Goal: Task Accomplishment & Management: Manage account settings

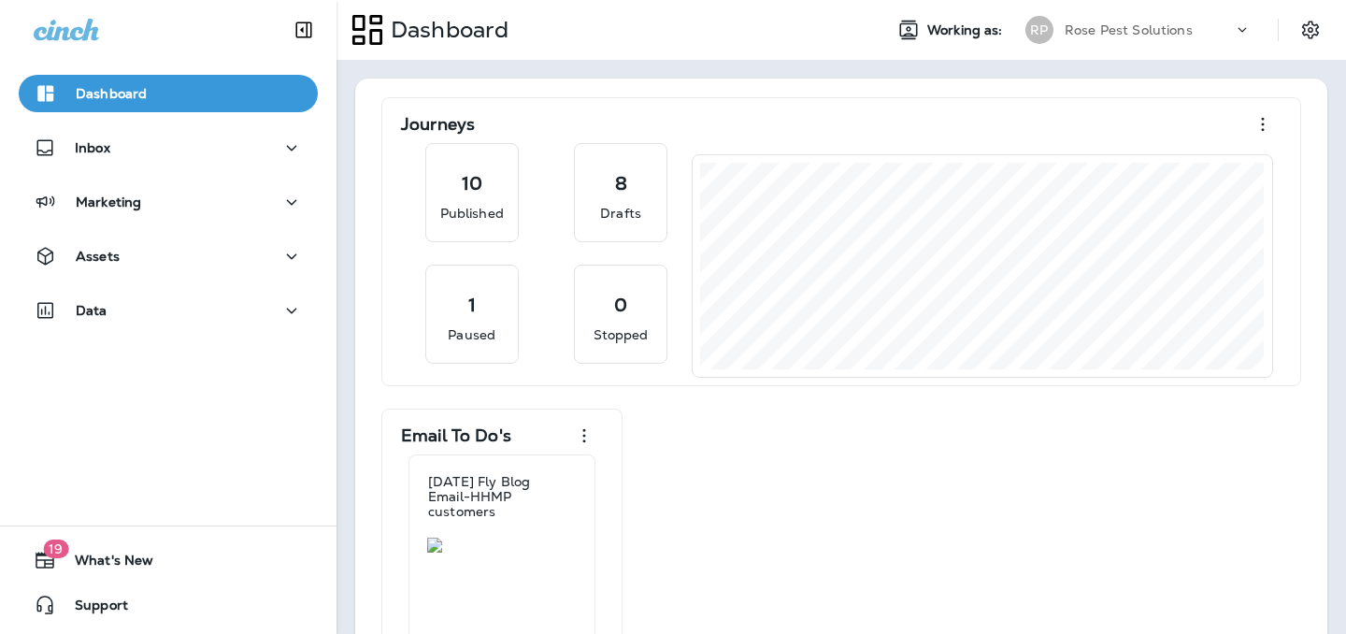
click at [1171, 43] on div "Rose Pest Solutions" at bounding box center [1149, 30] width 168 height 28
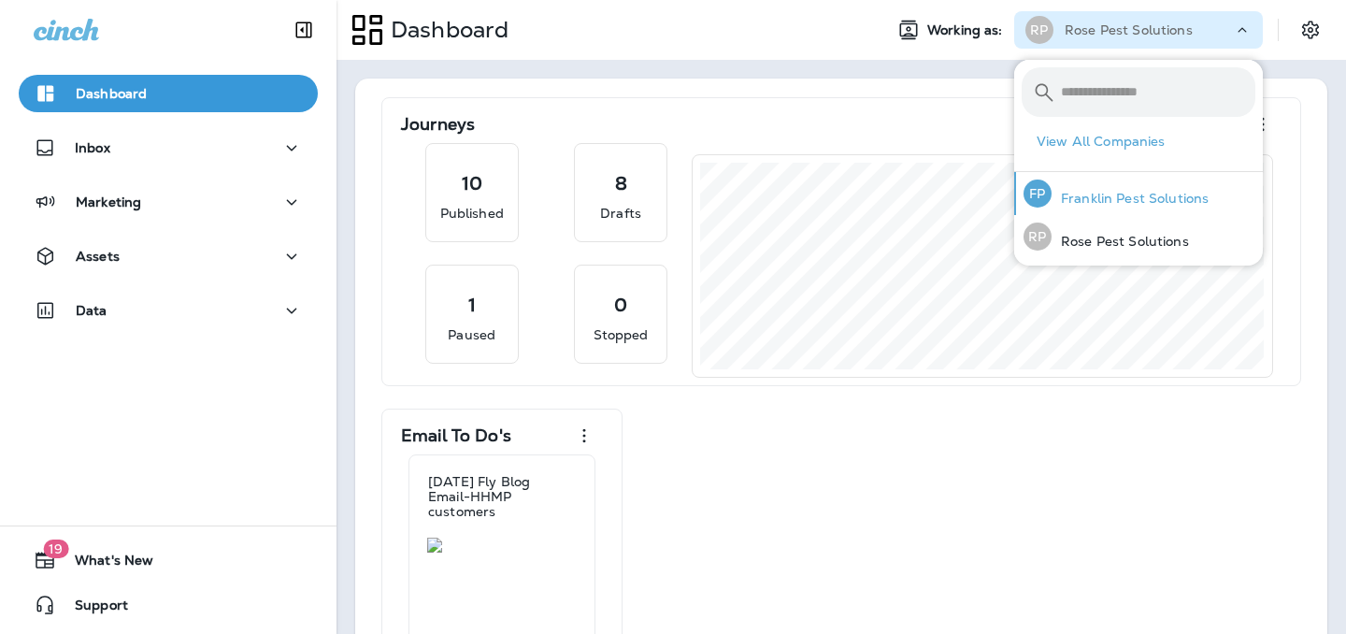
click at [1106, 209] on div "FP Franklin Pest Solutions" at bounding box center [1116, 193] width 200 height 43
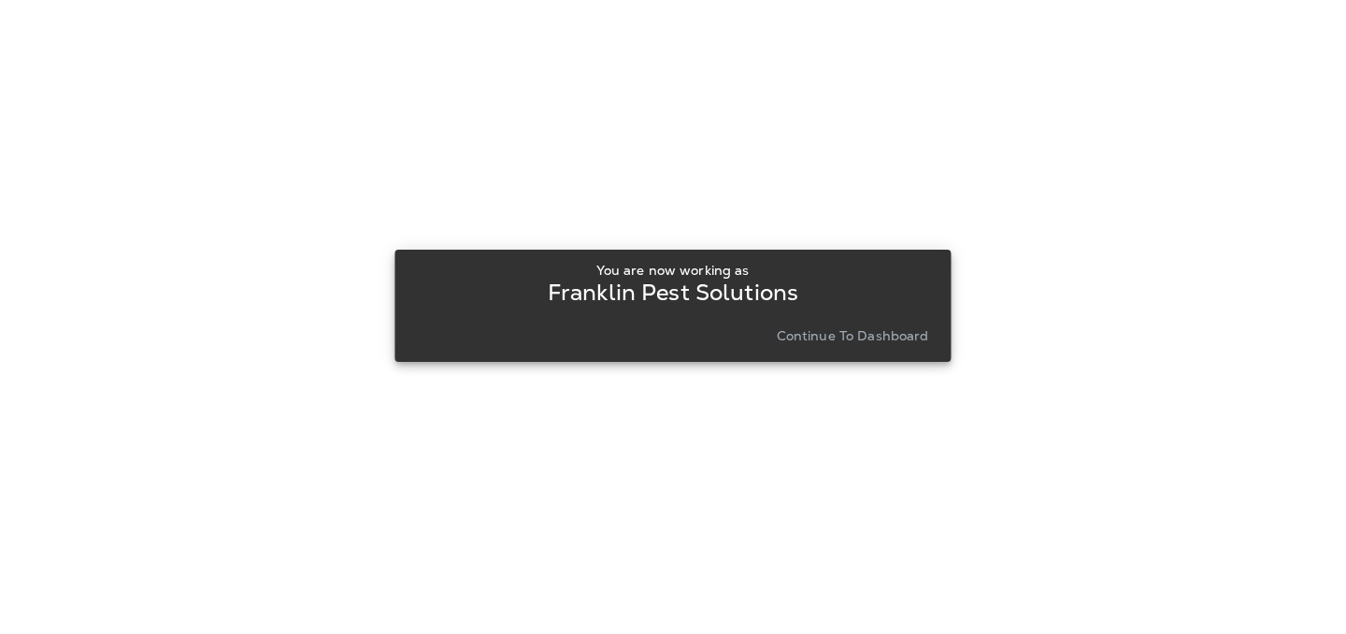
click at [879, 331] on p "Continue to Dashboard" at bounding box center [853, 335] width 152 height 15
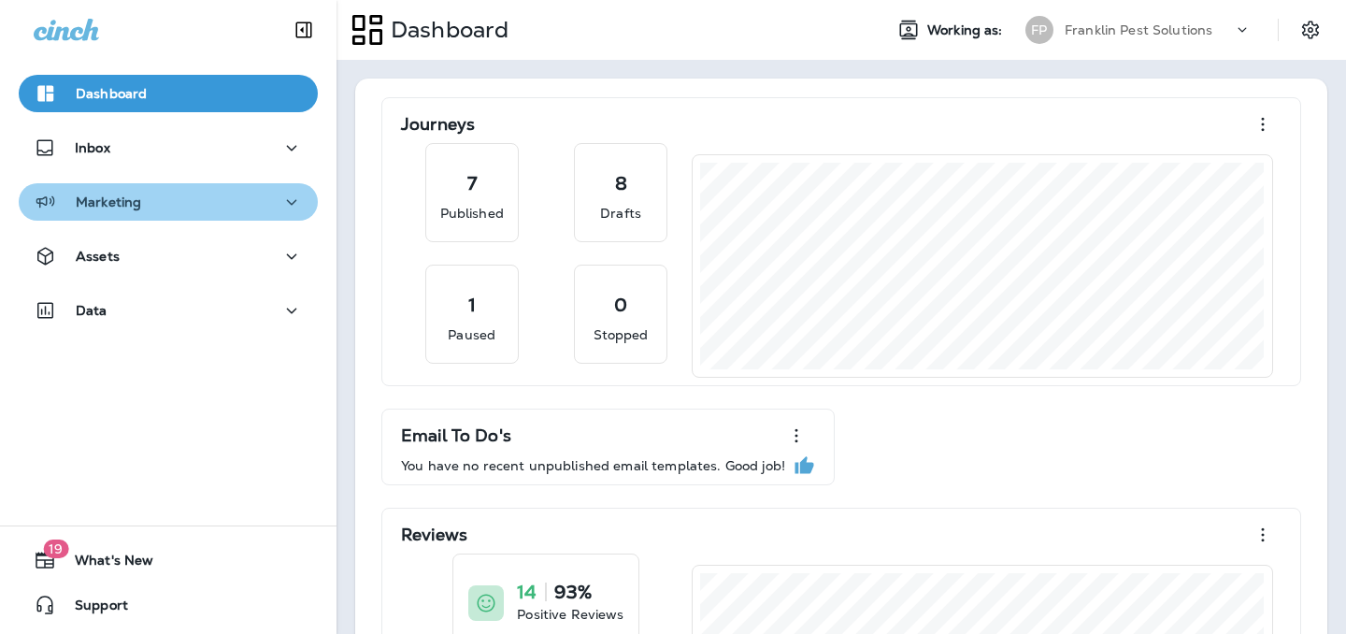
click at [139, 203] on p "Marketing" at bounding box center [108, 201] width 65 height 15
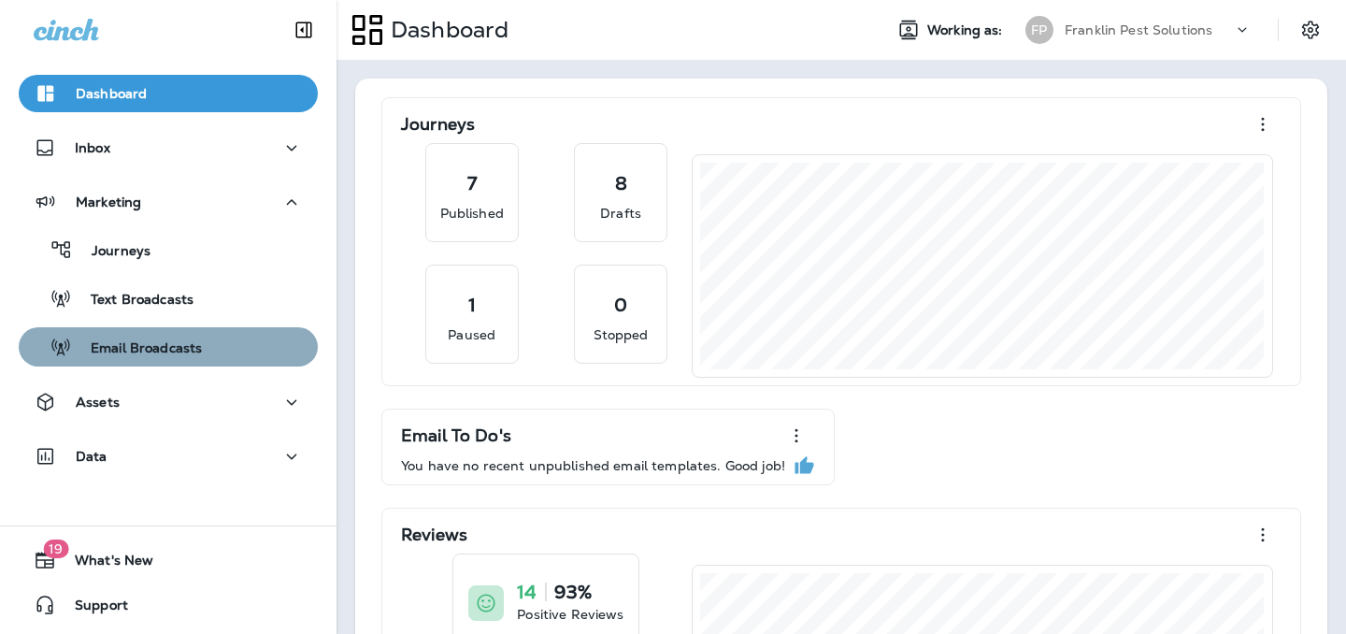
click at [129, 346] on p "Email Broadcasts" at bounding box center [137, 349] width 130 height 18
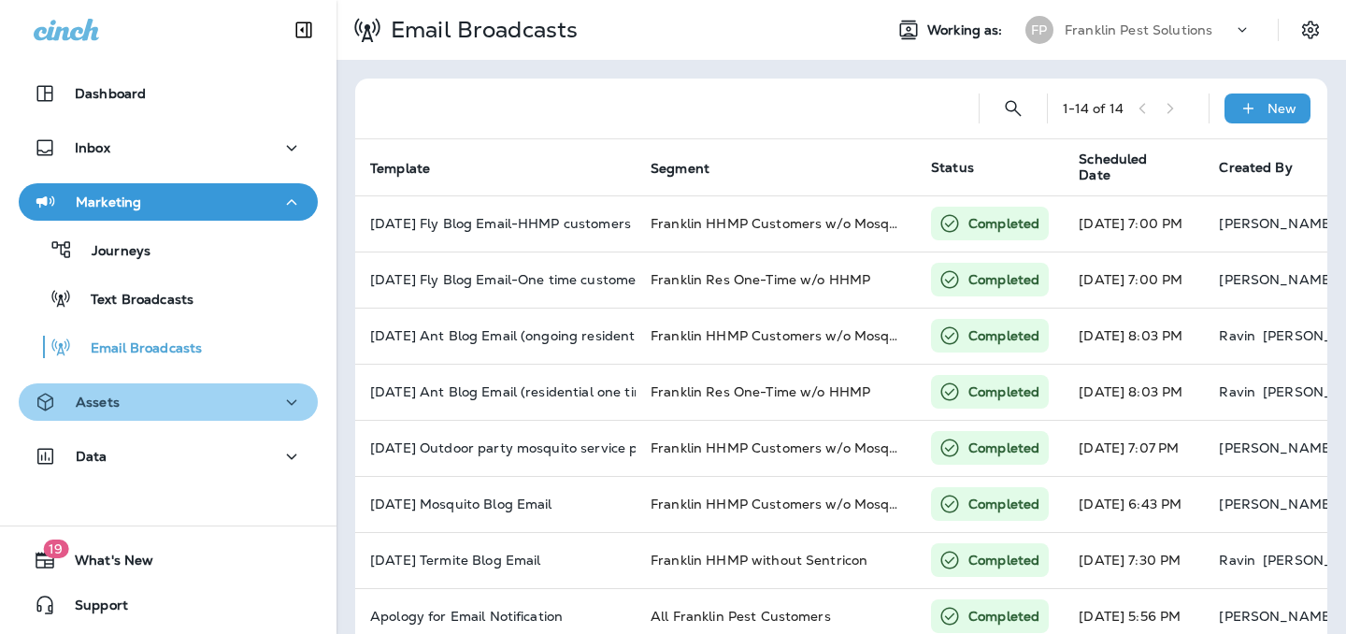
click at [125, 397] on div "Assets" at bounding box center [168, 402] width 269 height 23
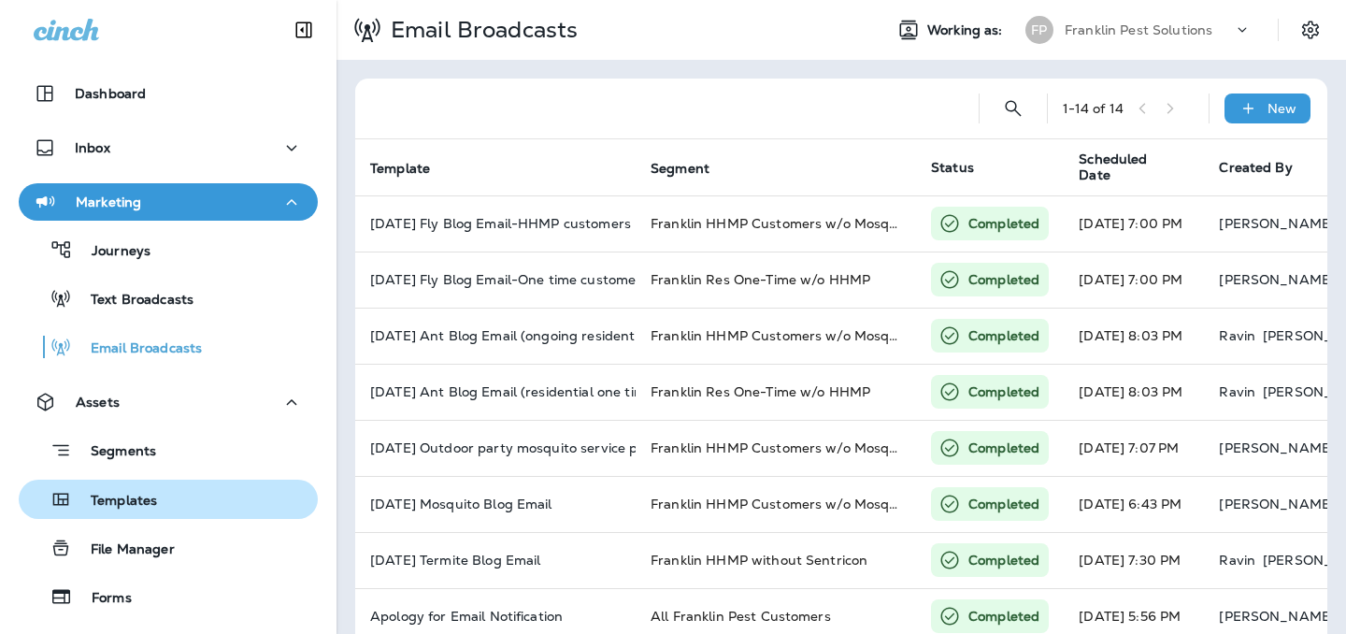
click at [131, 496] on p "Templates" at bounding box center [114, 502] width 85 height 18
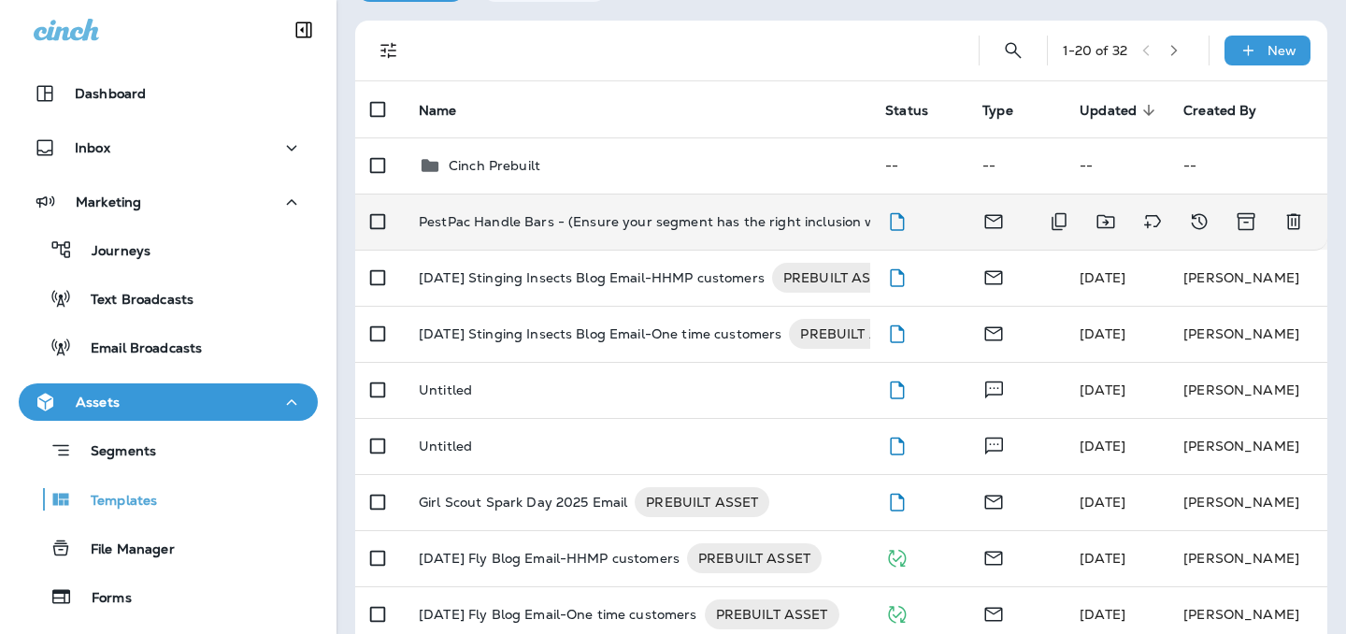
scroll to position [141, 0]
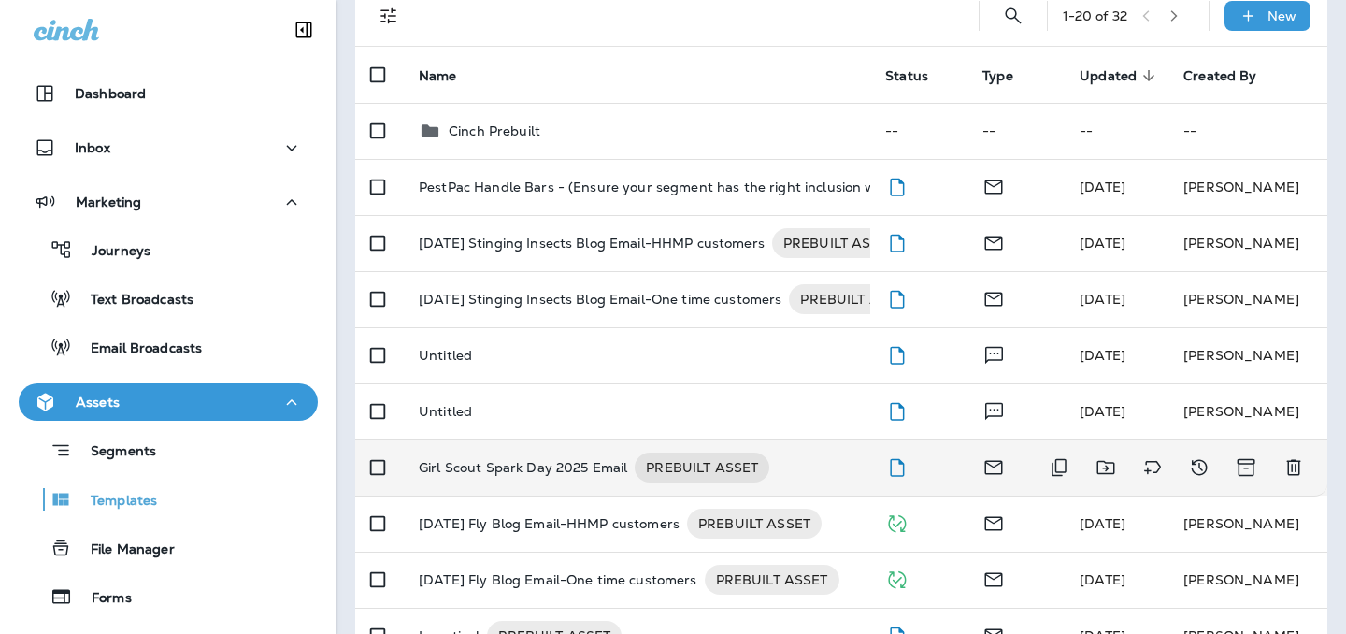
click at [523, 463] on p "Girl Scout Spark Day 2025 Email" at bounding box center [523, 468] width 208 height 30
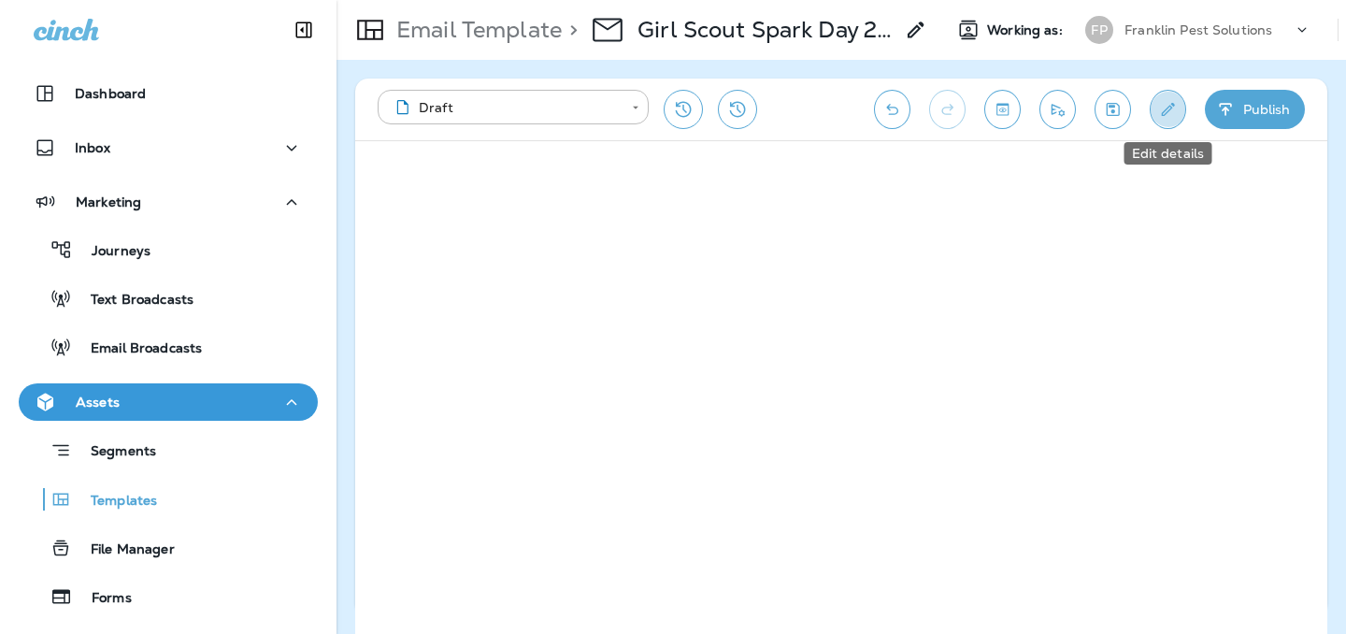
click at [1171, 109] on icon "Edit details" at bounding box center [1168, 109] width 20 height 19
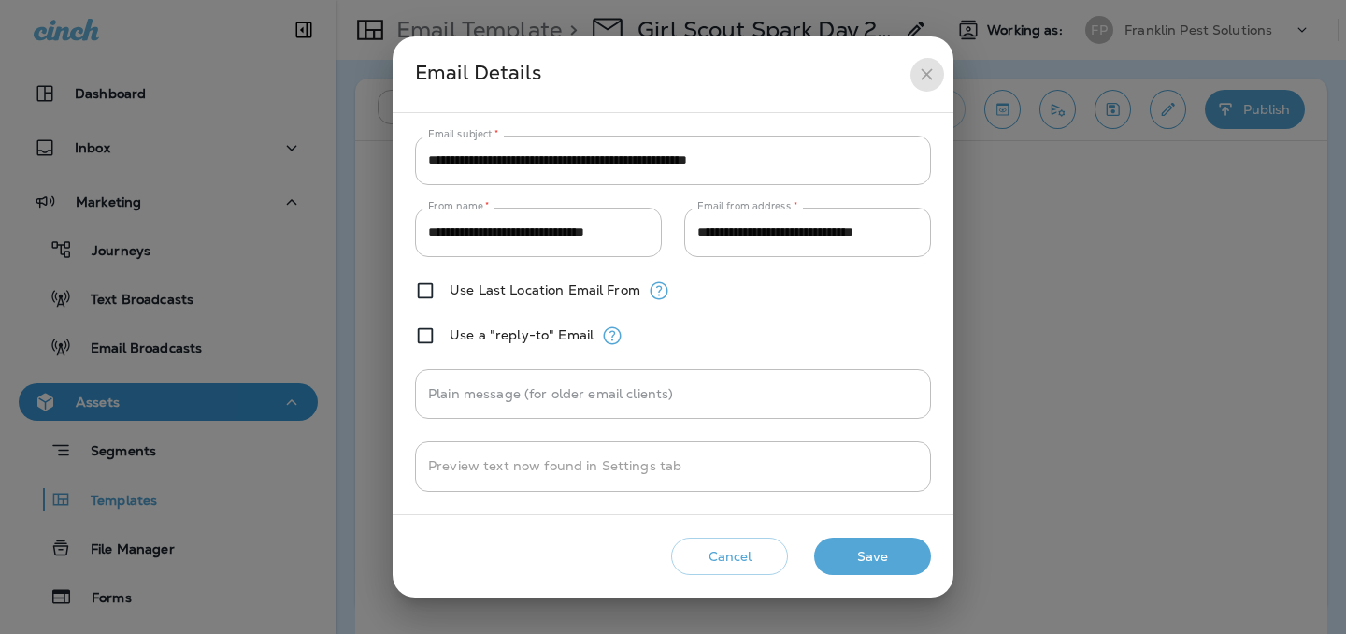
click at [931, 70] on icon "close" at bounding box center [927, 75] width 20 height 20
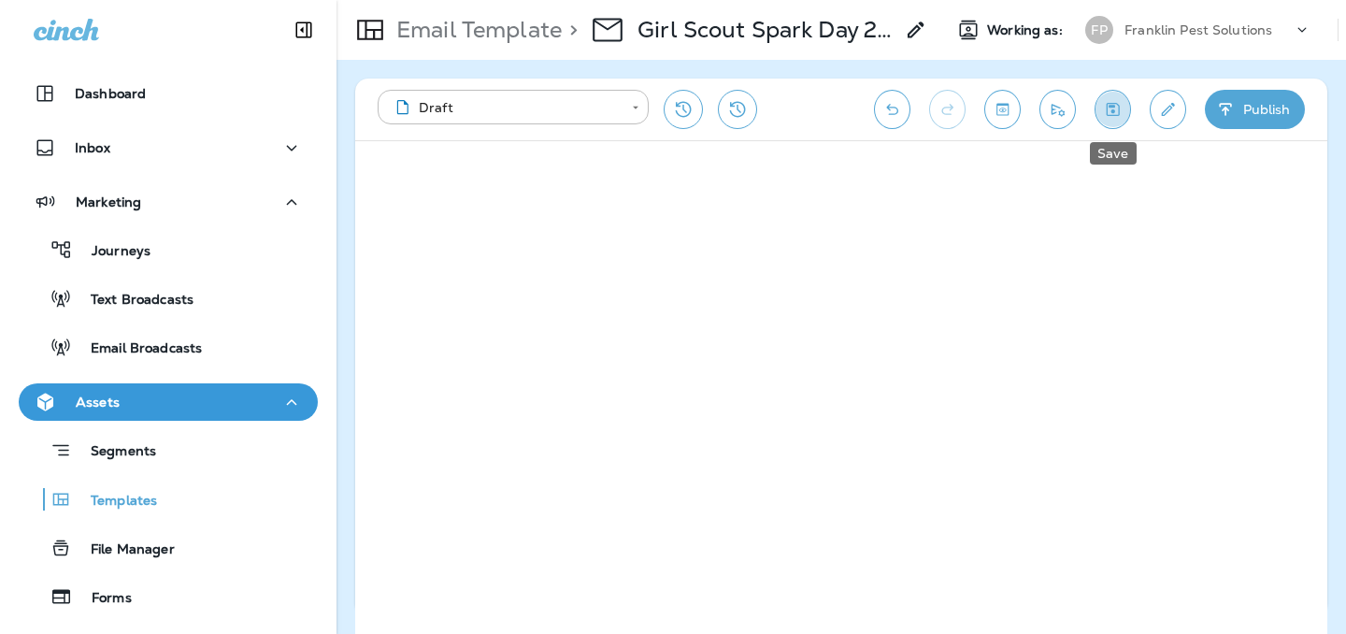
click at [1107, 108] on icon "Save" at bounding box center [1113, 109] width 13 height 13
click at [1111, 111] on icon "Save" at bounding box center [1113, 109] width 20 height 19
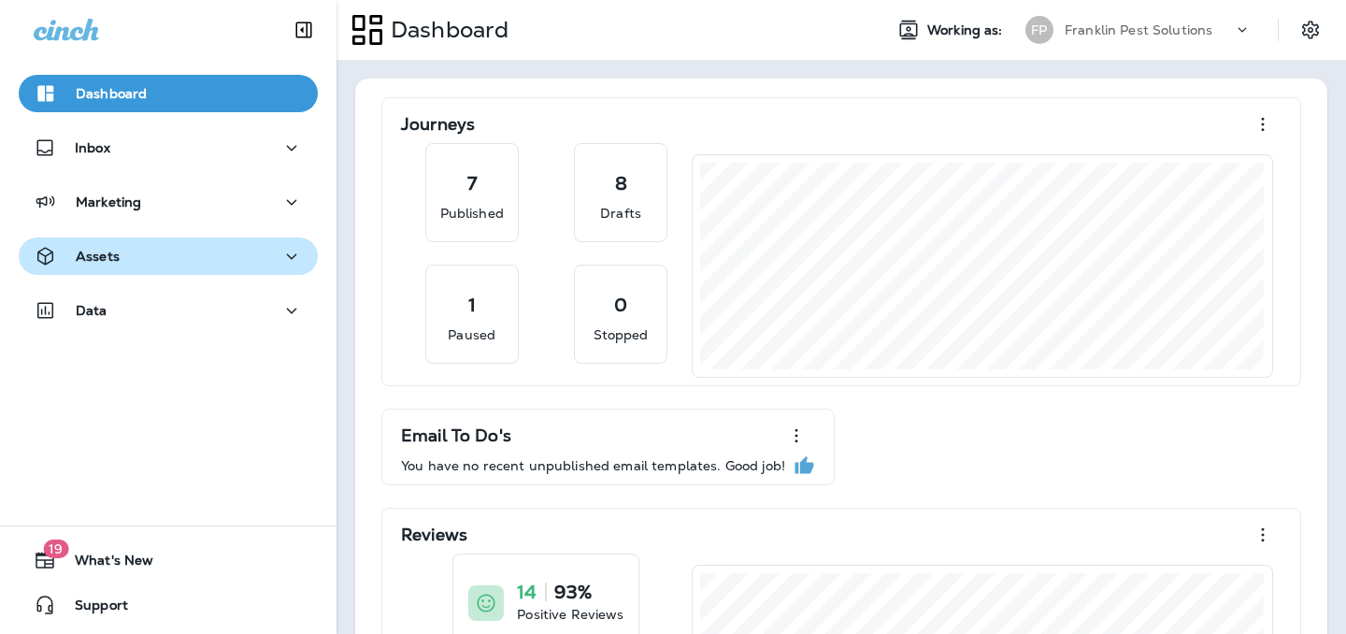
click at [100, 245] on div "Assets" at bounding box center [77, 256] width 86 height 23
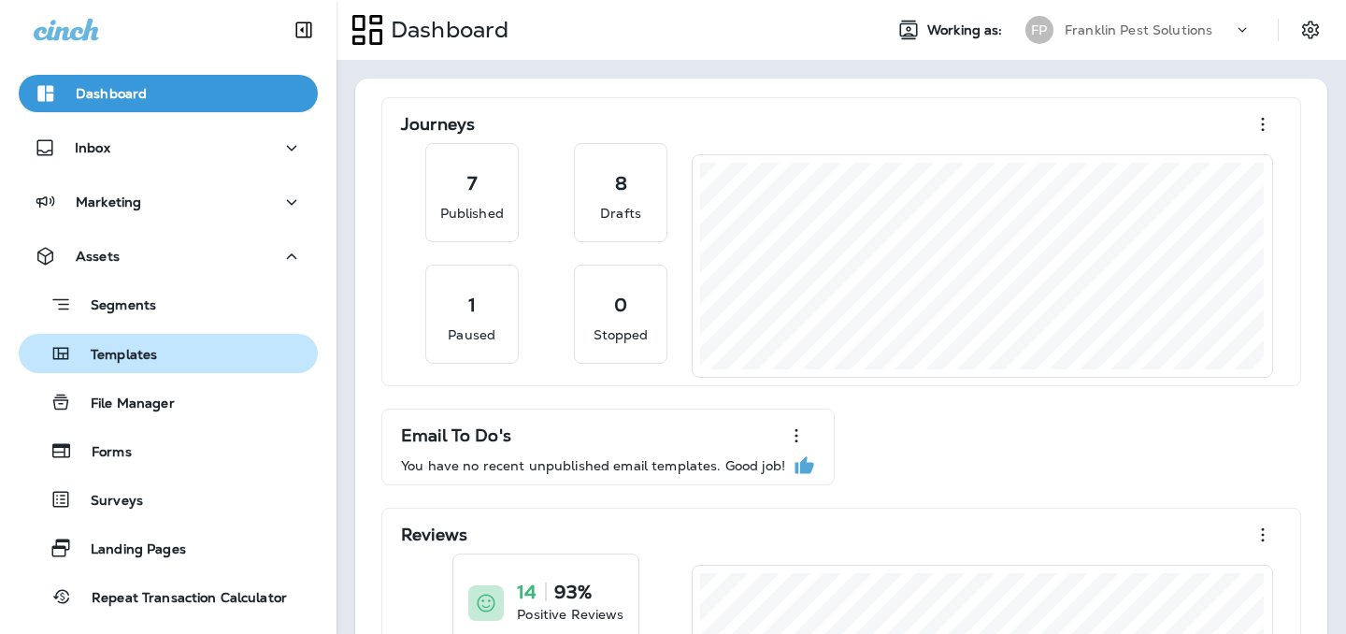
click at [102, 352] on p "Templates" at bounding box center [114, 356] width 85 height 18
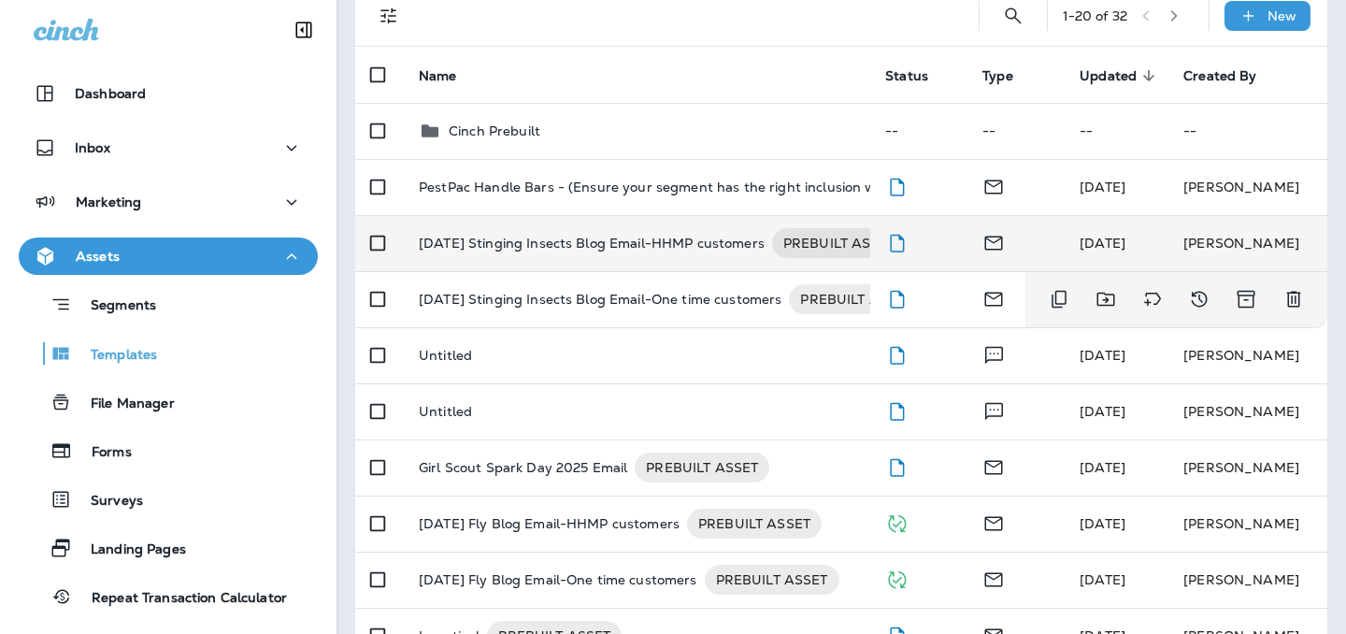
scroll to position [208, 0]
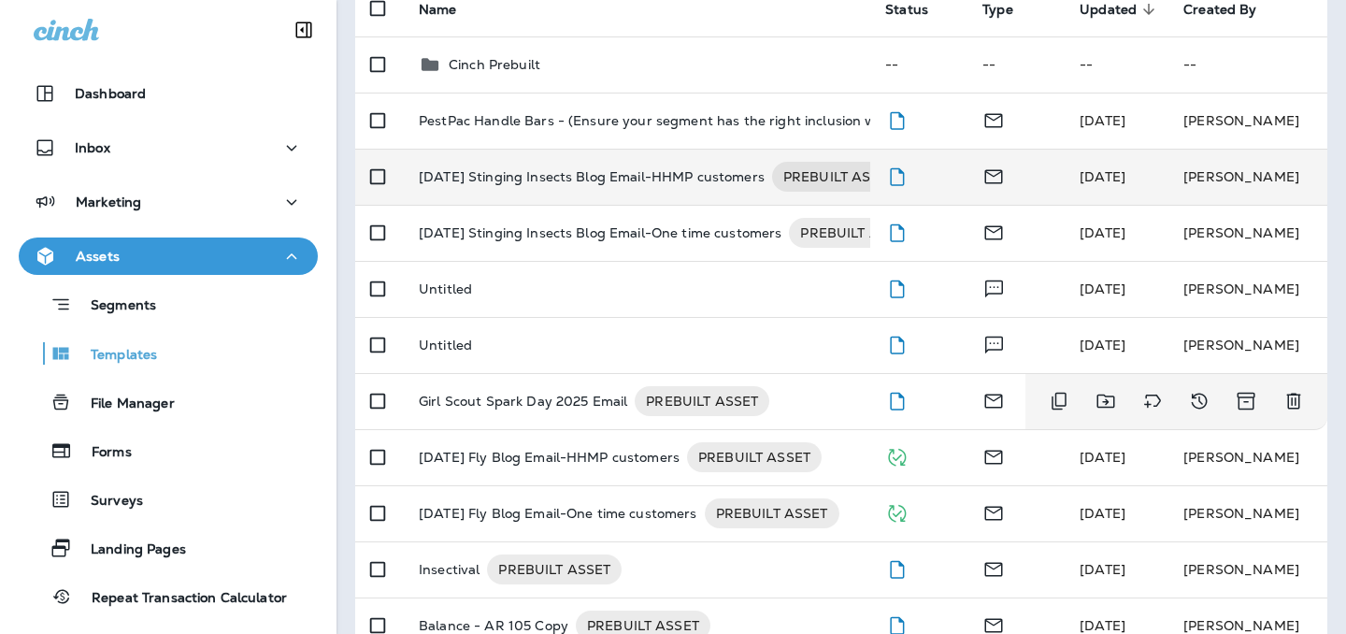
click at [535, 407] on p "Girl Scout Spark Day 2025 Email" at bounding box center [523, 401] width 208 height 30
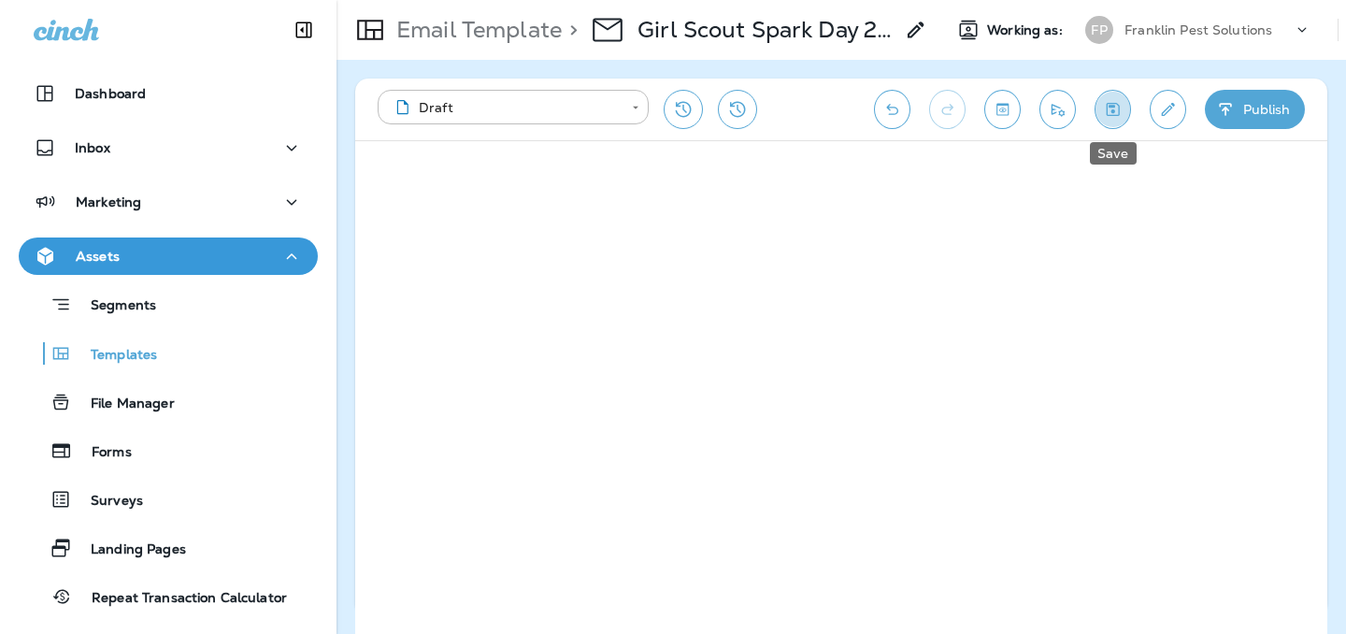
click at [1117, 106] on icon "Save" at bounding box center [1113, 109] width 20 height 19
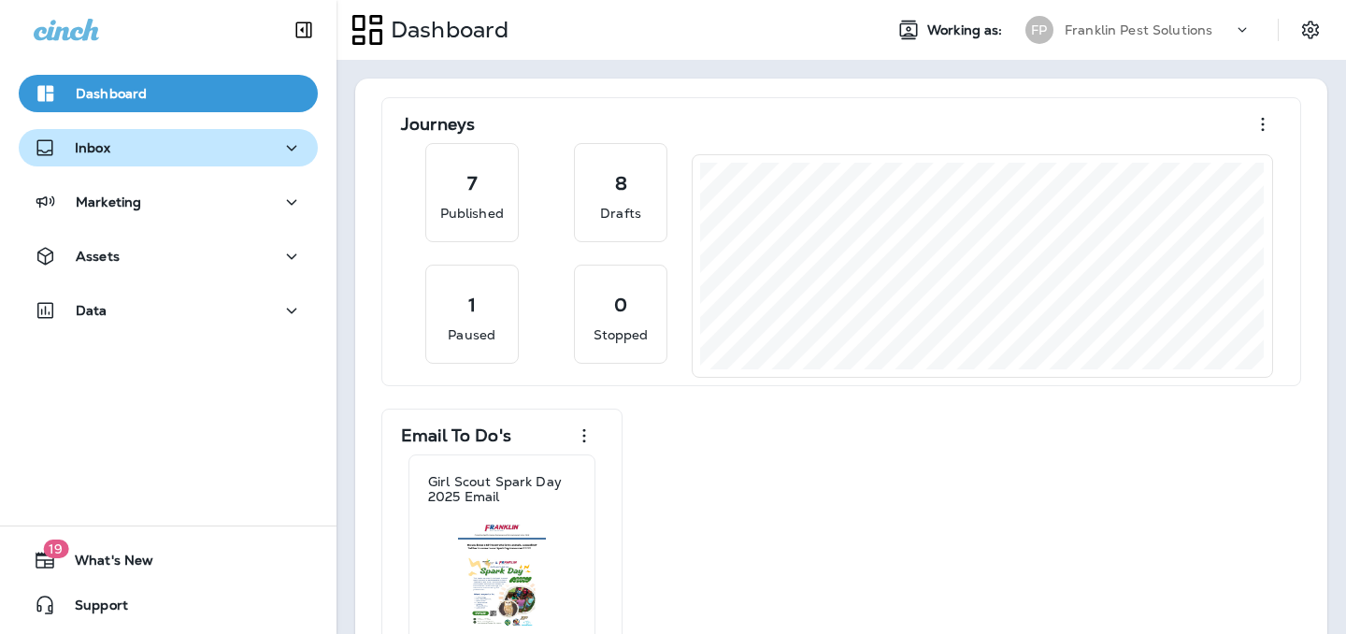
click at [124, 145] on div "Inbox" at bounding box center [168, 147] width 269 height 23
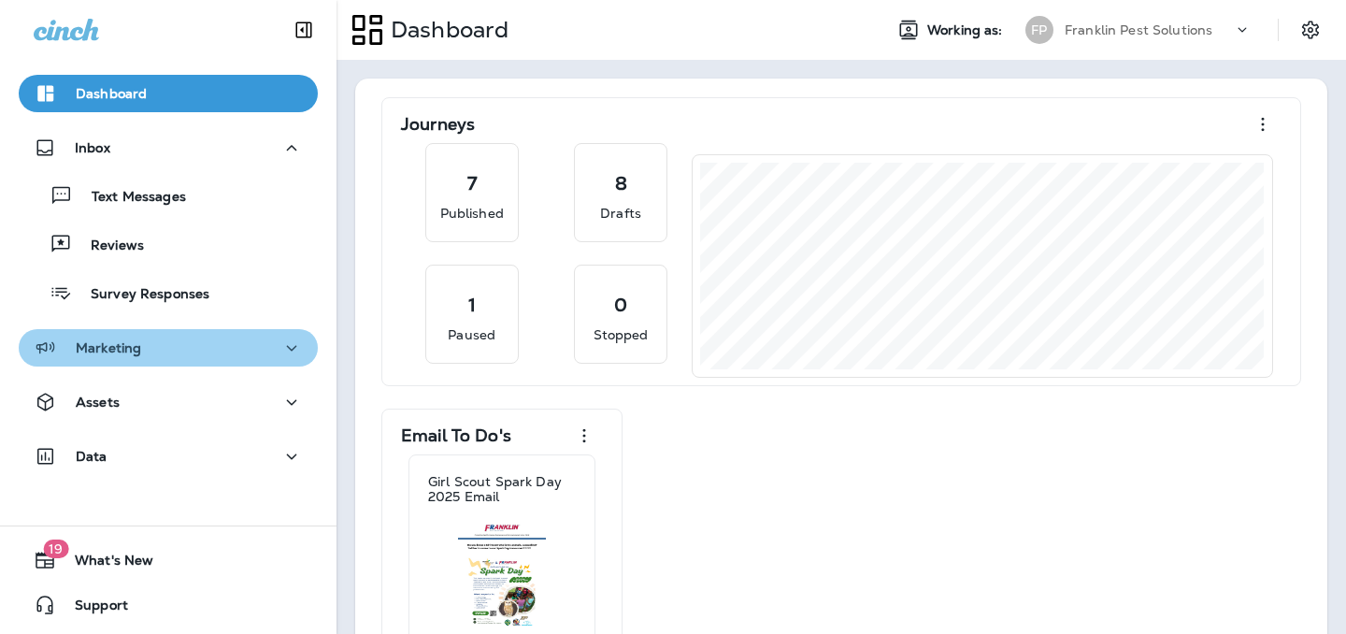
click at [138, 351] on p "Marketing" at bounding box center [108, 347] width 65 height 15
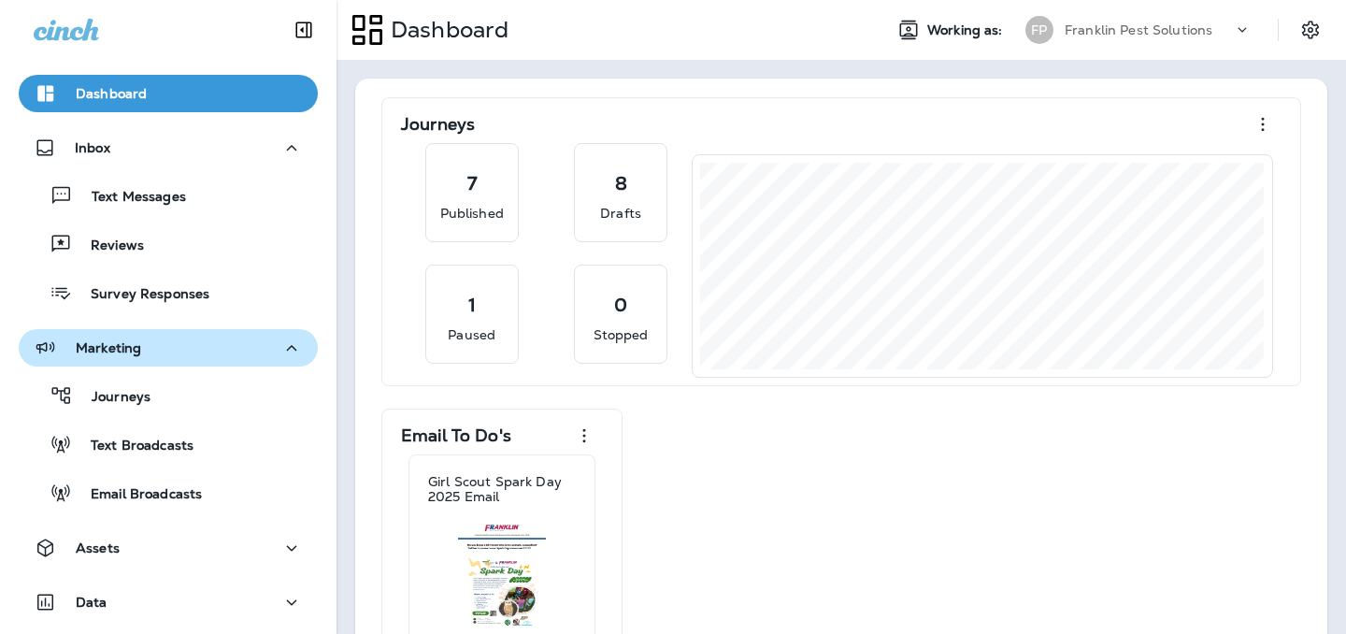
click at [151, 353] on div "Marketing" at bounding box center [168, 348] width 269 height 23
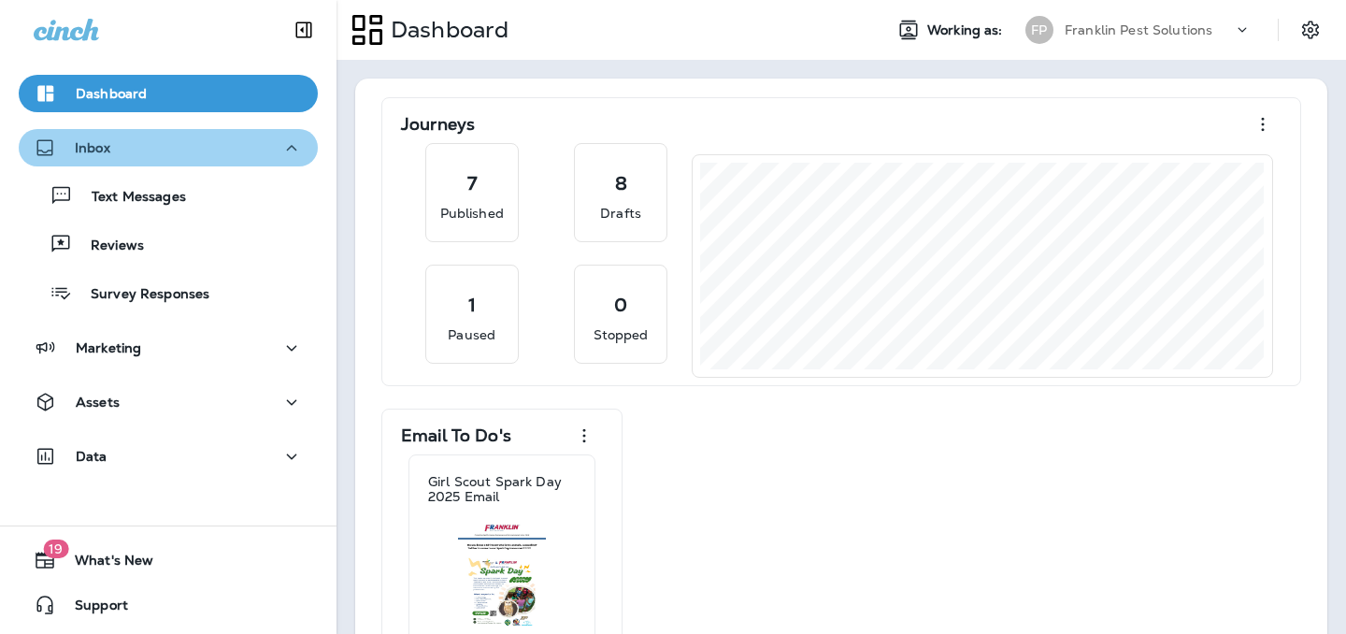
click at [146, 158] on div "Inbox" at bounding box center [168, 147] width 269 height 23
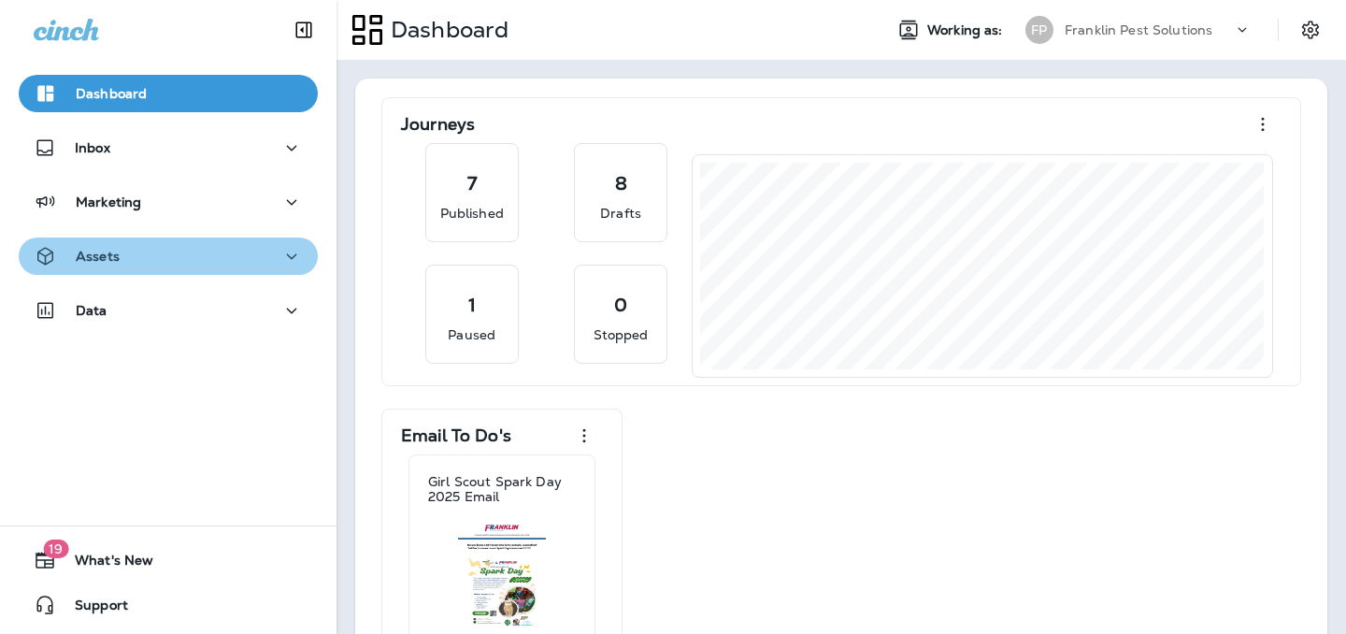
click at [138, 255] on div "Assets" at bounding box center [168, 256] width 269 height 23
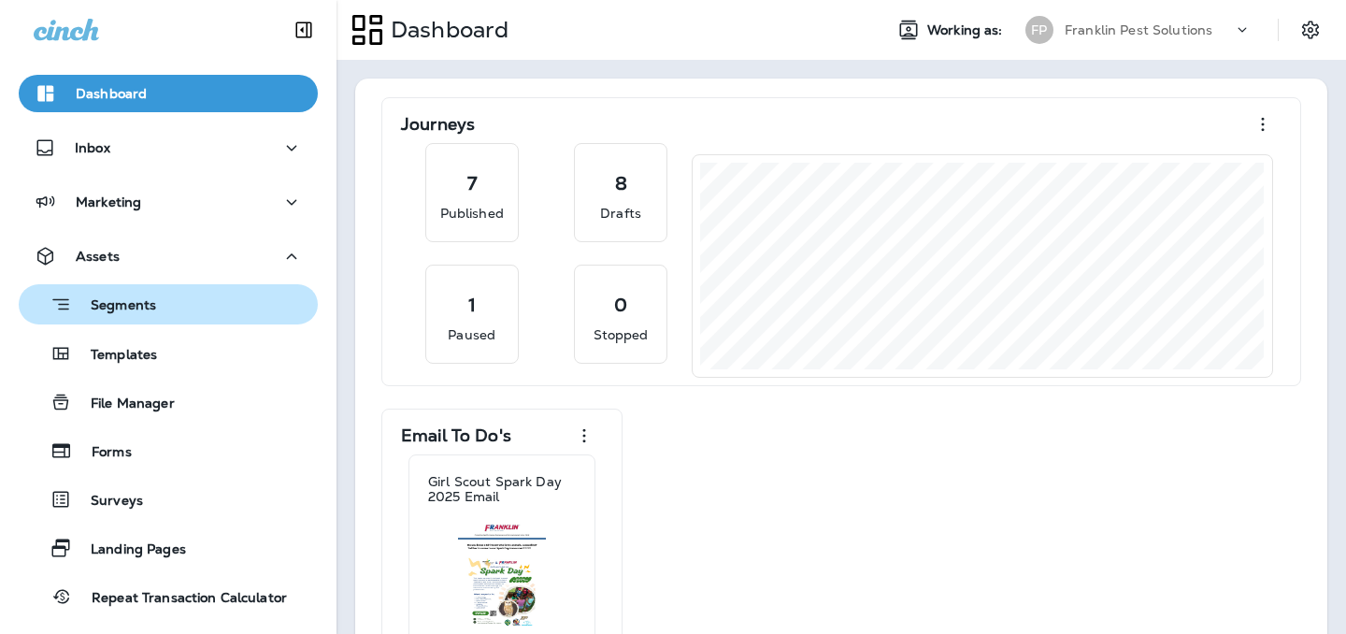
click at [127, 304] on p "Segments" at bounding box center [114, 306] width 84 height 19
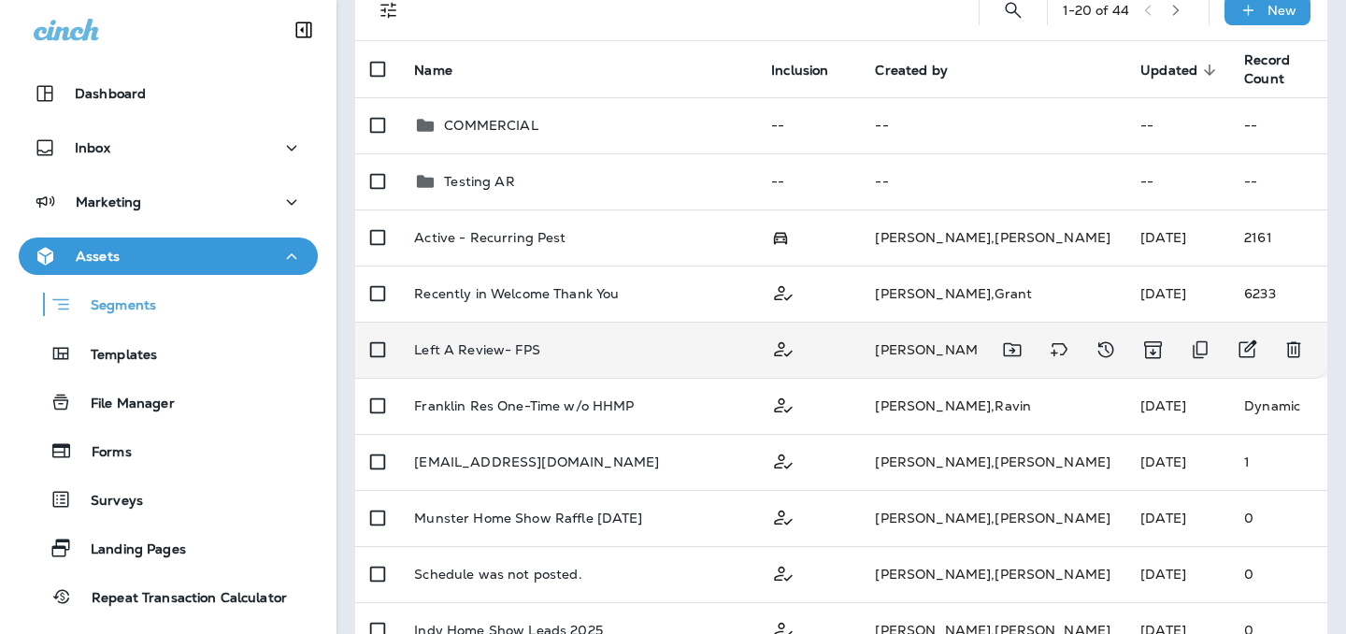
scroll to position [124, 0]
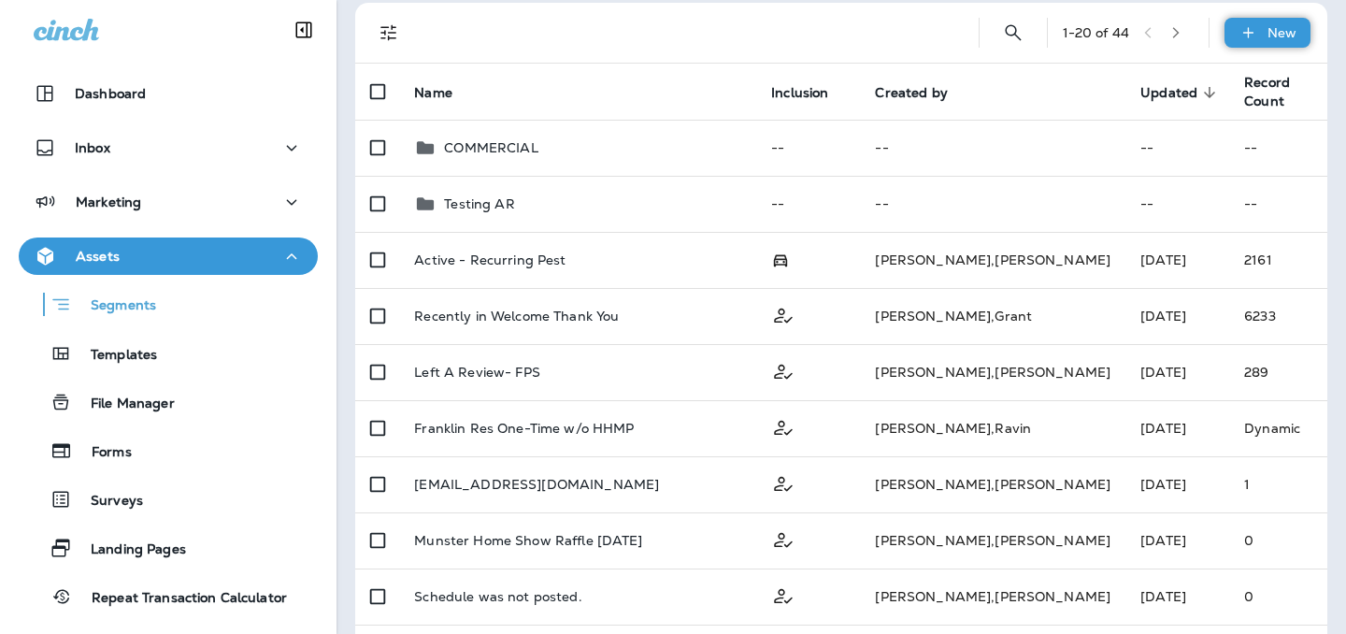
click at [1243, 33] on icon at bounding box center [1249, 32] width 20 height 19
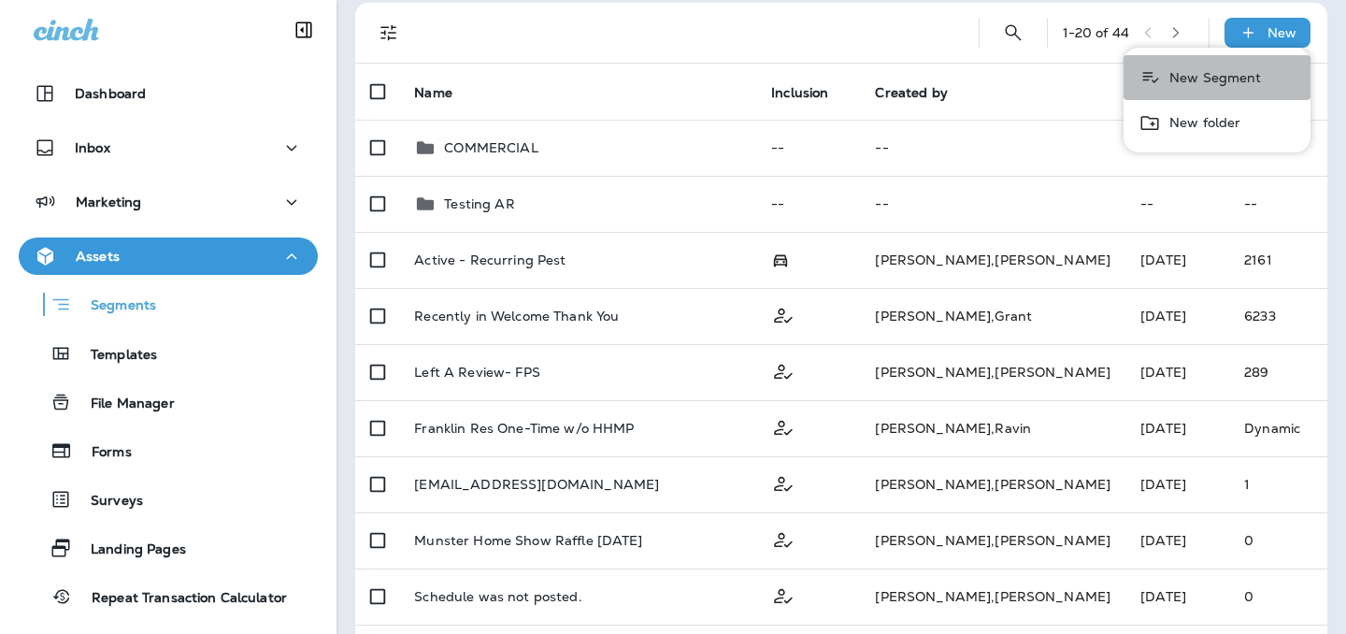
click at [1228, 72] on p "New Segment" at bounding box center [1212, 77] width 100 height 15
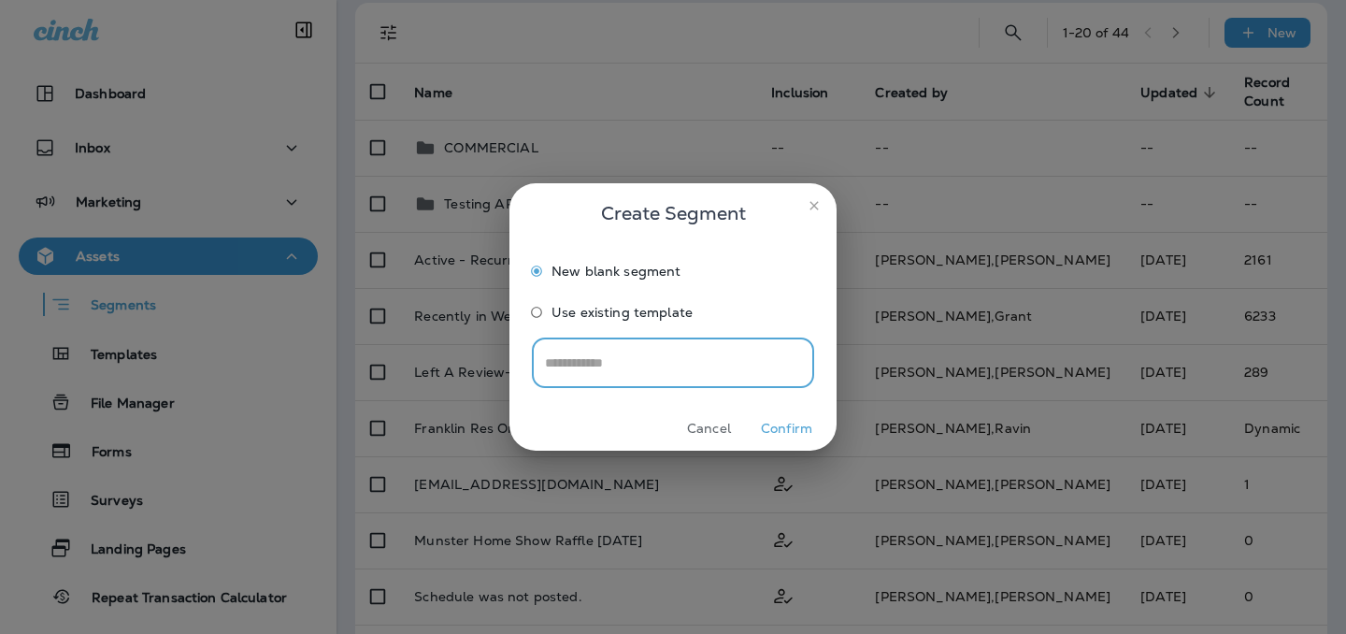
click at [721, 368] on input "text" at bounding box center [673, 363] width 282 height 50
click at [718, 429] on button "Cancel" at bounding box center [709, 428] width 70 height 29
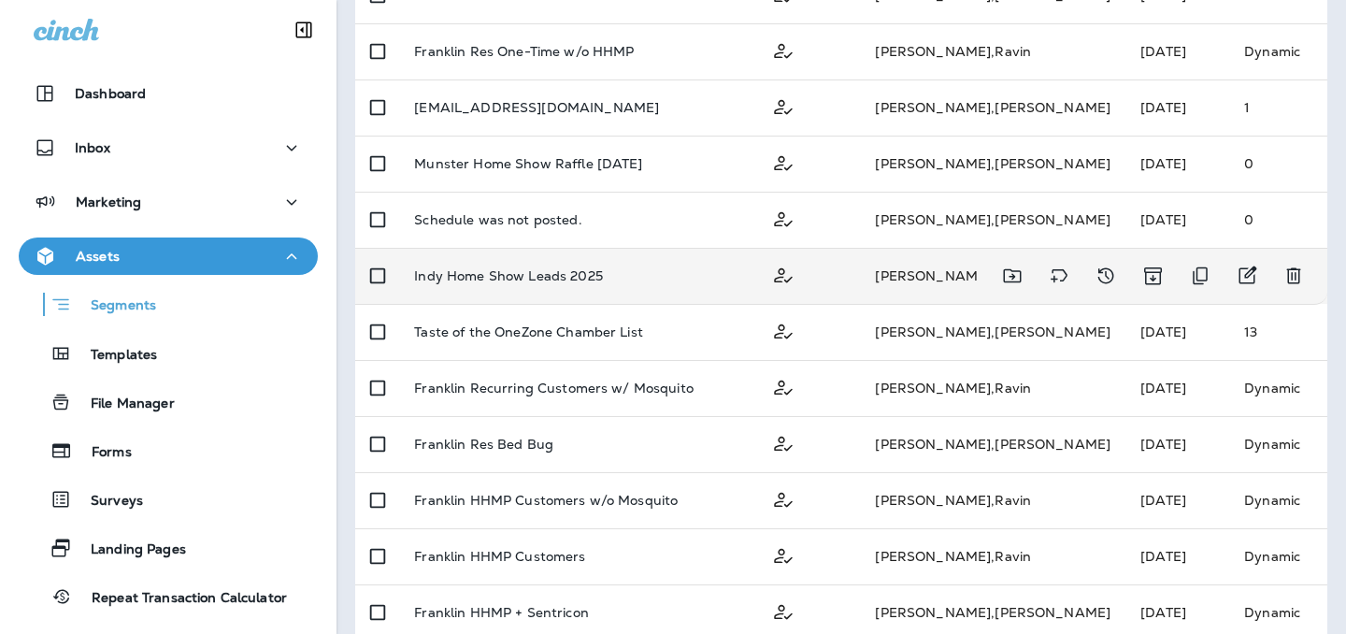
scroll to position [0, 0]
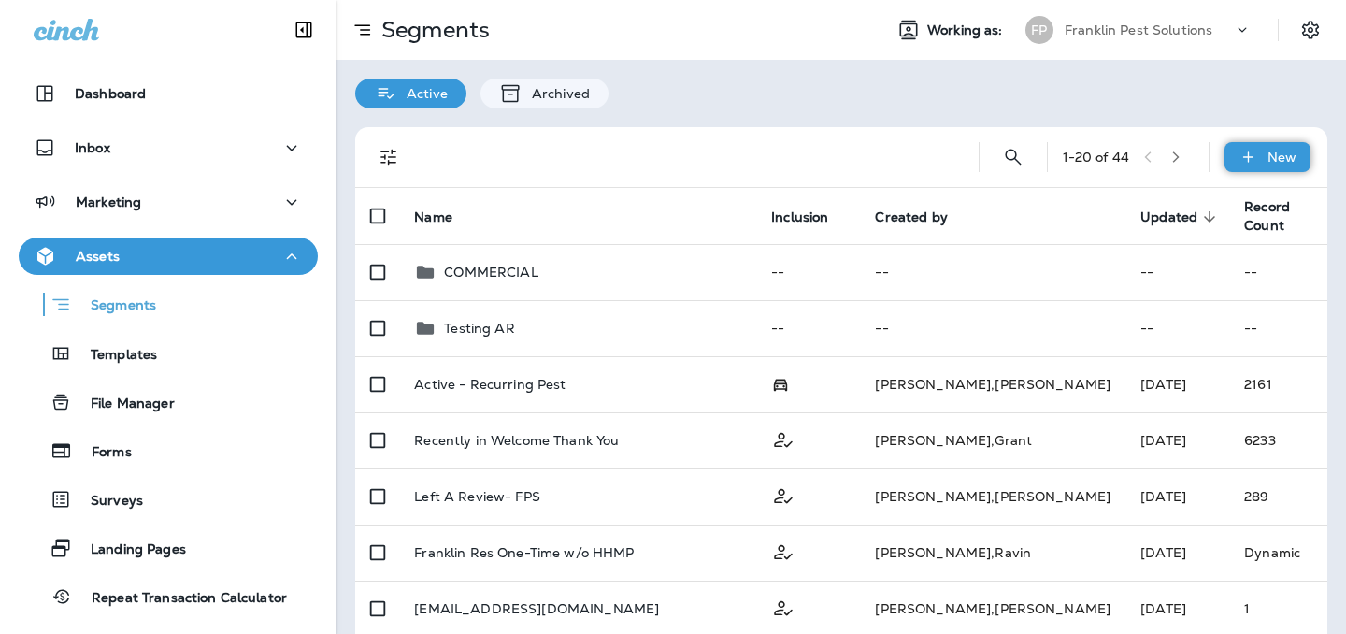
click at [1259, 162] on div "New" at bounding box center [1268, 157] width 86 height 30
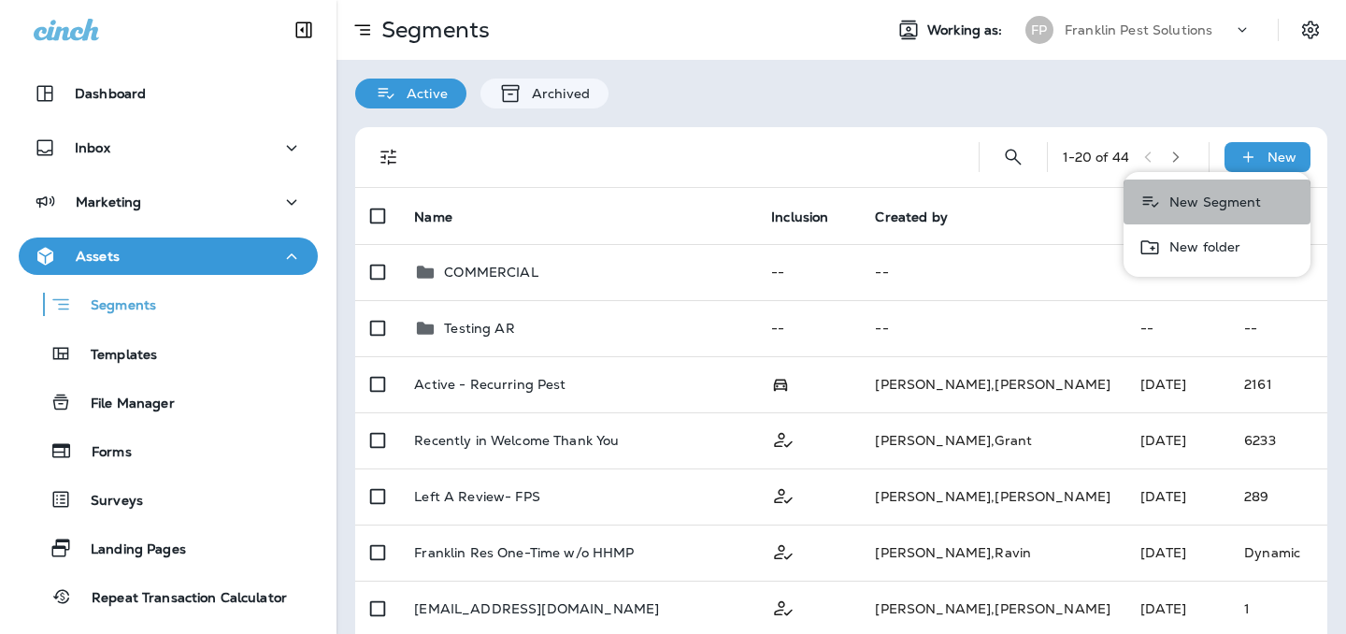
click at [1210, 199] on p "New Segment" at bounding box center [1212, 201] width 100 height 15
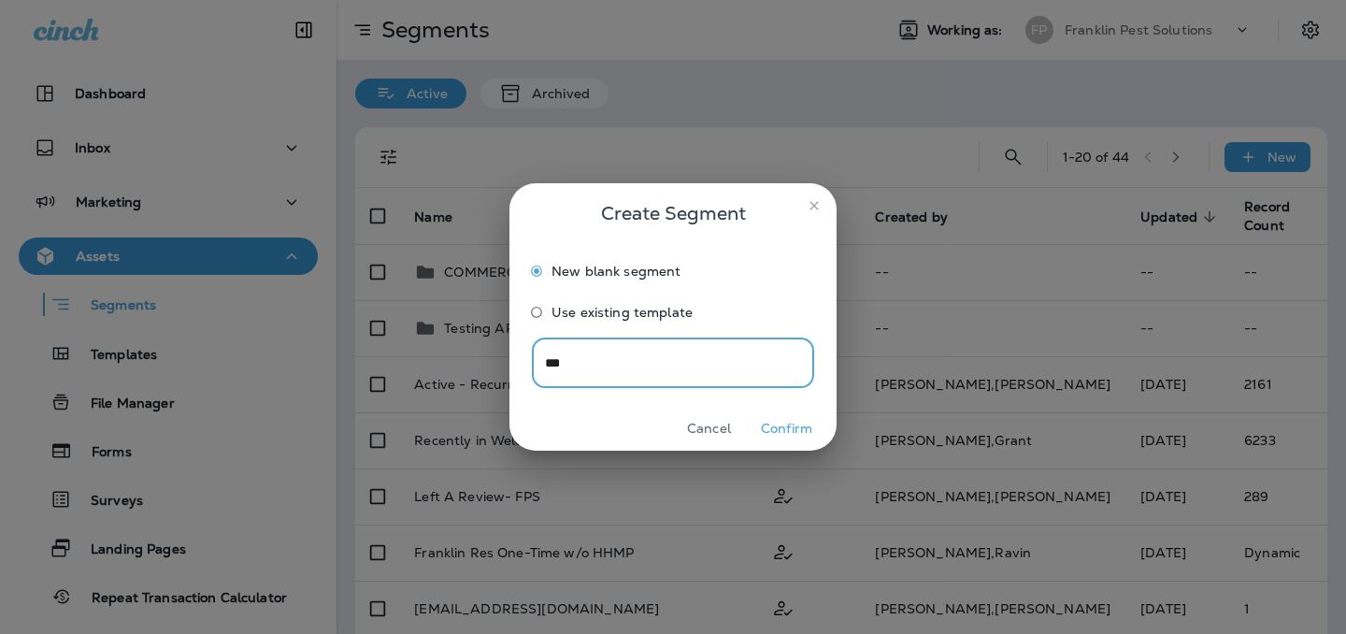
type input "***"
click at [786, 435] on button "Confirm" at bounding box center [787, 428] width 70 height 29
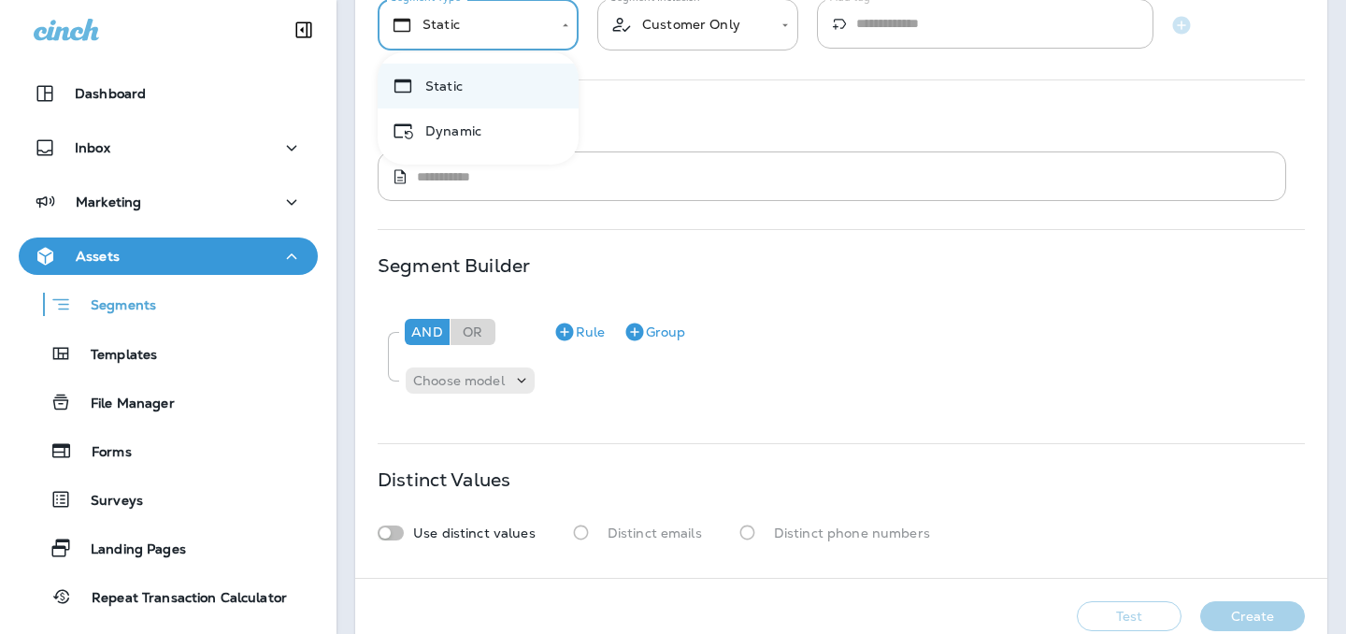
click at [529, 0] on body "**********" at bounding box center [673, 0] width 1346 height 0
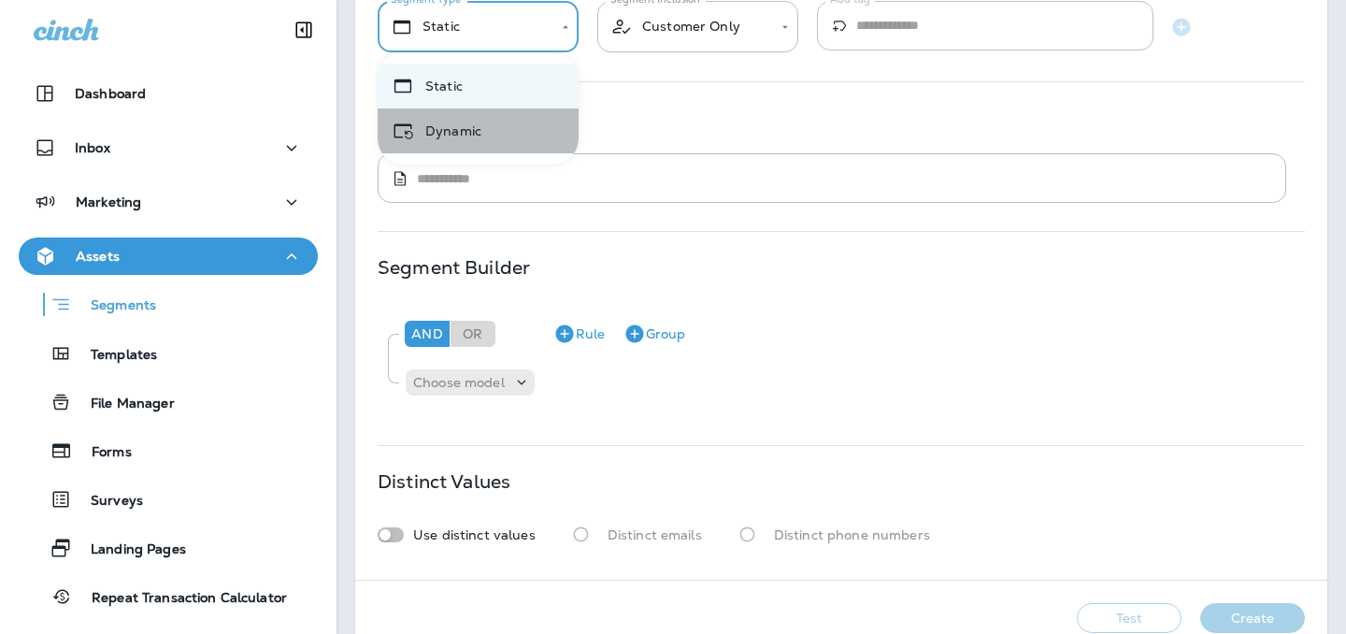
click at [510, 133] on li "Dynamic" at bounding box center [478, 130] width 201 height 45
type input "*******"
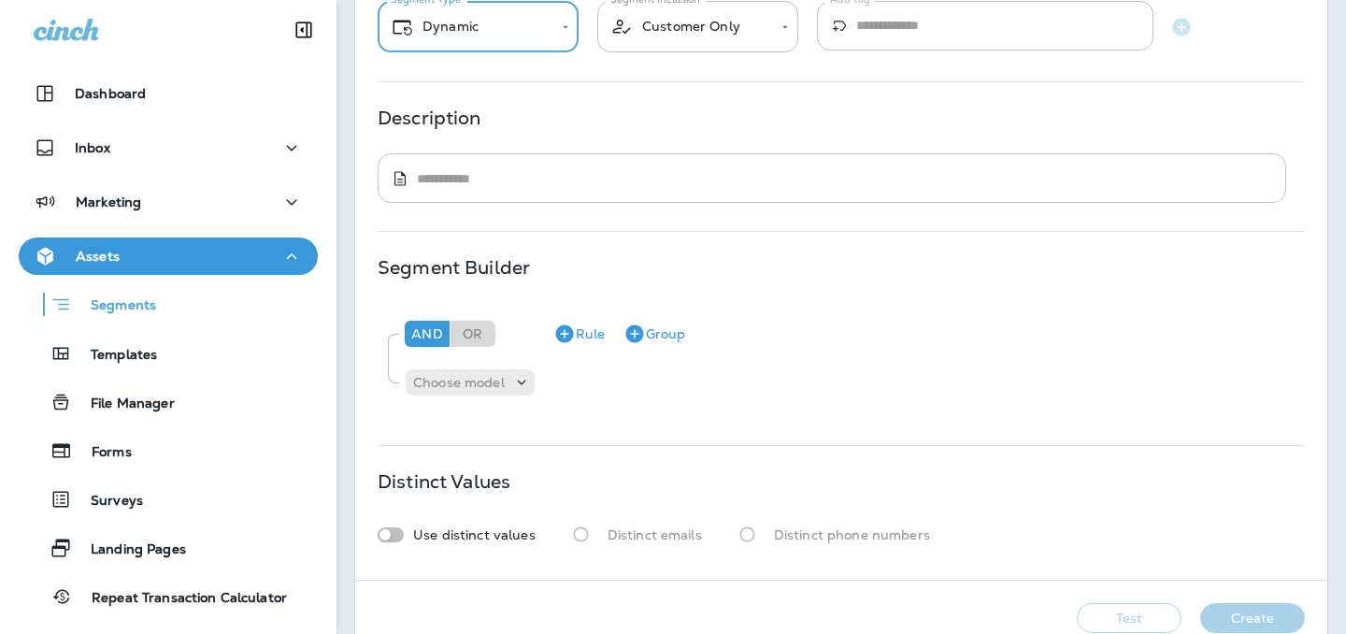
scroll to position [196, 0]
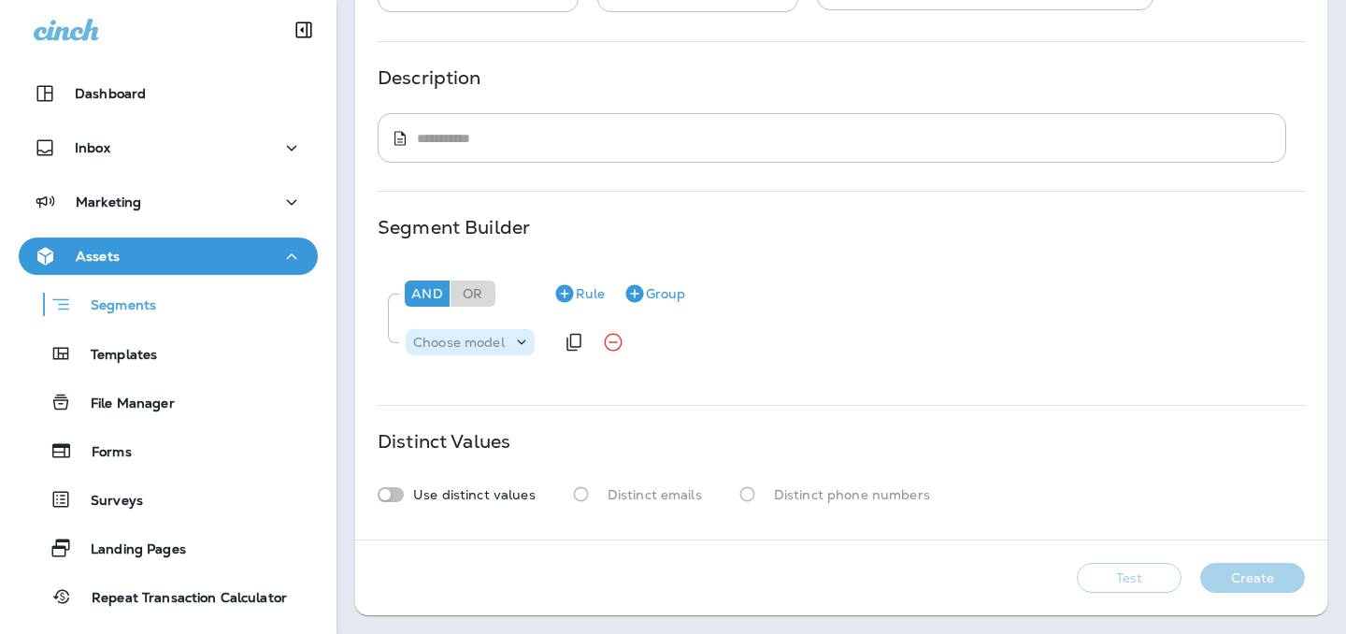
click at [514, 342] on icon at bounding box center [521, 342] width 19 height 19
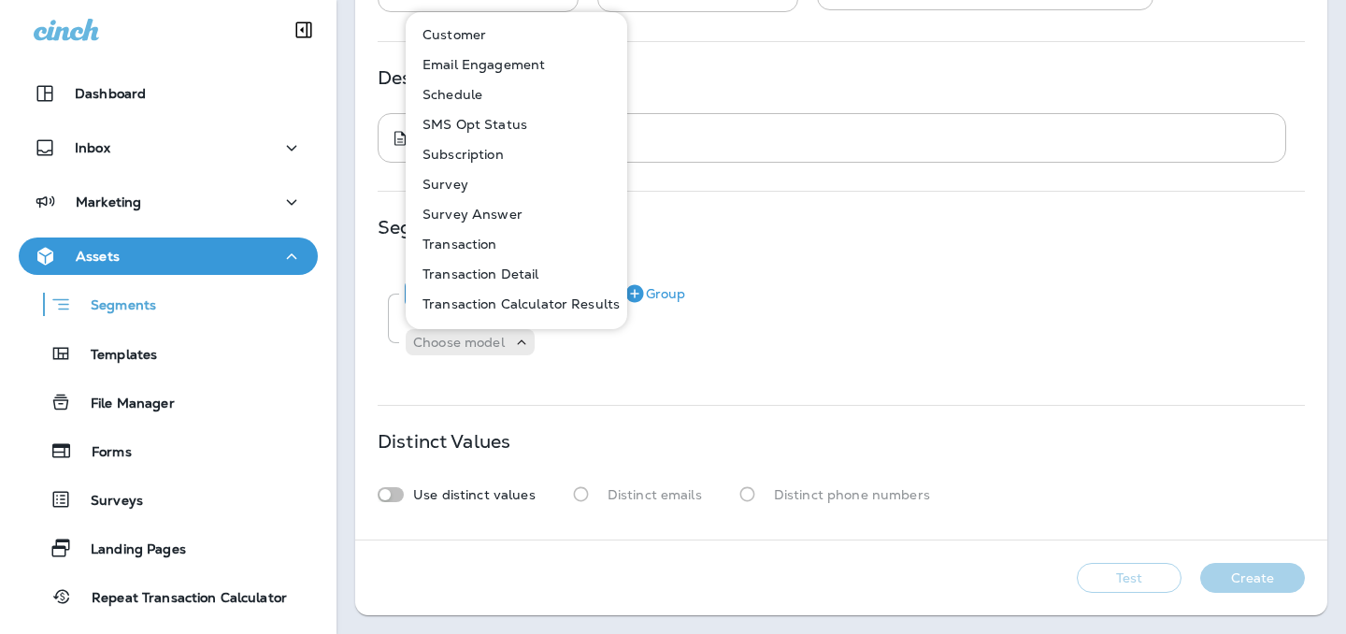
click at [739, 93] on div "Description ​ * ​" at bounding box center [841, 116] width 927 height 93
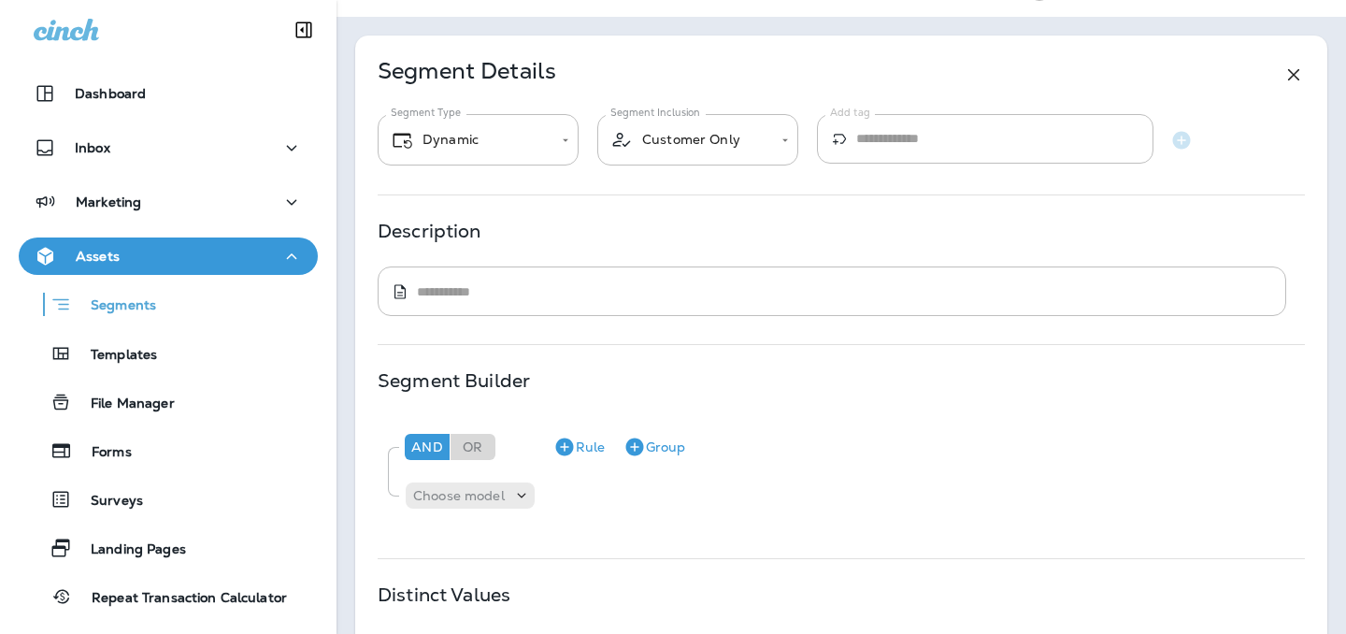
scroll to position [0, 0]
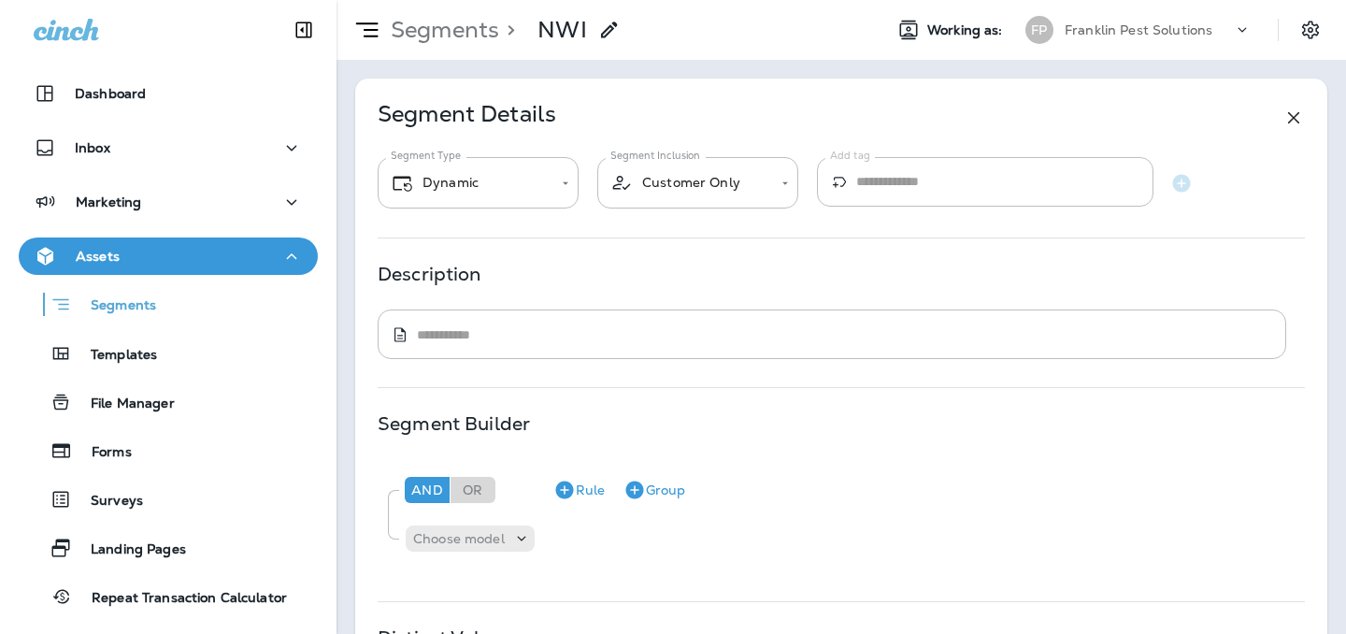
click at [1305, 113] on div "**********" at bounding box center [841, 407] width 972 height 657
click at [1295, 114] on icon at bounding box center [1294, 118] width 22 height 22
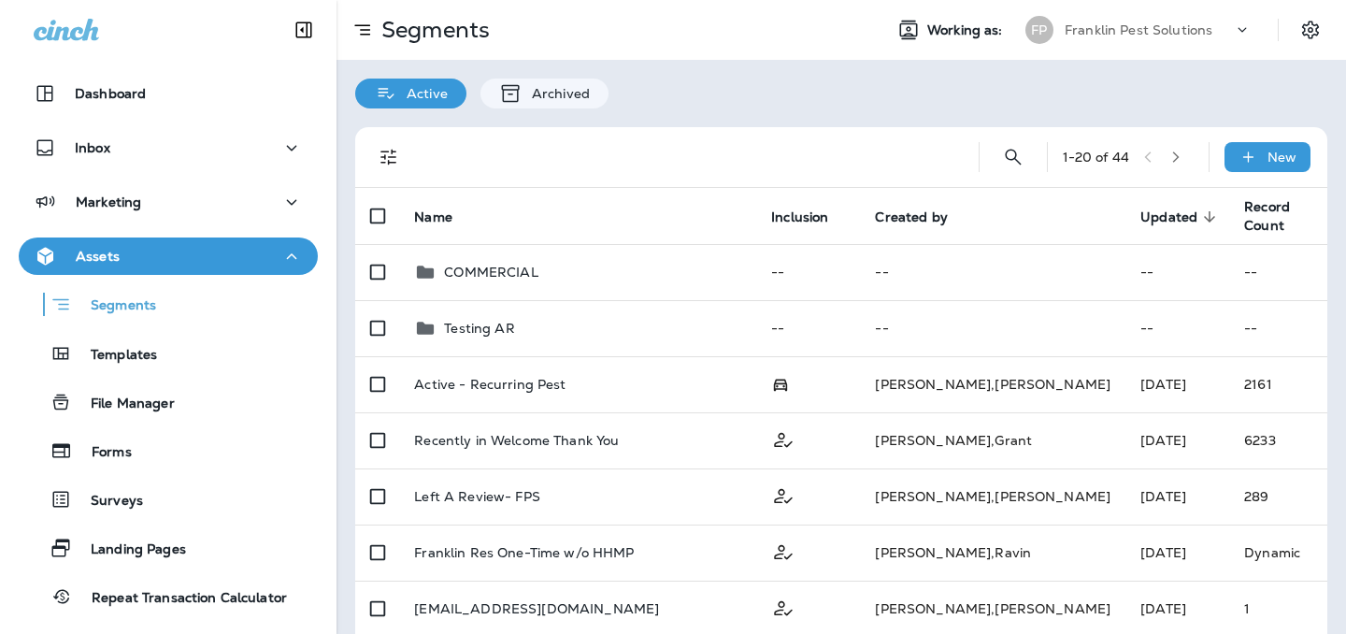
click at [1137, 31] on p "Franklin Pest Solutions" at bounding box center [1139, 29] width 148 height 15
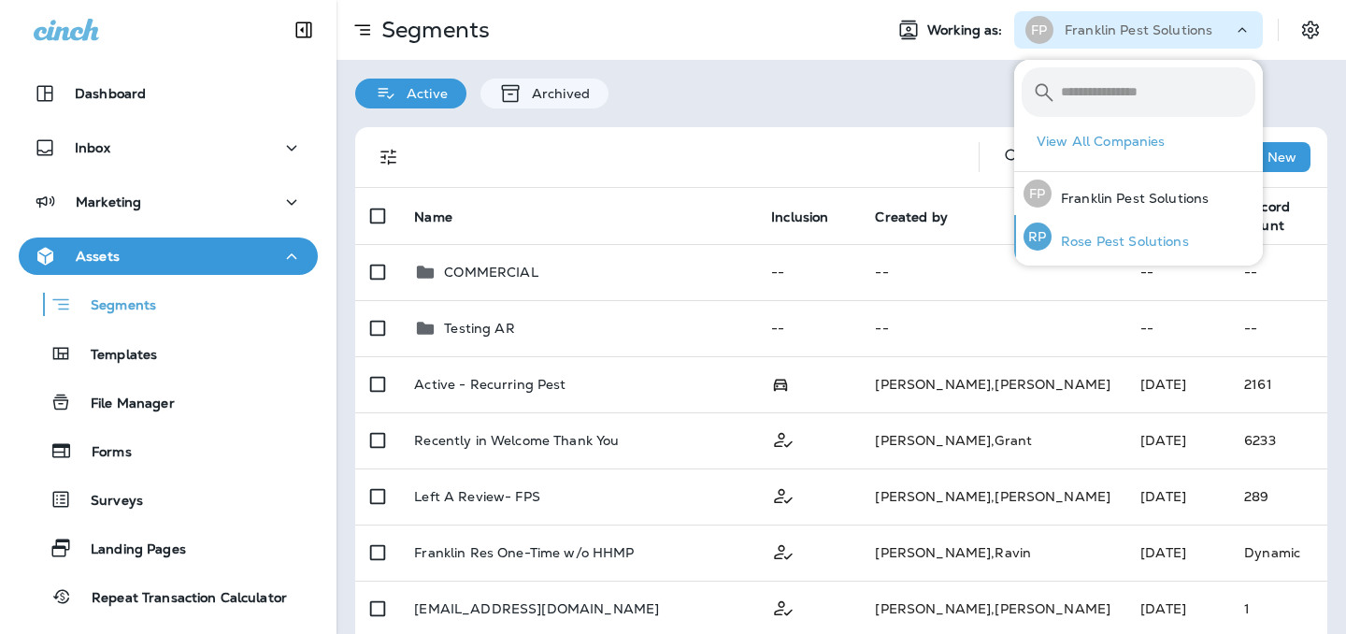
click at [1078, 237] on p "Rose Pest Solutions" at bounding box center [1120, 241] width 137 height 15
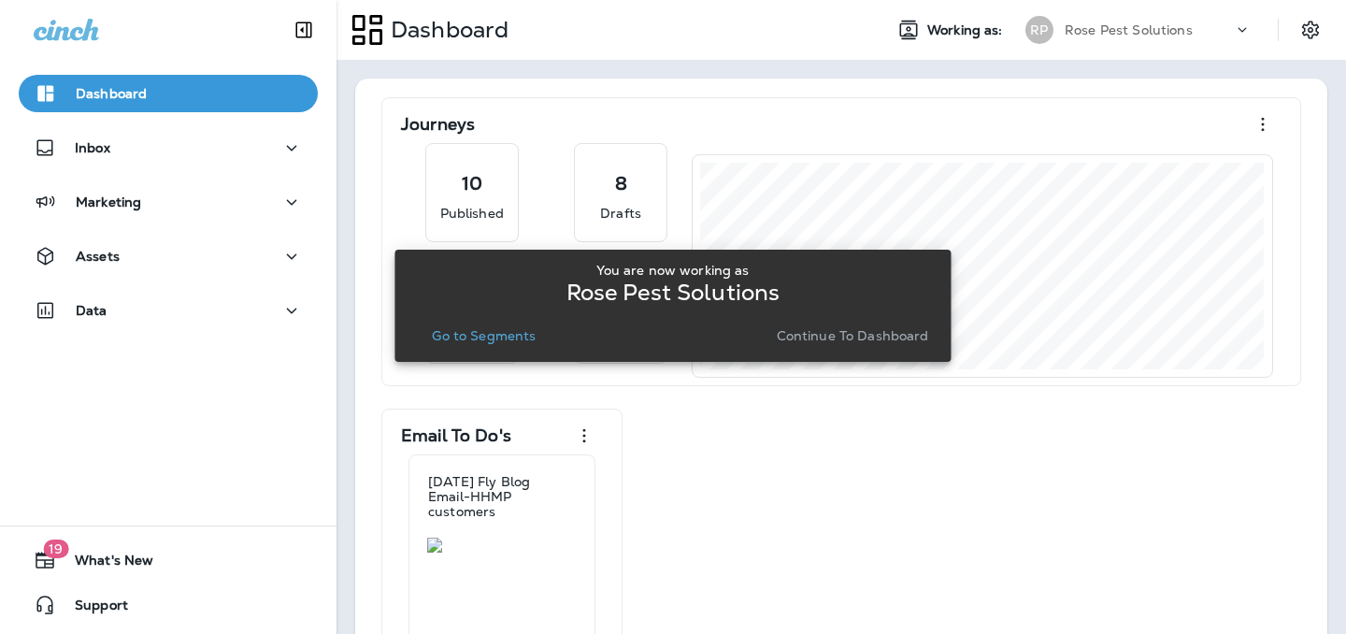
click at [529, 337] on p "Go to Segments" at bounding box center [484, 335] width 104 height 15
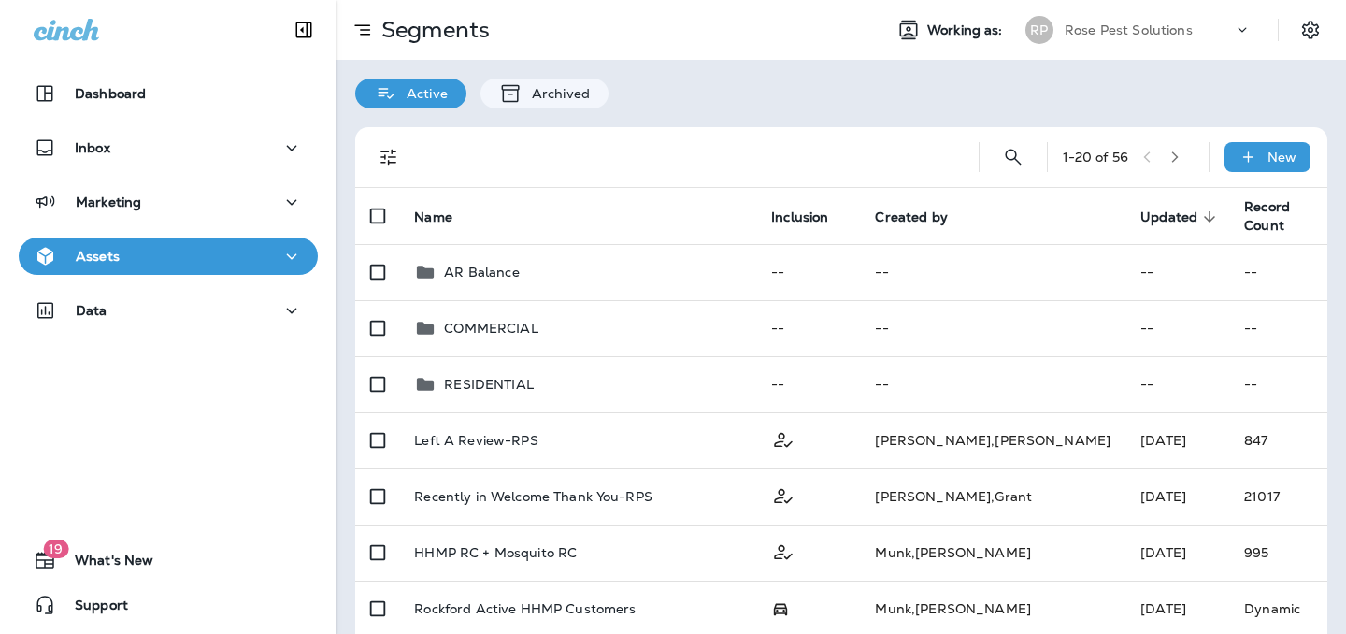
click at [1172, 40] on div "Rose Pest Solutions" at bounding box center [1149, 30] width 168 height 28
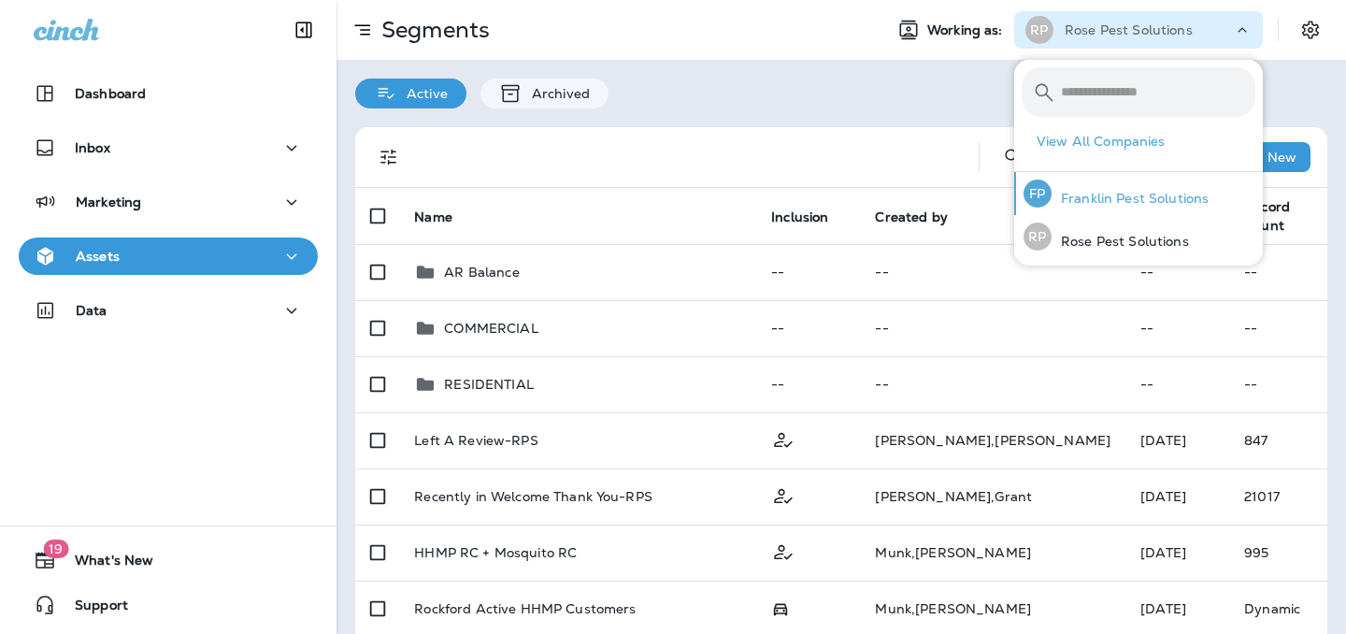
click at [1116, 182] on div "FP Franklin Pest Solutions" at bounding box center [1116, 193] width 200 height 43
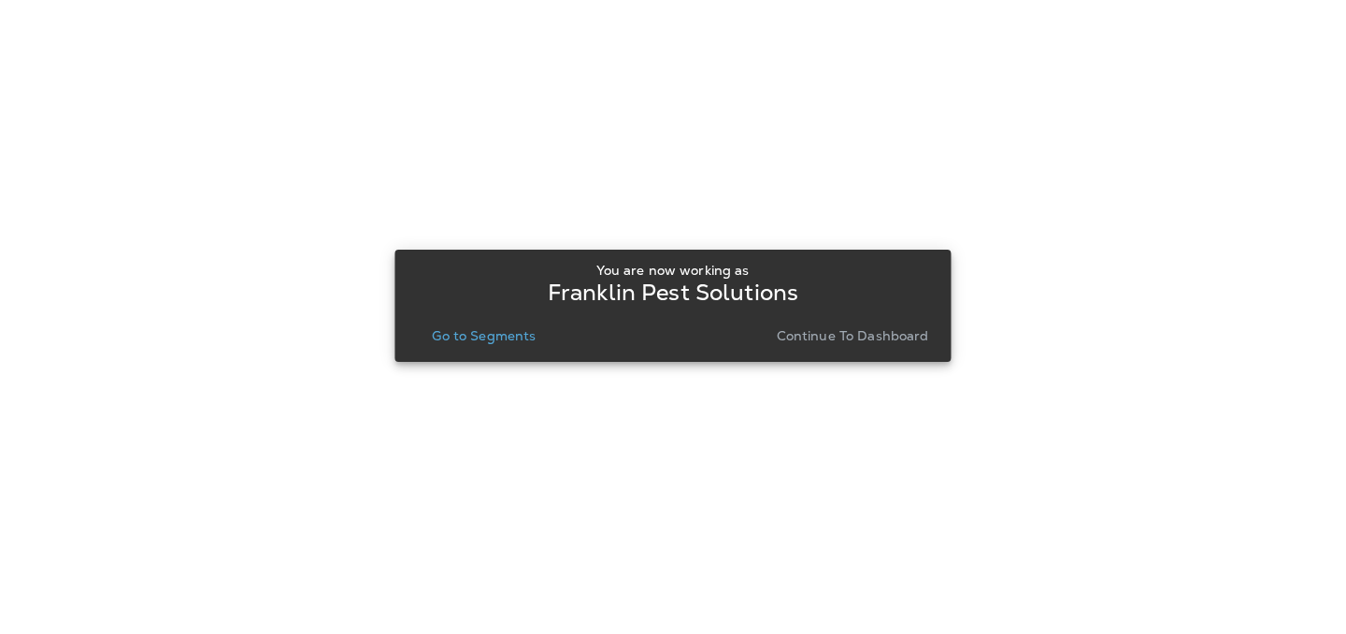
click at [461, 334] on p "Go to Segments" at bounding box center [484, 335] width 104 height 15
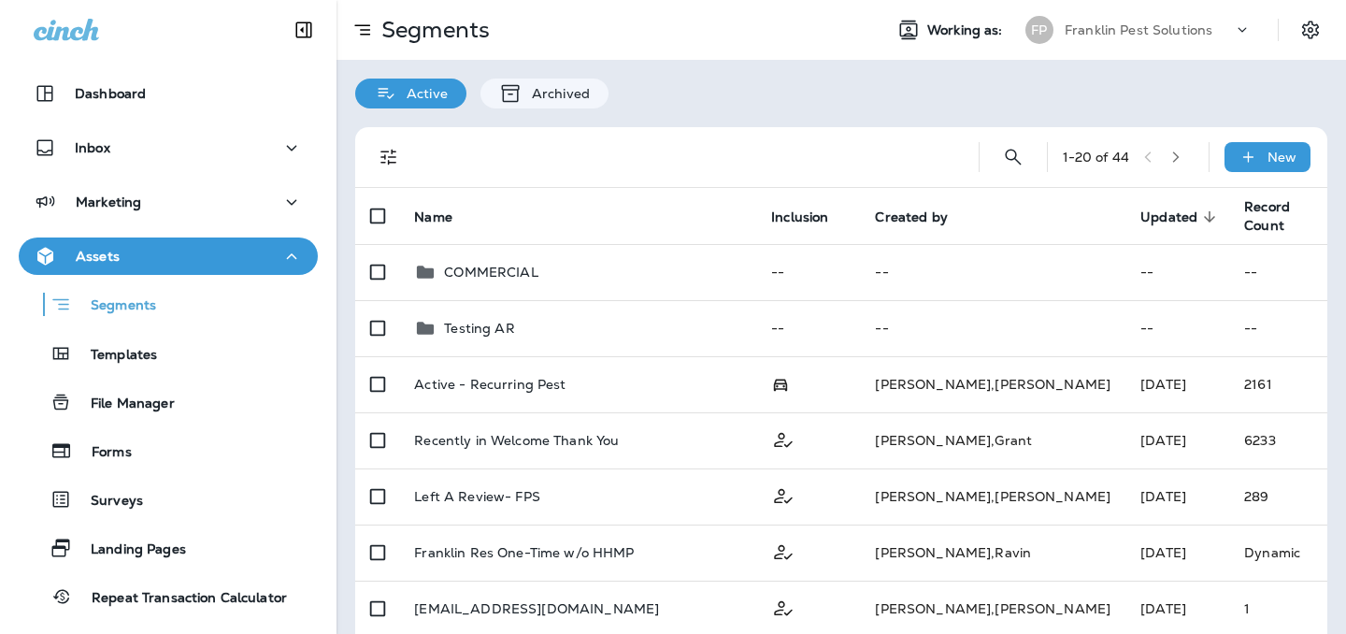
scroll to position [48, 0]
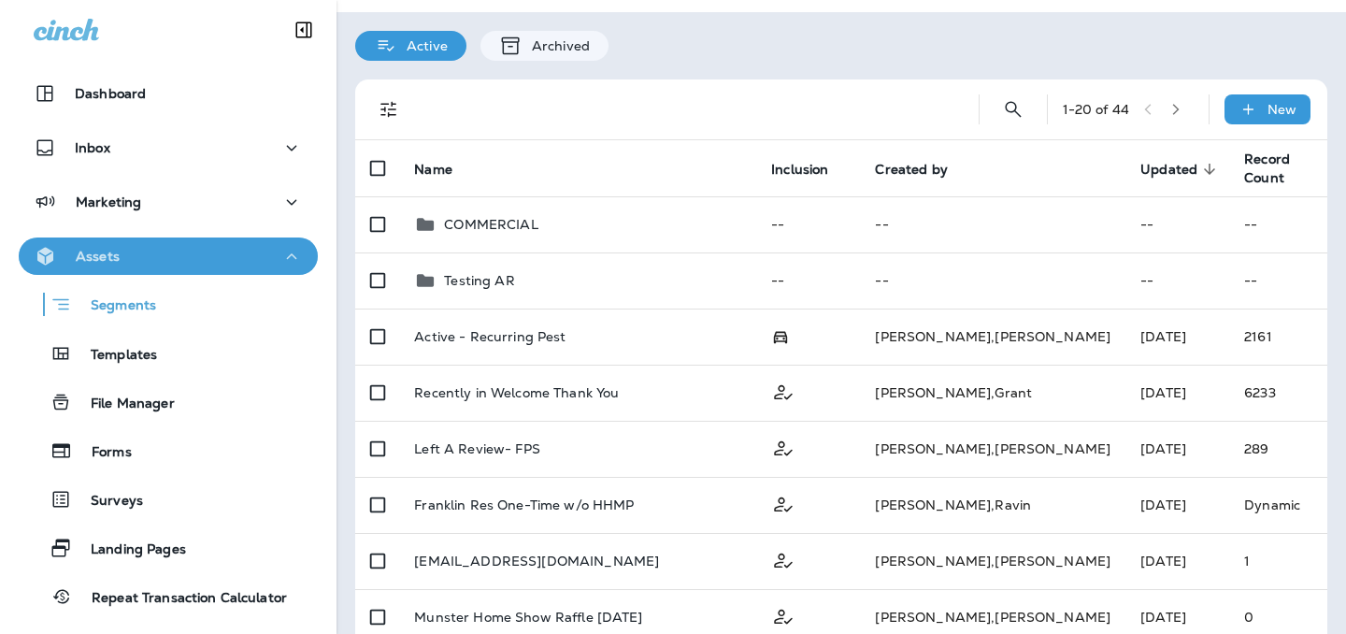
click at [98, 256] on p "Assets" at bounding box center [98, 256] width 44 height 15
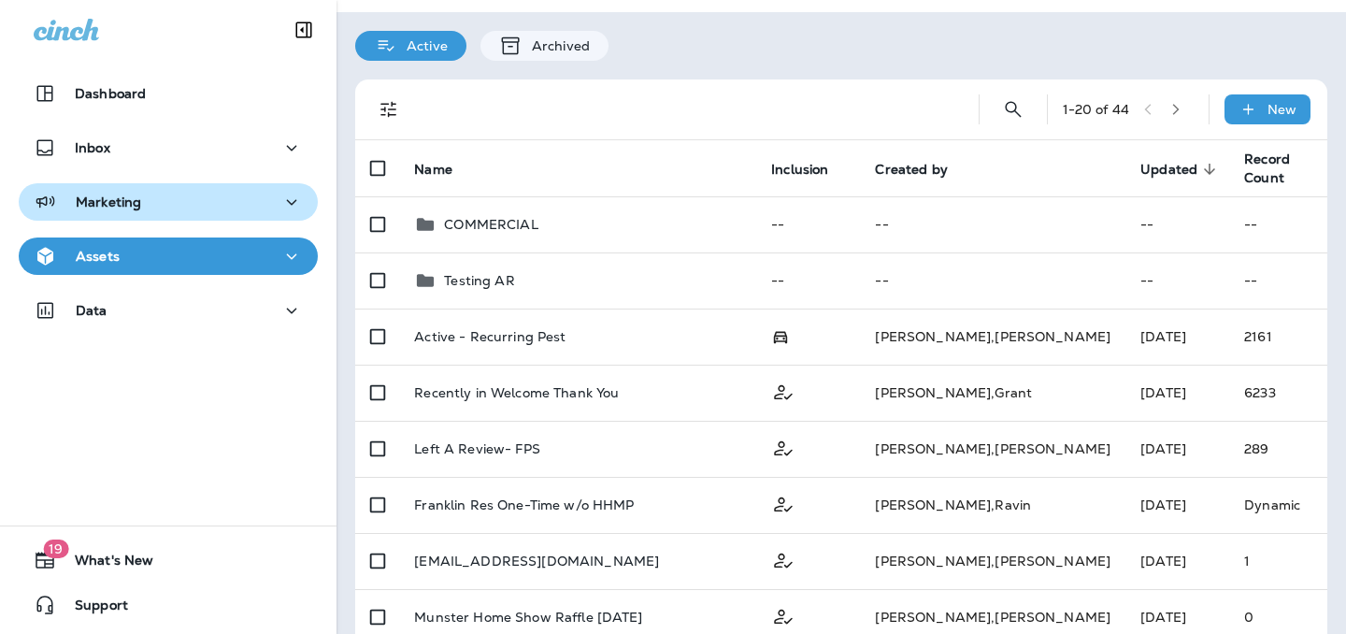
click at [103, 203] on p "Marketing" at bounding box center [108, 201] width 65 height 15
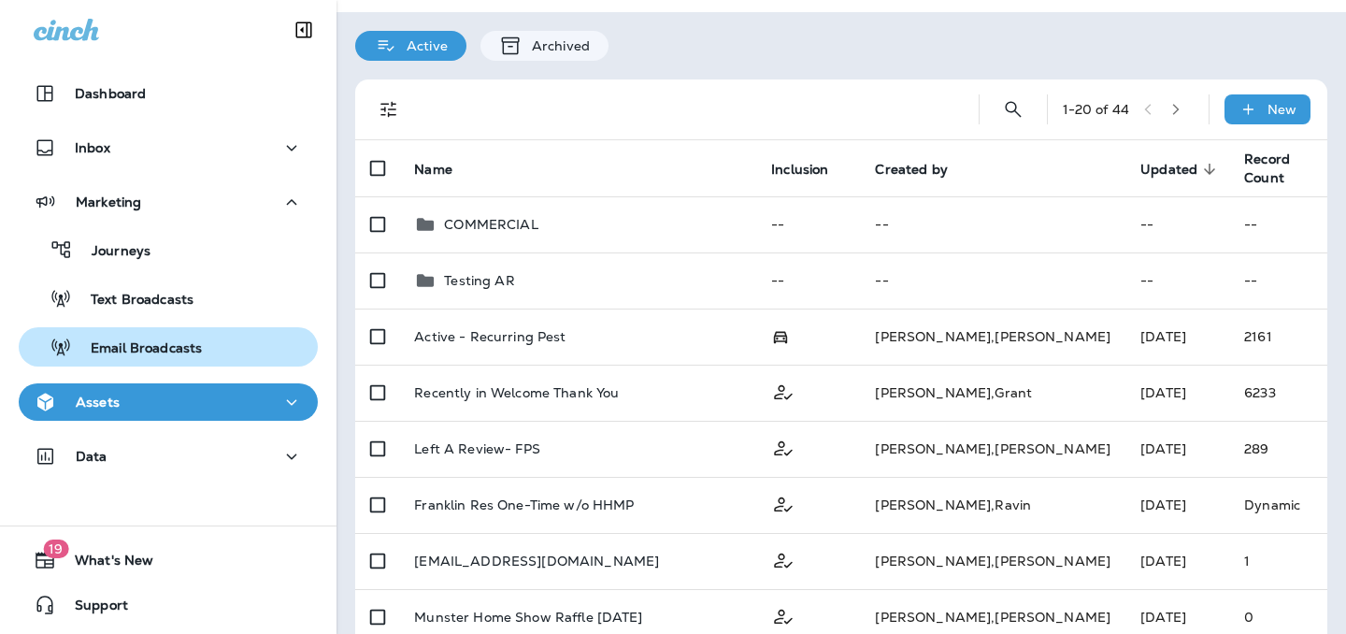
click at [136, 342] on p "Email Broadcasts" at bounding box center [137, 349] width 130 height 18
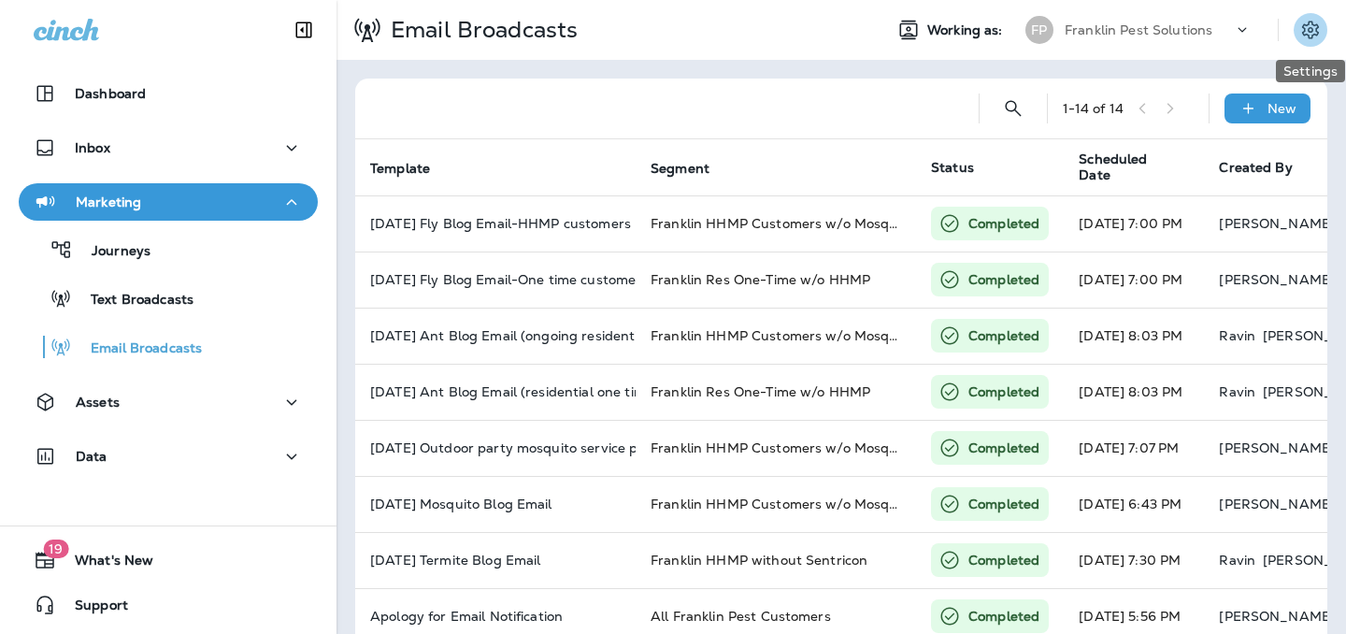
click at [1322, 25] on button "Settings" at bounding box center [1311, 30] width 34 height 34
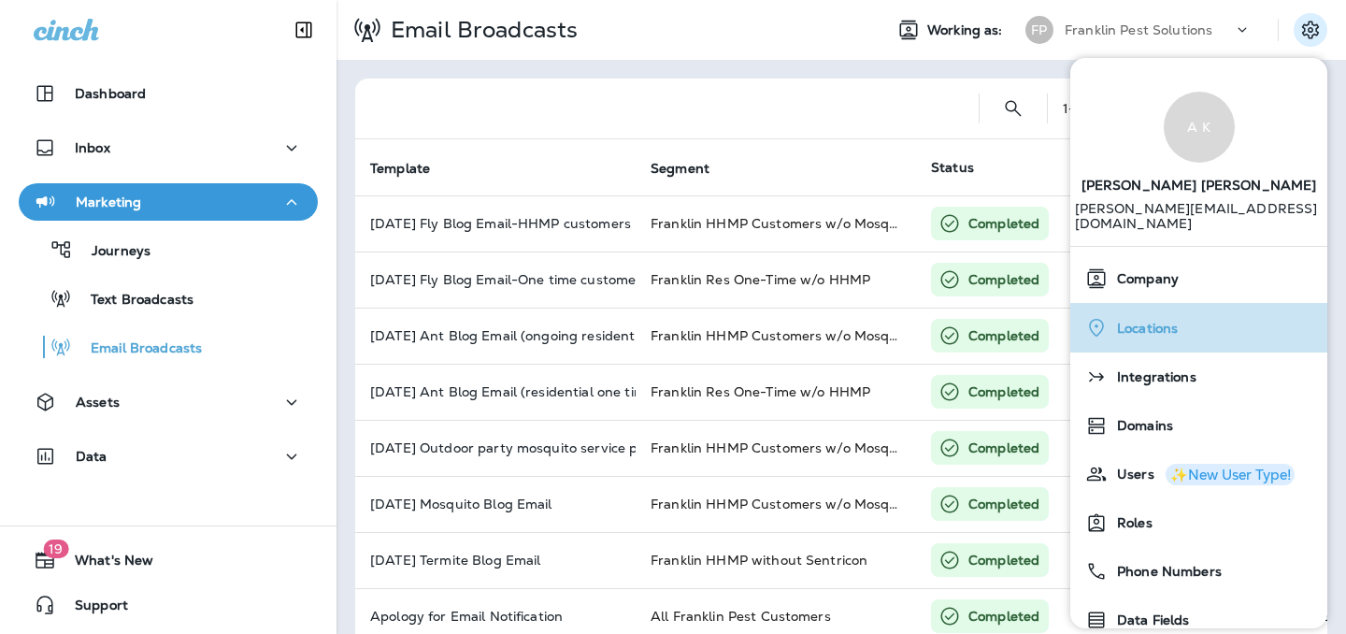
click at [1170, 321] on span "Locations" at bounding box center [1143, 329] width 70 height 16
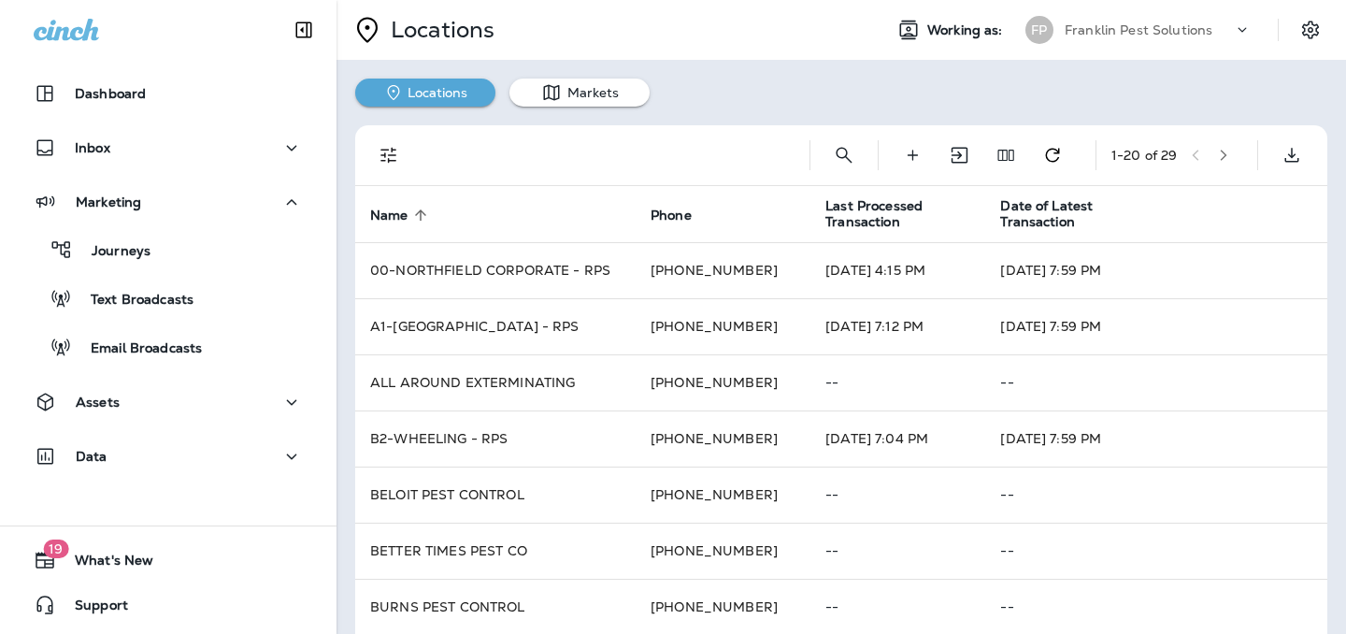
click at [1161, 38] on div "Franklin Pest Solutions" at bounding box center [1149, 30] width 168 height 28
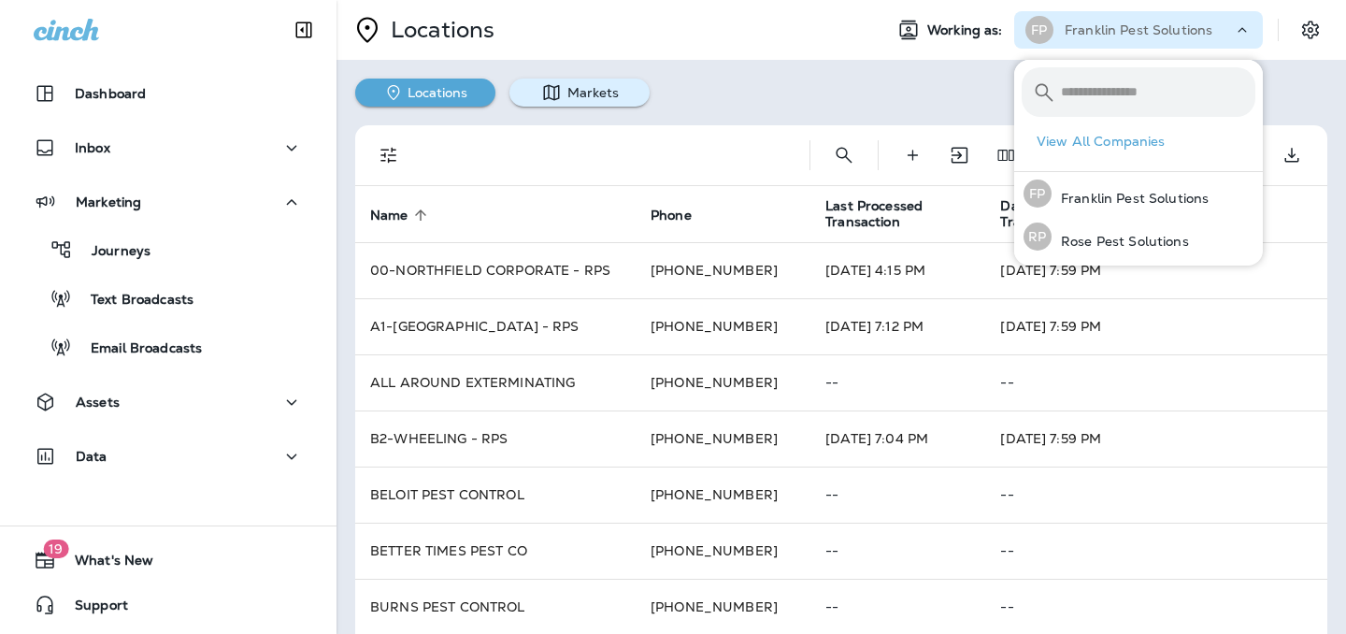
click at [633, 91] on button "Markets" at bounding box center [580, 93] width 140 height 28
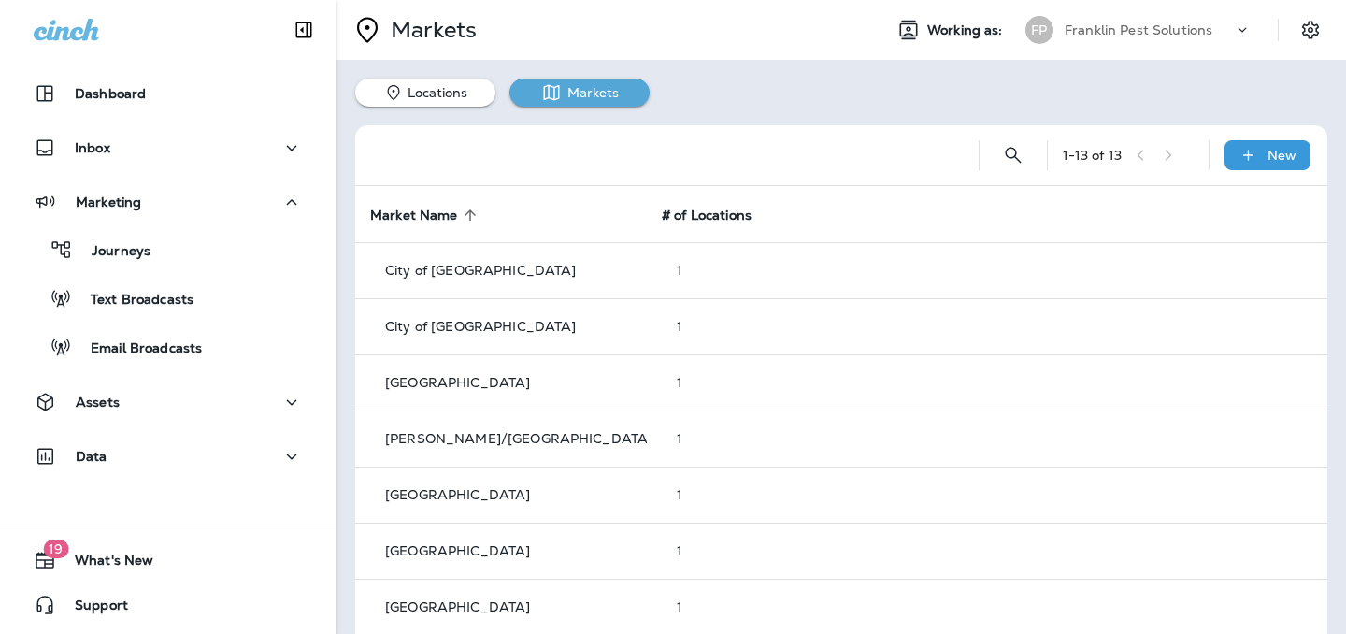
click at [441, 107] on div "1 - 13 of 13 New Market Name sorted ascending # of Locations City of Chicago No…" at bounding box center [842, 549] width 1010 height 884
click at [441, 106] on button "Locations" at bounding box center [425, 93] width 140 height 28
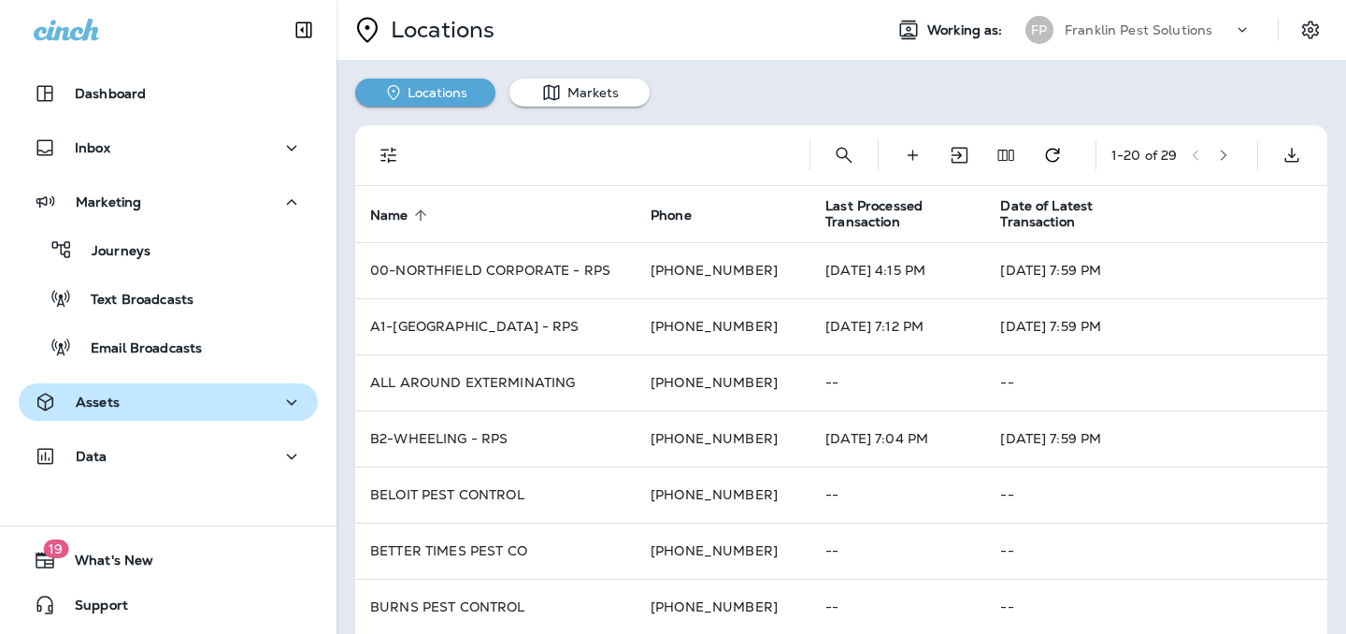
click at [111, 403] on p "Assets" at bounding box center [98, 402] width 44 height 15
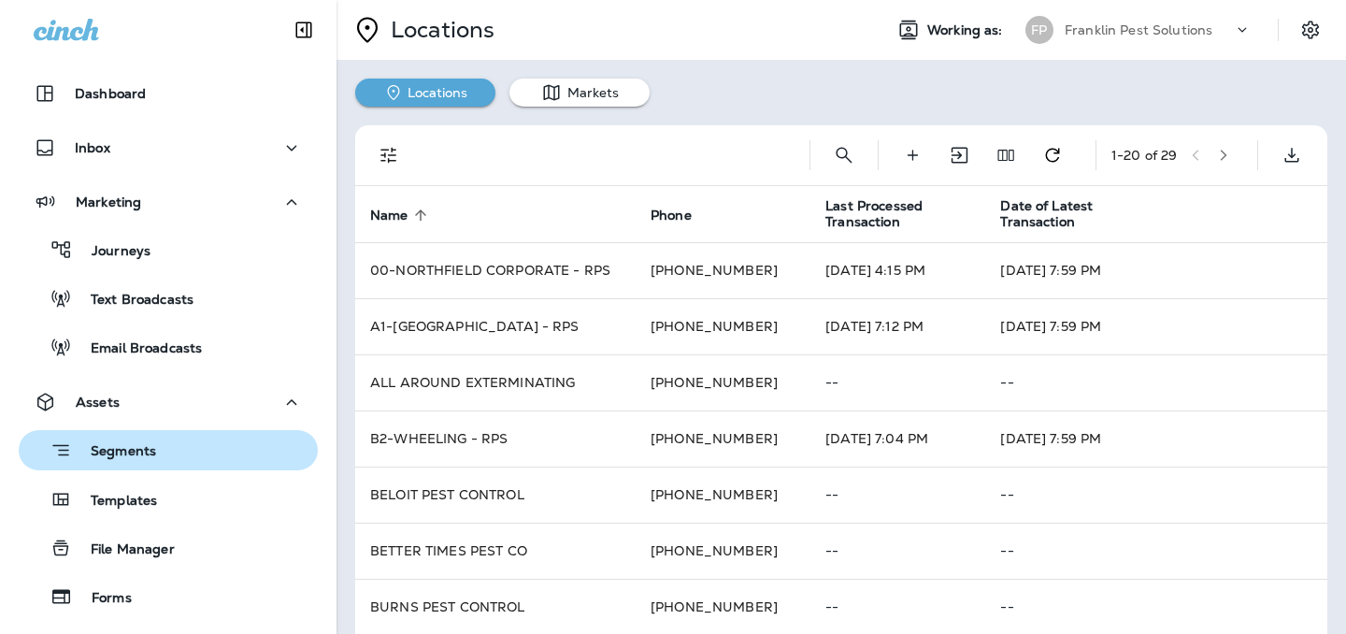
click at [126, 454] on p "Segments" at bounding box center [114, 452] width 84 height 19
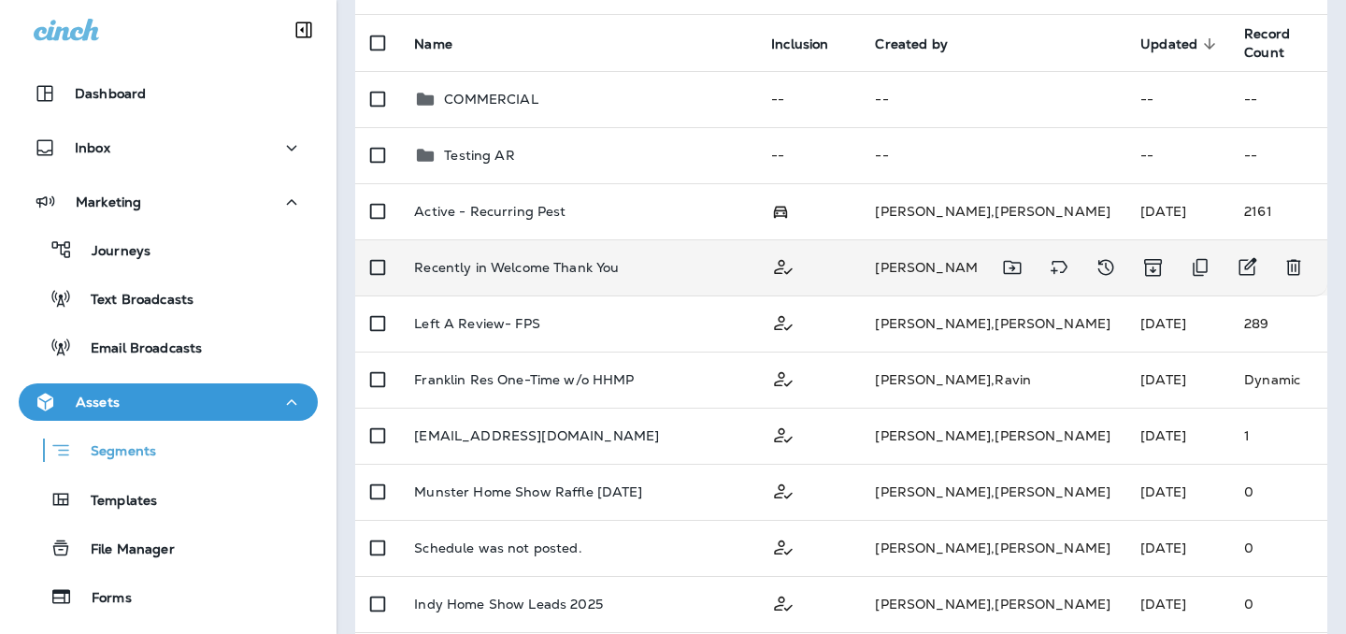
scroll to position [193, 0]
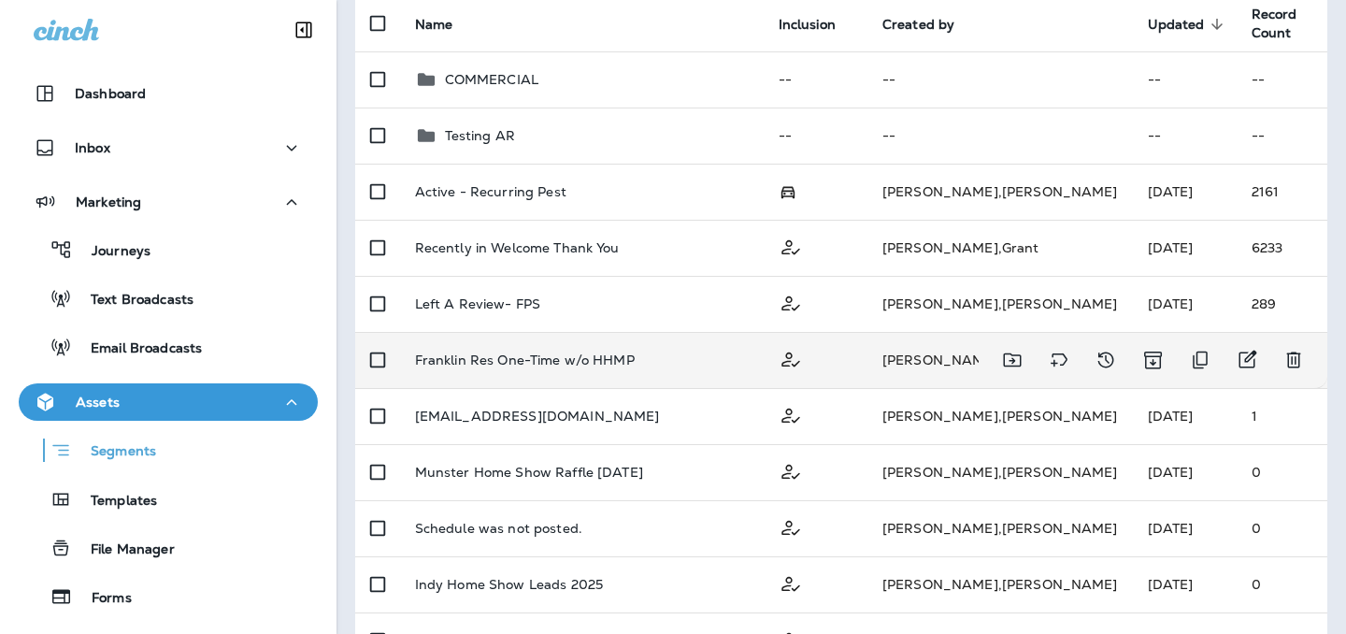
click at [551, 356] on p "Franklin Res One-Time w/o HHMP" at bounding box center [525, 359] width 220 height 15
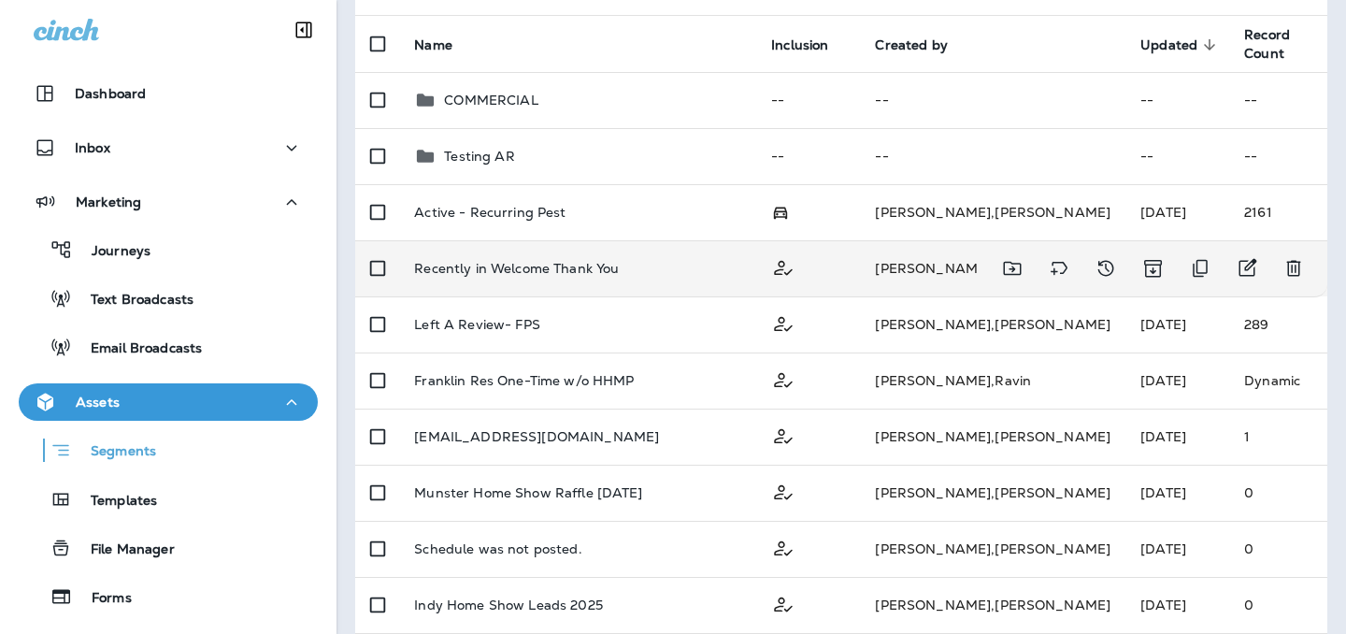
scroll to position [218, 0]
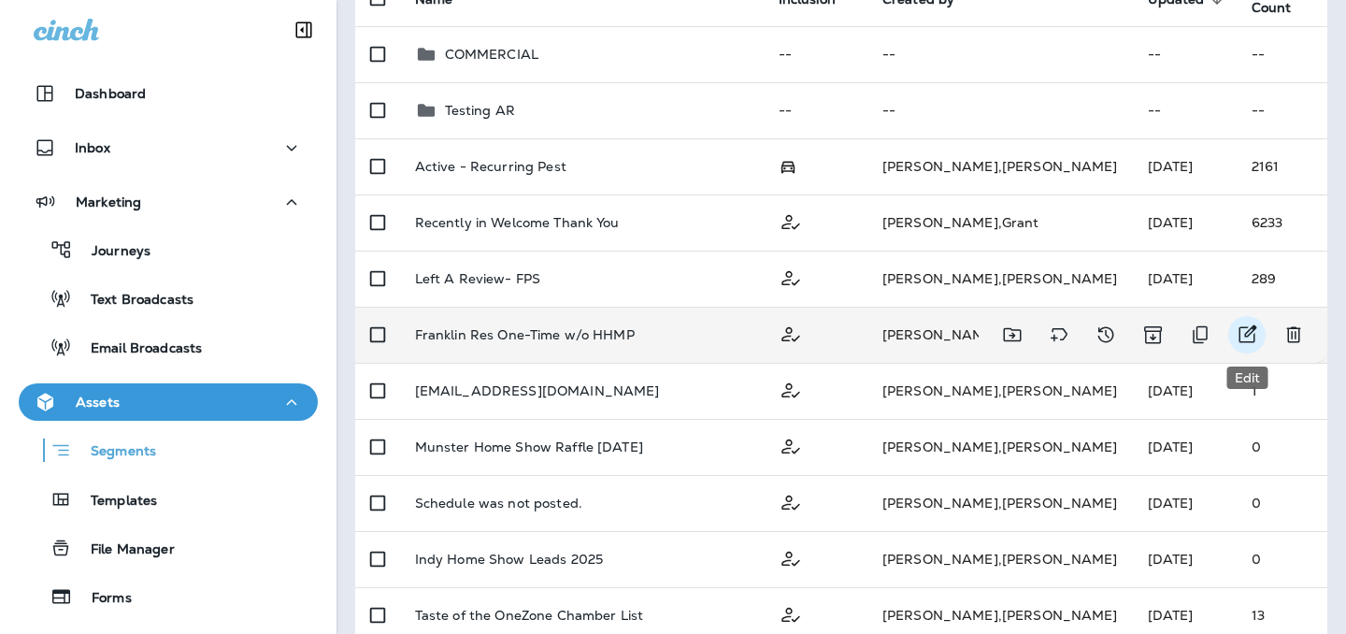
click at [1235, 333] on button "Edit" at bounding box center [1246, 334] width 37 height 37
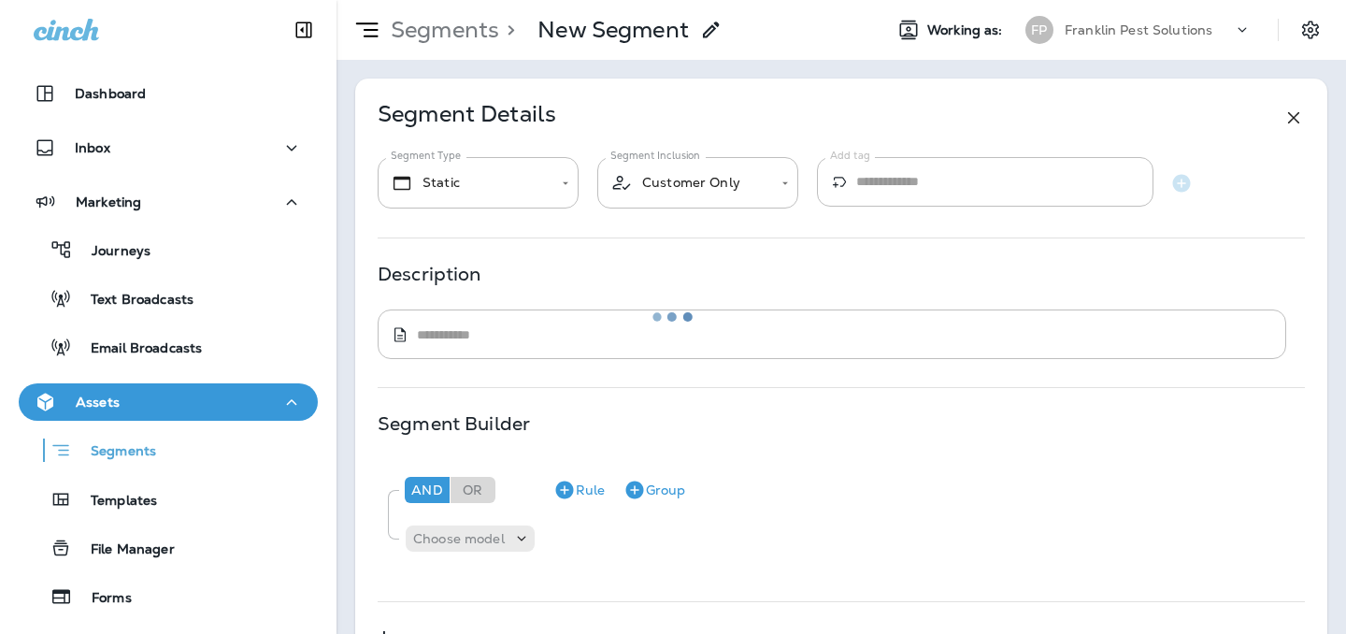
type input "*******"
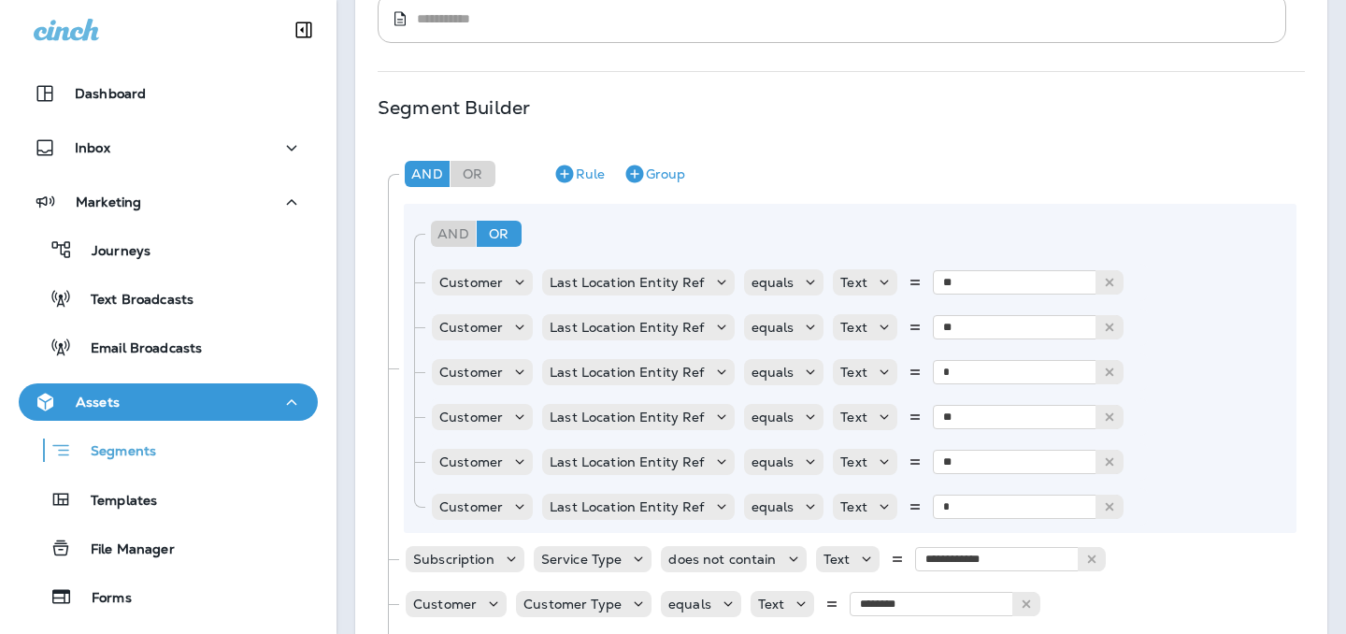
scroll to position [417, 0]
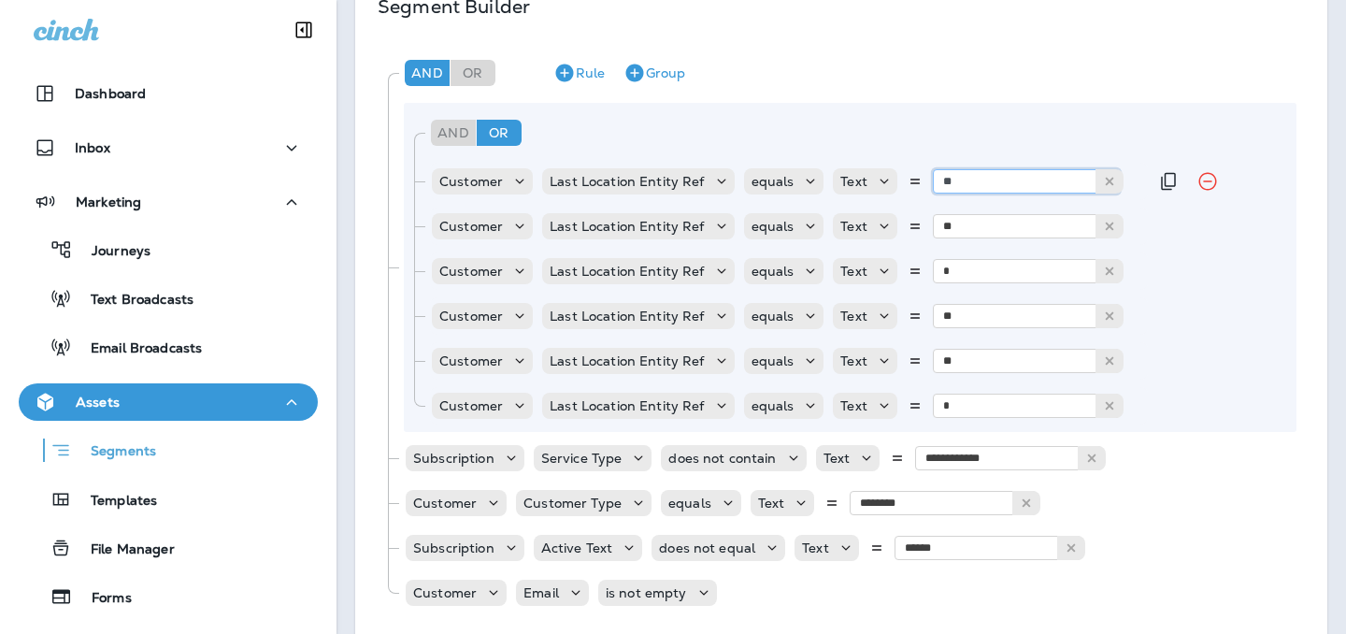
click at [967, 182] on input "**" at bounding box center [1026, 181] width 187 height 24
click at [972, 142] on div "And Or Rule Group" at bounding box center [857, 132] width 863 height 45
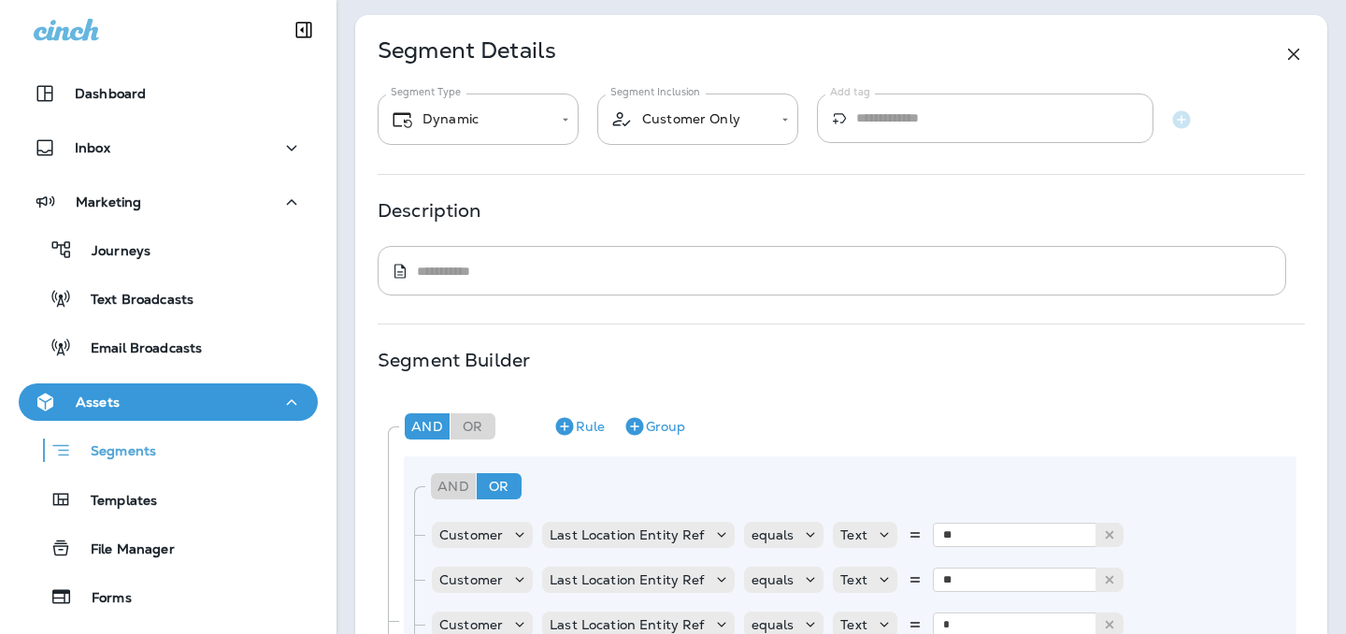
scroll to position [62, 0]
click at [1301, 60] on icon at bounding box center [1294, 56] width 22 height 22
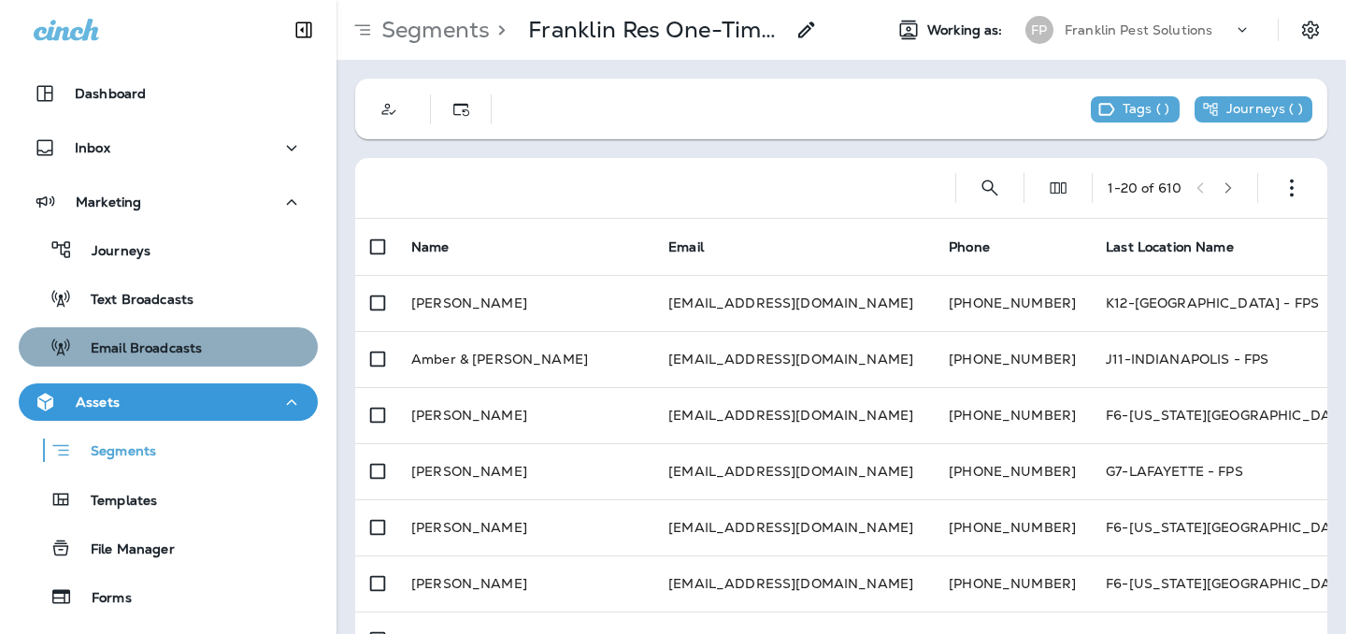
click at [217, 352] on div "Email Broadcasts" at bounding box center [168, 347] width 284 height 28
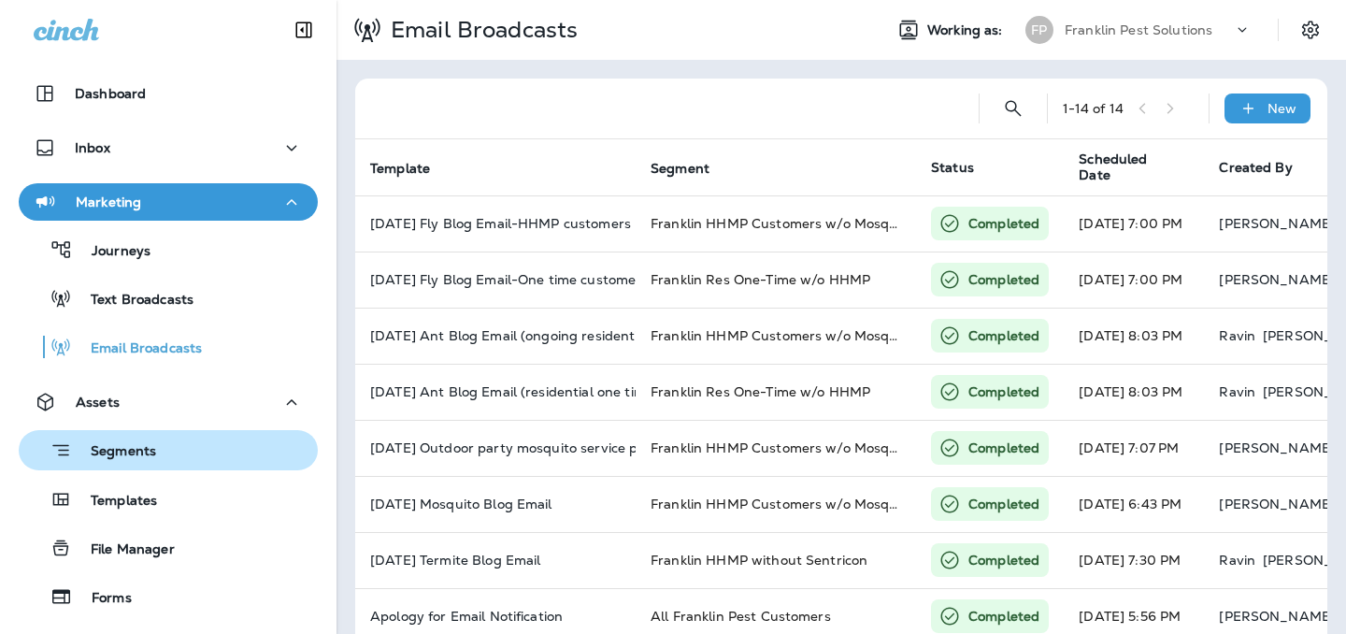
click at [183, 449] on div "Segments" at bounding box center [168, 450] width 284 height 29
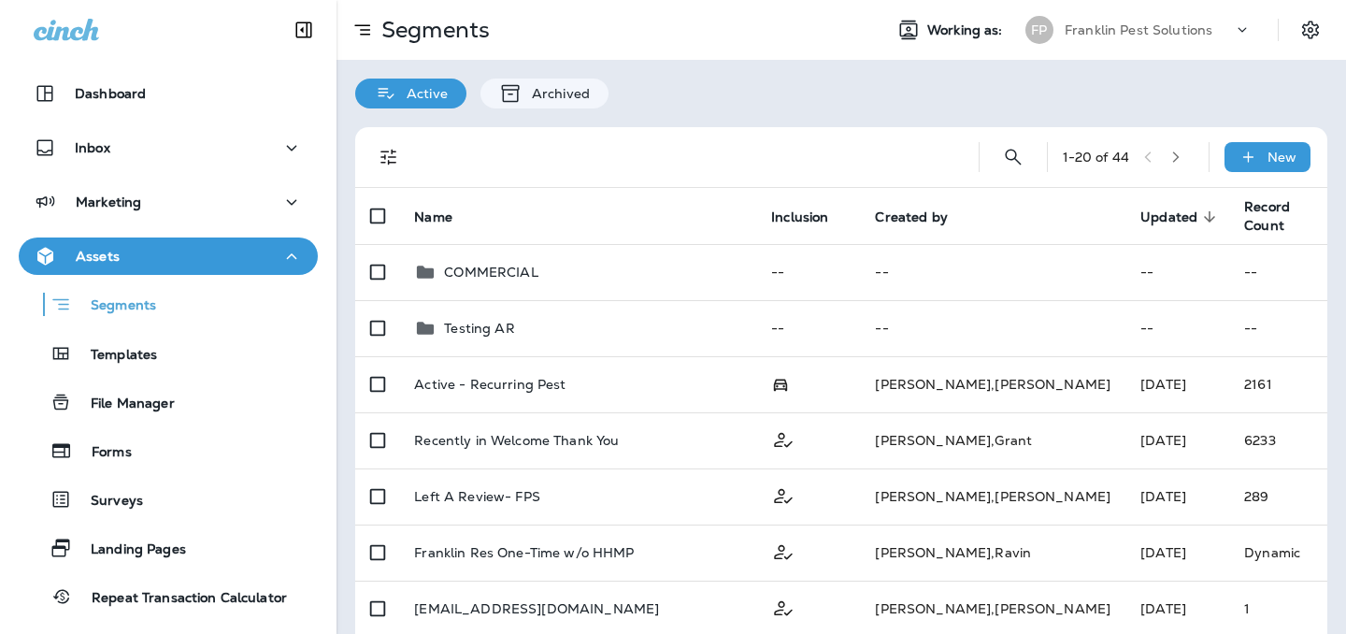
click at [1133, 26] on p "Franklin Pest Solutions" at bounding box center [1139, 29] width 148 height 15
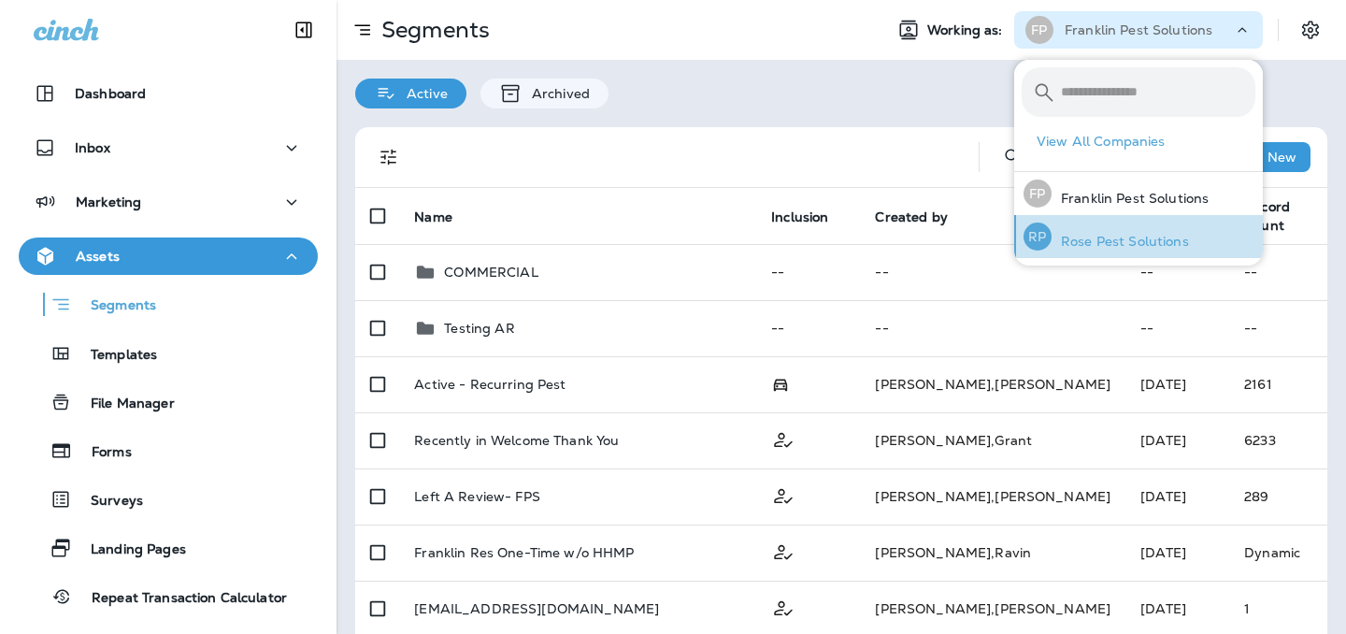
click at [1087, 232] on div "RP Rose Pest Solutions" at bounding box center [1106, 236] width 180 height 43
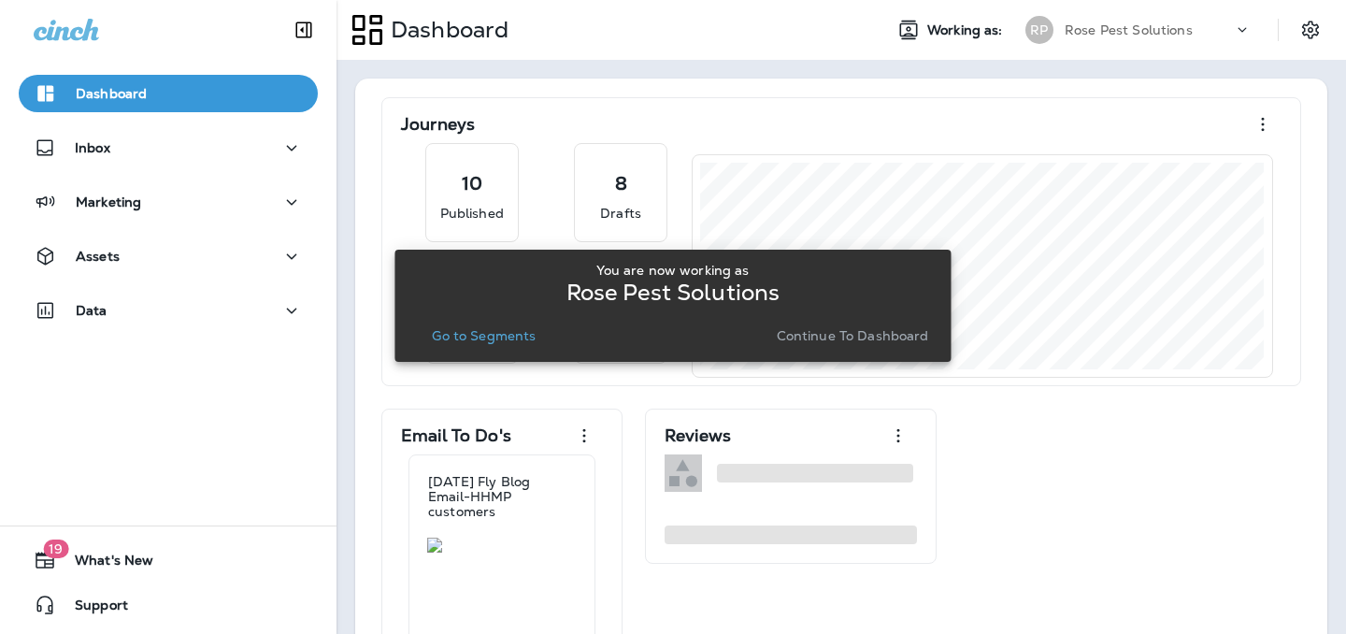
click at [469, 320] on div "You are now working as Rose Pest Solutions Go to Segments Continue to Dashboard" at bounding box center [672, 306] width 526 height 86
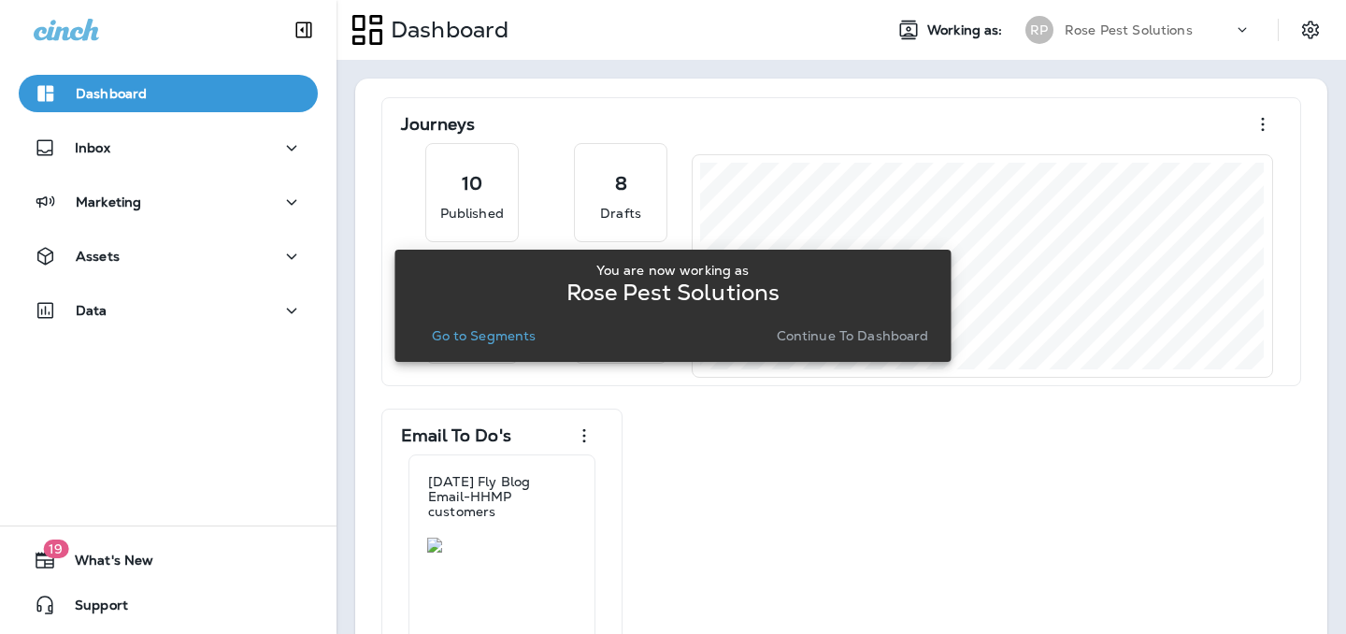
click at [470, 339] on p "Go to Segments" at bounding box center [484, 335] width 104 height 15
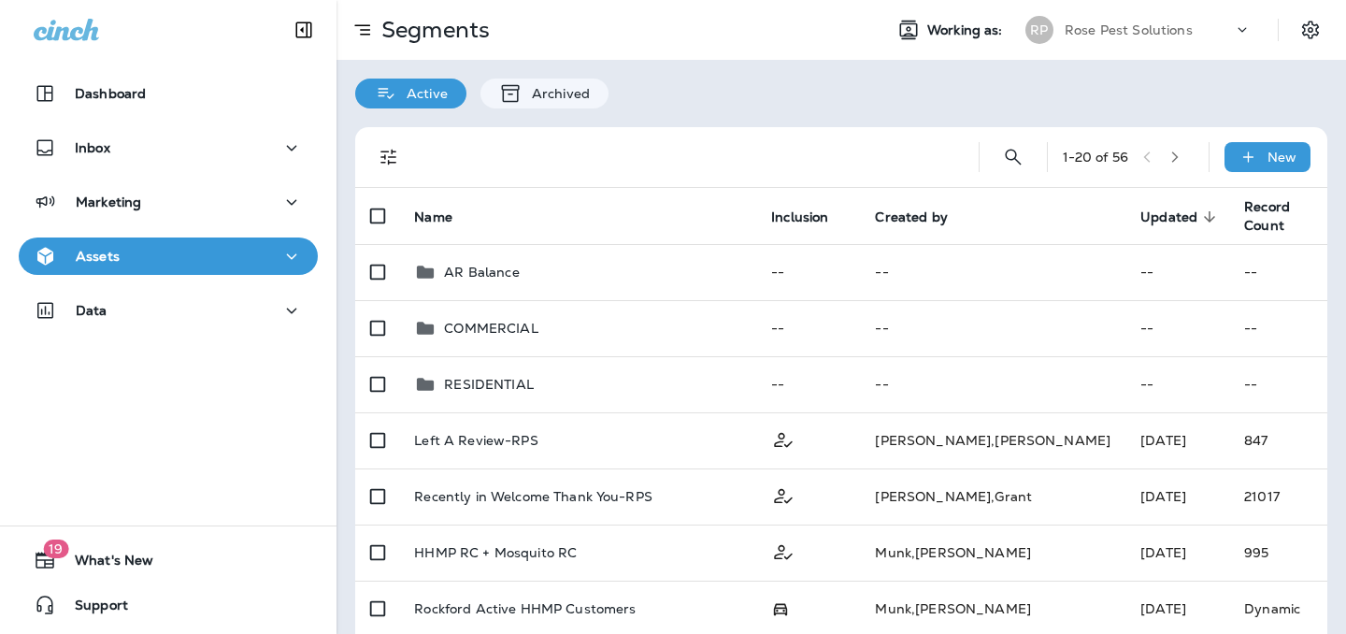
click at [1128, 21] on div "Rose Pest Solutions" at bounding box center [1149, 30] width 168 height 28
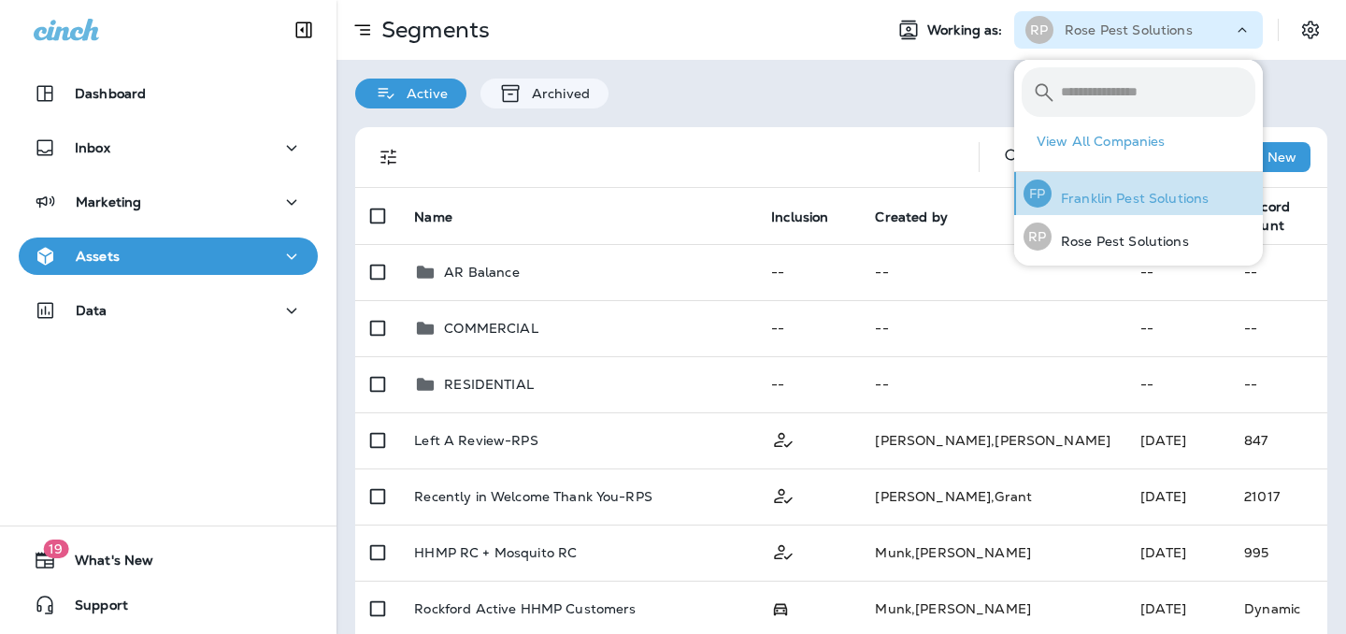
click at [1090, 204] on p "Franklin Pest Solutions" at bounding box center [1130, 198] width 157 height 15
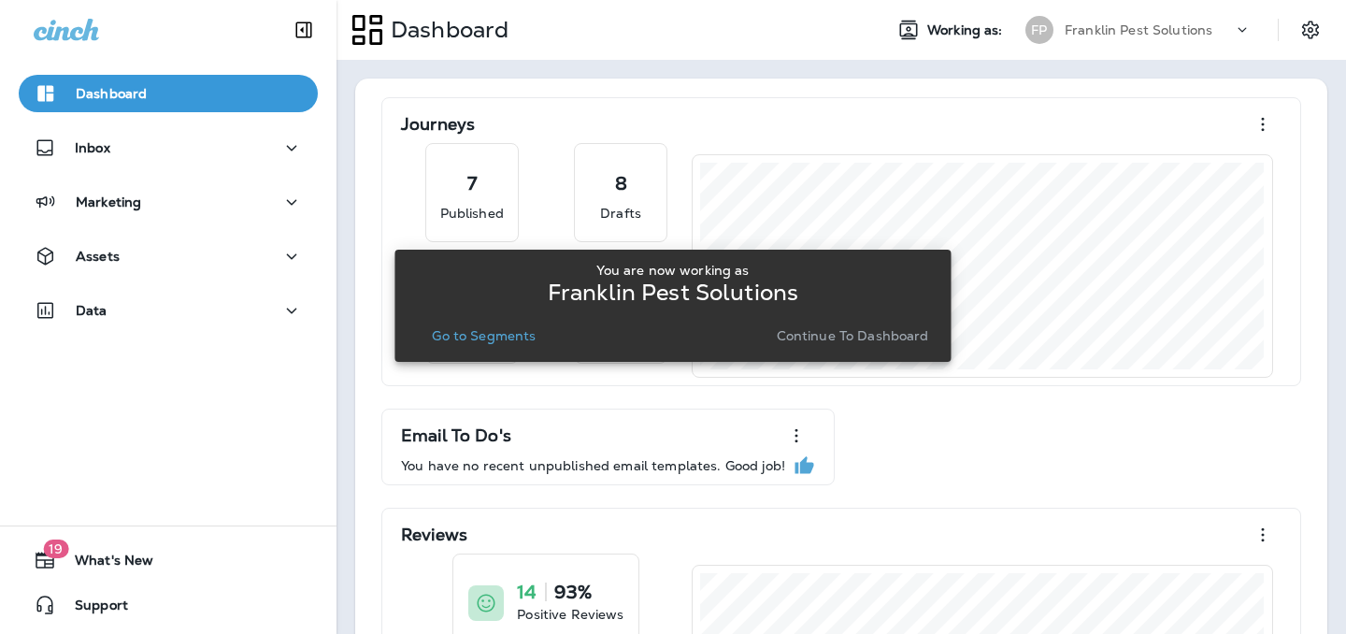
click at [507, 343] on p "Go to Segments" at bounding box center [484, 335] width 104 height 15
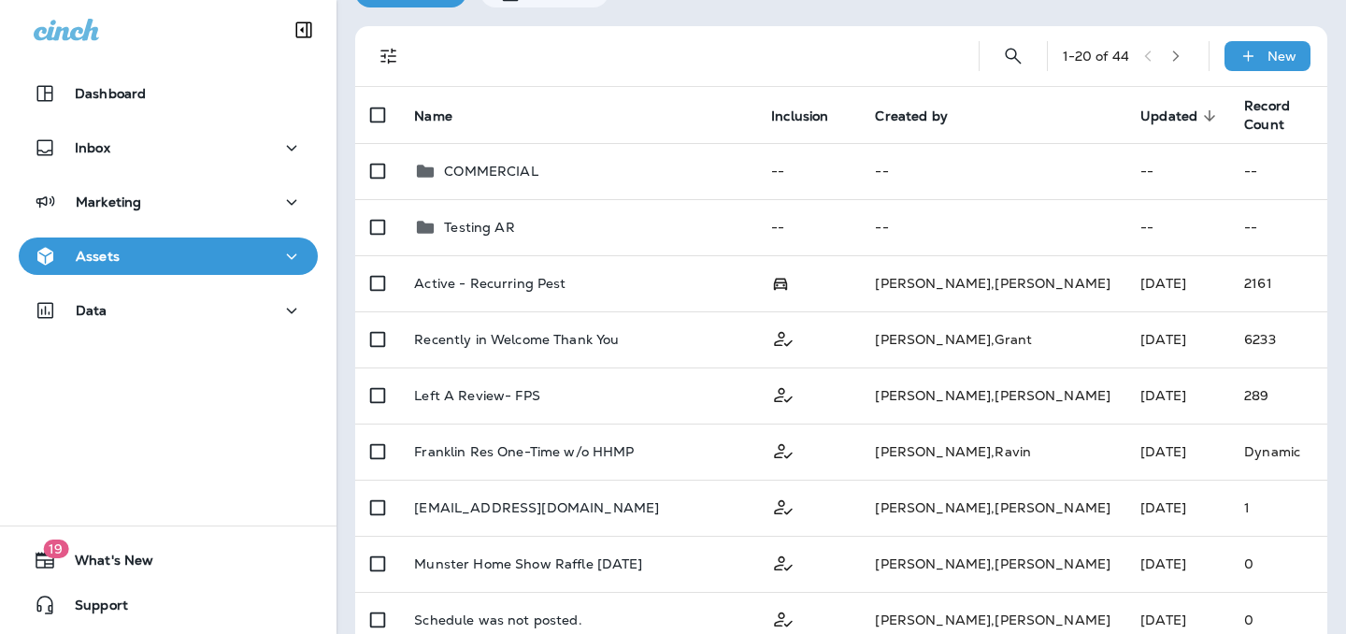
scroll to position [100, 0]
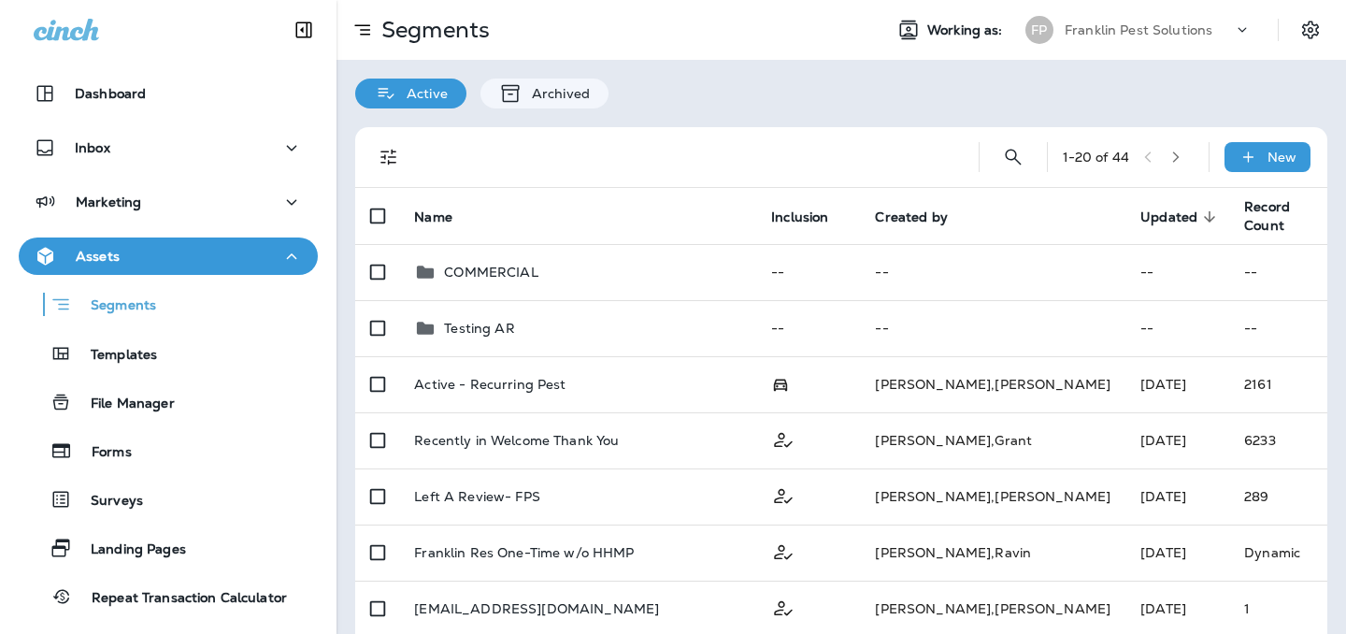
click at [295, 254] on icon "button" at bounding box center [291, 256] width 22 height 23
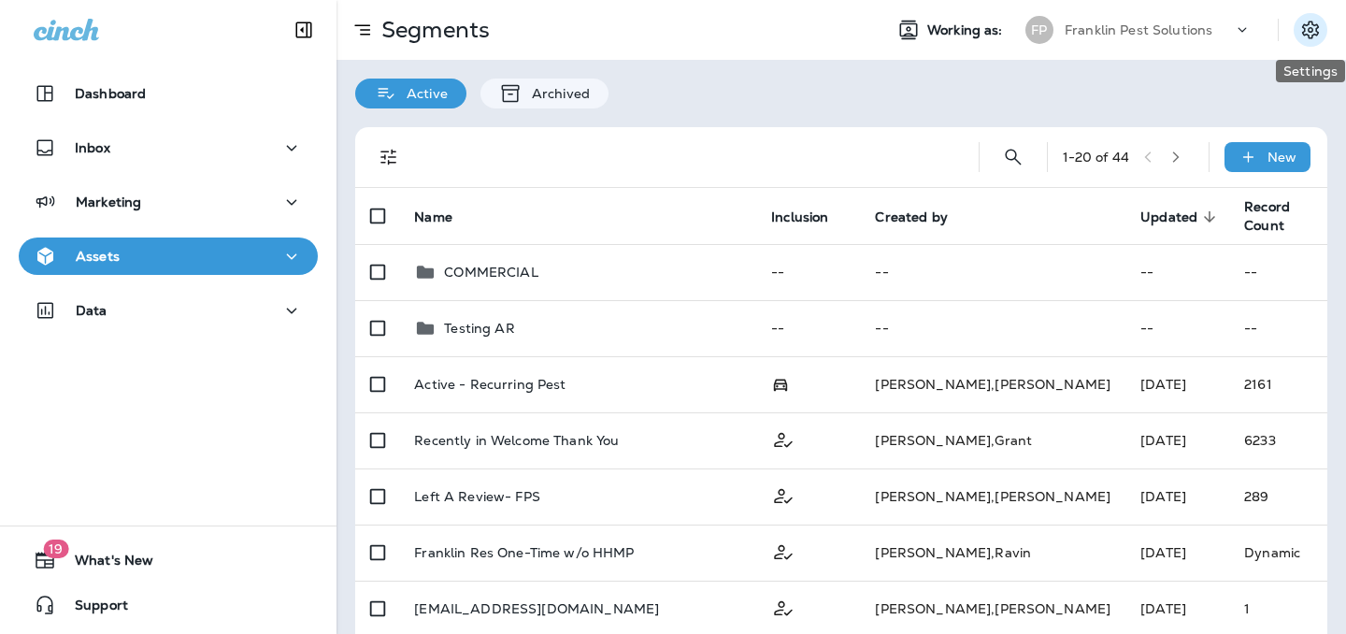
click at [1309, 30] on icon "Settings" at bounding box center [1310, 30] width 17 height 18
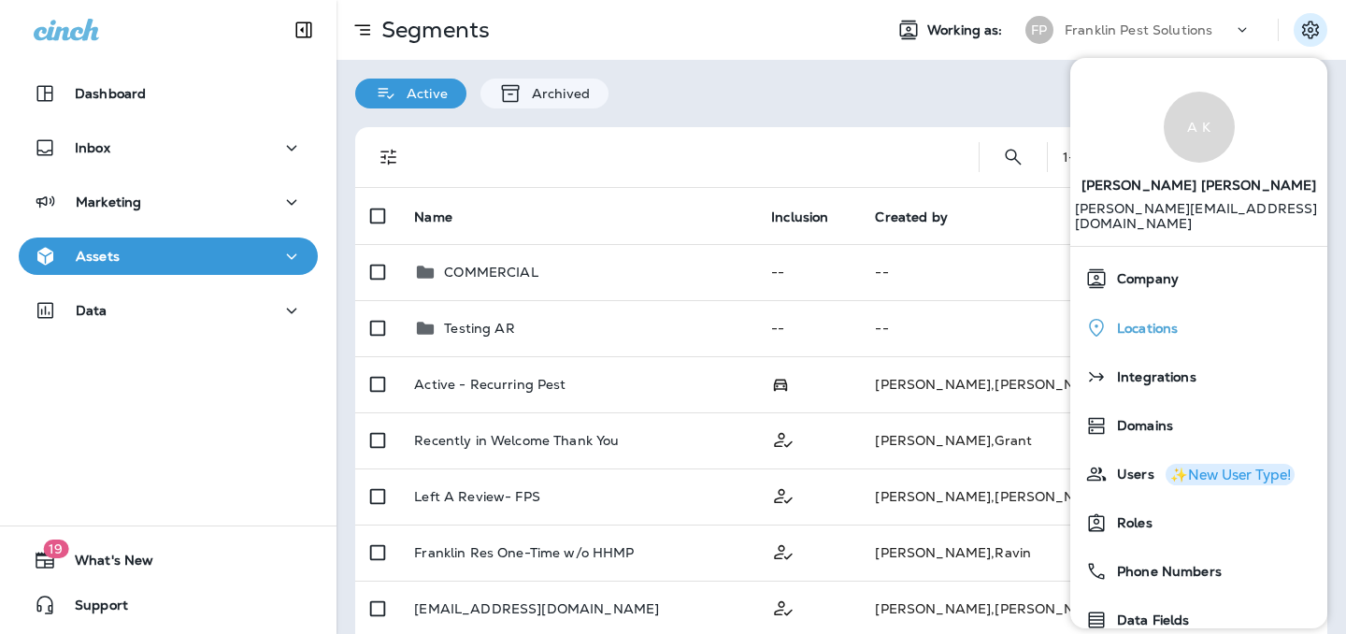
click at [1144, 323] on div "Locations" at bounding box center [1199, 328] width 242 height 38
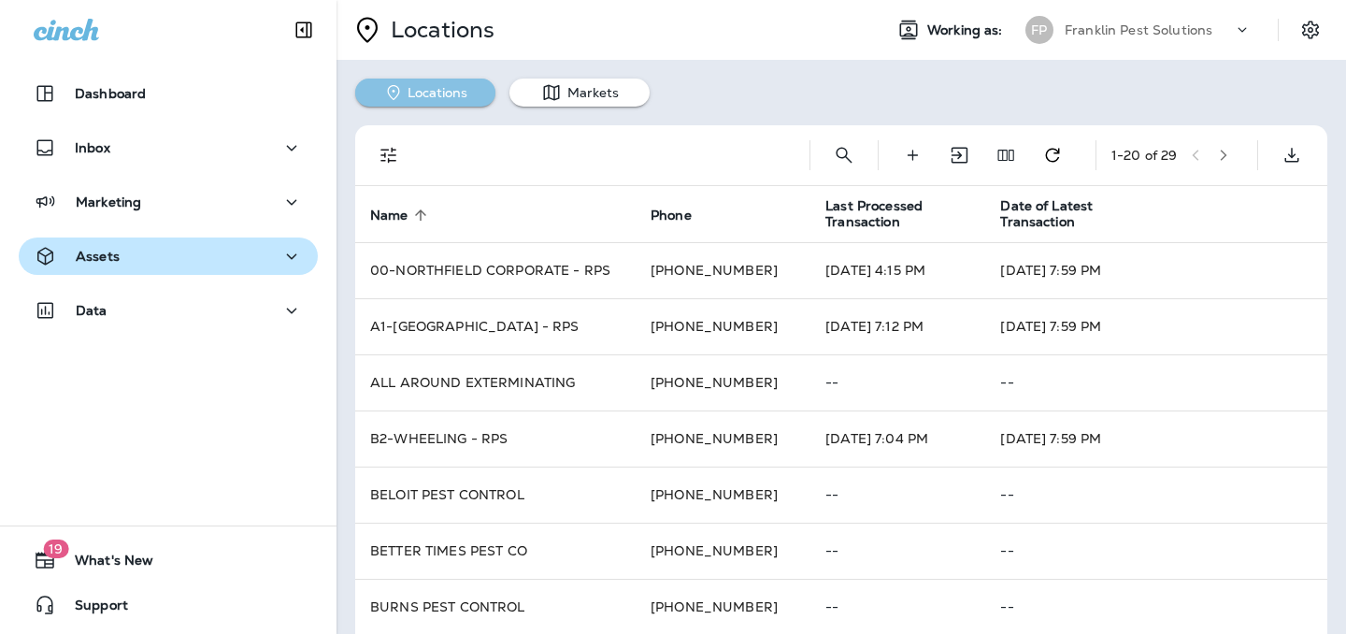
click at [441, 82] on button "Locations" at bounding box center [425, 93] width 140 height 28
click at [386, 158] on icon "Filters" at bounding box center [389, 155] width 22 height 22
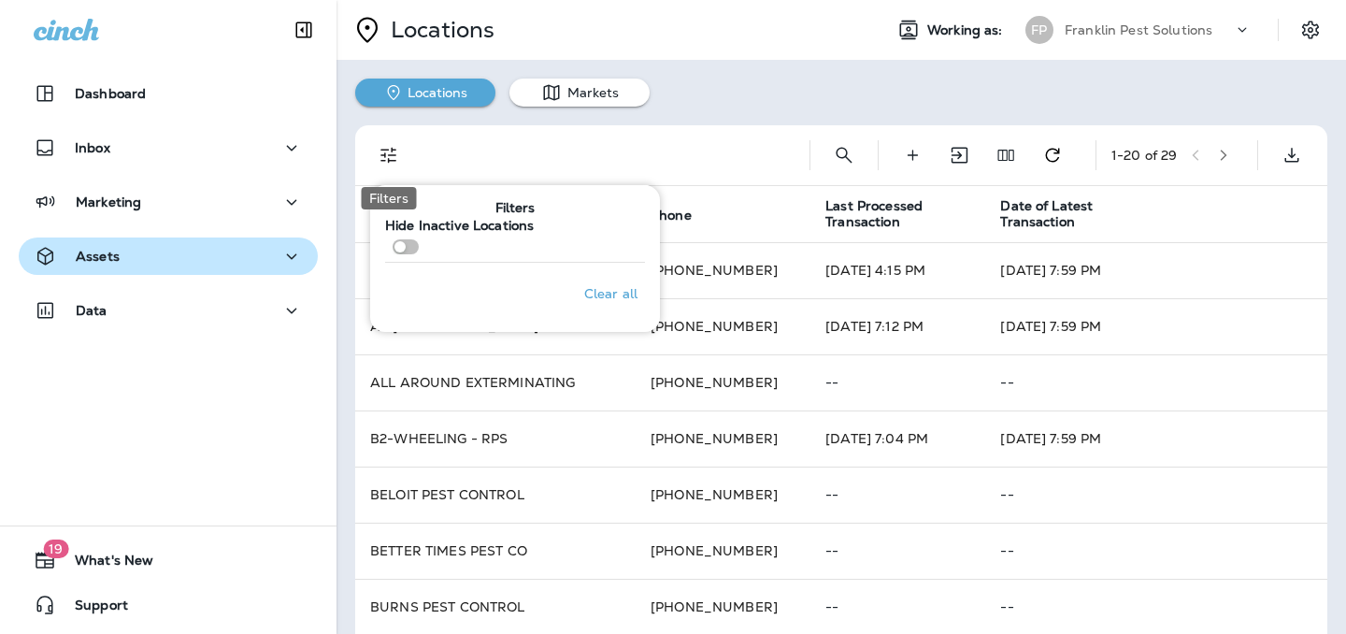
click at [386, 158] on icon "Filters" at bounding box center [389, 155] width 22 height 22
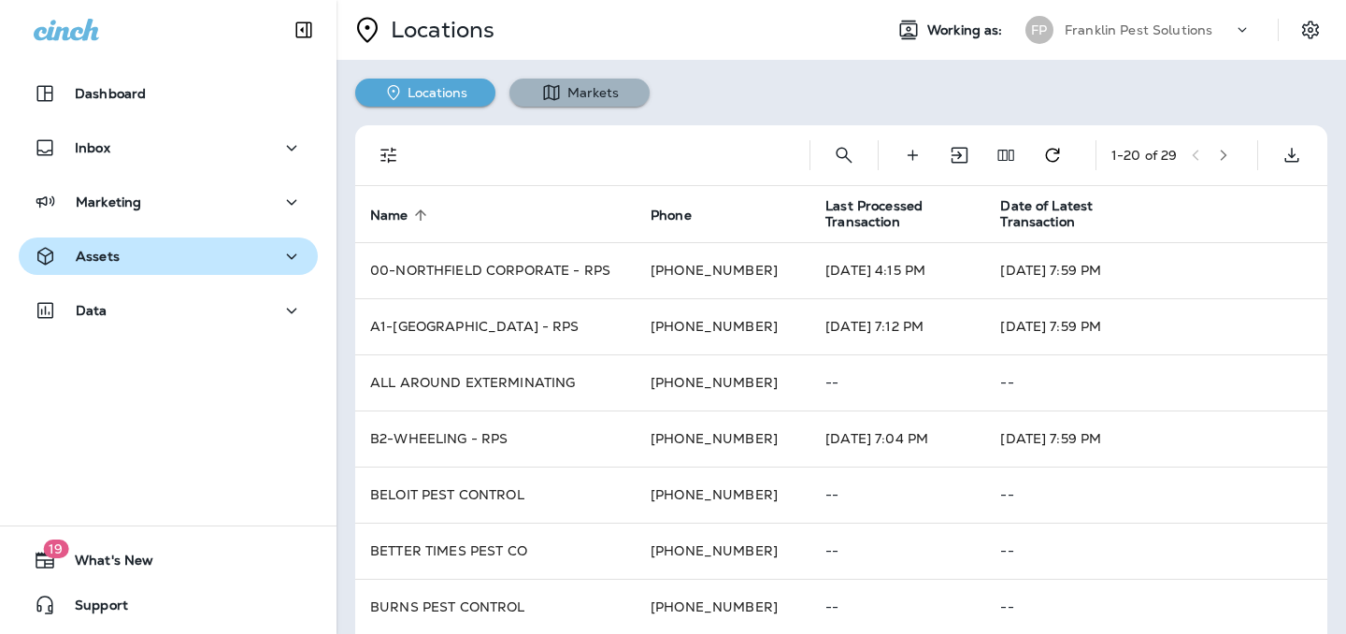
click at [629, 89] on button "Markets" at bounding box center [580, 93] width 140 height 28
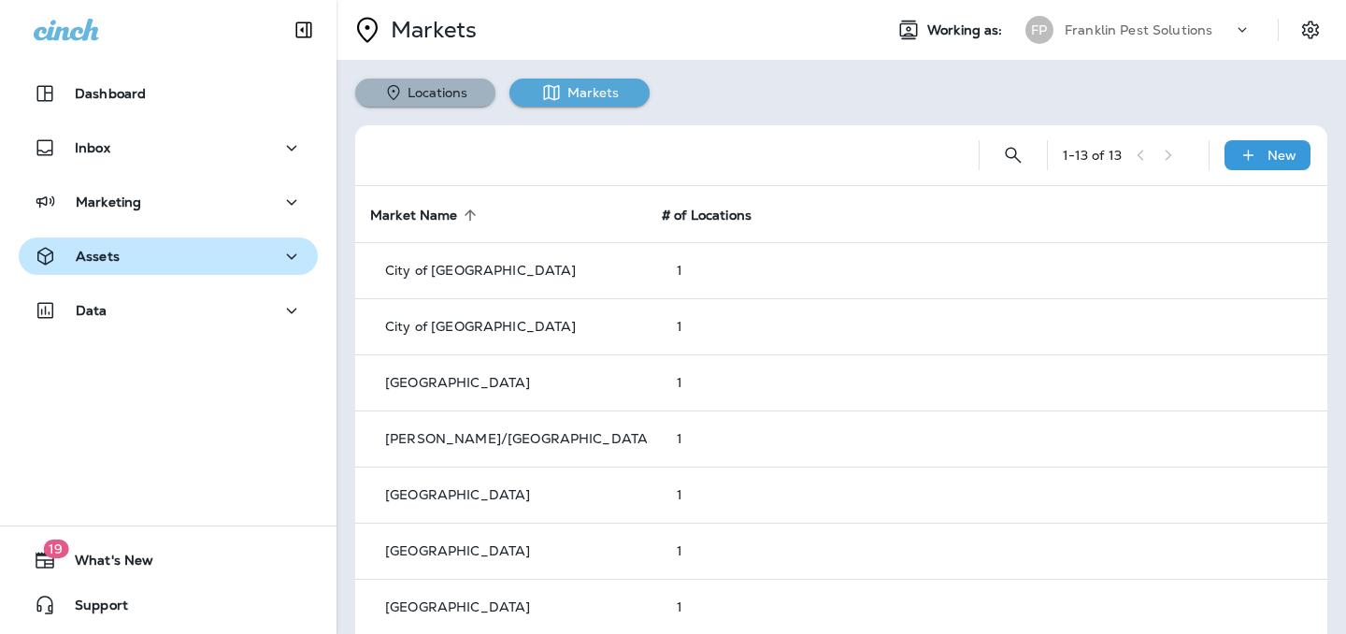
click at [407, 96] on button "Locations" at bounding box center [425, 93] width 140 height 28
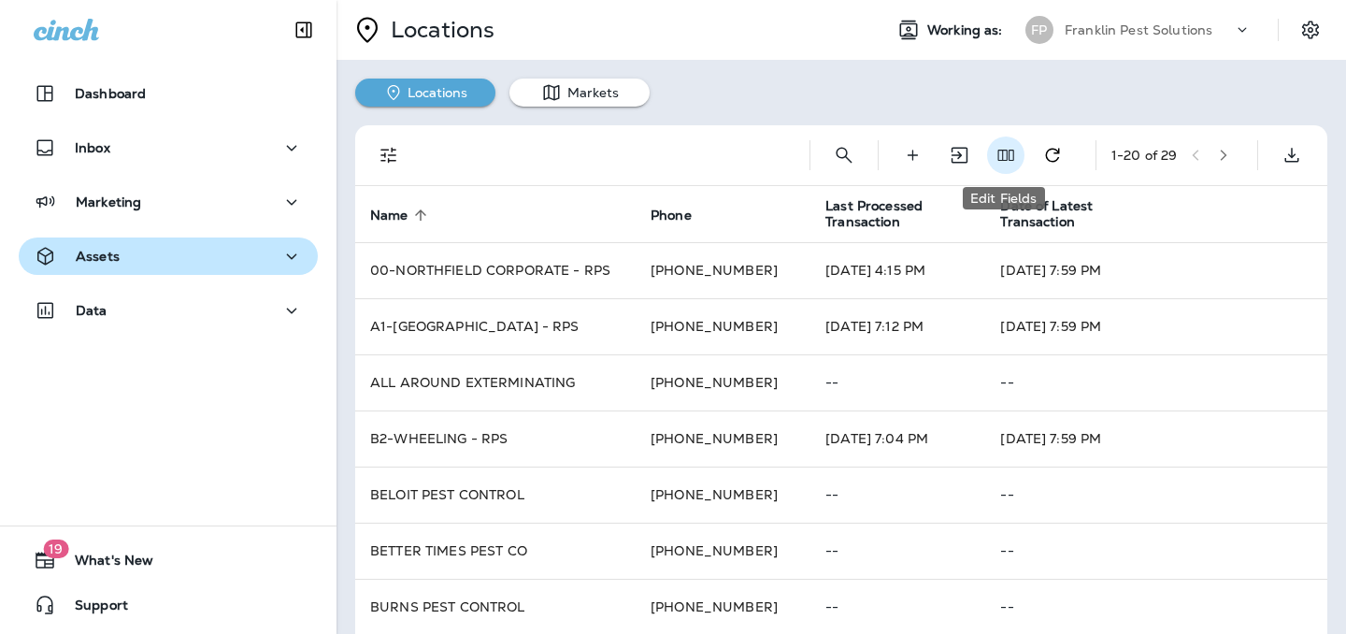
click at [1006, 152] on icon "Edit Fields" at bounding box center [1006, 155] width 19 height 19
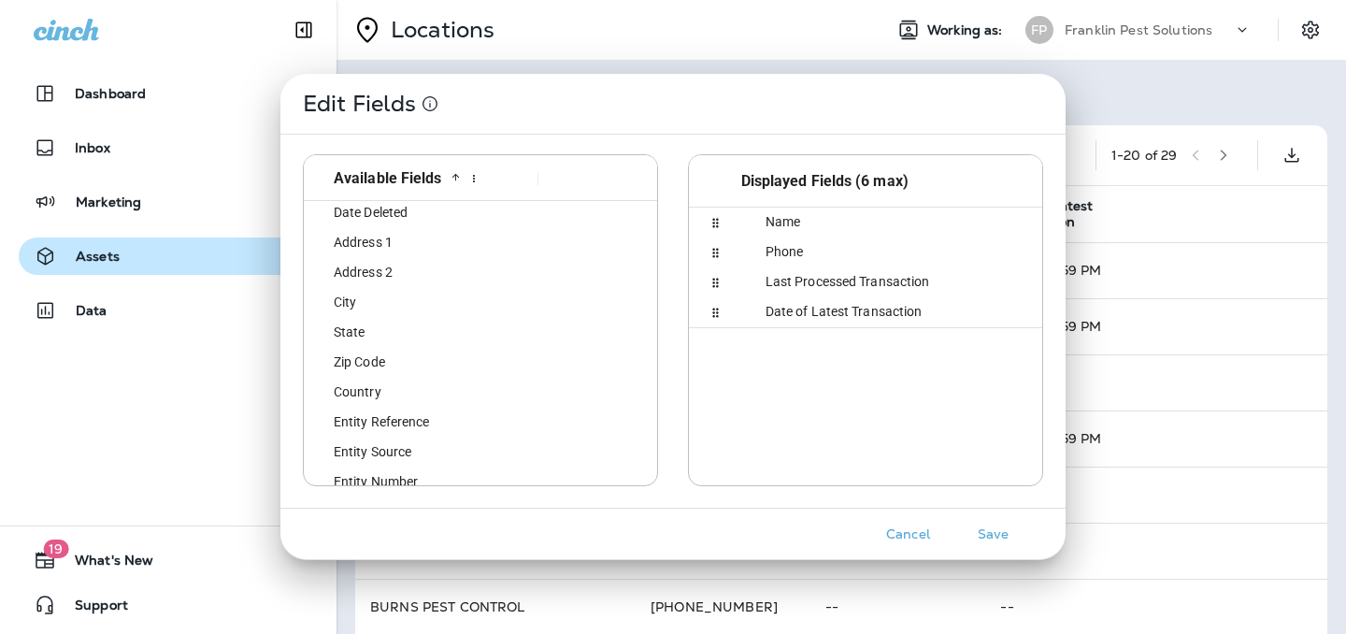
scroll to position [53, 0]
click at [392, 424] on span "Entity Reference" at bounding box center [370, 421] width 119 height 15
click at [1244, 57] on div "Edit Fields Available Fields Date Created Last Updated Date Deleted Address 1 A…" at bounding box center [673, 317] width 1346 height 634
click at [1100, 95] on div "Edit Fields Available Fields Date Created Last Updated Date Deleted Address 1 A…" at bounding box center [673, 317] width 1346 height 634
click at [427, 74] on div "Edit Fields Available Fields Date Created Last Updated Date Deleted Address 1 A…" at bounding box center [672, 317] width 785 height 486
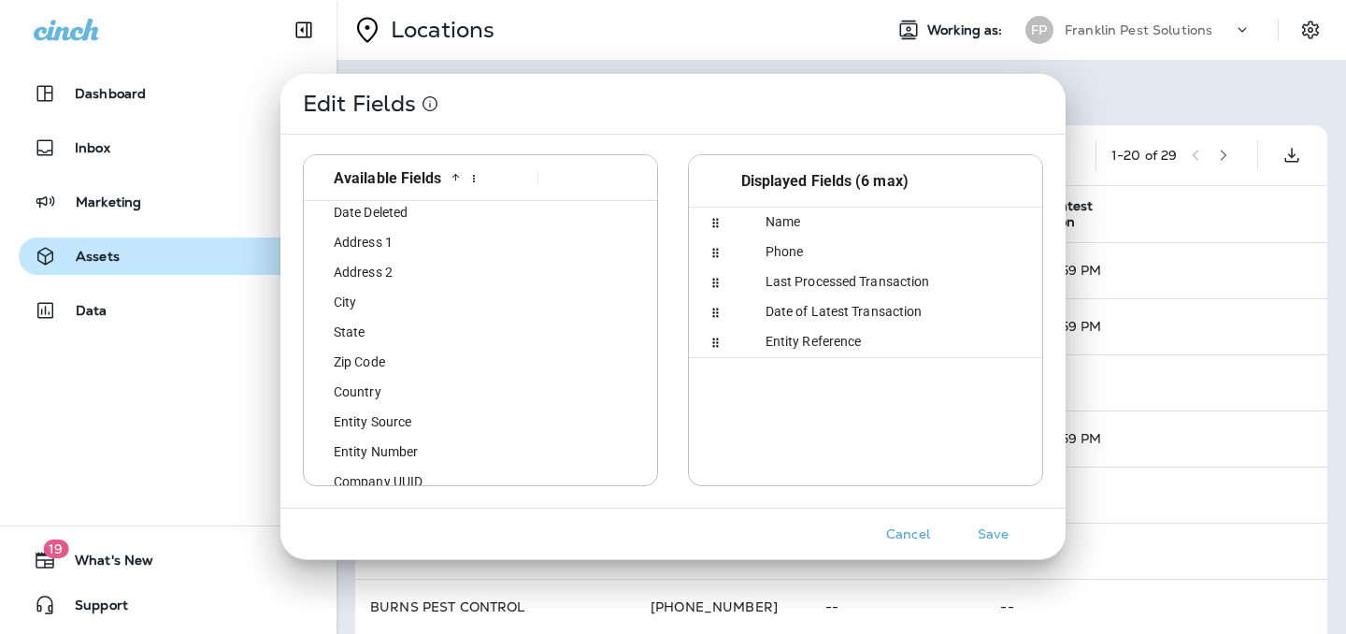
click at [1119, 111] on div "Edit Fields Available Fields Date Created Last Updated Date Deleted Address 1 A…" at bounding box center [673, 317] width 1346 height 634
click at [996, 533] on button "Save" at bounding box center [993, 534] width 70 height 29
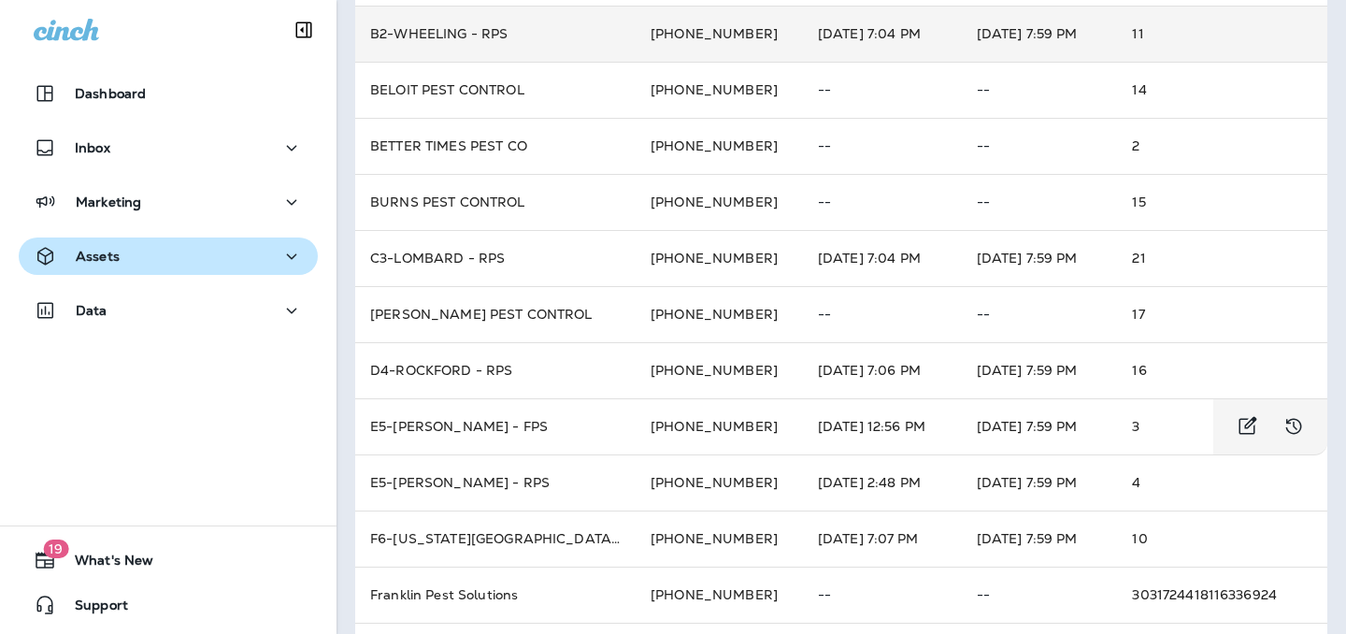
scroll to position [0, 0]
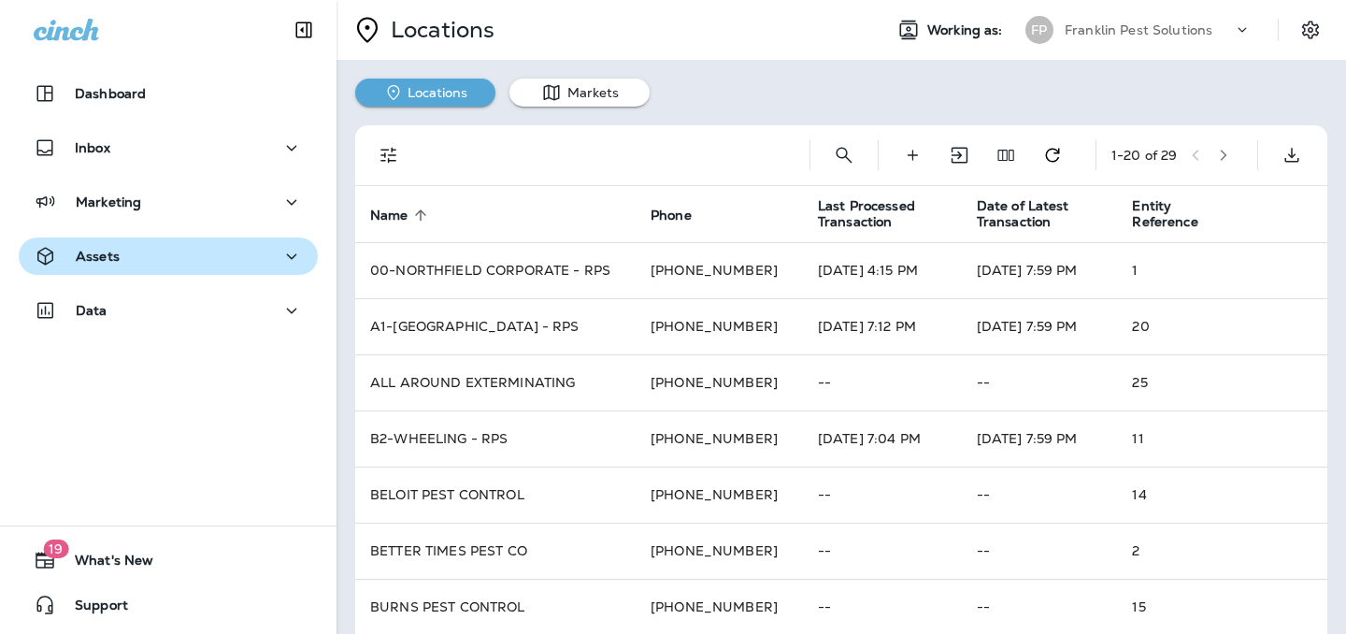
click at [1205, 26] on p "Franklin Pest Solutions" at bounding box center [1139, 29] width 148 height 15
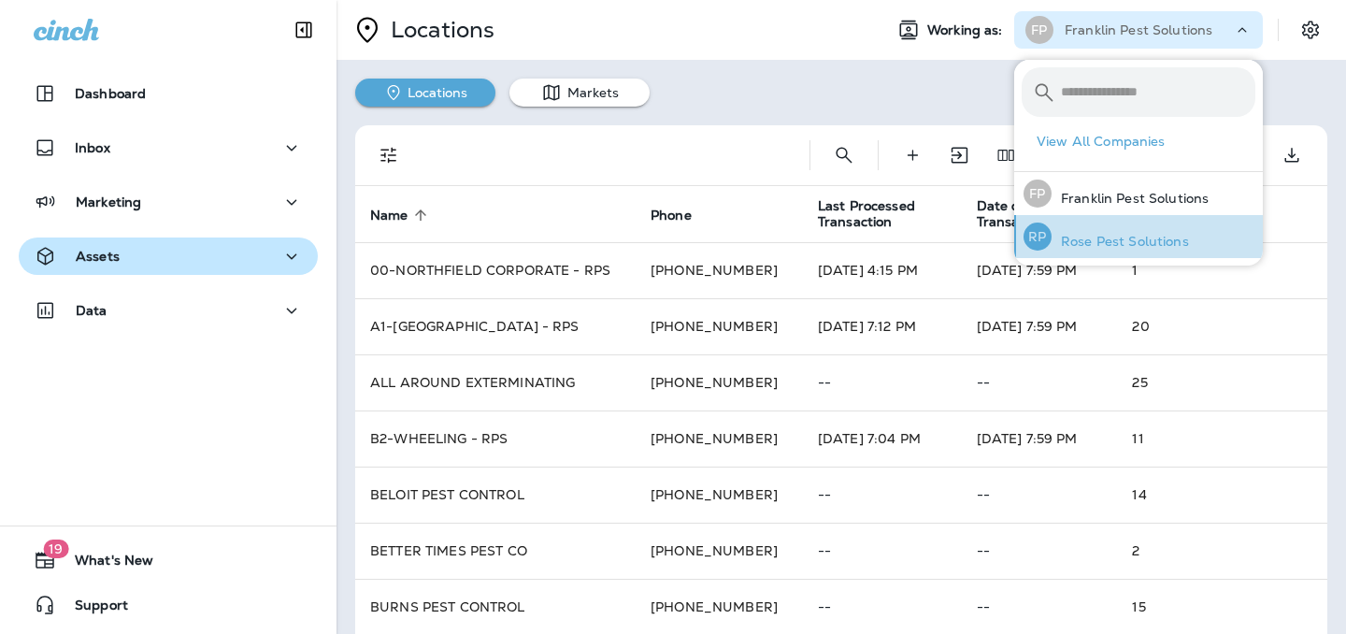
click at [1123, 232] on div "[PERSON_NAME] Pest Solutions" at bounding box center [1106, 236] width 180 height 43
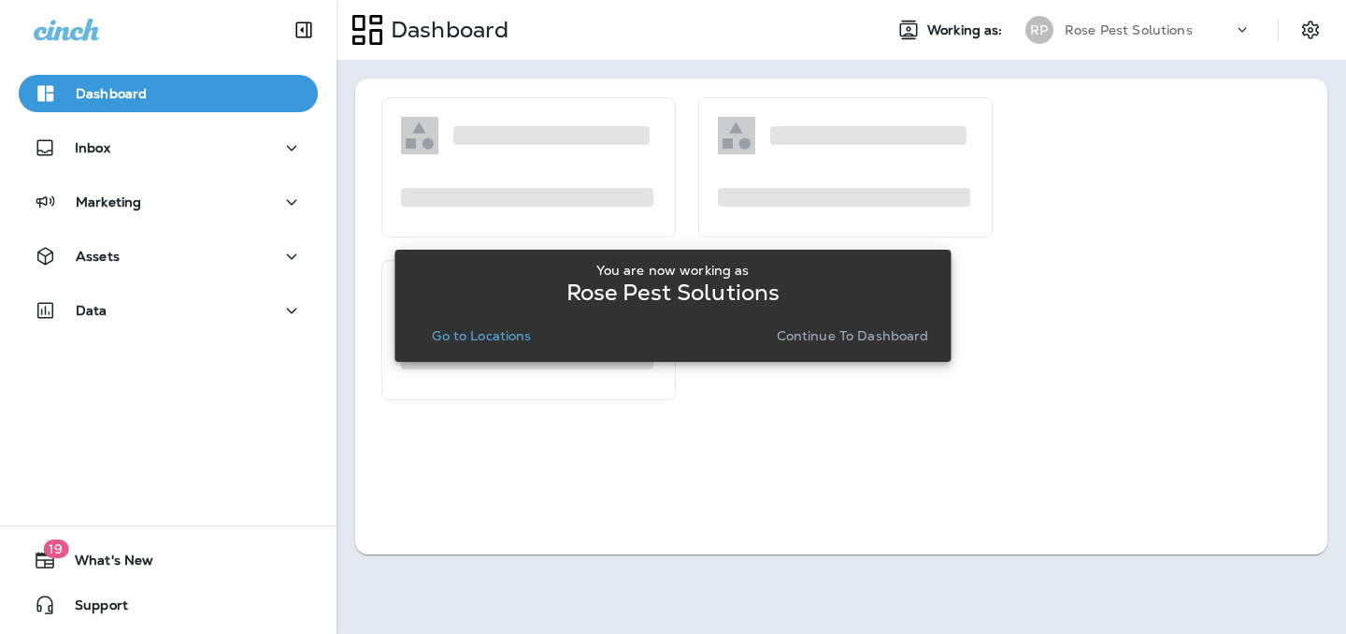
click at [505, 338] on p "Go to Locations" at bounding box center [481, 335] width 99 height 15
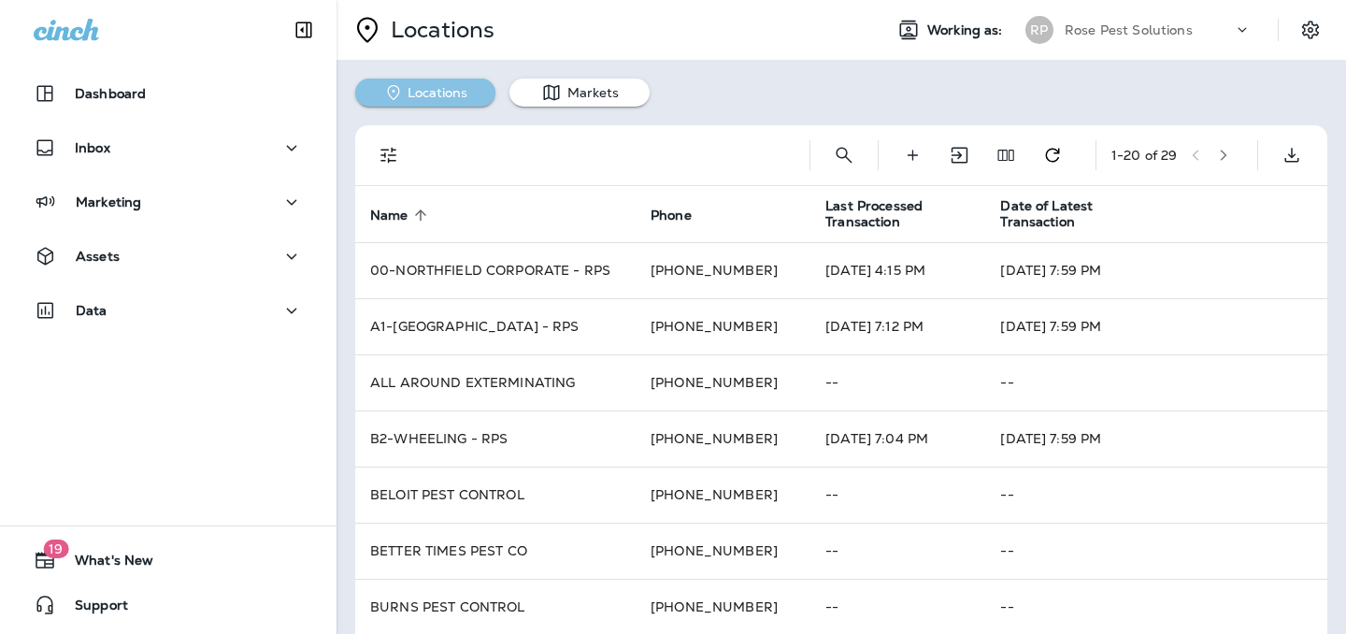
click at [440, 91] on button "Locations" at bounding box center [425, 93] width 140 height 28
click at [1307, 42] on button "Settings" at bounding box center [1311, 30] width 34 height 34
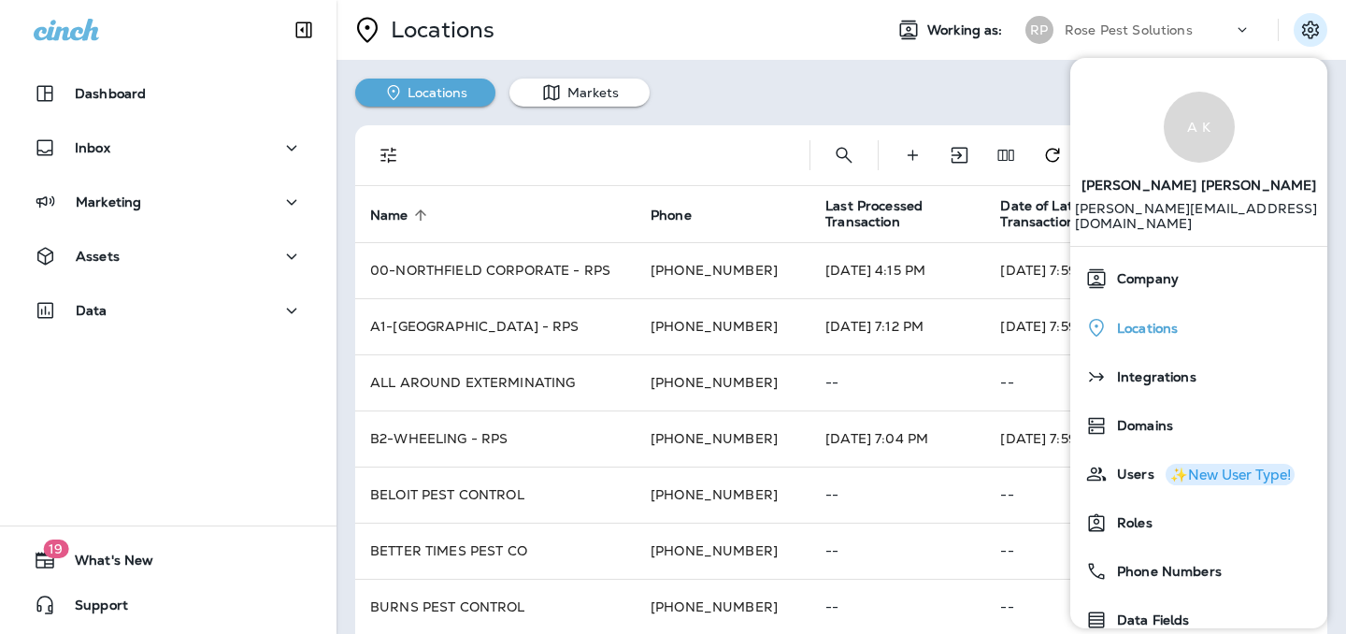
click at [1171, 321] on span "Locations" at bounding box center [1143, 329] width 70 height 16
click at [1004, 154] on icon "Edit Fields" at bounding box center [1006, 155] width 19 height 19
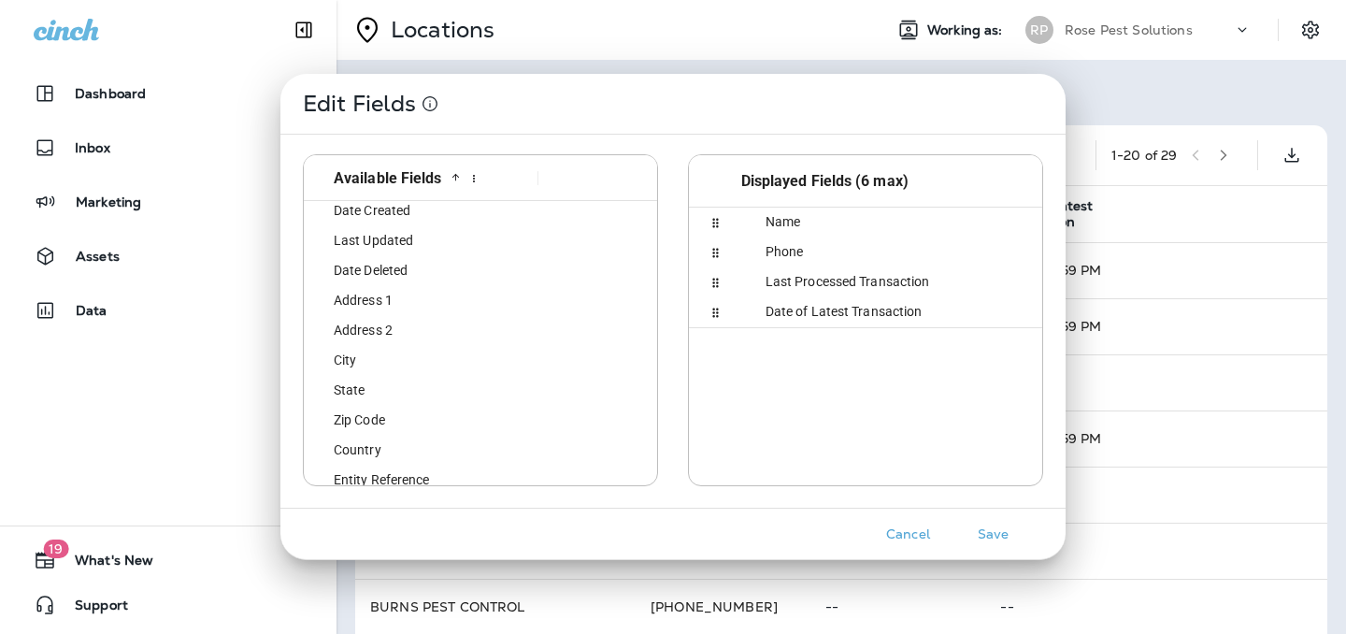
scroll to position [4, 0]
click at [445, 468] on div "Entity Reference" at bounding box center [419, 480] width 217 height 29
click at [1006, 536] on button "Save" at bounding box center [993, 534] width 70 height 29
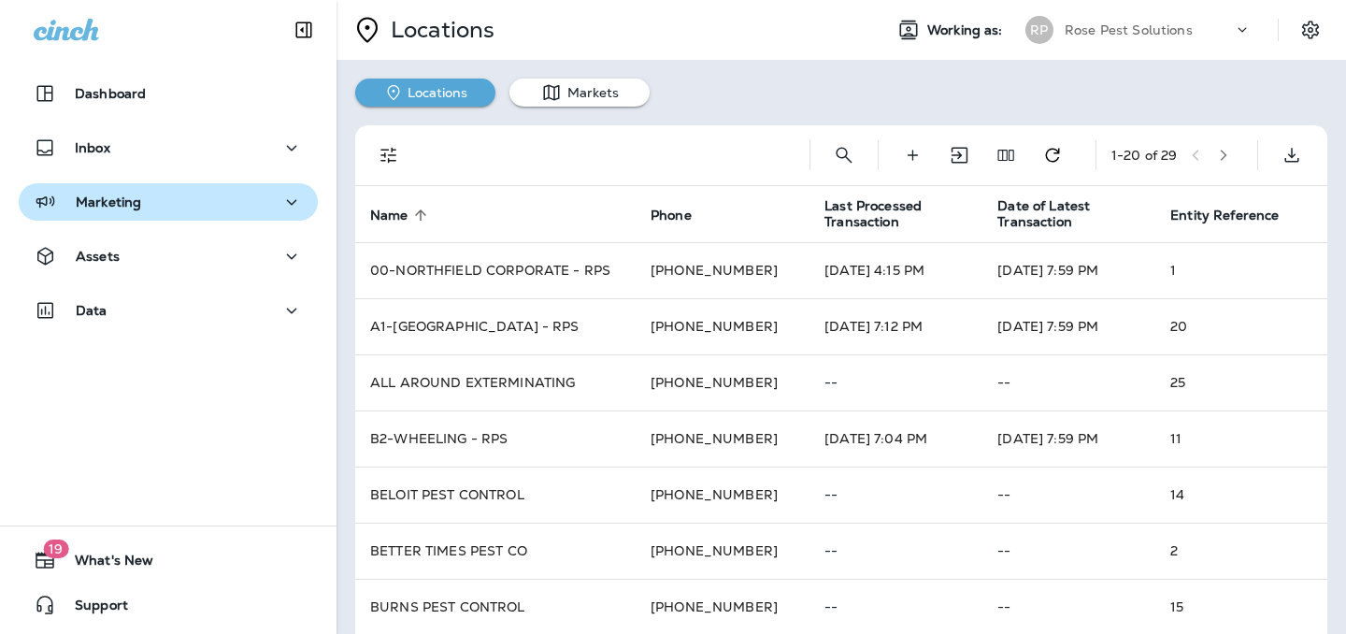
click at [138, 210] on div "Marketing" at bounding box center [88, 202] width 108 height 23
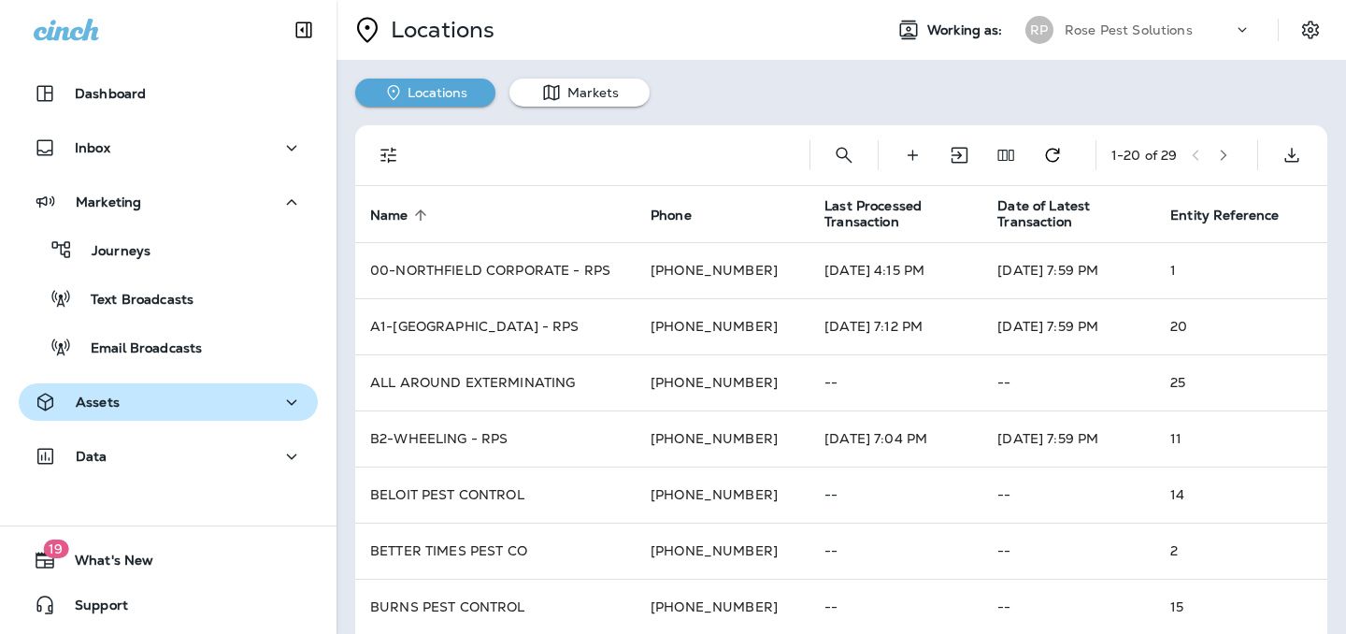
click at [142, 400] on div "Assets" at bounding box center [168, 402] width 269 height 23
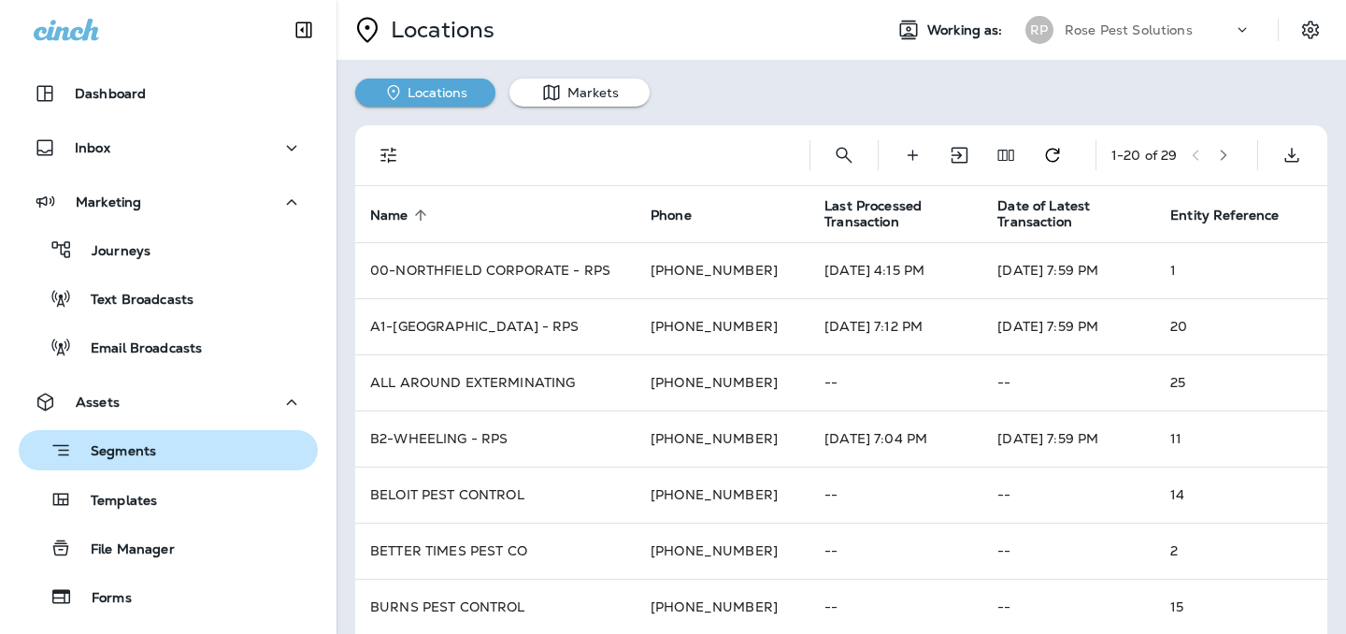
click at [149, 461] on p "Segments" at bounding box center [114, 452] width 84 height 19
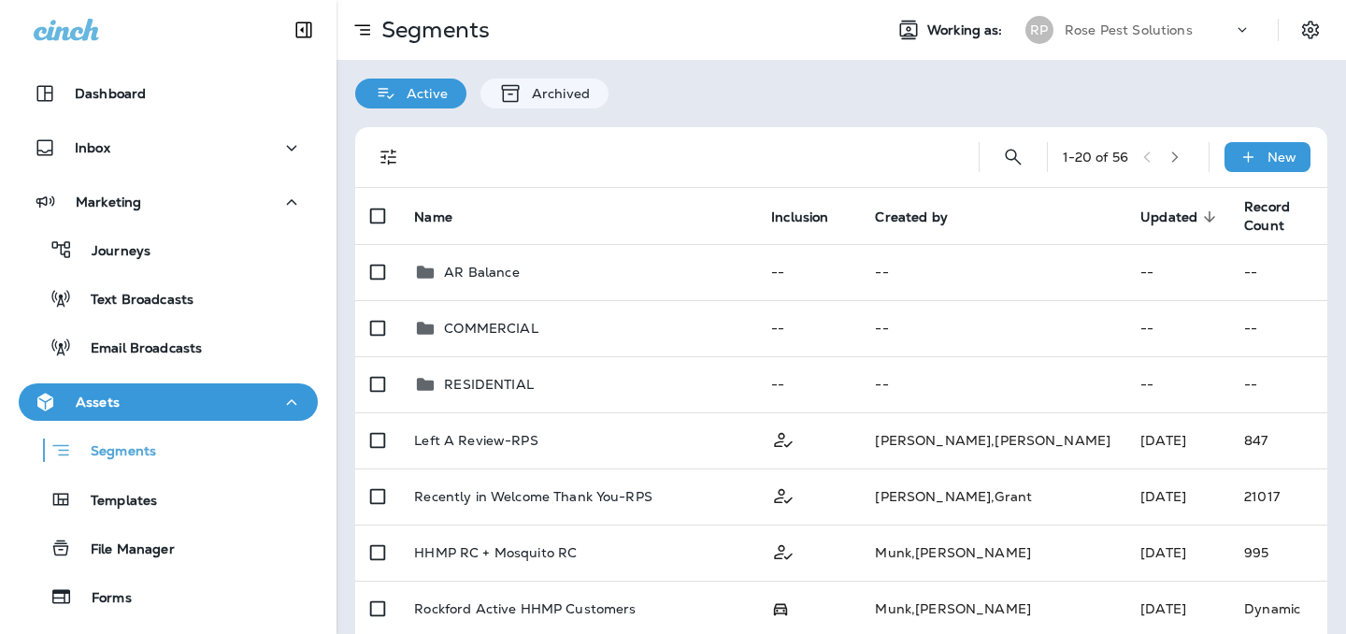
click at [1203, 31] on div "Rose Pest Solutions" at bounding box center [1149, 30] width 168 height 28
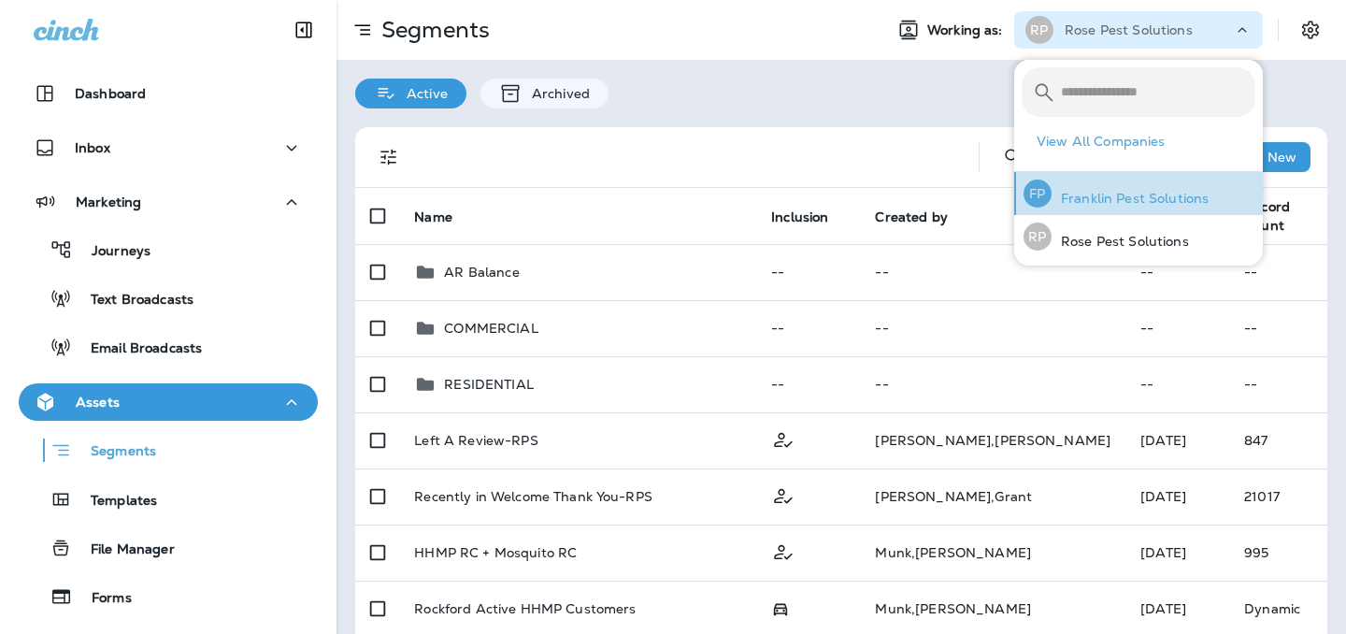
click at [1163, 203] on p "Franklin Pest Solutions" at bounding box center [1130, 198] width 157 height 15
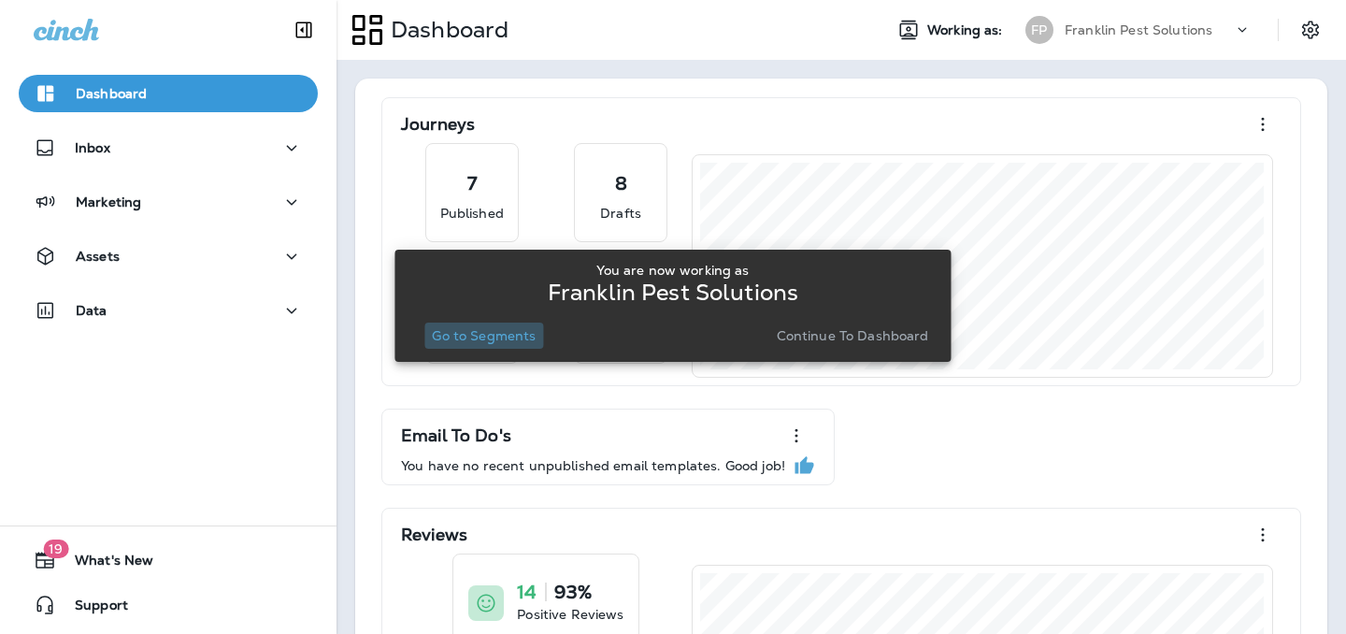
click at [508, 342] on p "Go to Segments" at bounding box center [484, 335] width 104 height 15
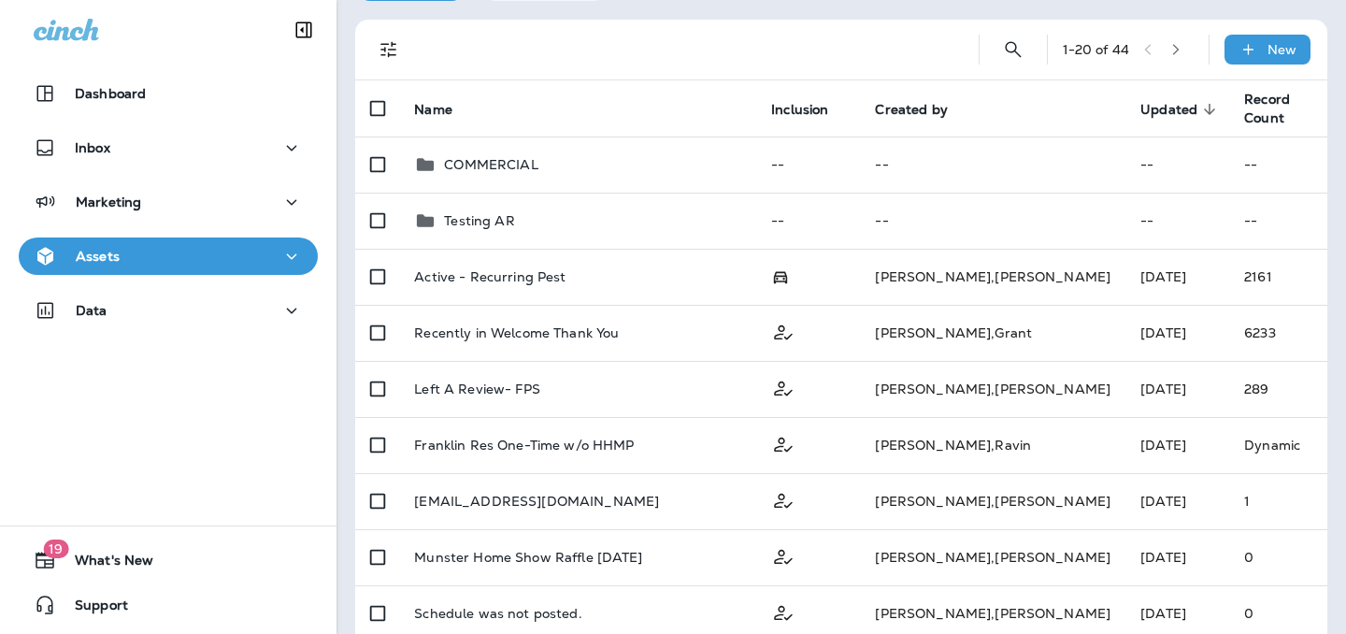
scroll to position [108, 0]
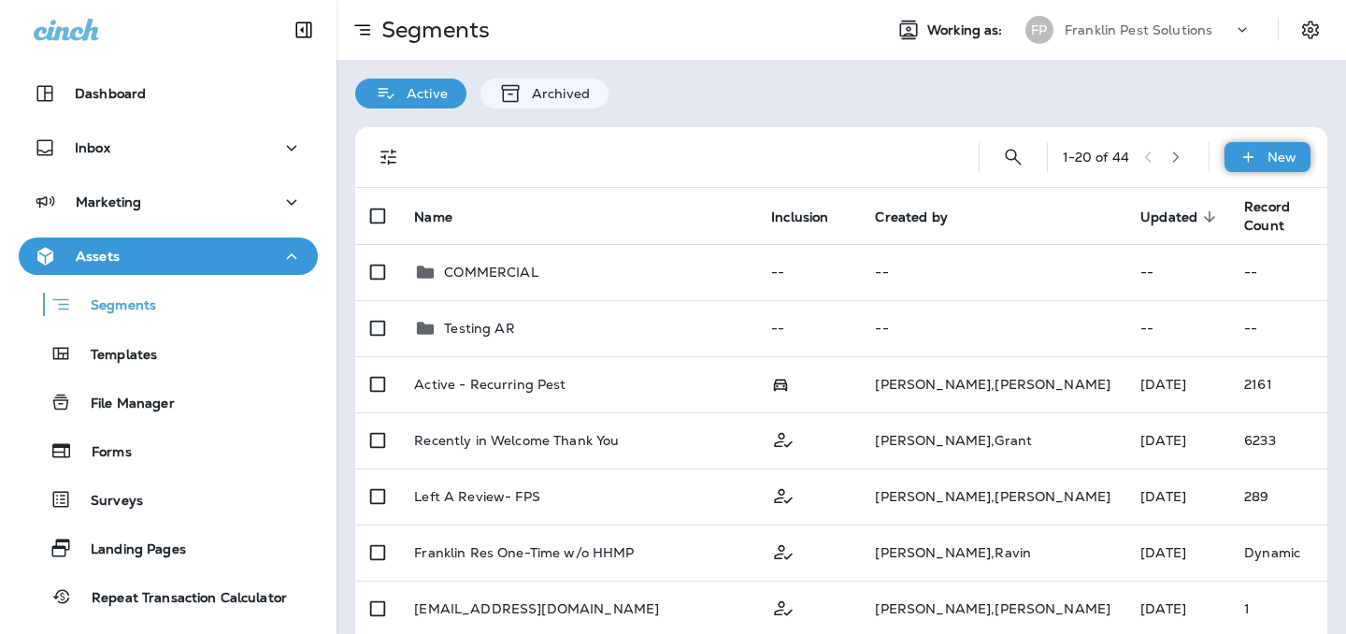
click at [1239, 153] on icon at bounding box center [1249, 157] width 20 height 19
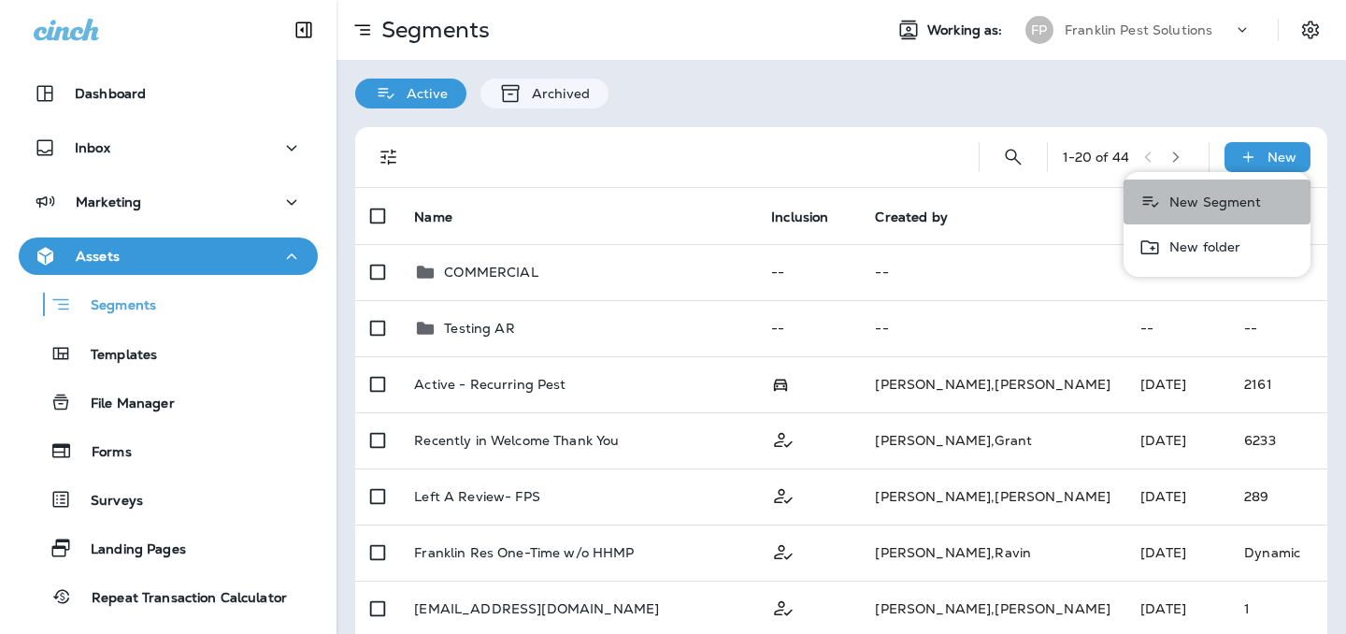
click at [1221, 194] on p "New Segment" at bounding box center [1212, 201] width 100 height 15
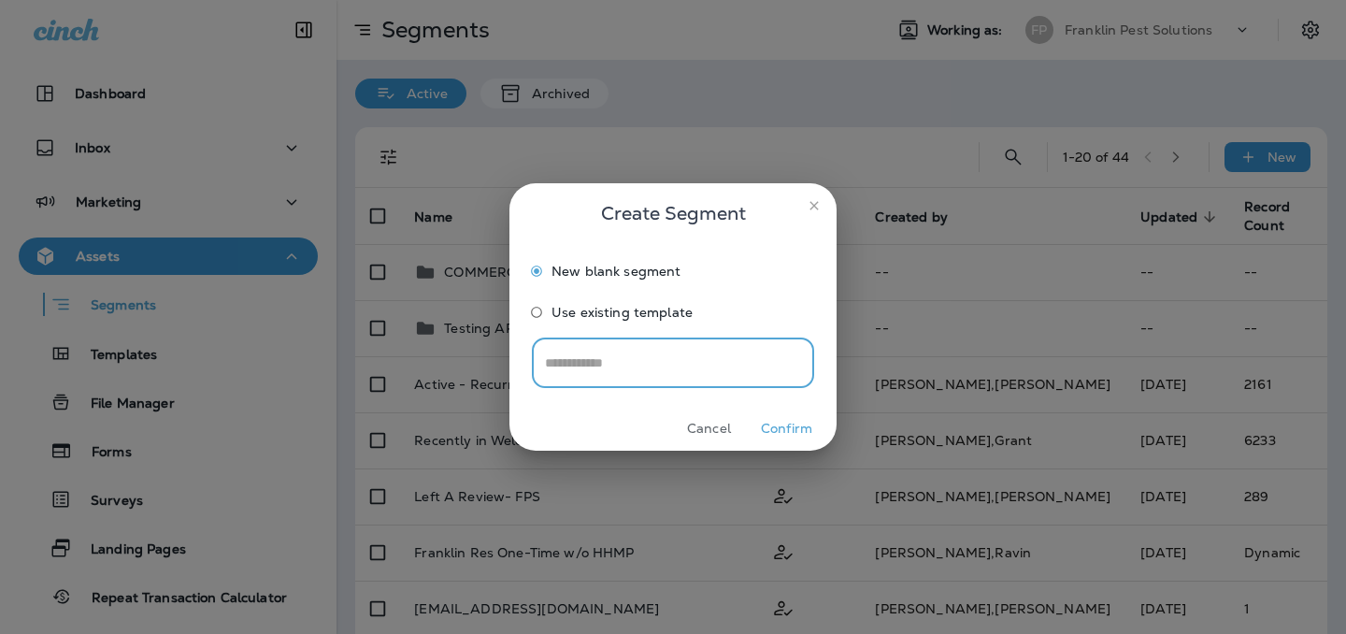
click at [612, 370] on input "text" at bounding box center [673, 363] width 282 height 50
type input "*"
click at [654, 372] on input "**********" at bounding box center [673, 363] width 282 height 50
click at [615, 365] on input "**********" at bounding box center [673, 363] width 282 height 50
type input "**********"
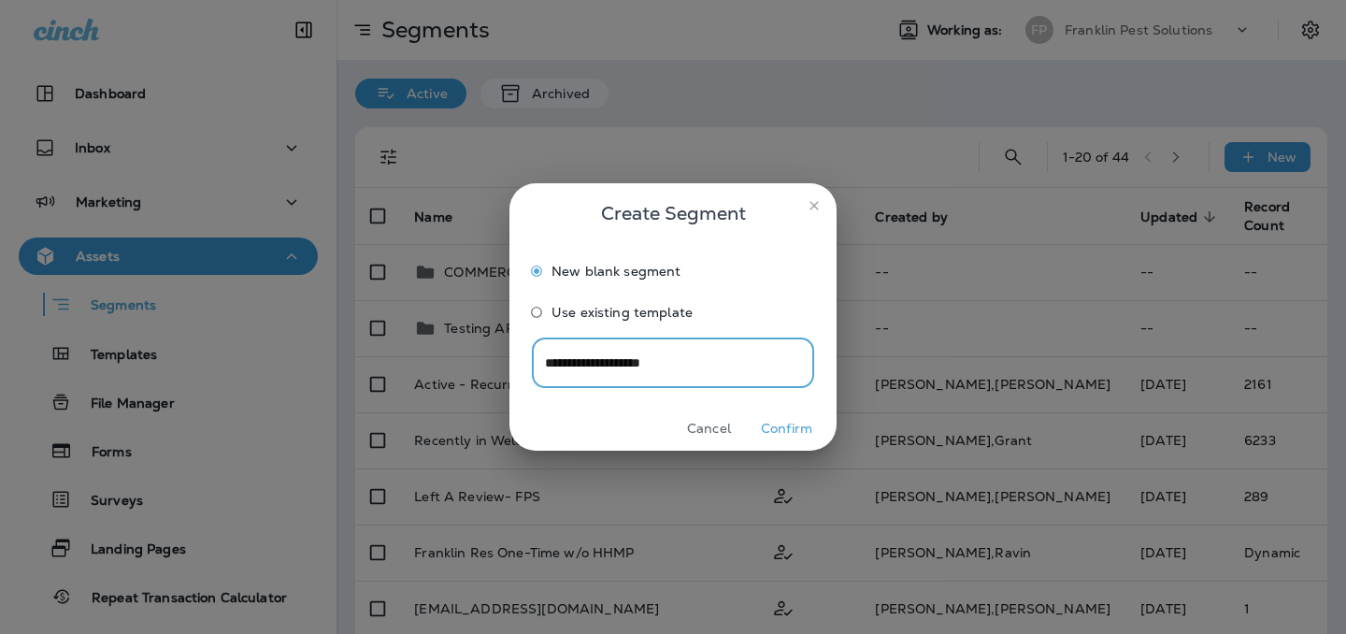
click at [783, 427] on button "Confirm" at bounding box center [787, 428] width 70 height 29
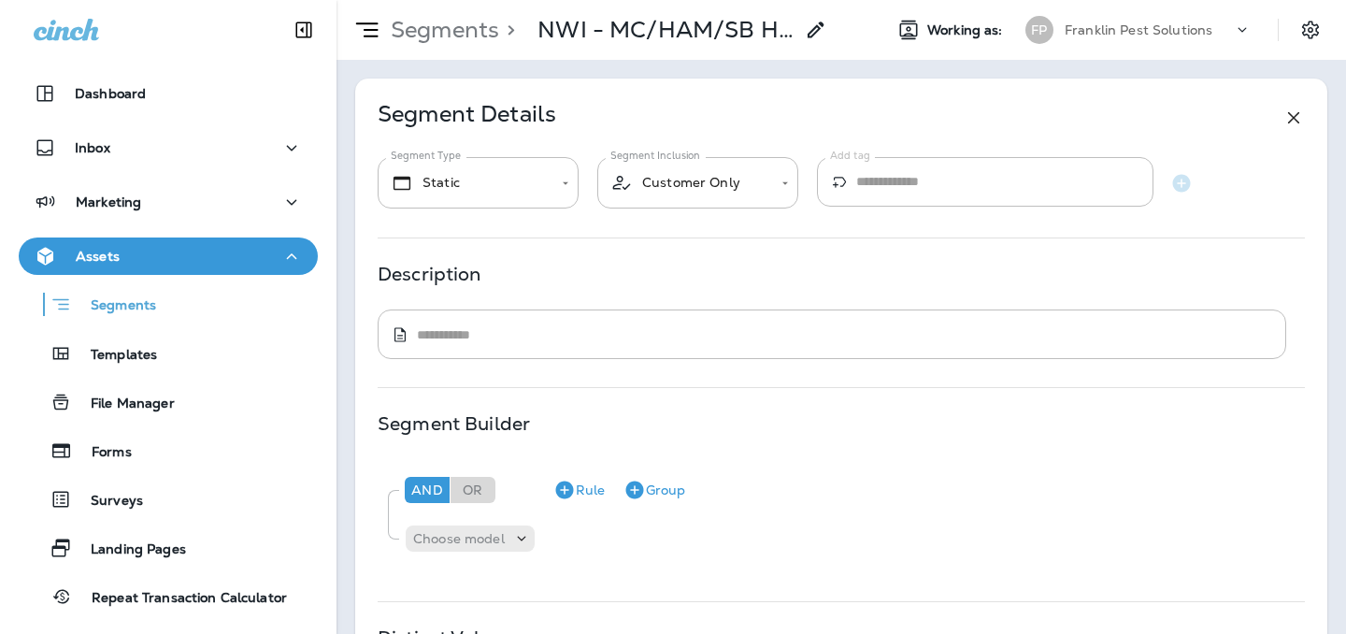
click at [711, 25] on p "NWI - MC/HAM/SB HHMP" at bounding box center [666, 30] width 256 height 28
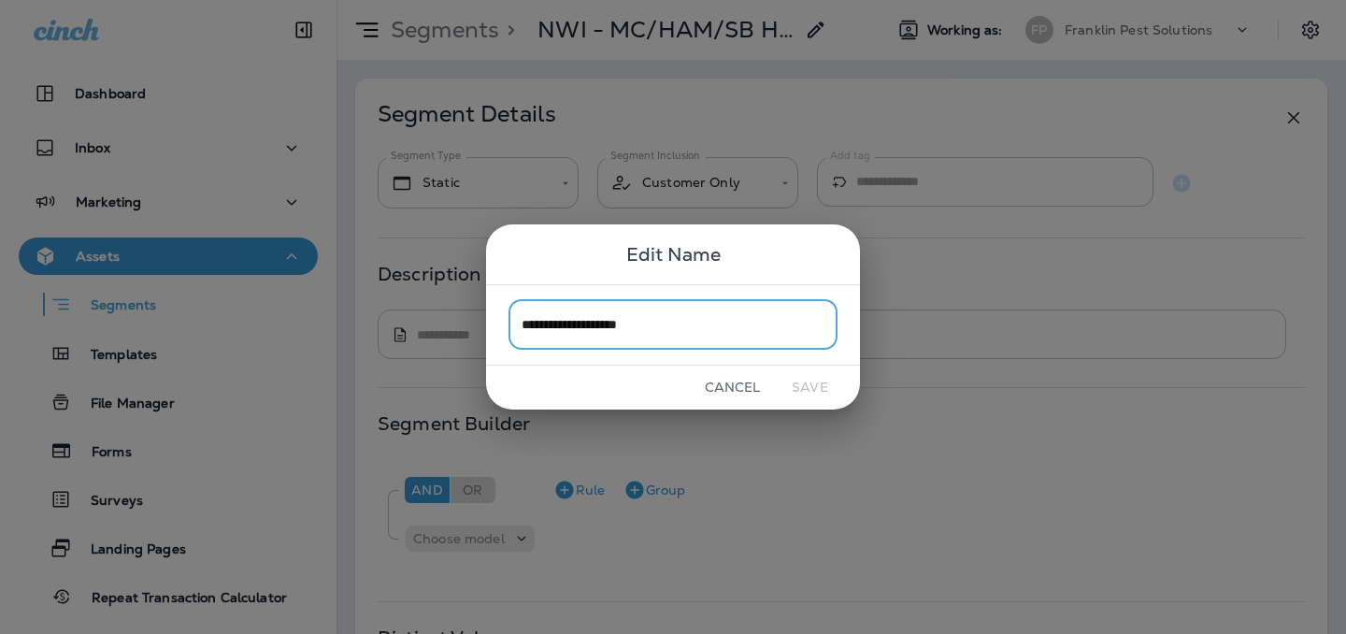
click at [624, 331] on input "**********" at bounding box center [673, 325] width 329 height 50
type input "**********"
click at [811, 389] on button "Save" at bounding box center [810, 387] width 70 height 29
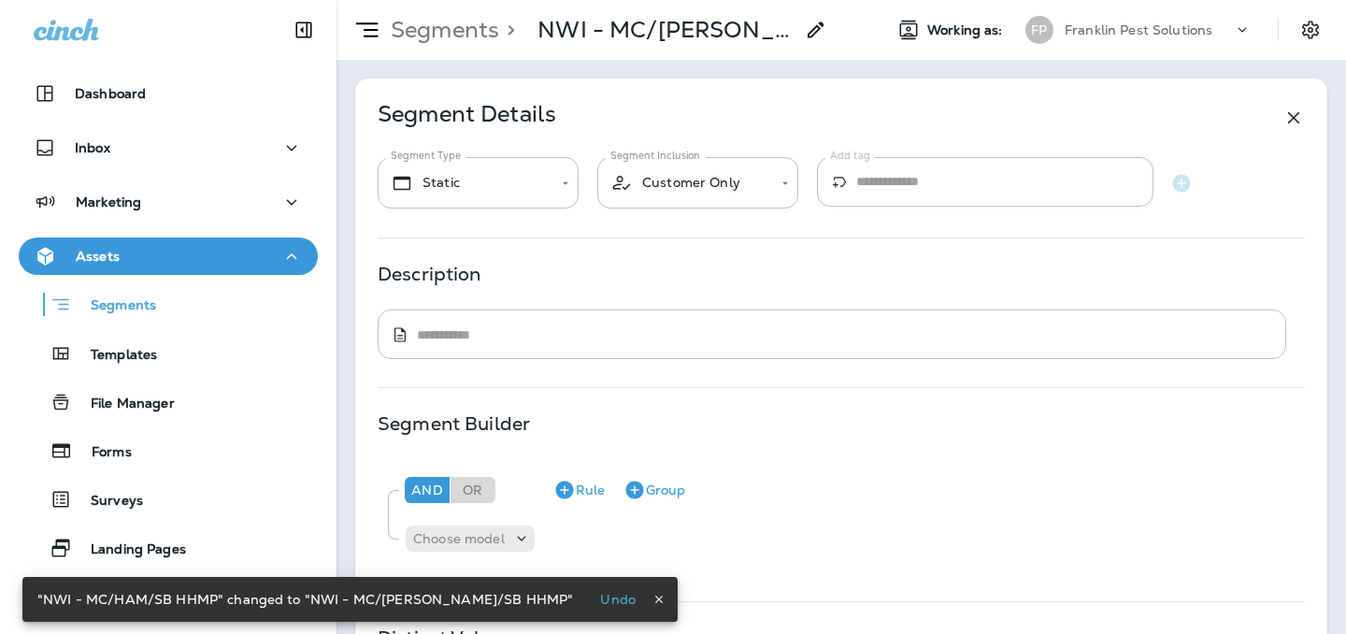
click at [510, 210] on div "**********" at bounding box center [841, 407] width 972 height 657
click at [510, 0] on body "**********" at bounding box center [673, 0] width 1346 height 0
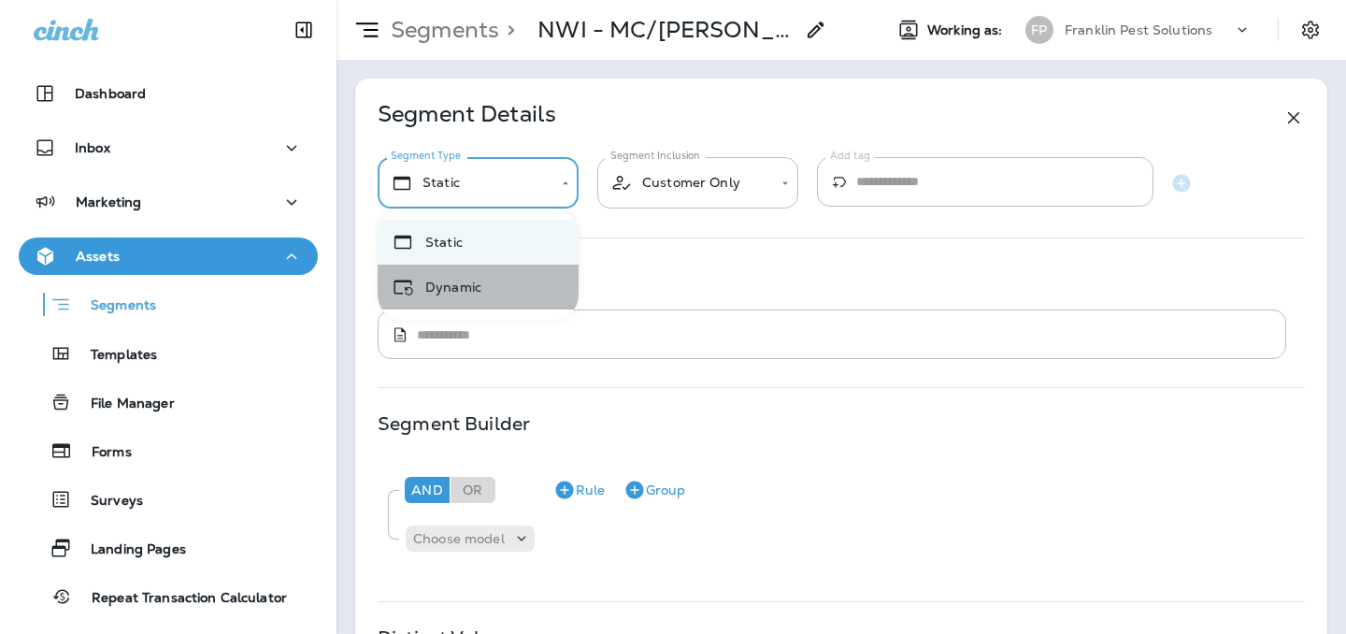
click at [498, 275] on li "Dynamic" at bounding box center [478, 287] width 201 height 45
type input "*******"
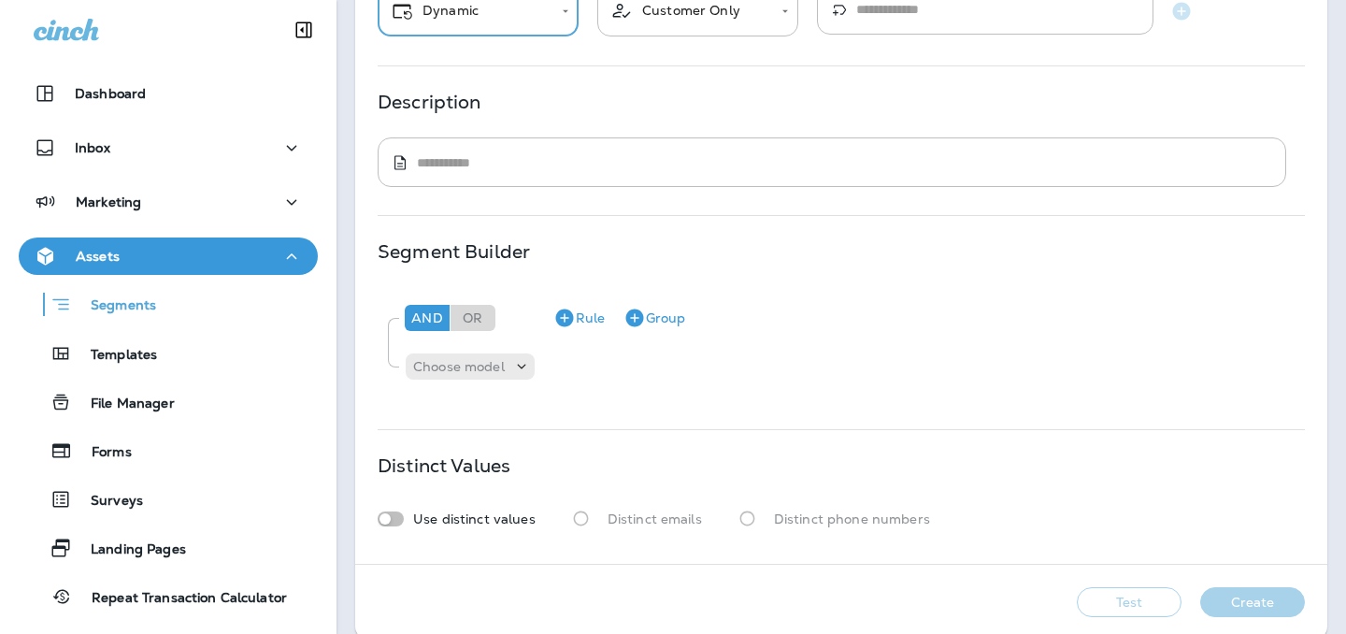
scroll to position [196, 0]
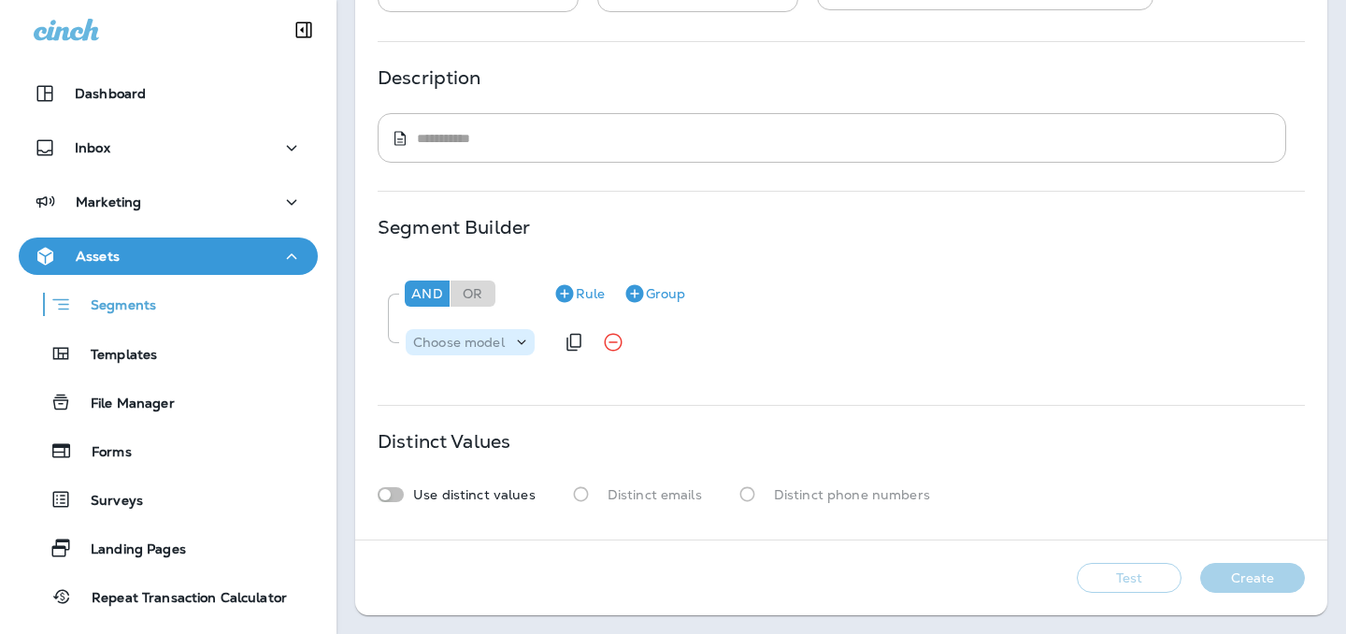
click at [513, 339] on icon at bounding box center [521, 342] width 19 height 19
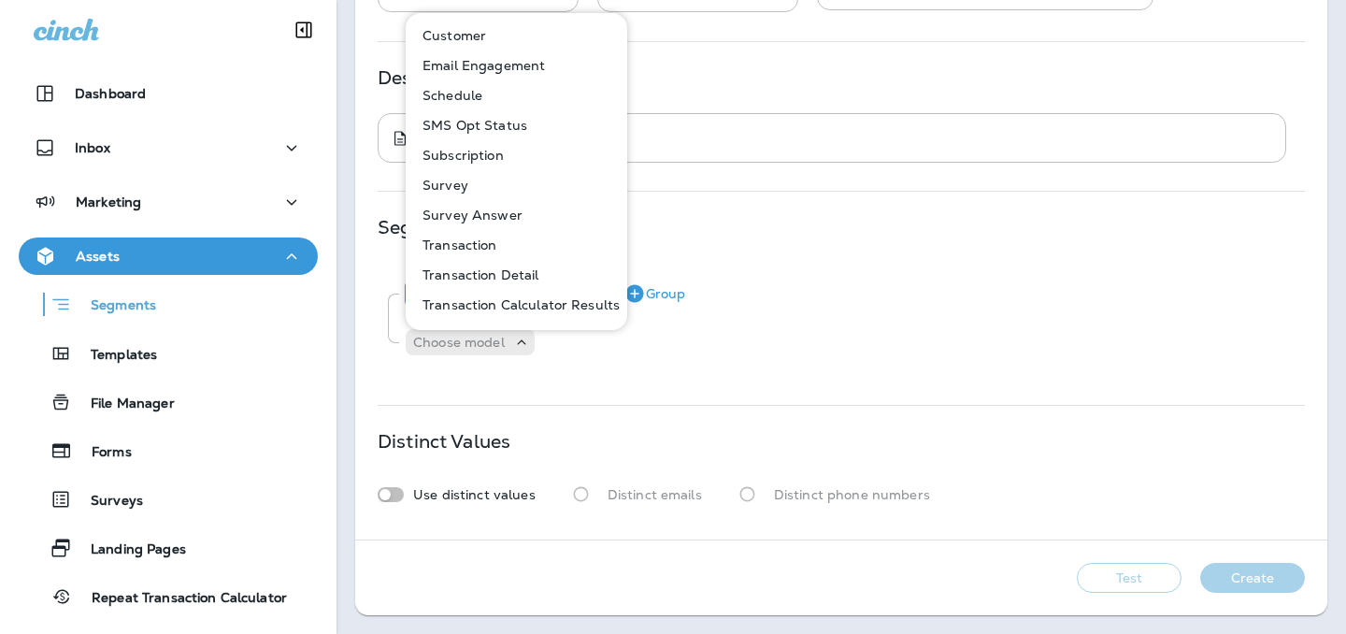
scroll to position [0, 0]
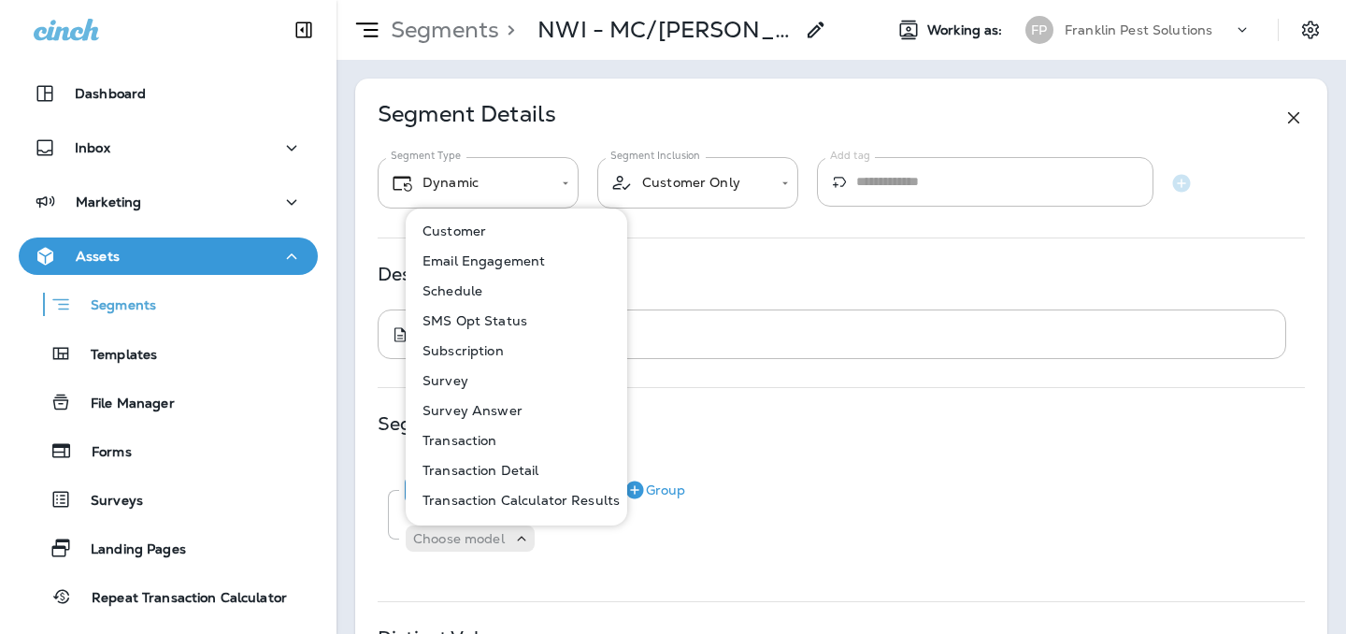
click at [820, 274] on div "Description" at bounding box center [841, 273] width 927 height 15
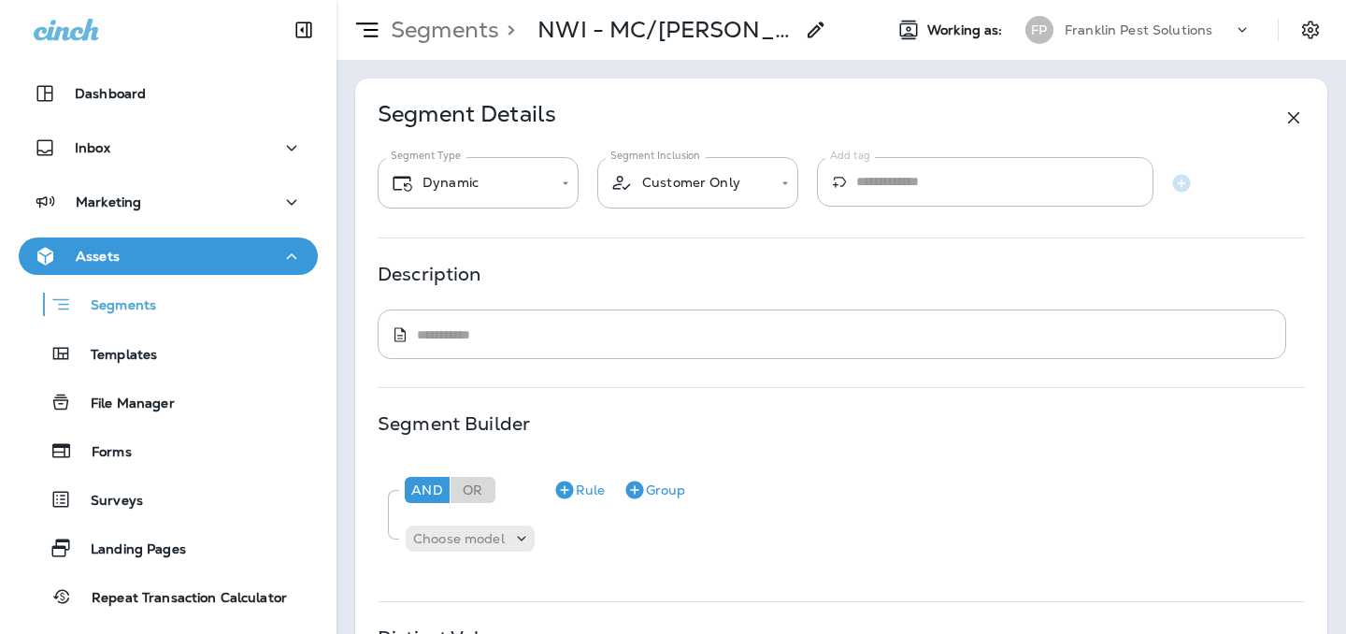
scroll to position [177, 0]
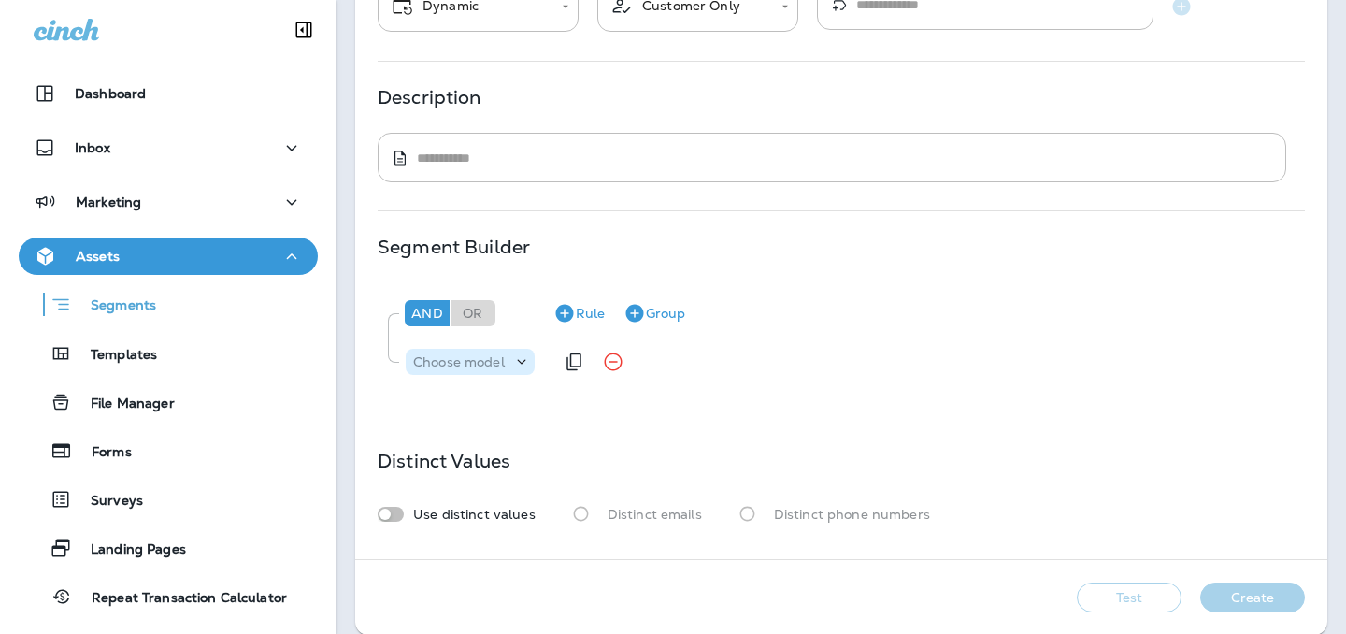
click at [469, 371] on div "Choose model" at bounding box center [470, 362] width 129 height 26
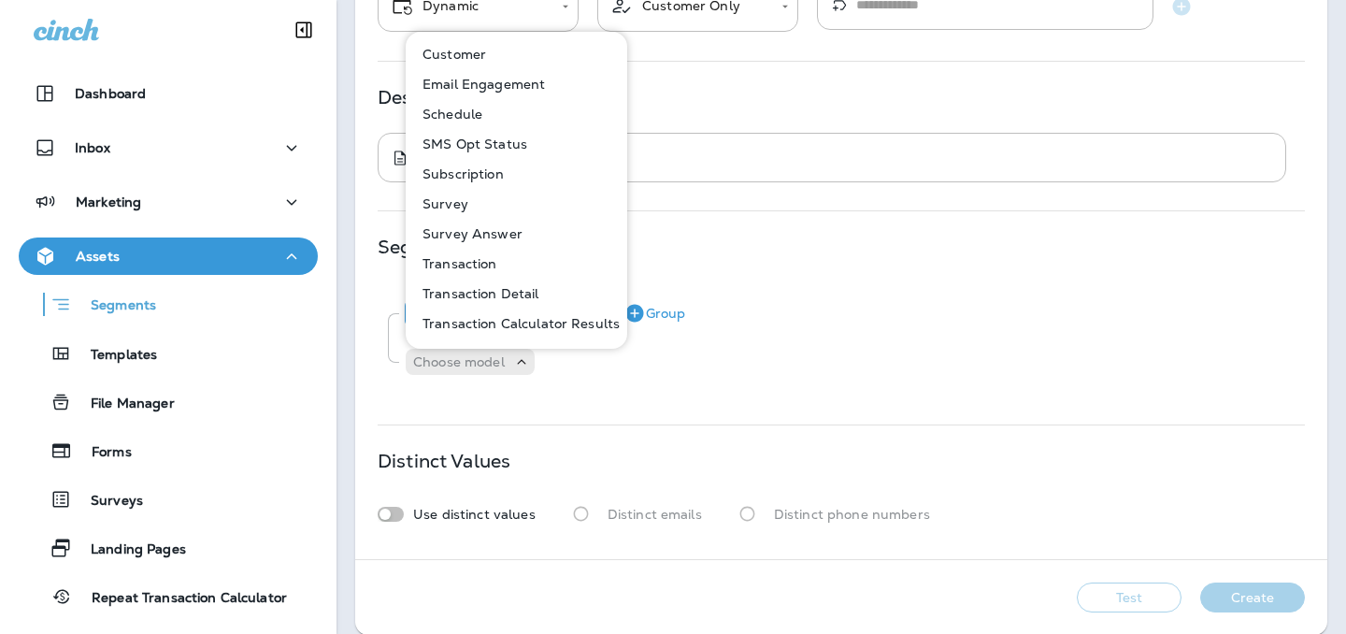
click at [501, 172] on p "Subscription" at bounding box center [459, 173] width 89 height 15
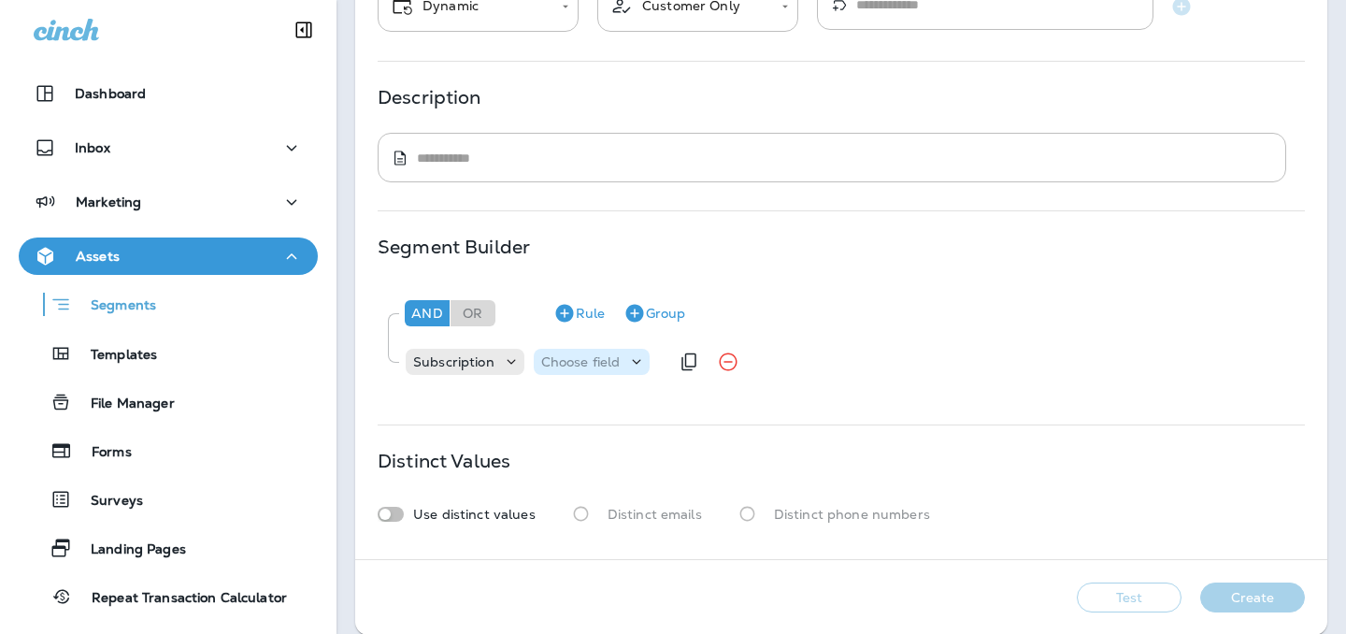
click at [618, 361] on p "Choose field" at bounding box center [580, 361] width 79 height 15
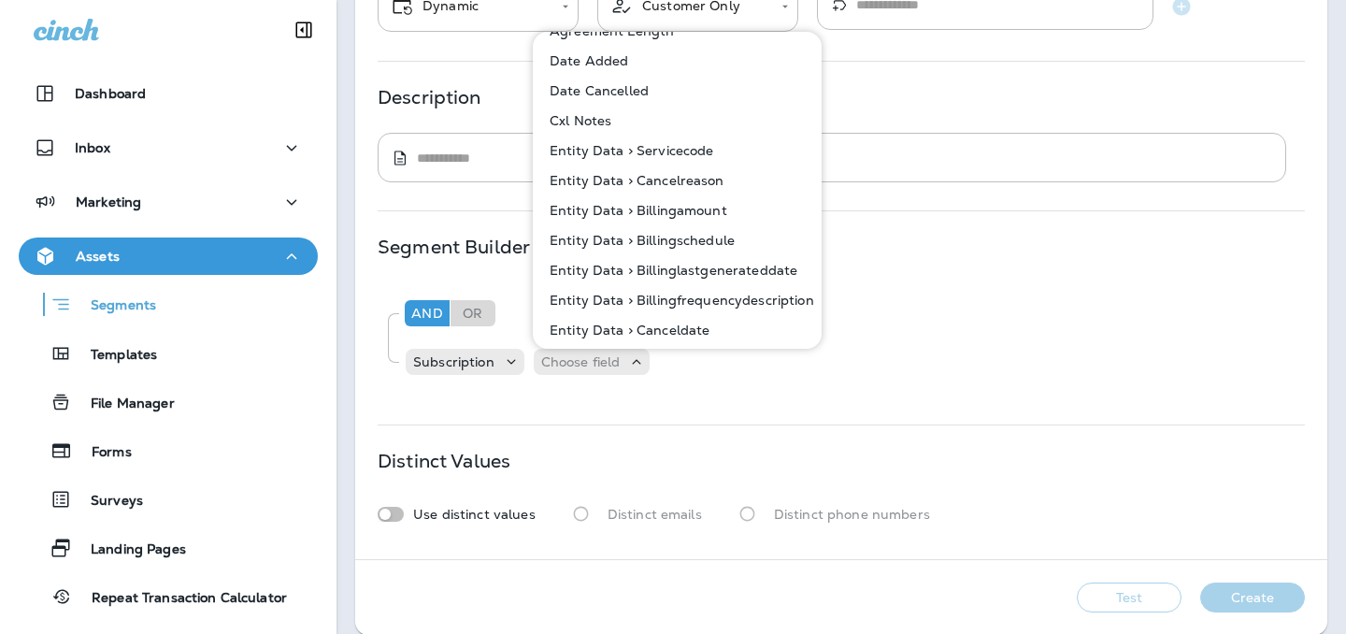
scroll to position [0, 0]
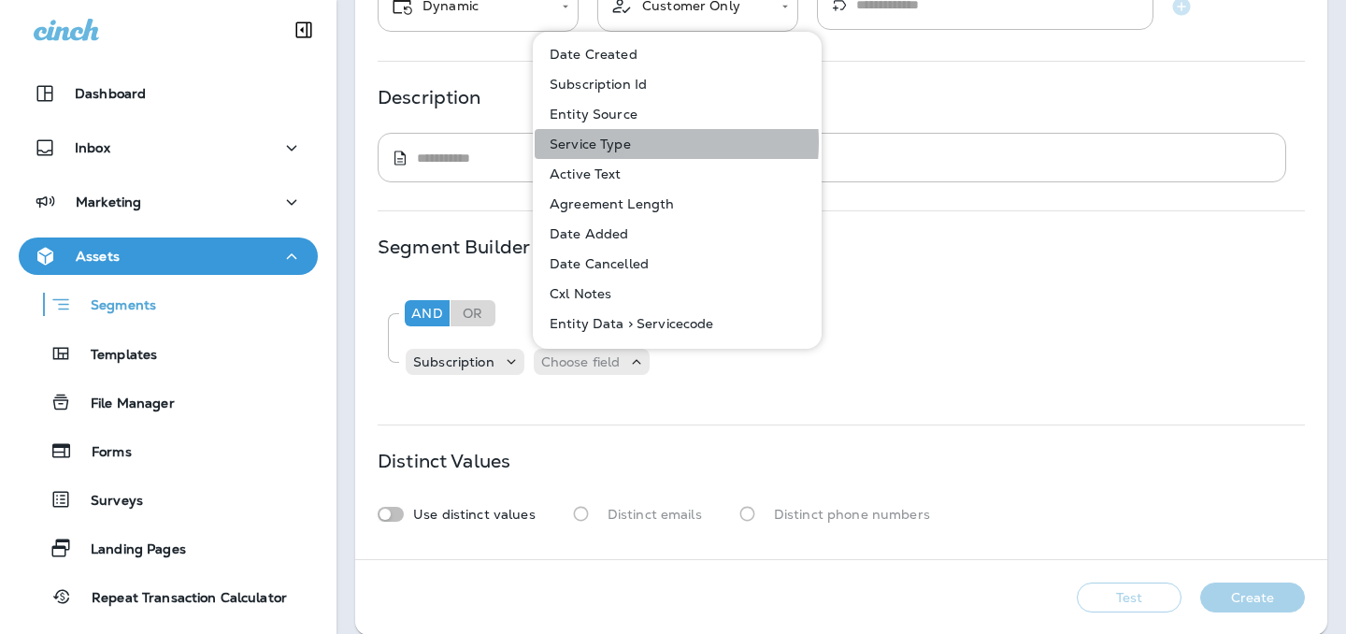
click at [619, 142] on p "Service Type" at bounding box center [586, 143] width 89 height 15
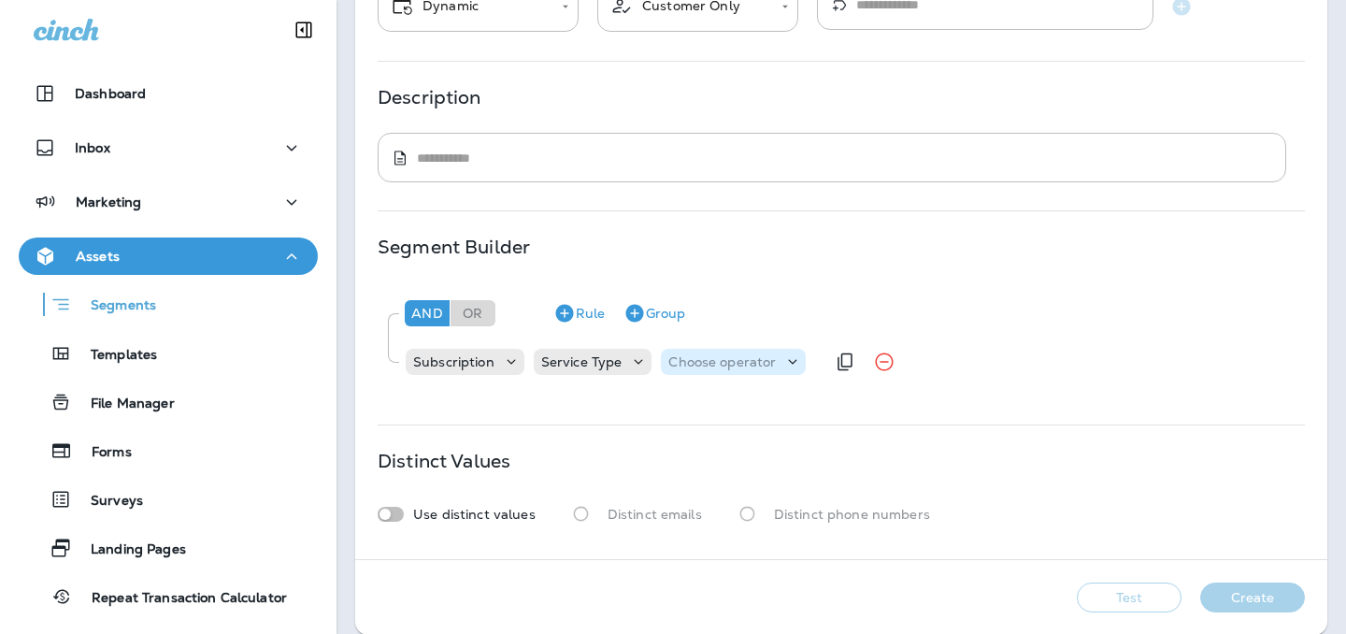
click at [697, 359] on p "Choose operator" at bounding box center [722, 361] width 108 height 15
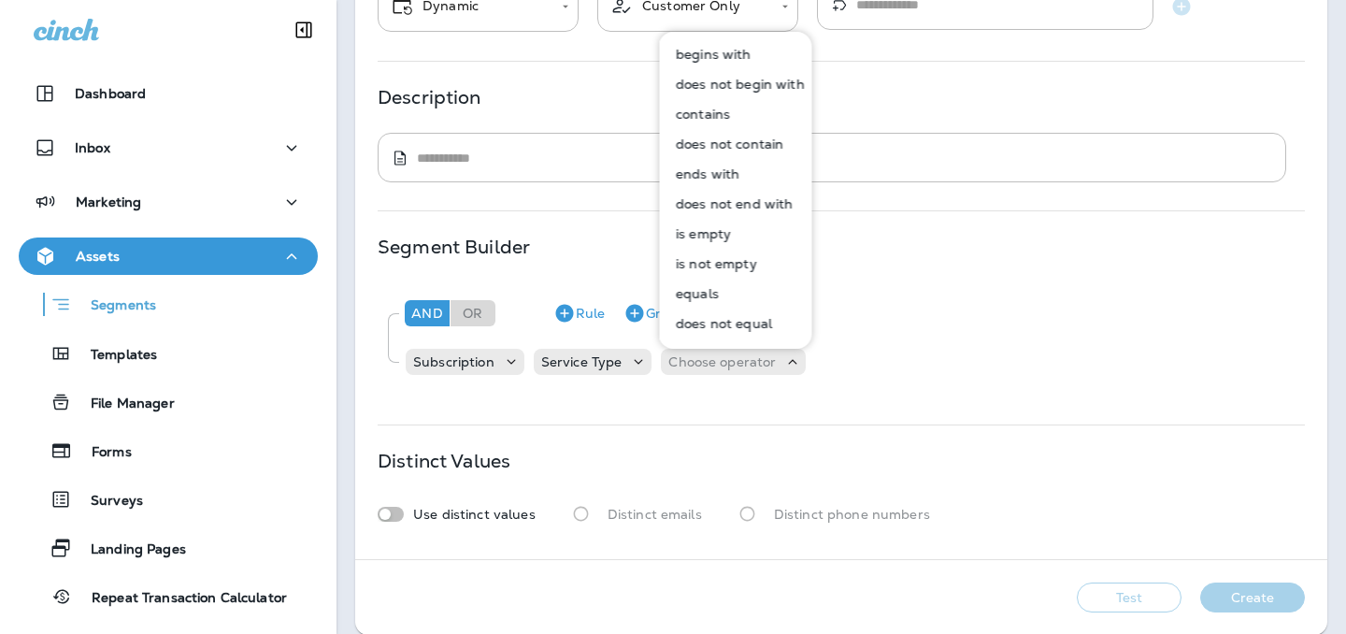
click at [716, 119] on p "contains" at bounding box center [699, 114] width 62 height 15
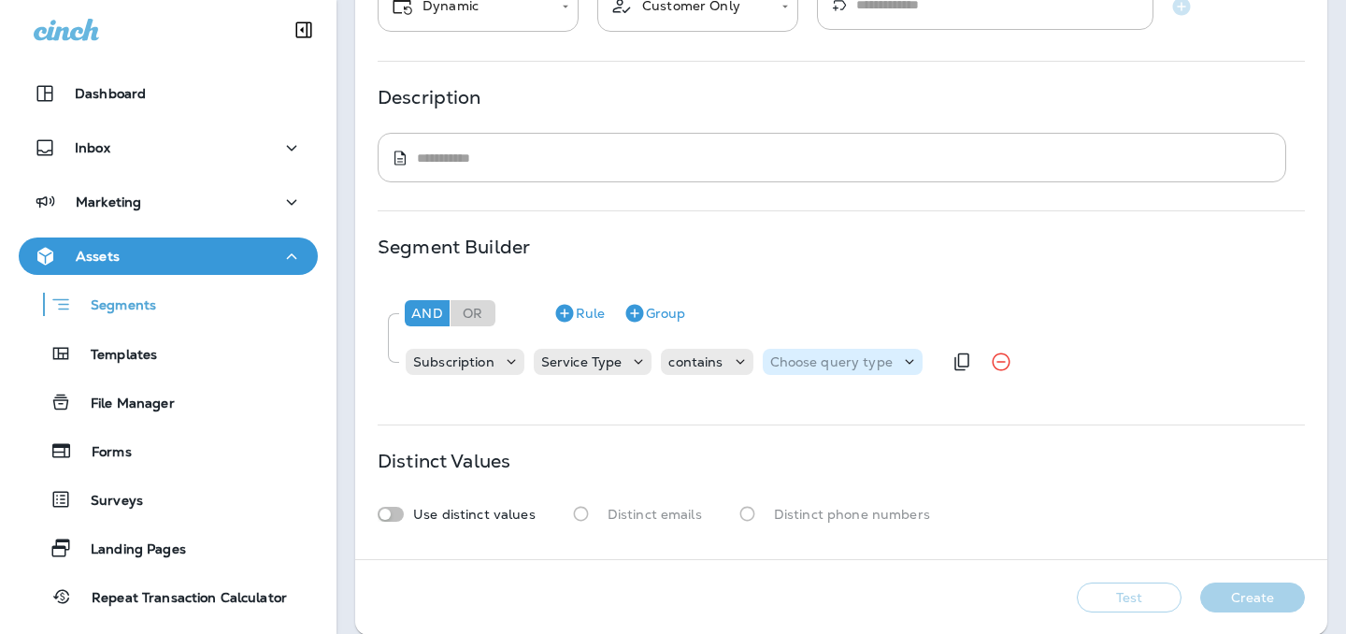
click at [790, 361] on p "Choose query type" at bounding box center [831, 361] width 122 height 15
click at [791, 410] on p "Text" at bounding box center [786, 408] width 35 height 15
click at [966, 365] on input "text" at bounding box center [955, 362] width 187 height 24
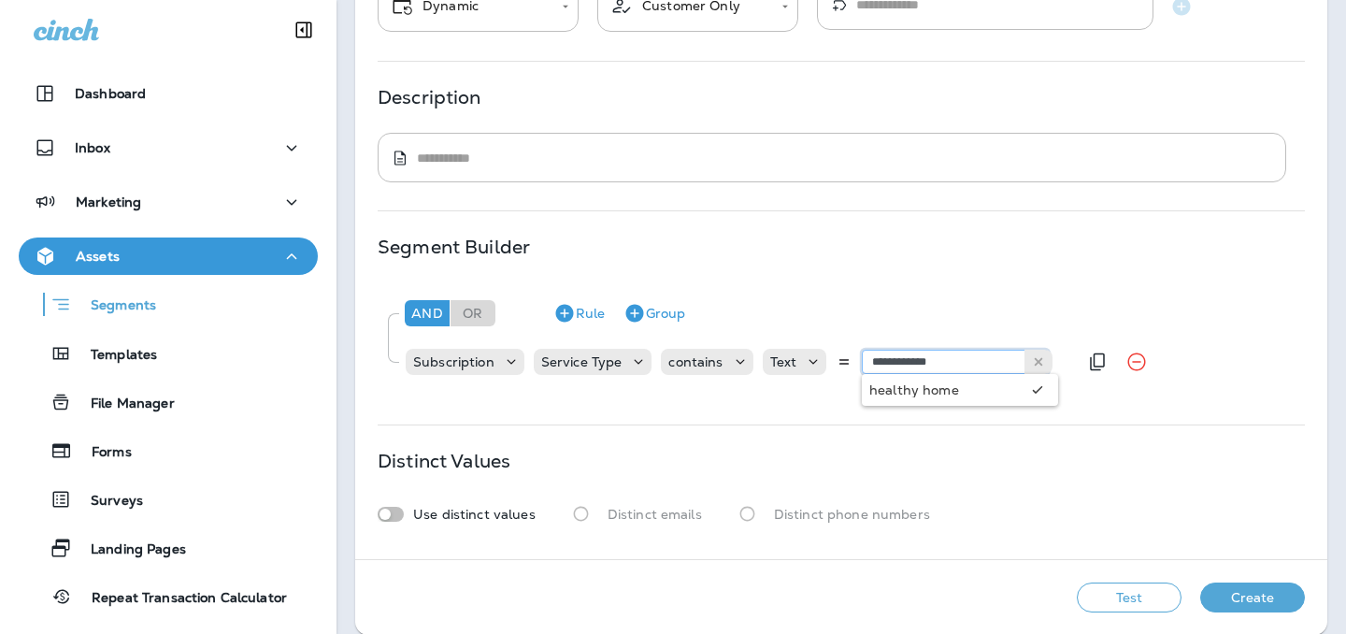
click at [929, 360] on input "**********" at bounding box center [955, 362] width 187 height 24
type input "**********"
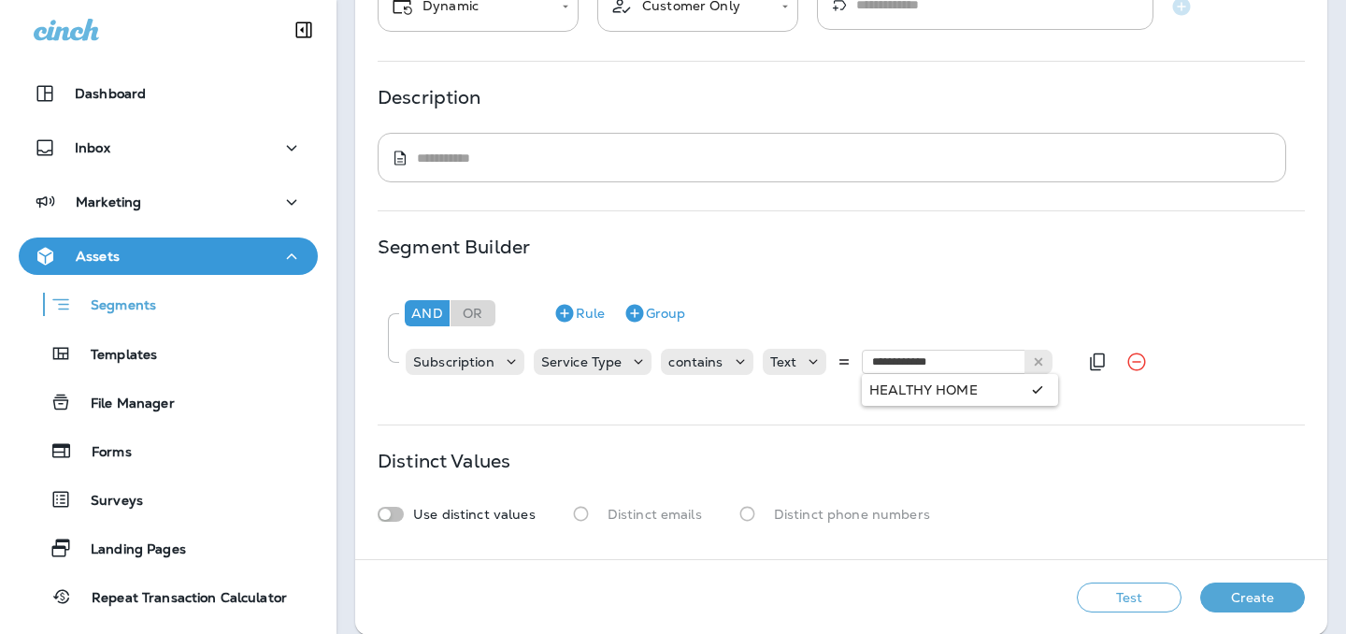
click at [920, 391] on div "**********" at bounding box center [841, 339] width 927 height 114
click at [708, 392] on div "**********" at bounding box center [841, 339] width 927 height 114
click at [579, 314] on button "Rule" at bounding box center [579, 313] width 66 height 30
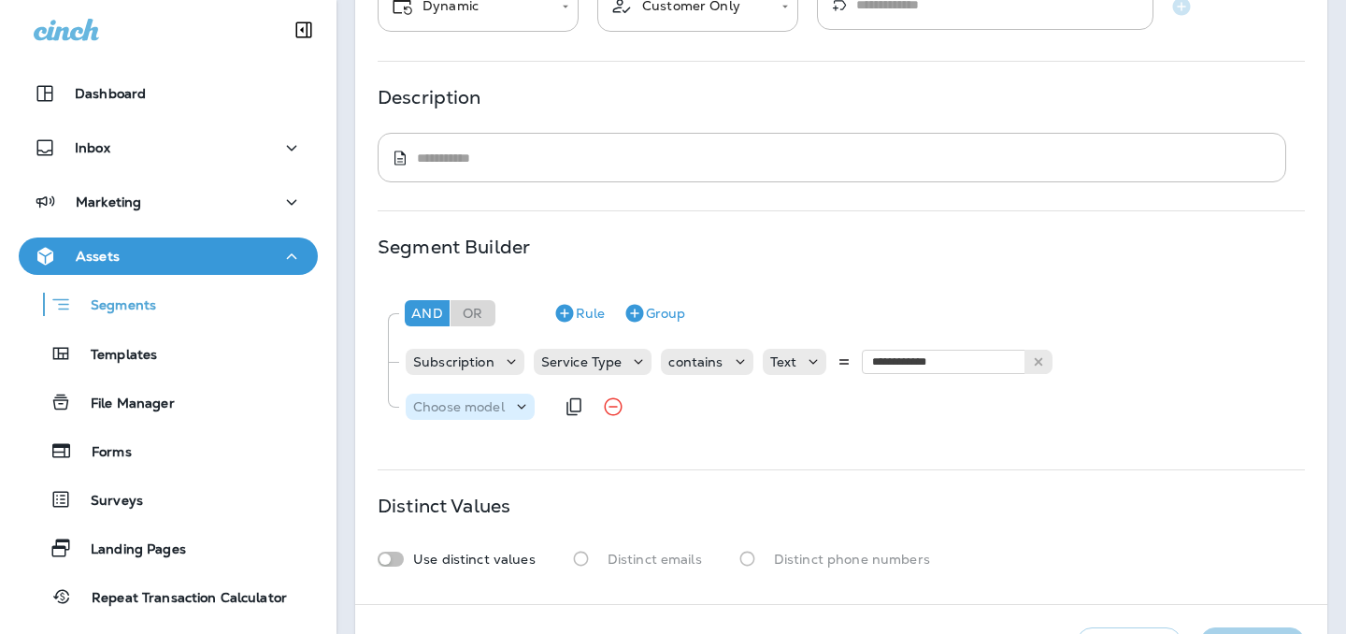
click at [471, 408] on p "Choose model" at bounding box center [459, 406] width 92 height 15
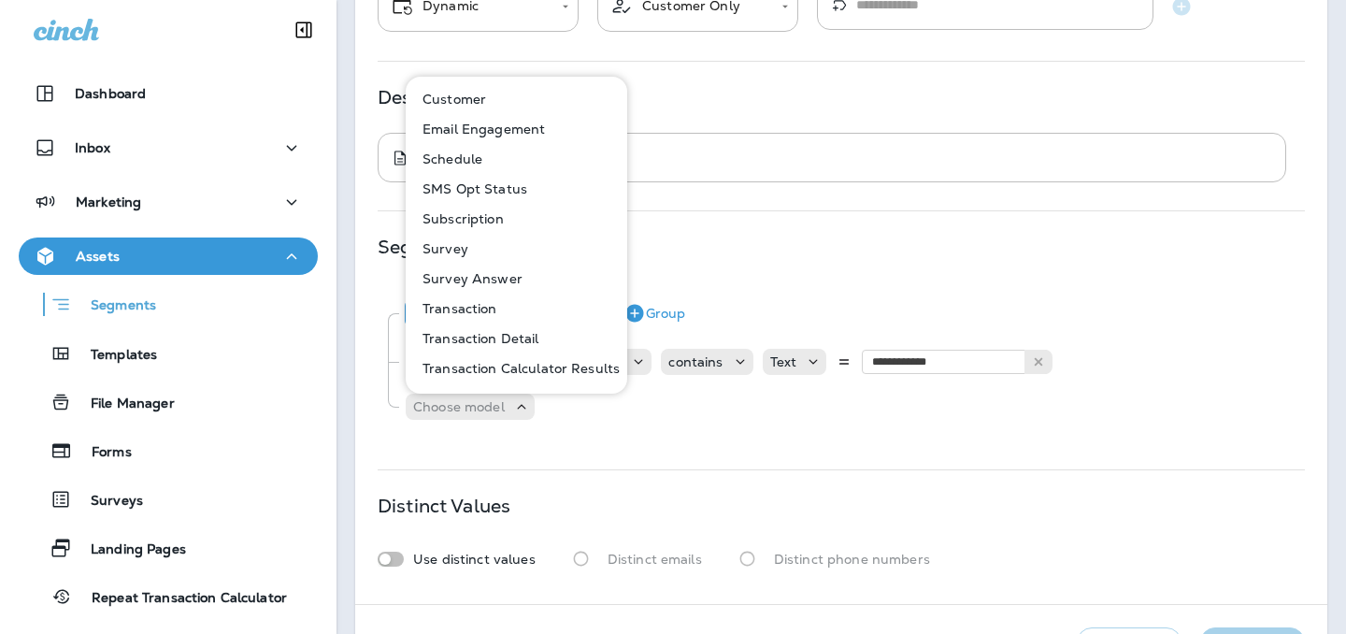
click at [469, 220] on p "Subscription" at bounding box center [459, 218] width 89 height 15
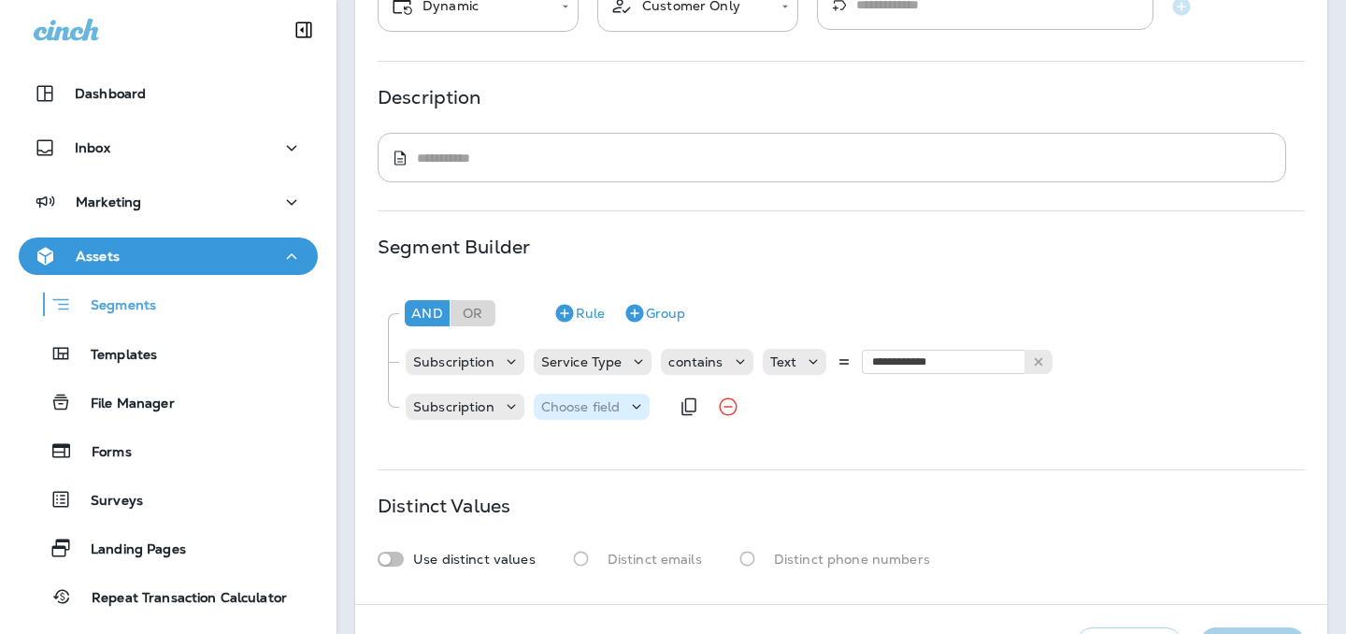
click at [563, 400] on p "Choose field" at bounding box center [580, 406] width 79 height 15
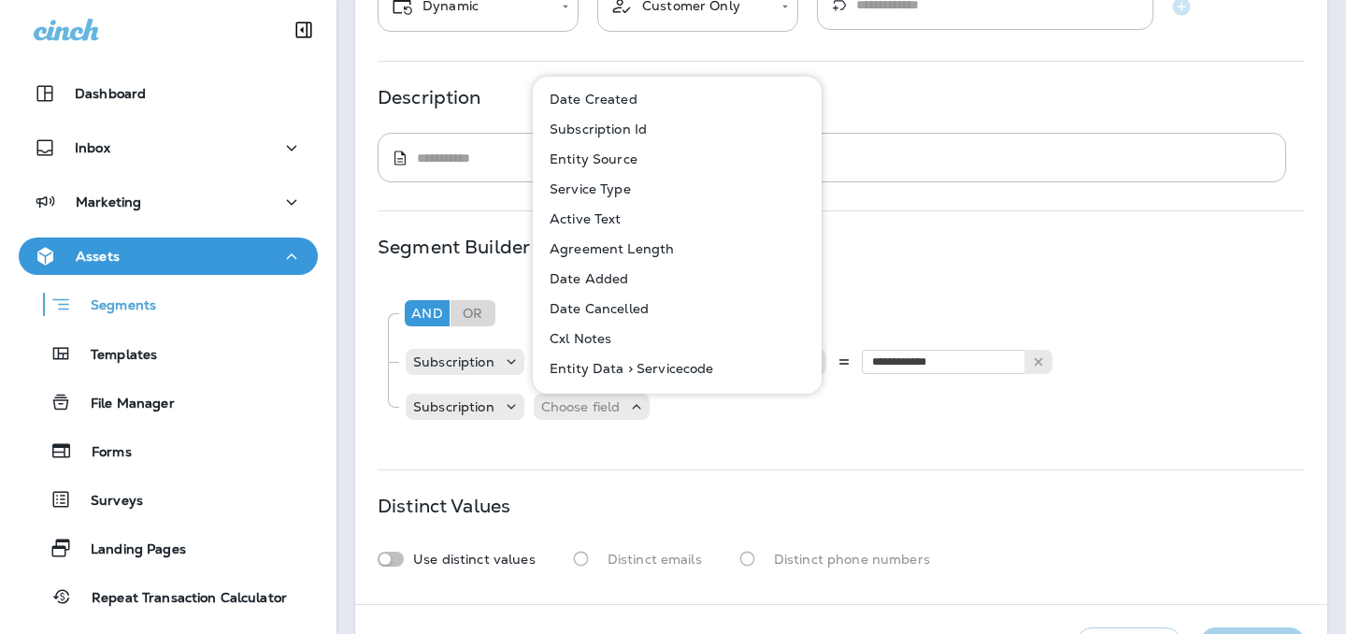
click at [612, 444] on div "**********" at bounding box center [841, 253] width 972 height 702
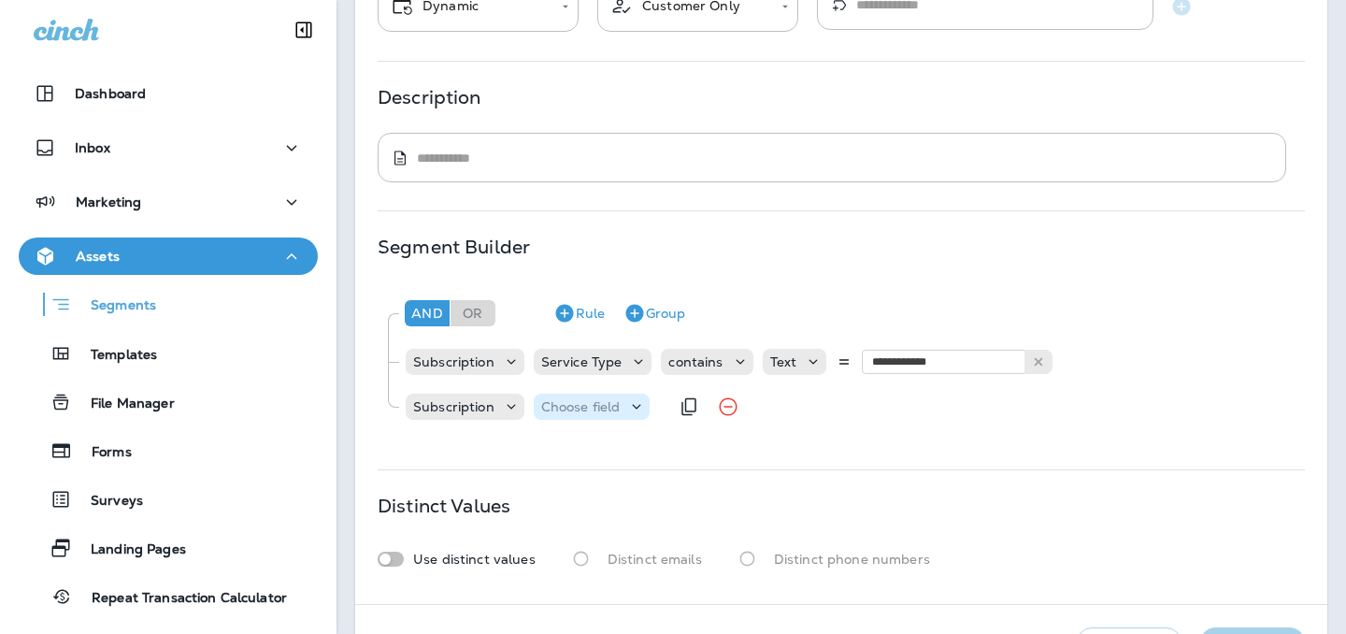
click at [600, 408] on p "Choose field" at bounding box center [580, 406] width 79 height 15
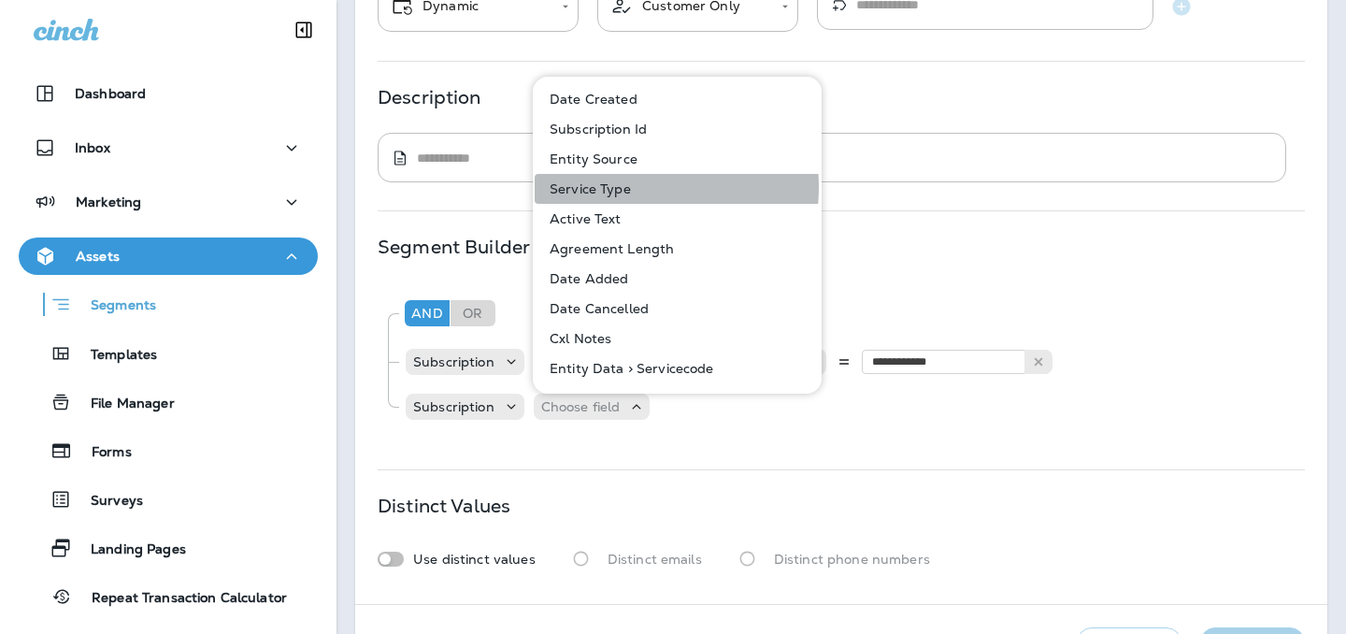
click at [619, 187] on p "Service Type" at bounding box center [586, 188] width 89 height 15
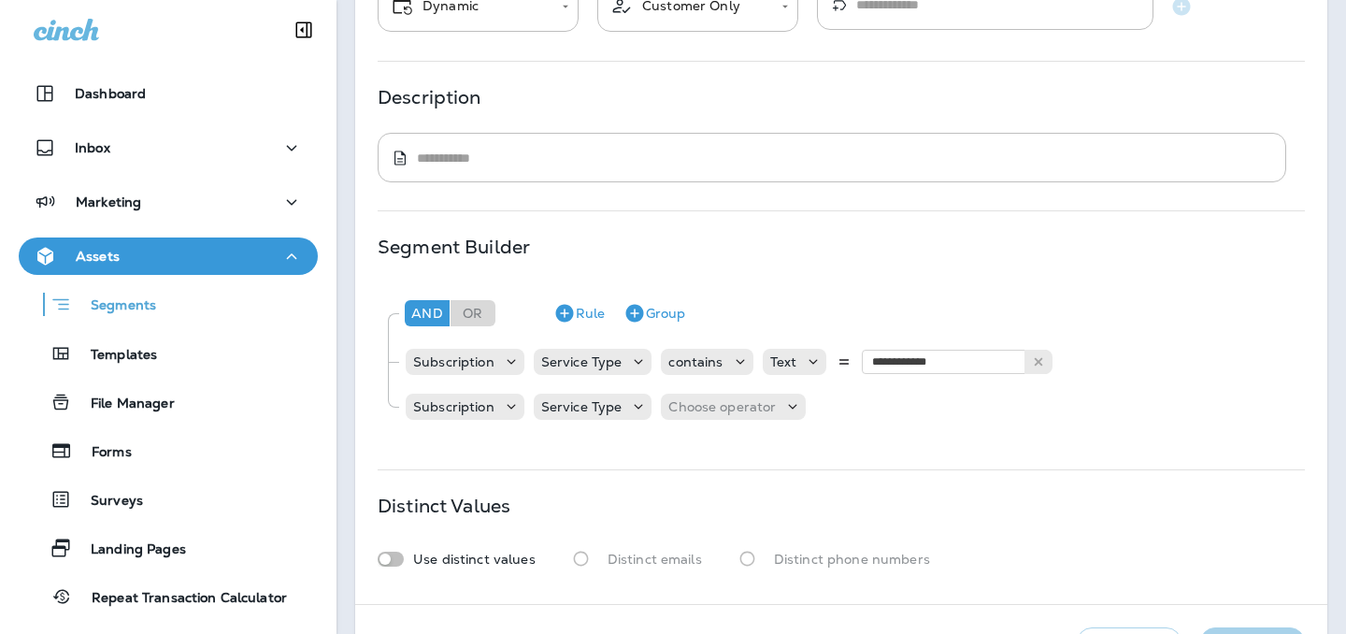
click at [613, 383] on div "**********" at bounding box center [841, 358] width 927 height 150
click at [613, 409] on p "Service Type" at bounding box center [581, 406] width 81 height 15
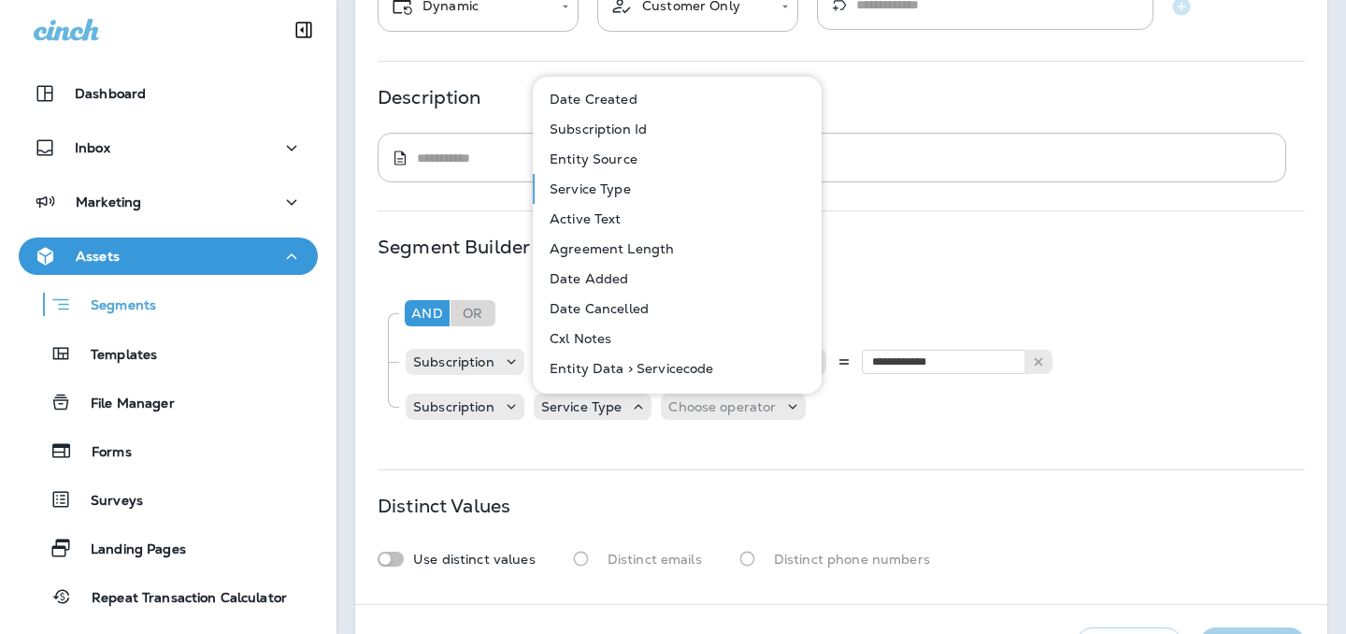
click at [592, 219] on p "Active Text" at bounding box center [581, 218] width 79 height 15
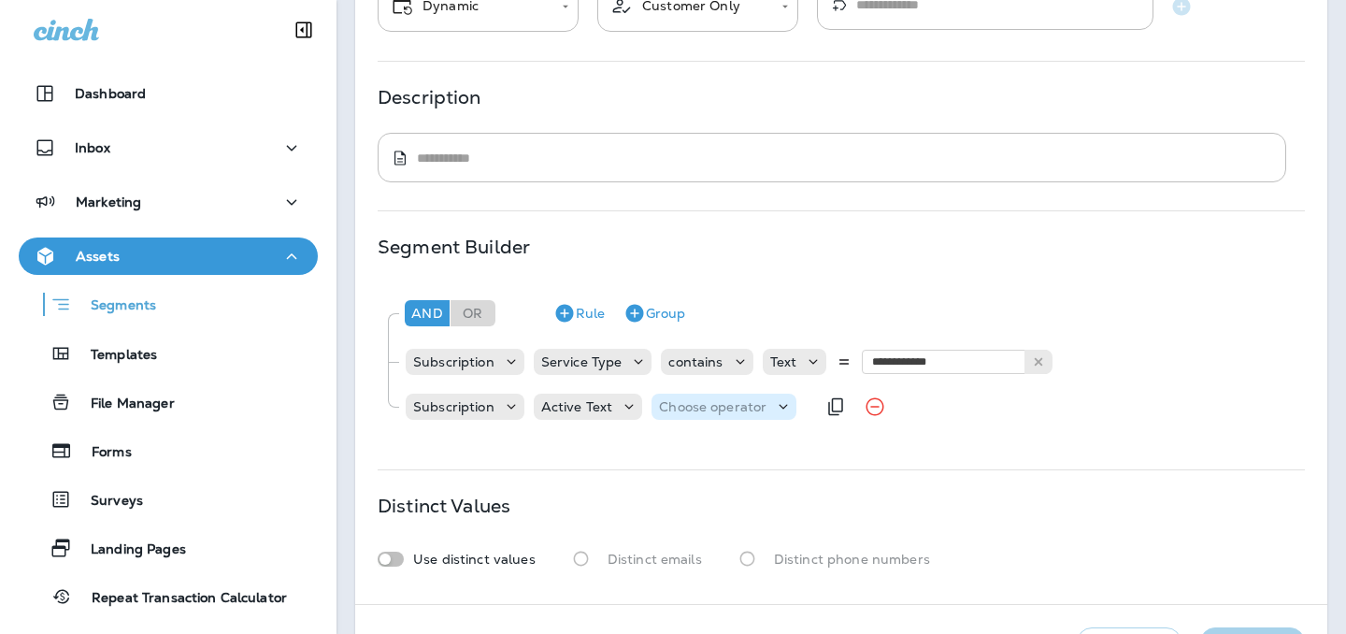
click at [709, 401] on p "Choose operator" at bounding box center [713, 406] width 108 height 15
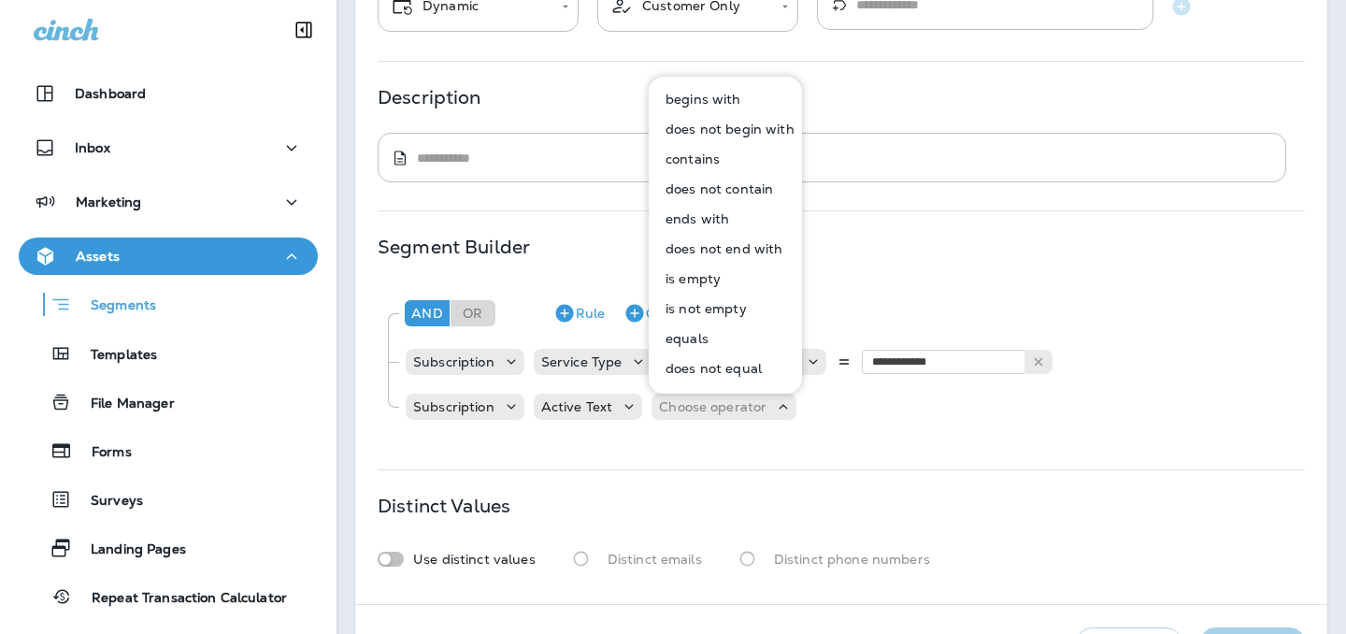
click at [687, 333] on p "equals" at bounding box center [683, 338] width 50 height 15
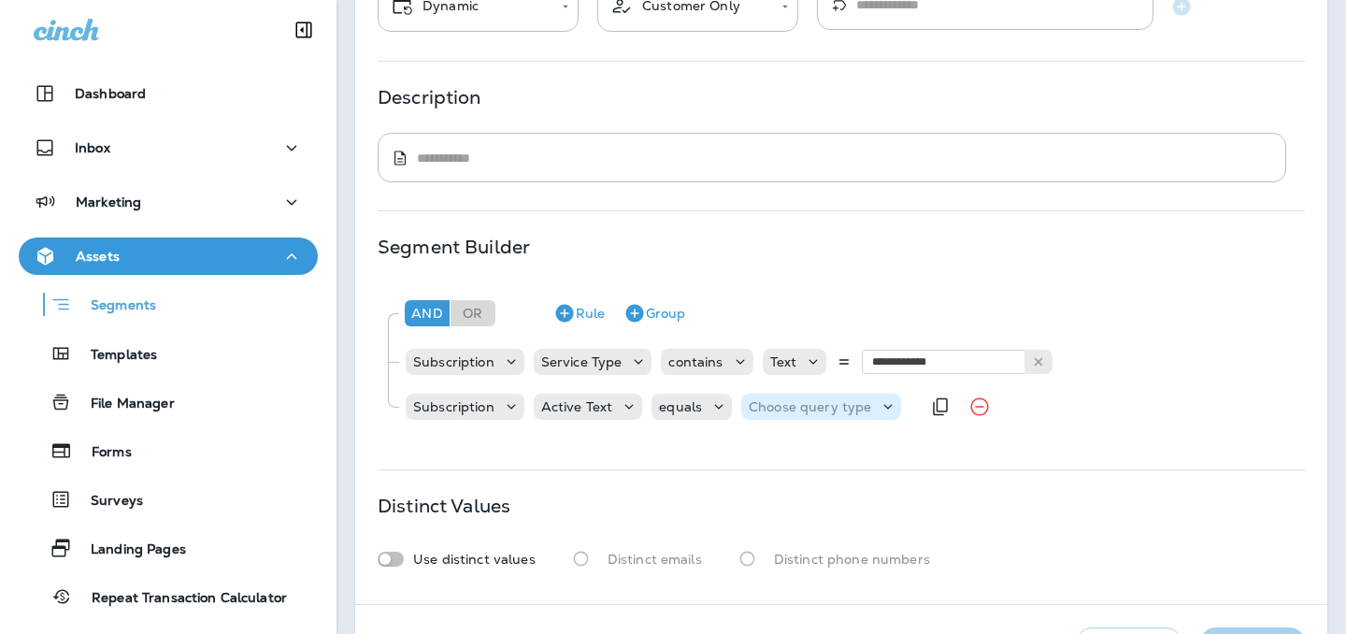
click at [759, 409] on p "Choose query type" at bounding box center [810, 406] width 122 height 15
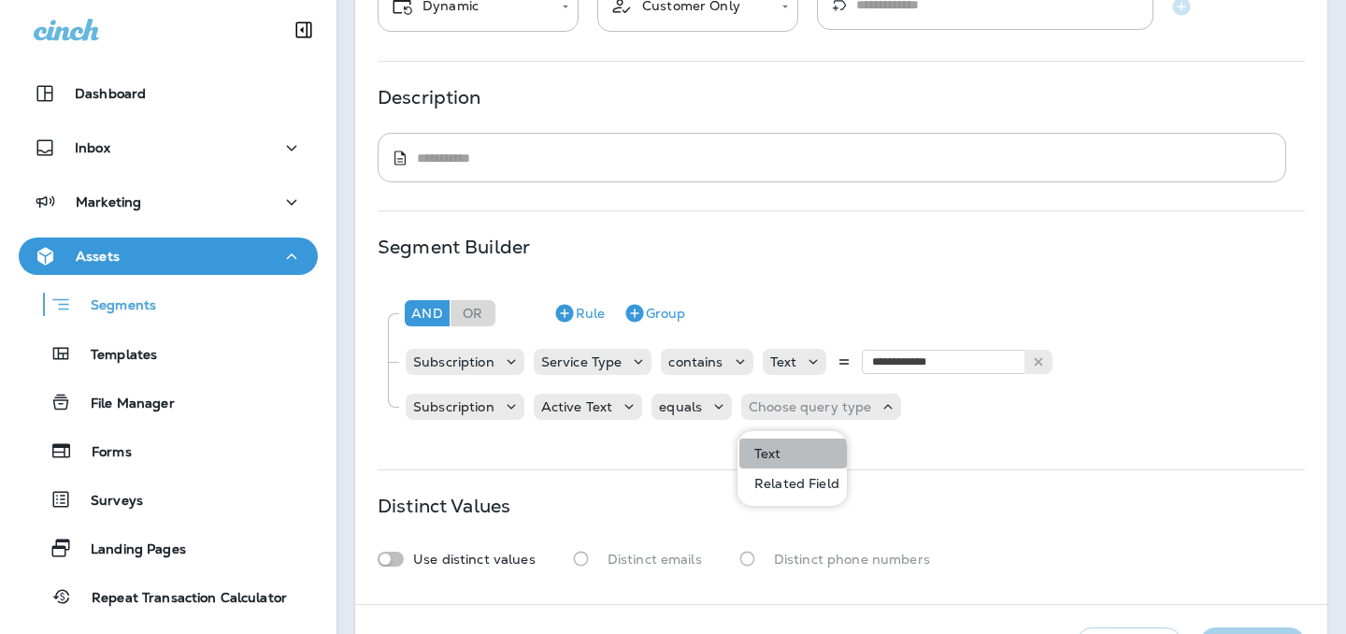
click at [767, 450] on p "Text" at bounding box center [764, 453] width 35 height 15
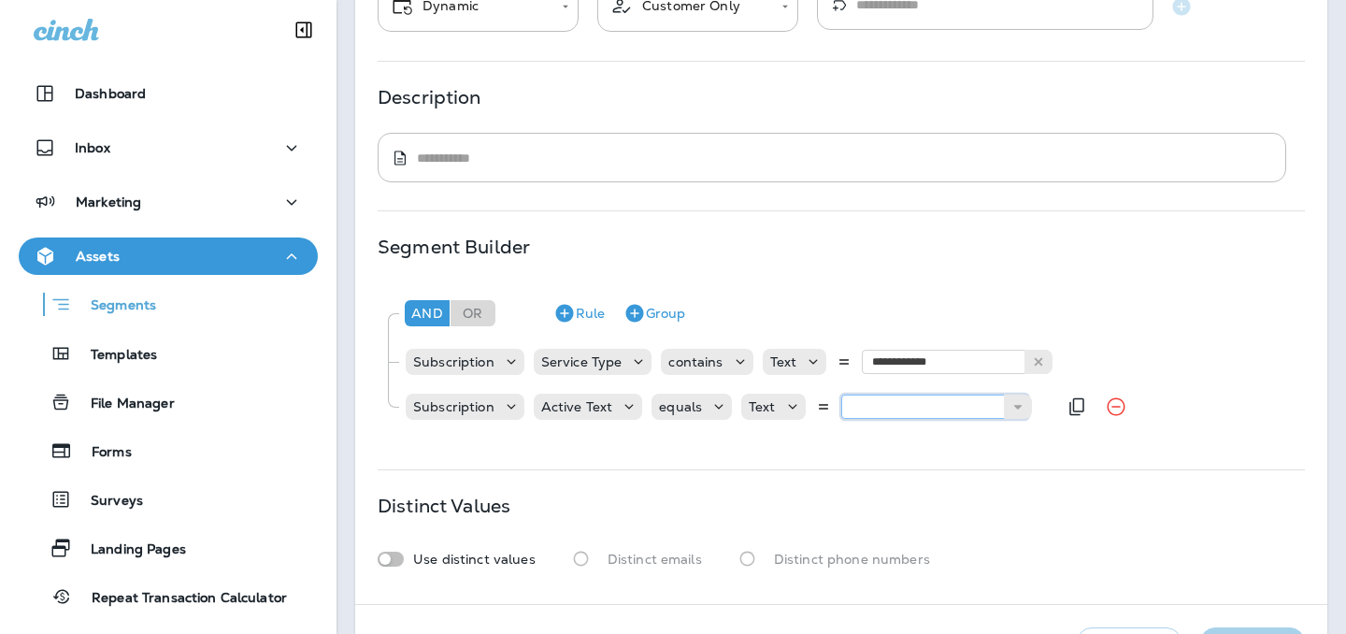
click at [900, 406] on input "text" at bounding box center [934, 407] width 187 height 24
type input "******"
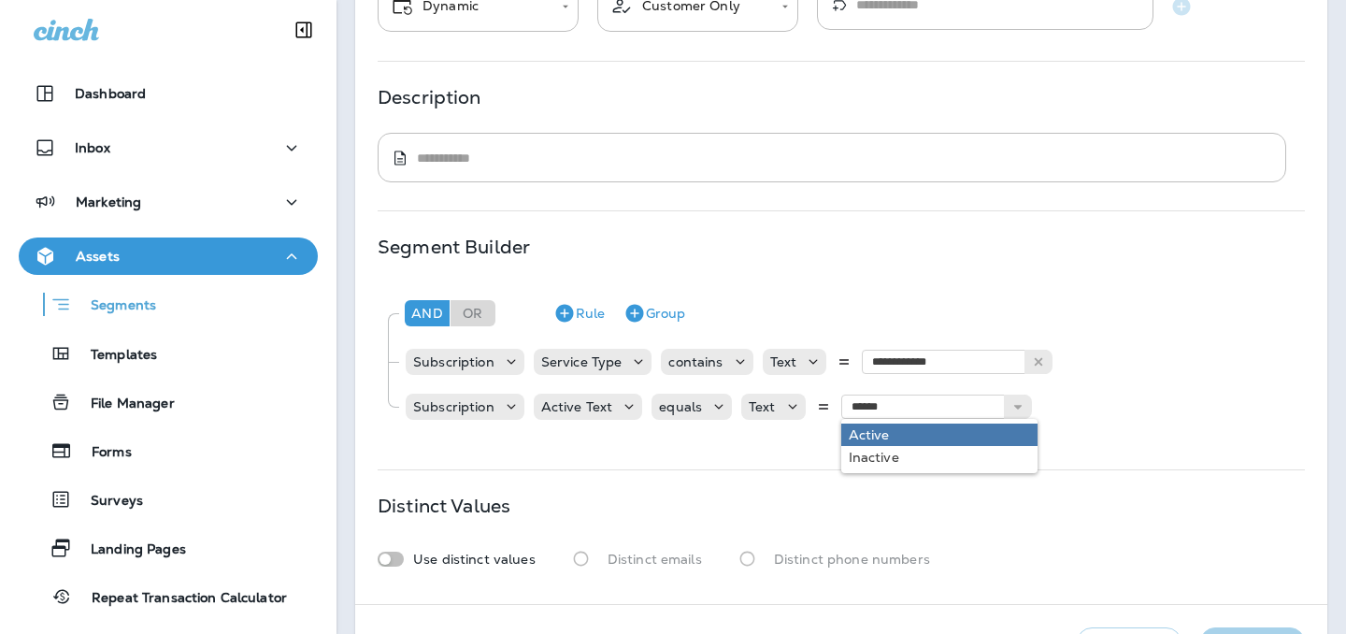
click at [903, 445] on div "**********" at bounding box center [841, 253] width 972 height 702
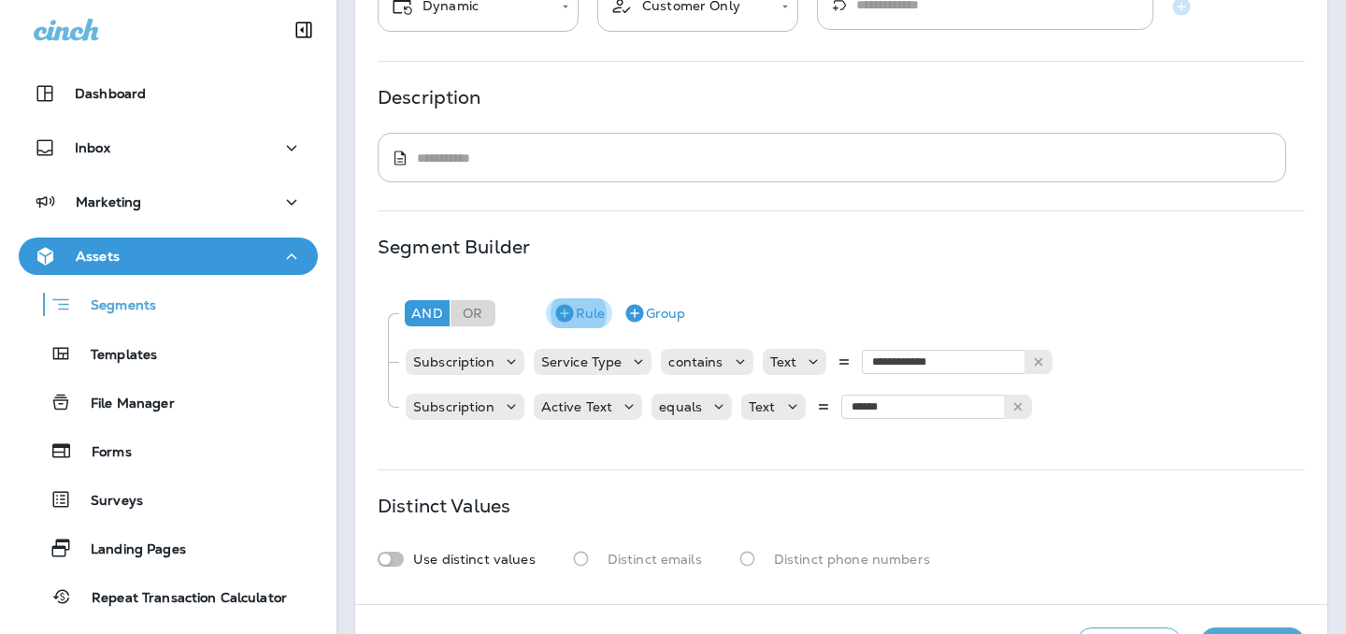
click at [565, 305] on icon "button" at bounding box center [564, 314] width 18 height 18
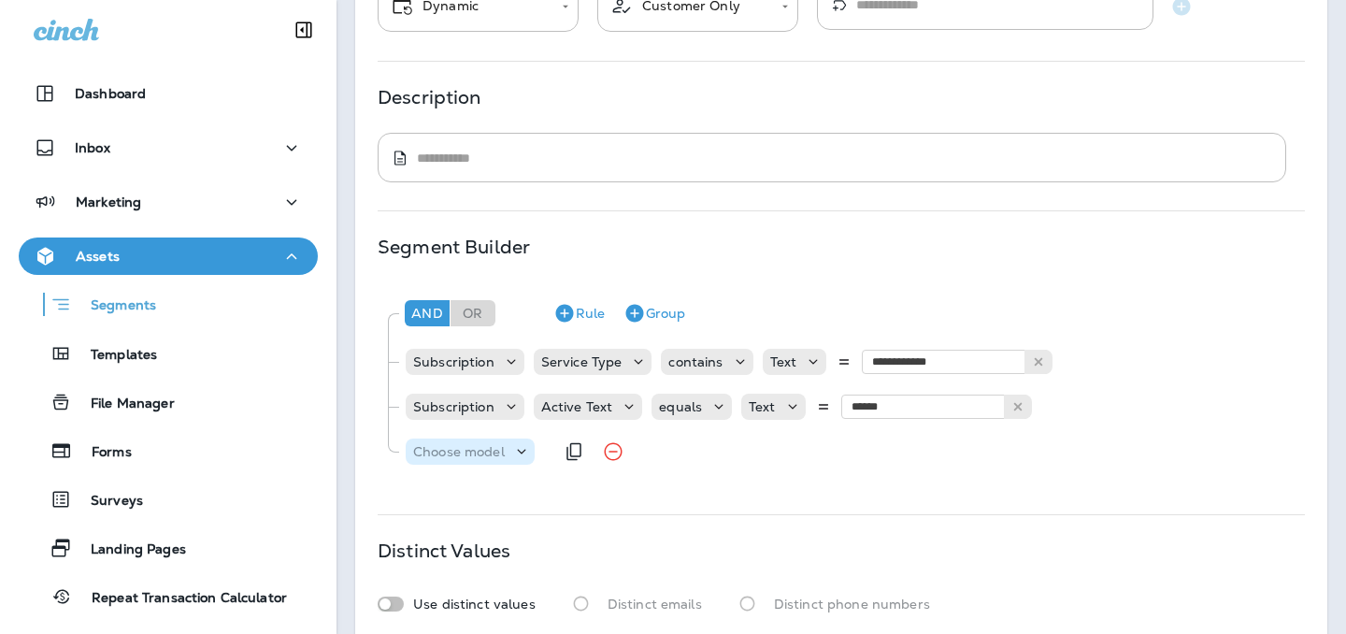
click at [447, 442] on div "Choose model" at bounding box center [470, 451] width 129 height 19
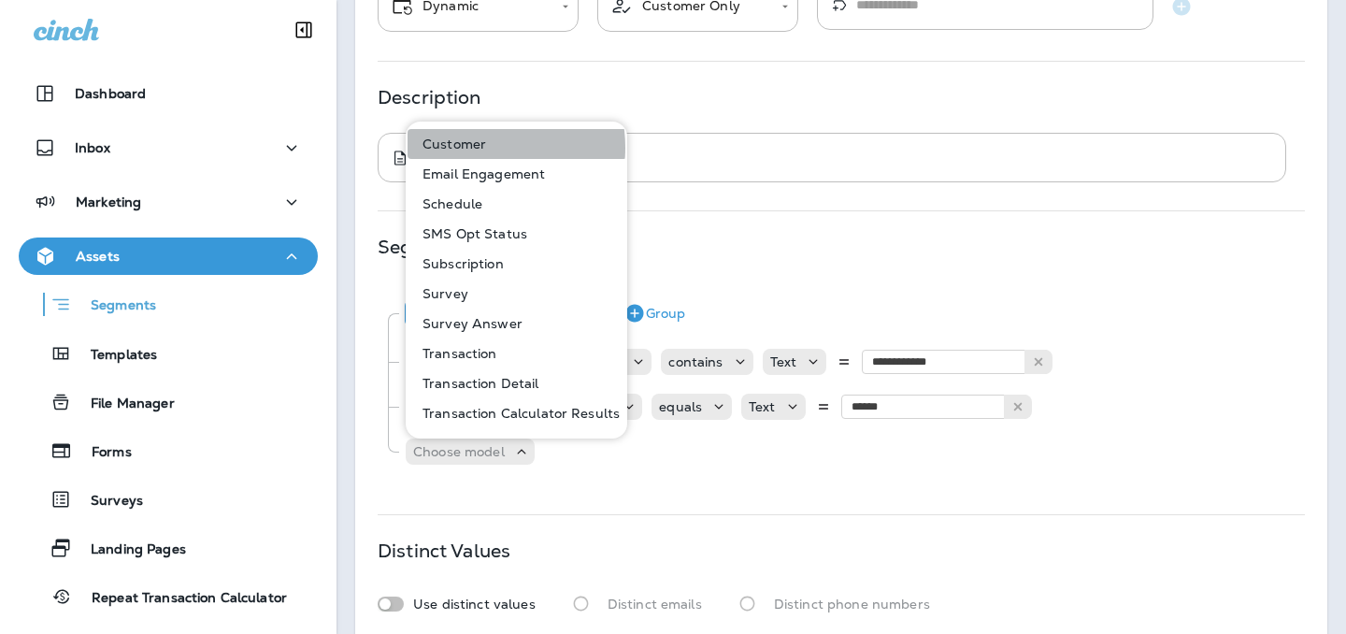
click at [464, 148] on p "Customer" at bounding box center [450, 143] width 71 height 15
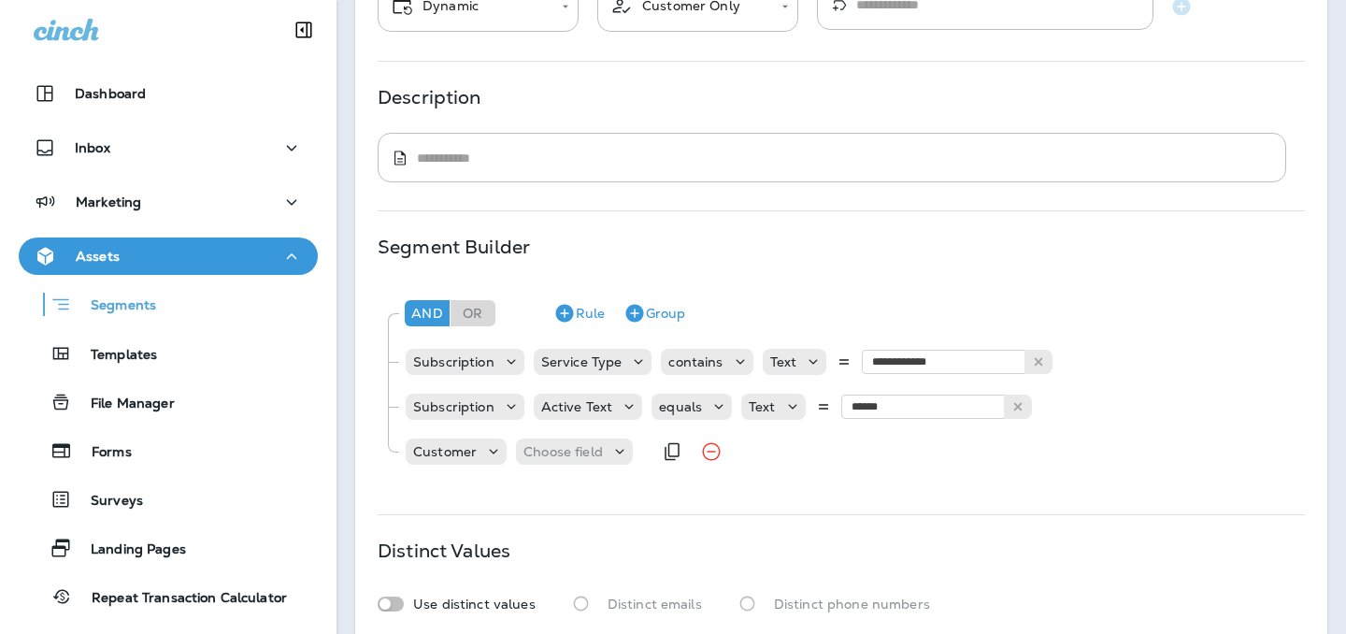
click at [550, 435] on div "Customer Choose field" at bounding box center [528, 451] width 248 height 37
click at [553, 456] on p "Choose field" at bounding box center [563, 451] width 79 height 15
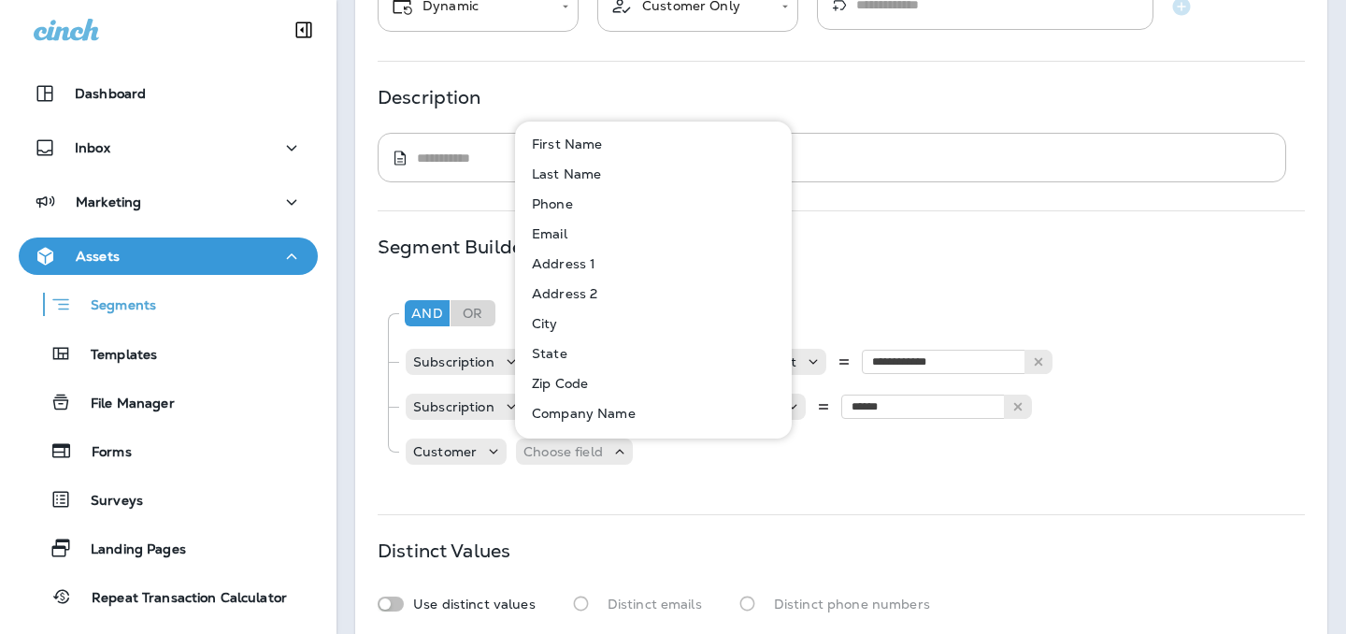
click at [568, 234] on button "Email" at bounding box center [654, 234] width 275 height 30
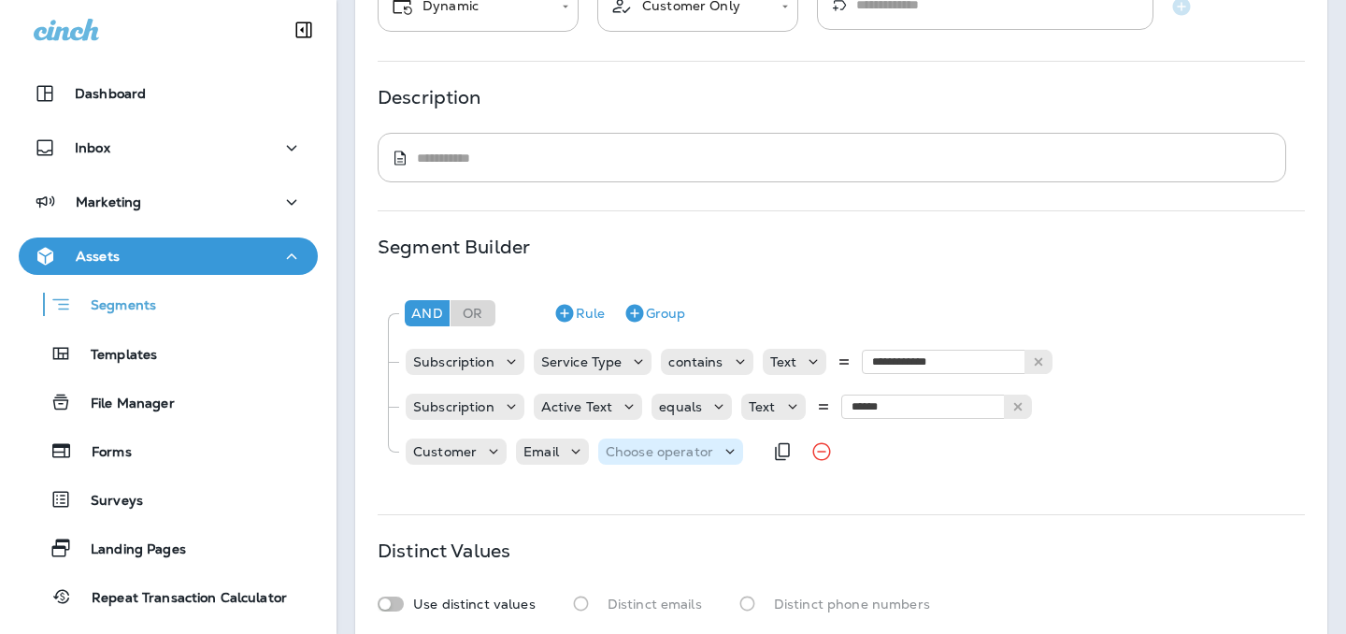
click at [674, 451] on p "Choose operator" at bounding box center [660, 451] width 108 height 15
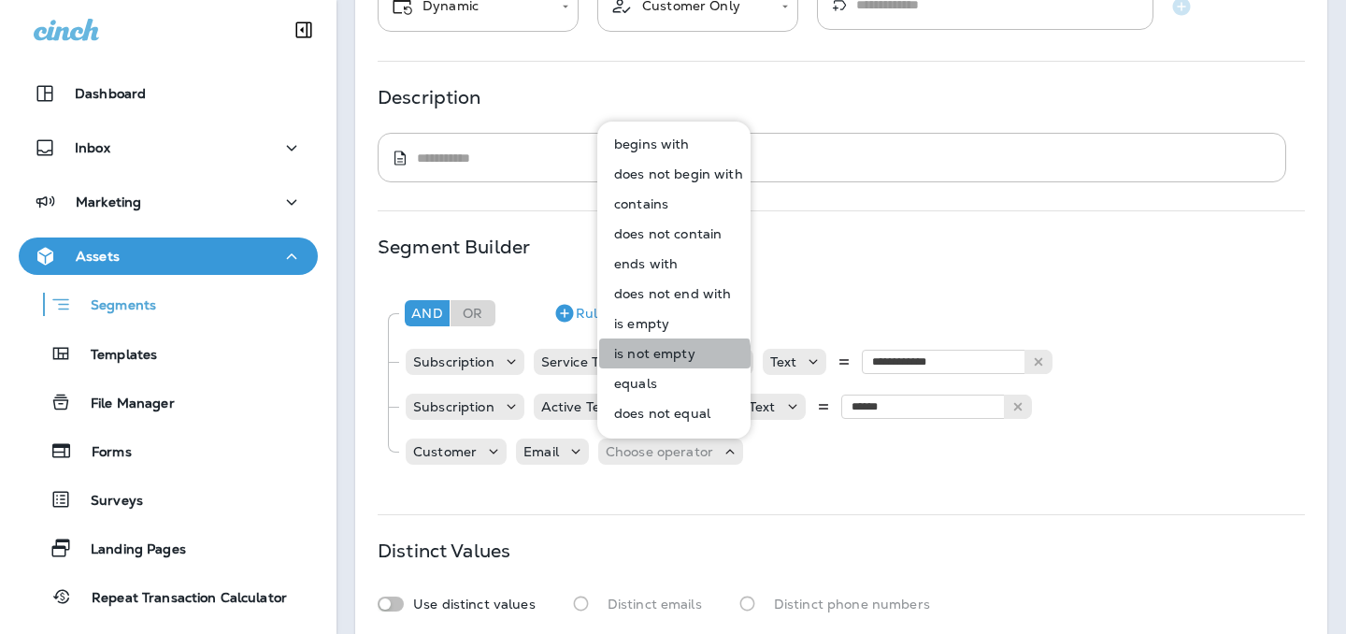
click at [662, 359] on p "is not empty" at bounding box center [651, 353] width 89 height 15
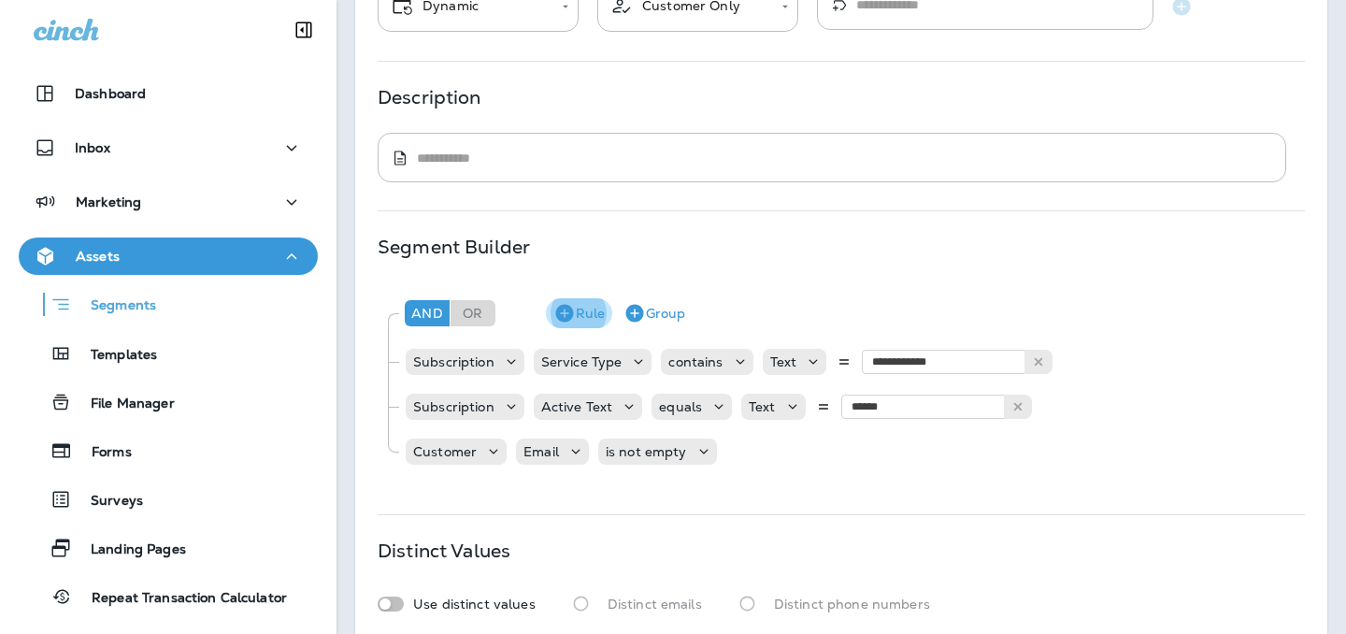
click at [569, 307] on icon "button" at bounding box center [564, 314] width 18 height 18
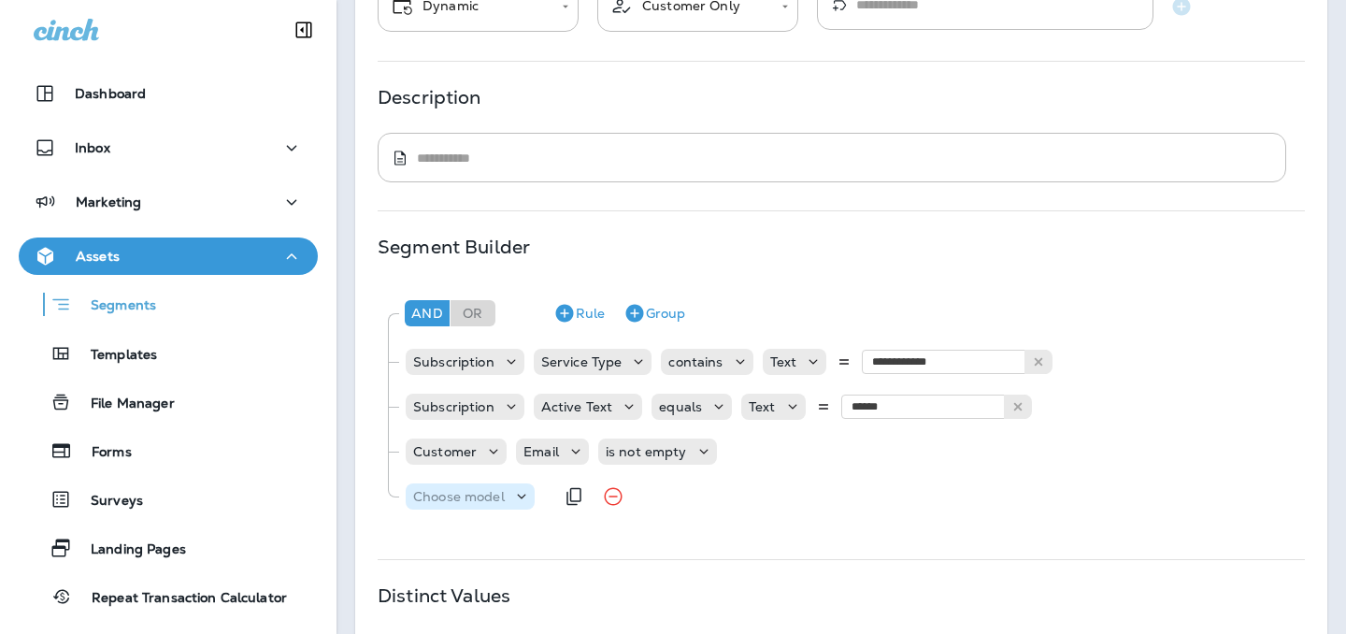
click at [480, 492] on p "Choose model" at bounding box center [459, 496] width 92 height 15
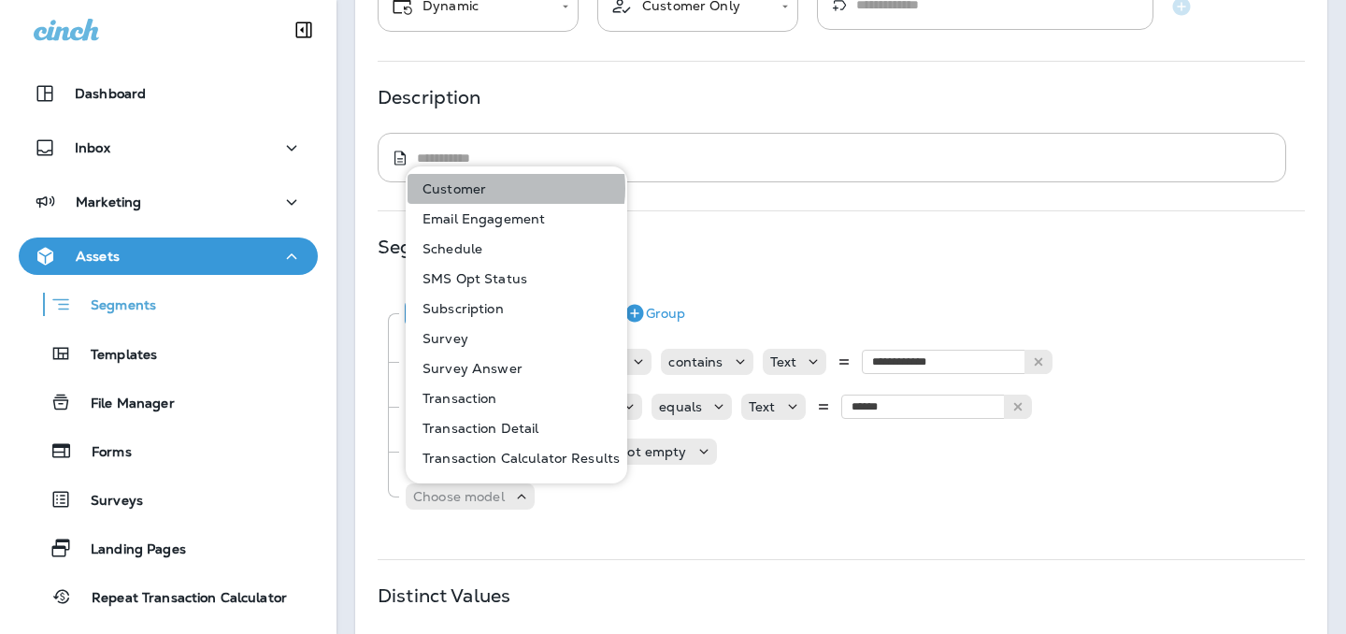
click at [496, 188] on button "Customer" at bounding box center [518, 189] width 220 height 30
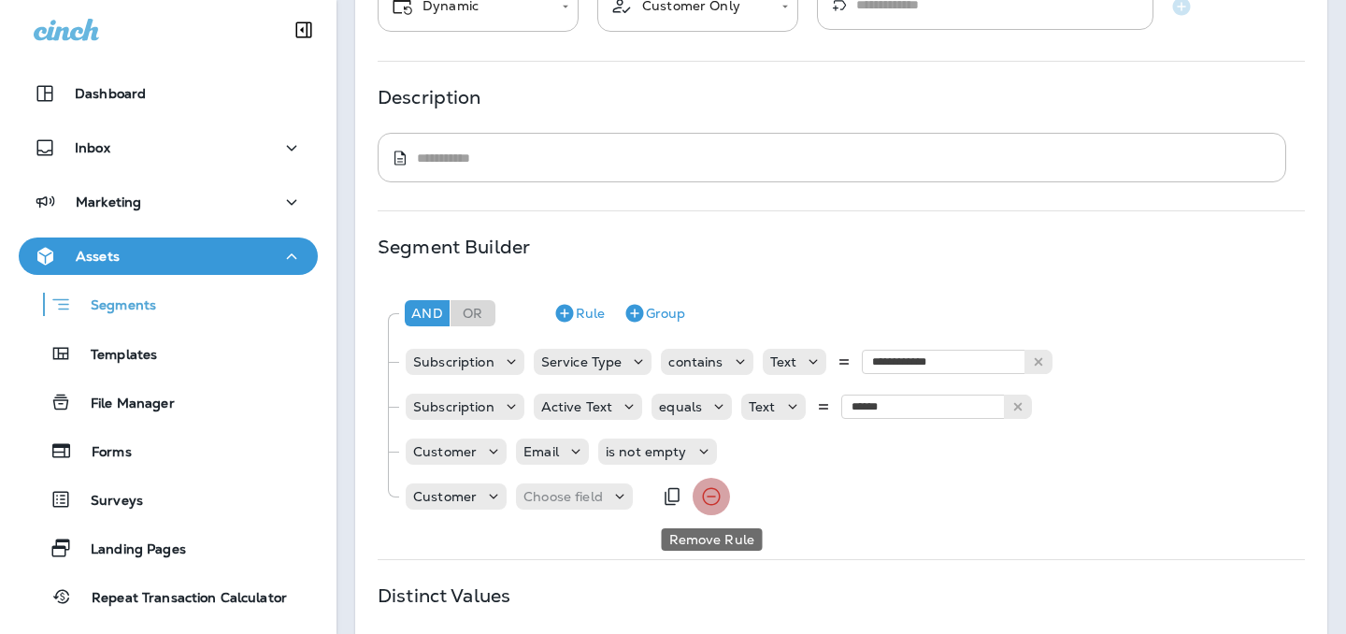
click at [712, 503] on icon "Remove Rule" at bounding box center [711, 496] width 22 height 22
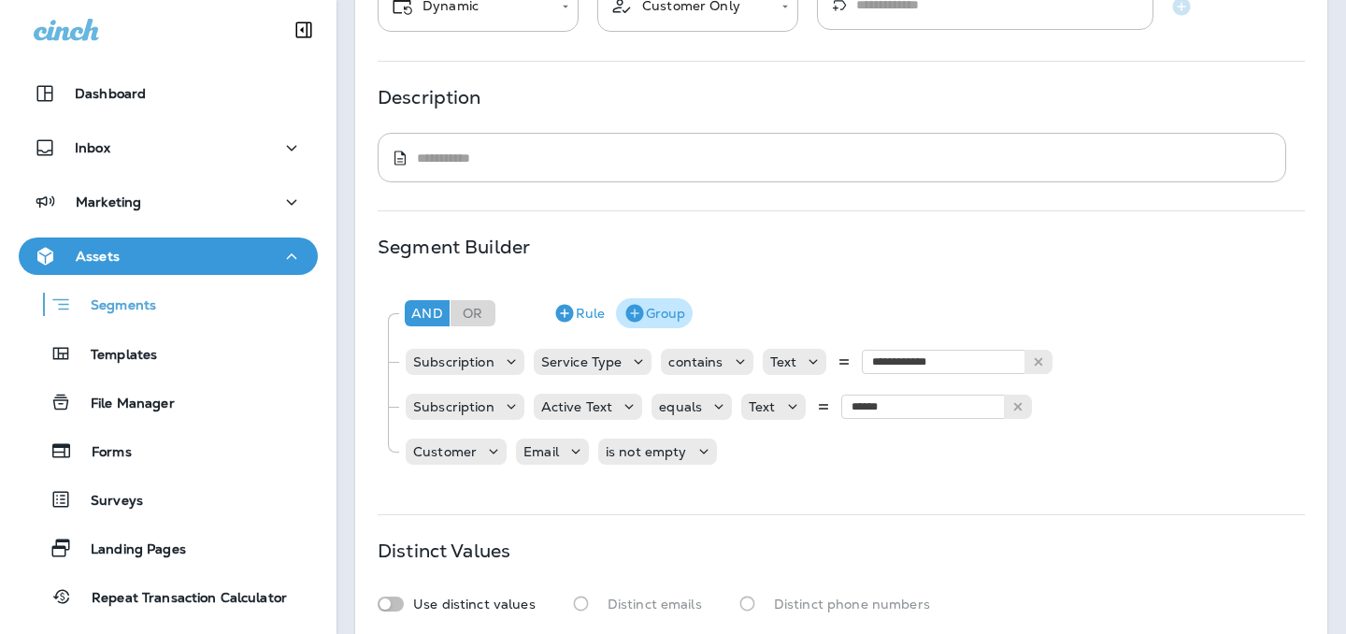
click at [631, 309] on icon "button" at bounding box center [634, 314] width 18 height 18
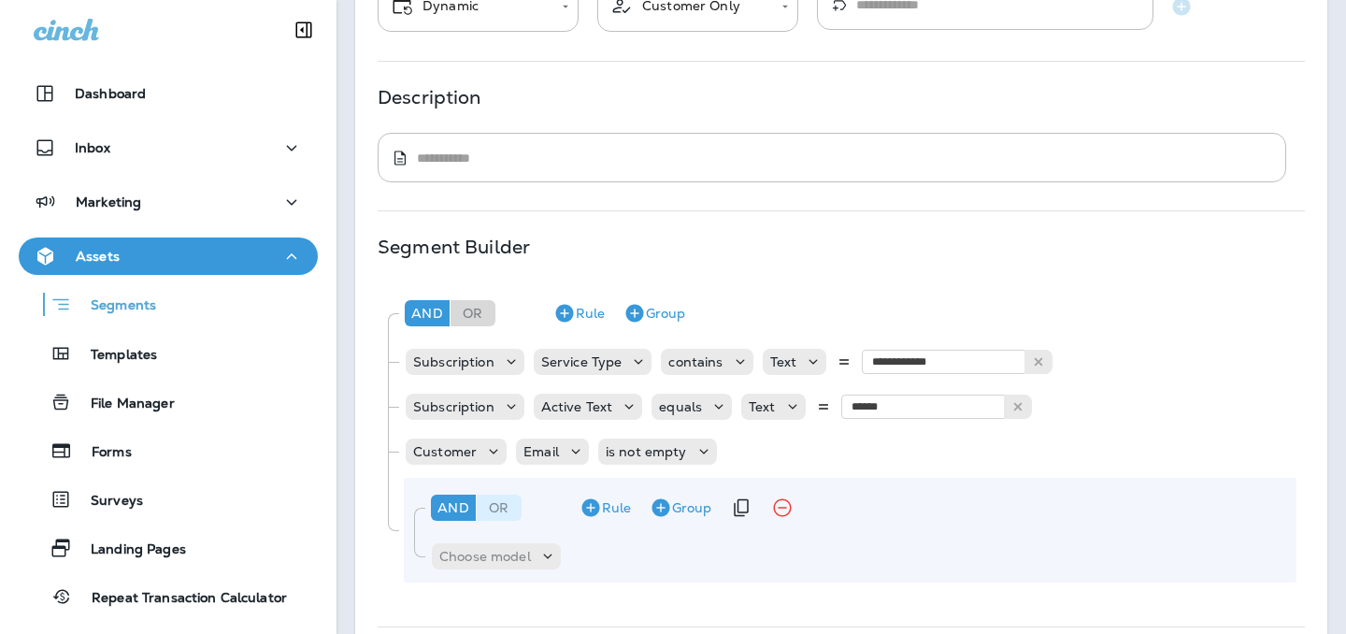
click at [492, 503] on div "Or" at bounding box center [499, 508] width 45 height 26
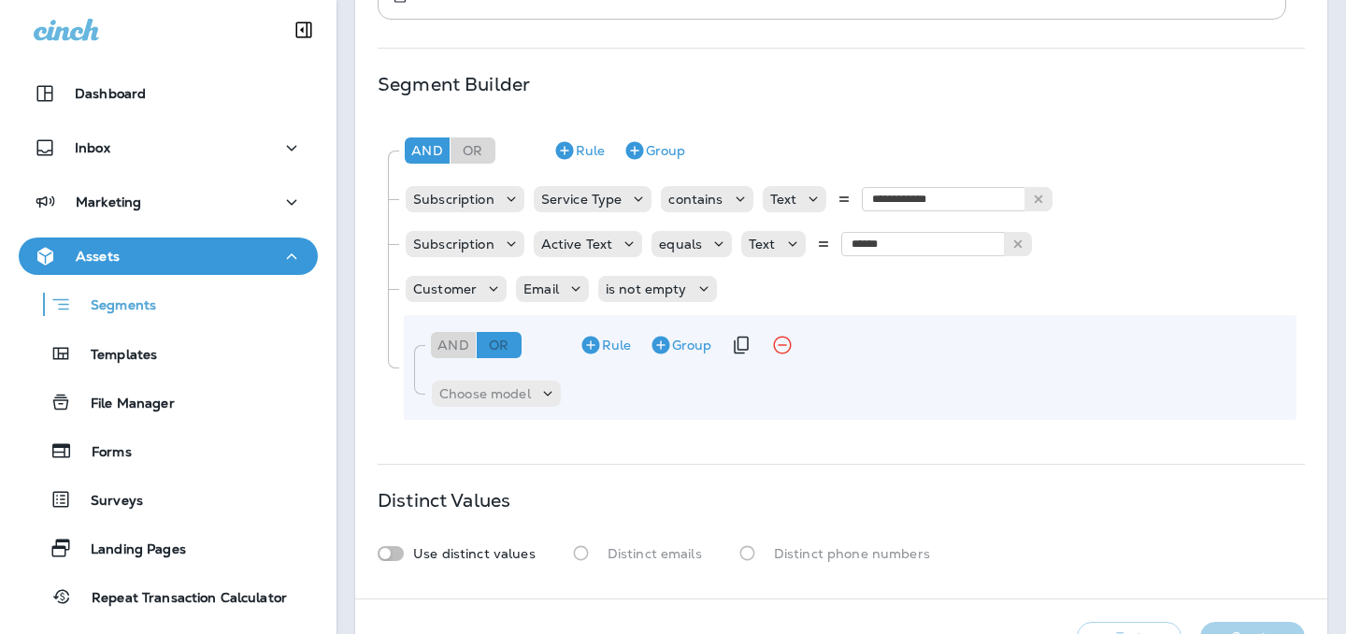
scroll to position [359, 0]
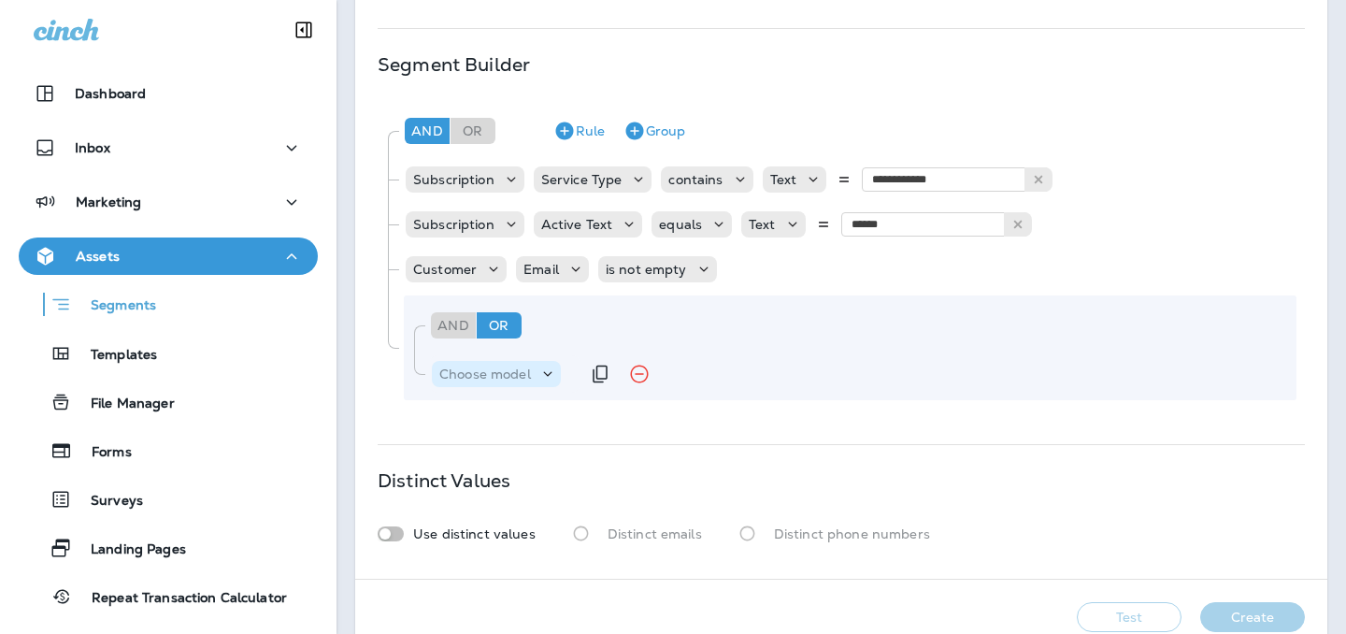
click at [524, 378] on p "Choose model" at bounding box center [485, 373] width 92 height 15
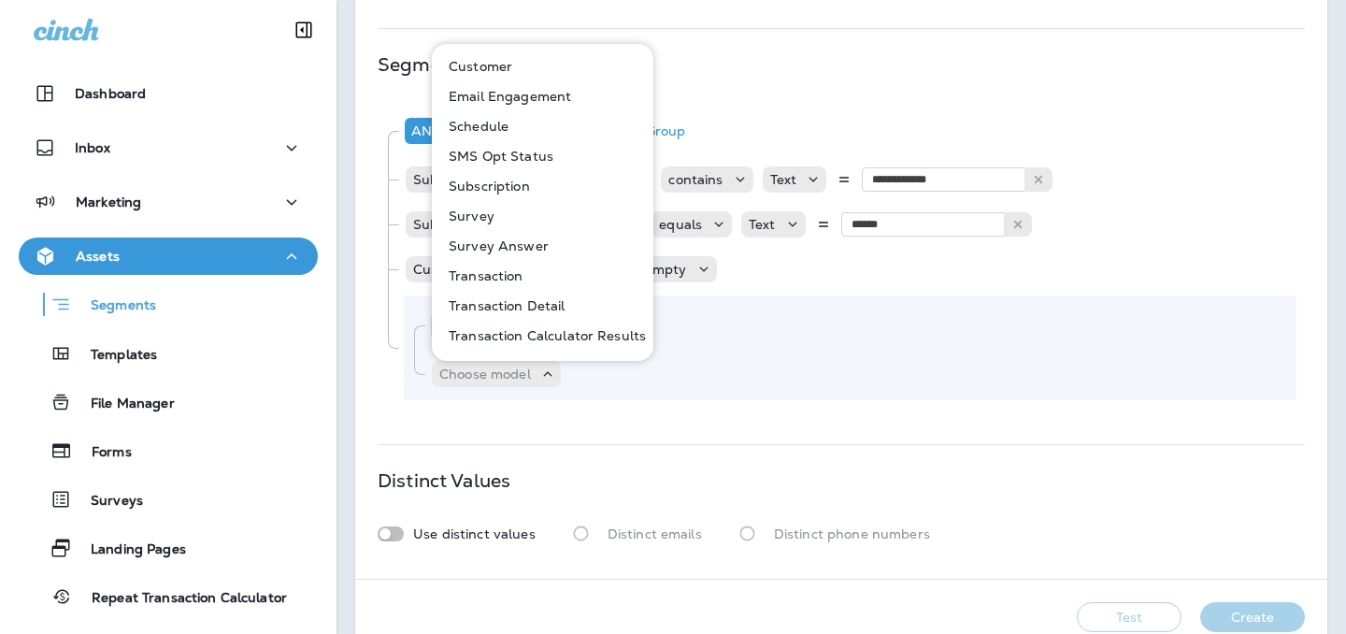
click at [518, 74] on button "Customer" at bounding box center [544, 66] width 220 height 30
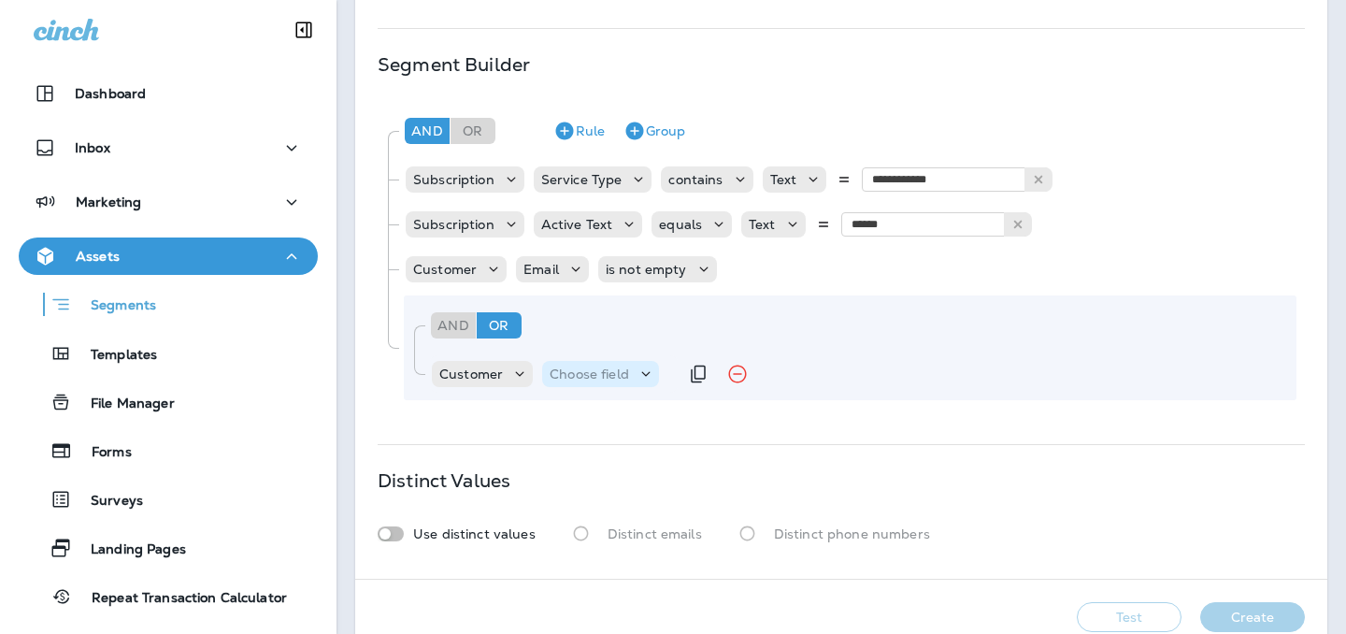
click at [588, 375] on p "Choose field" at bounding box center [589, 373] width 79 height 15
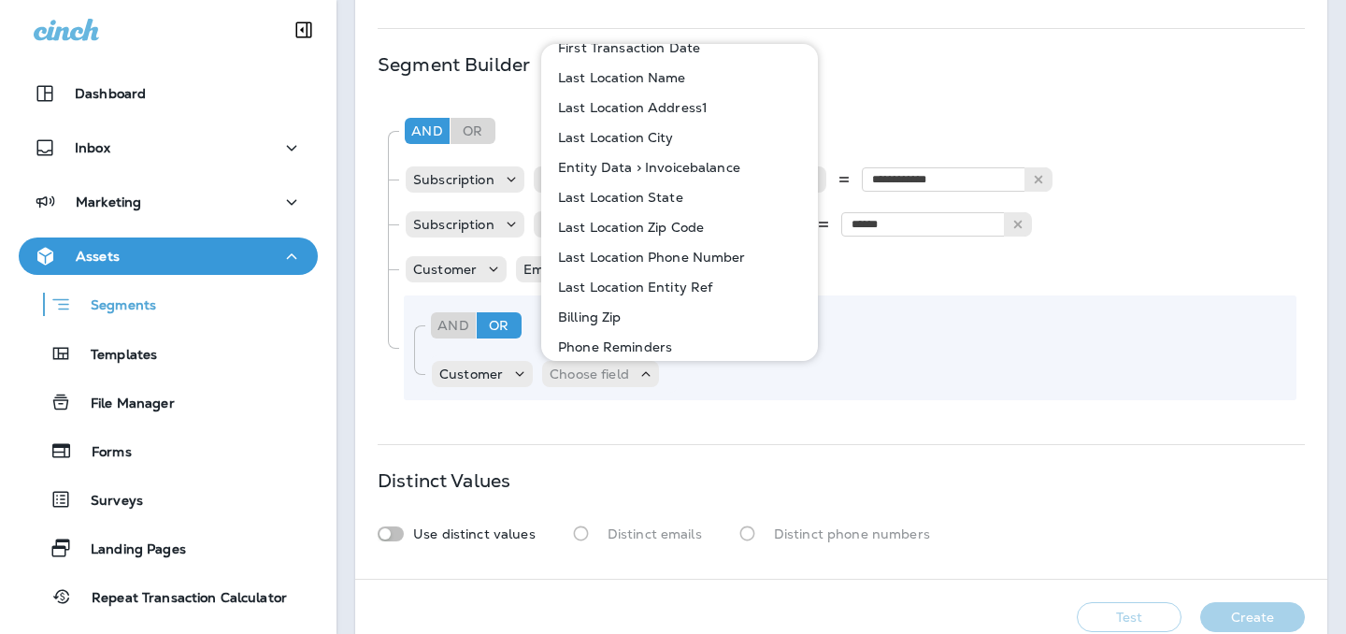
scroll to position [451, 0]
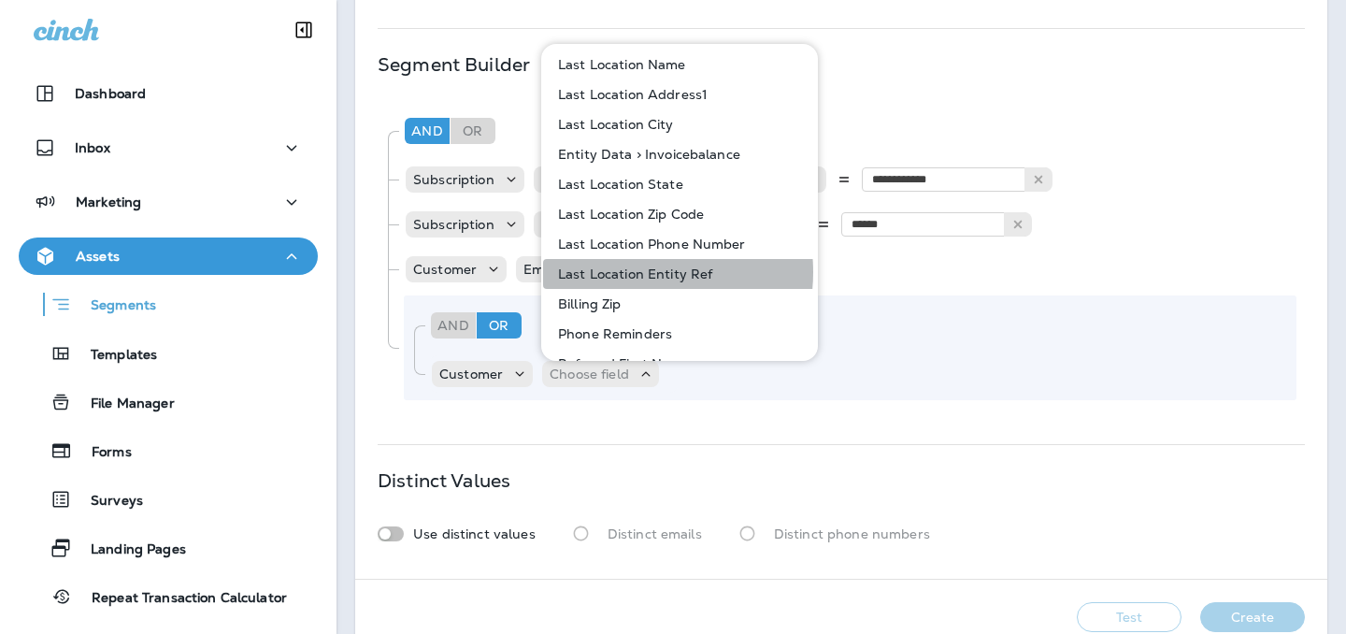
click at [628, 272] on p "Last Location Entity Ref" at bounding box center [632, 273] width 162 height 15
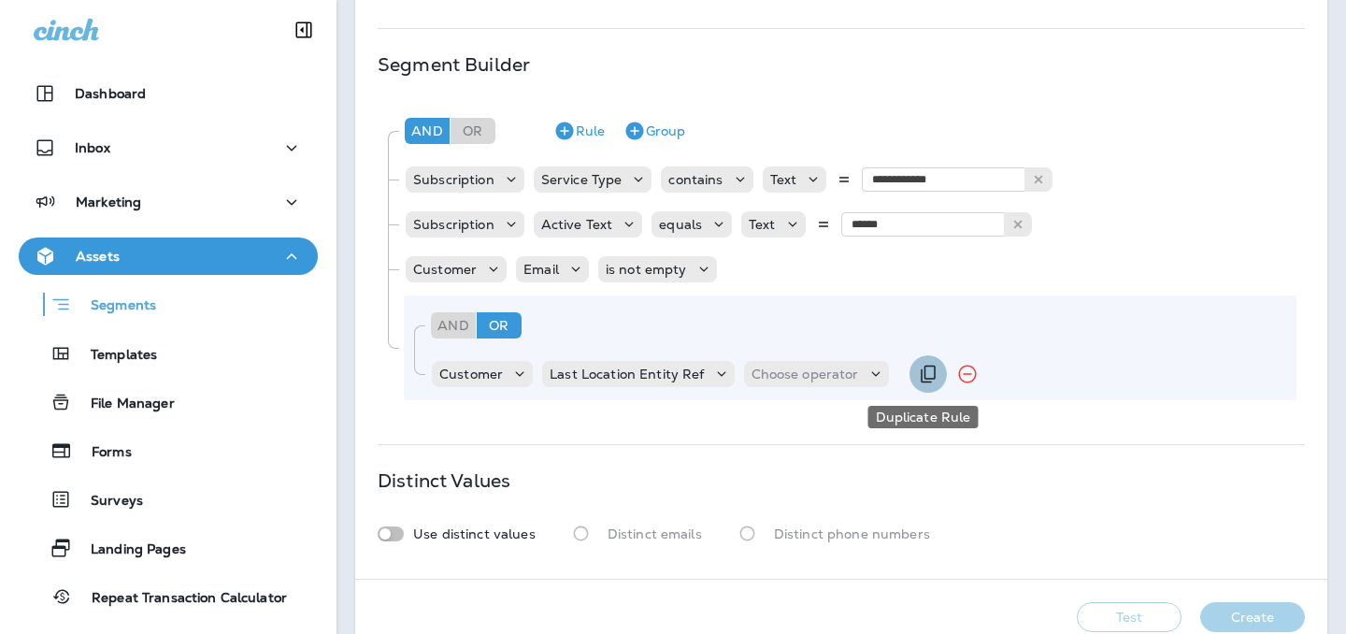
click at [917, 373] on icon "Duplicate Rule" at bounding box center [928, 374] width 22 height 22
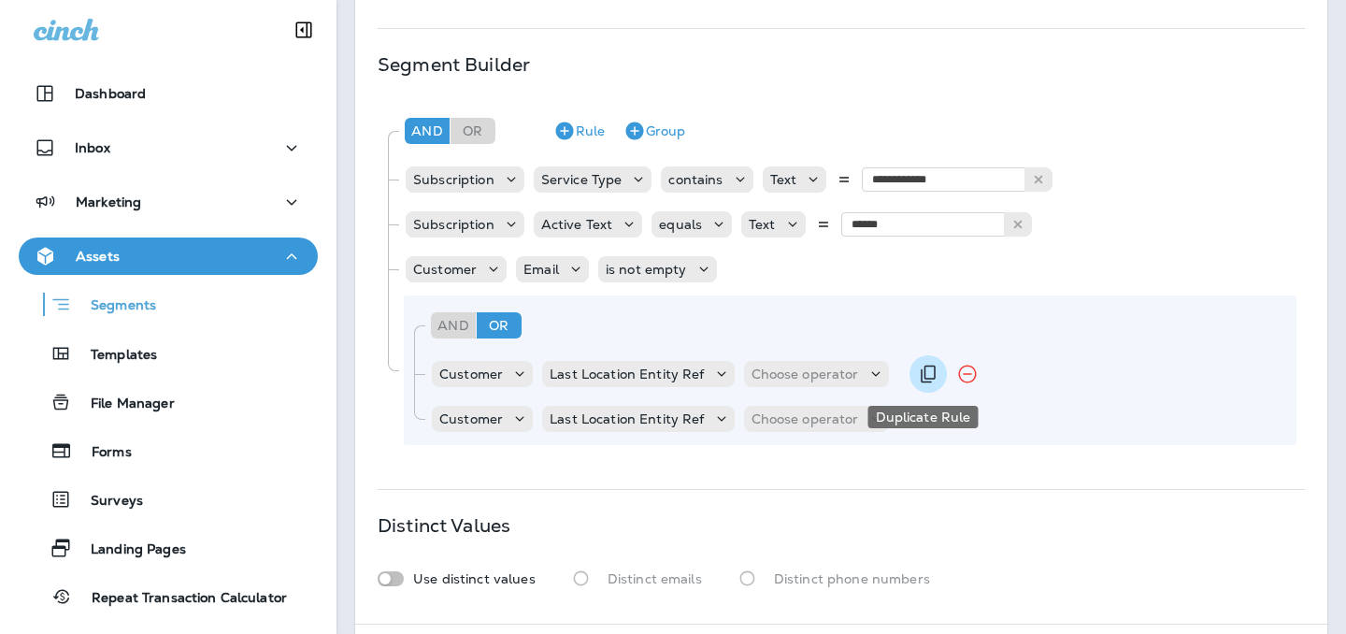
click at [917, 373] on icon "Duplicate Rule" at bounding box center [928, 374] width 22 height 22
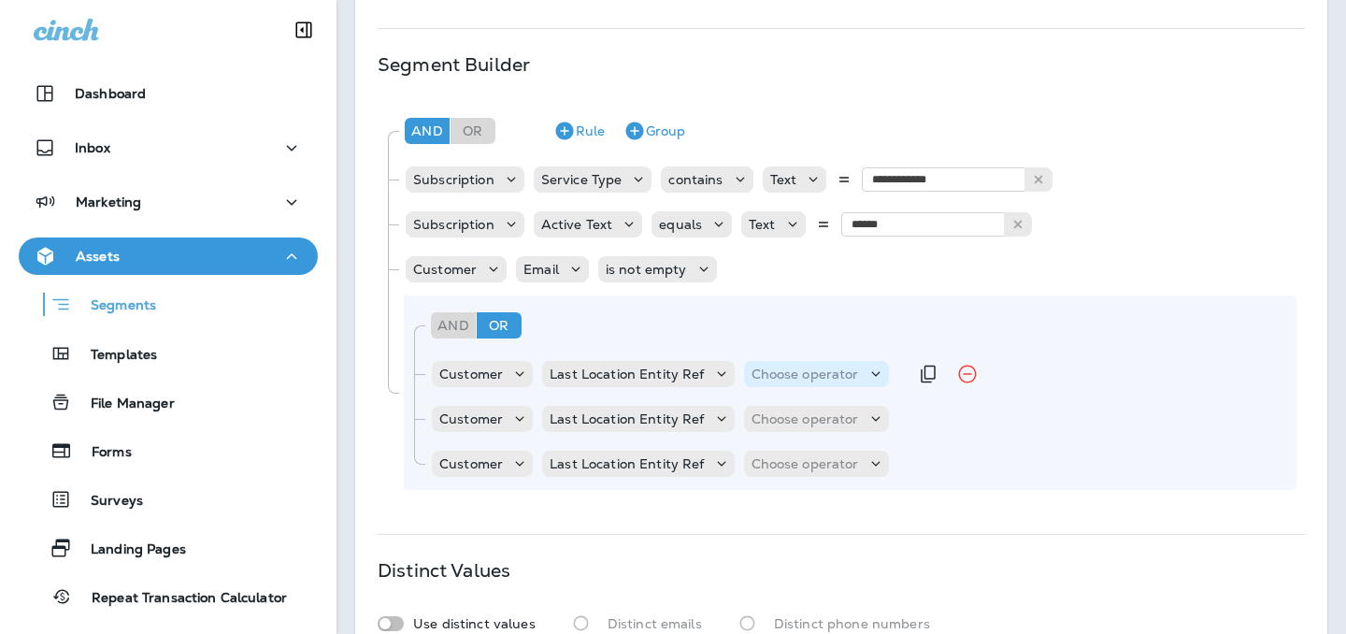
click at [814, 363] on div "Choose operator" at bounding box center [816, 374] width 145 height 26
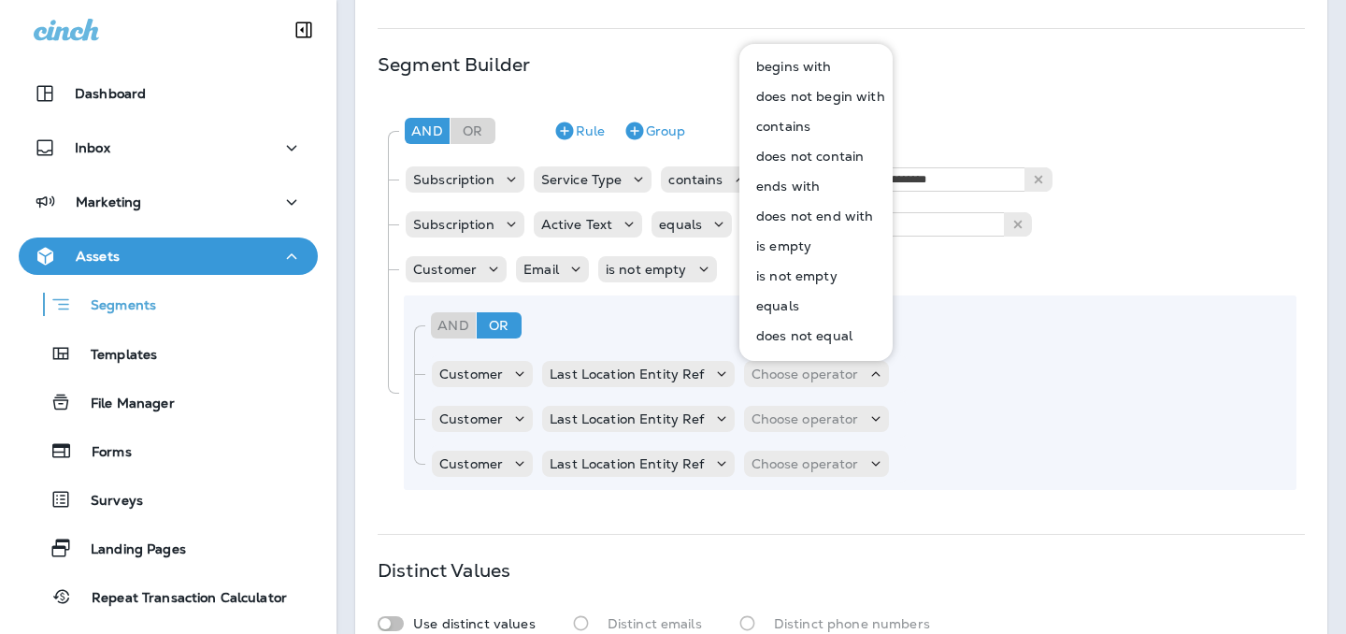
click at [809, 311] on button "equals" at bounding box center [816, 306] width 151 height 30
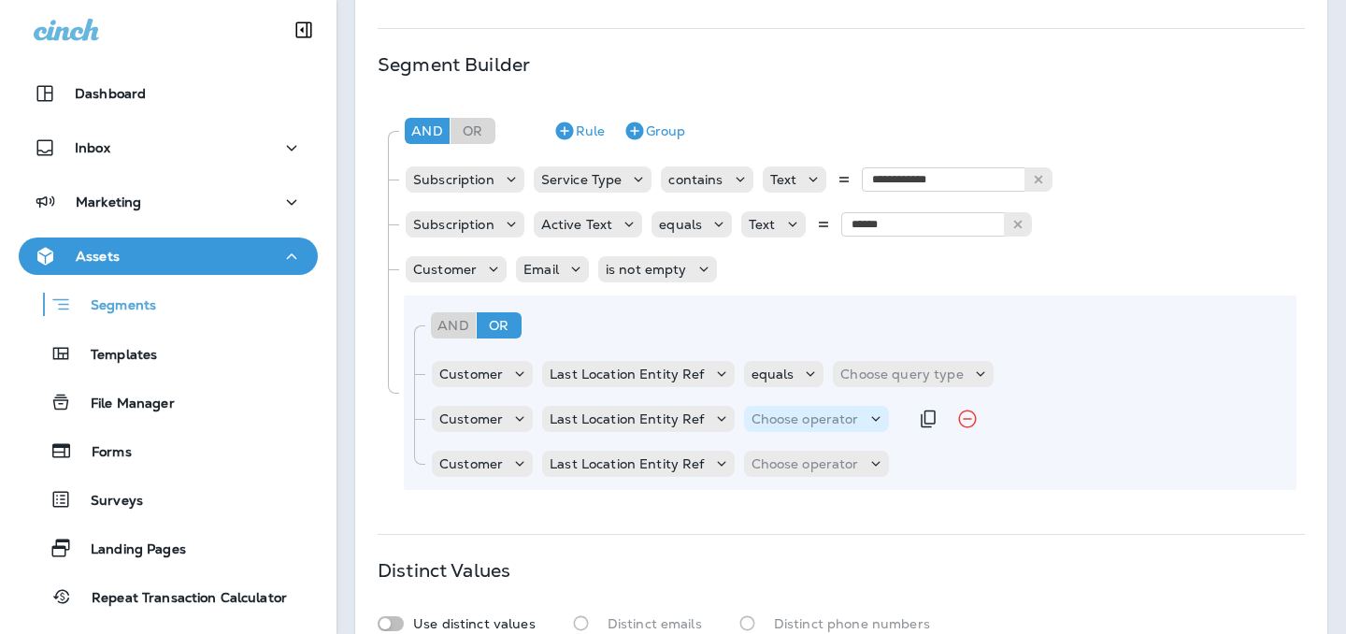
click at [806, 420] on p "Choose operator" at bounding box center [806, 418] width 108 height 15
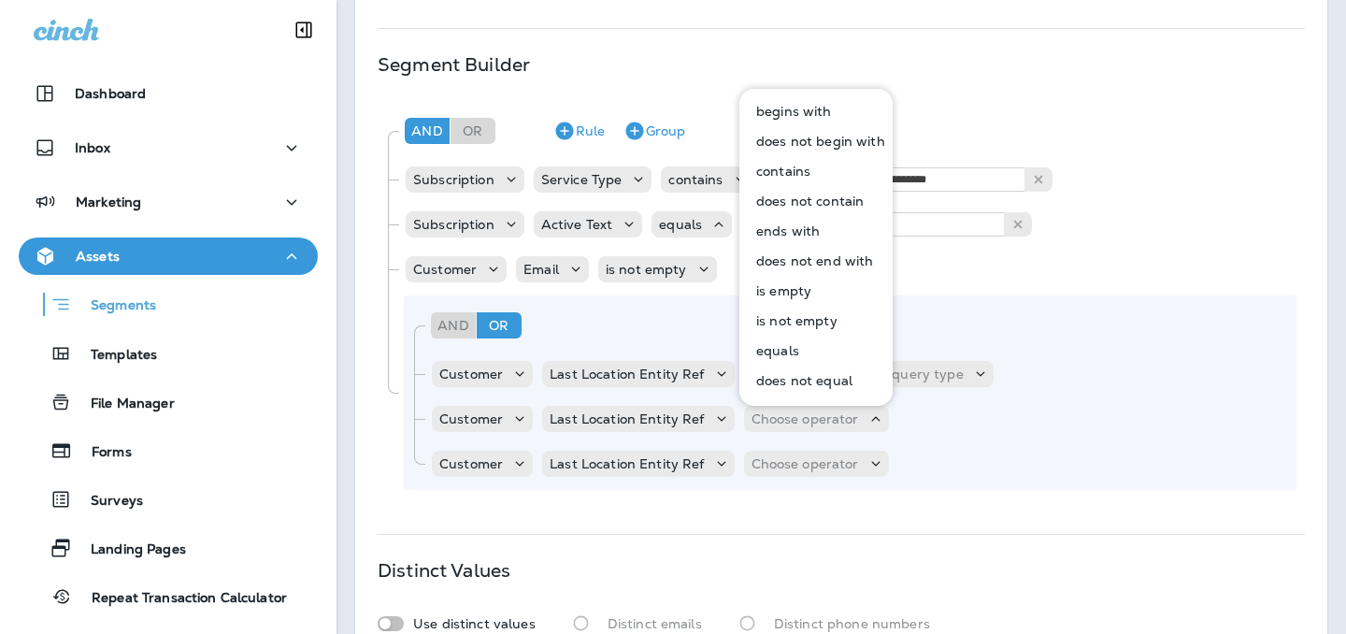
click at [795, 348] on p "equals" at bounding box center [774, 350] width 50 height 15
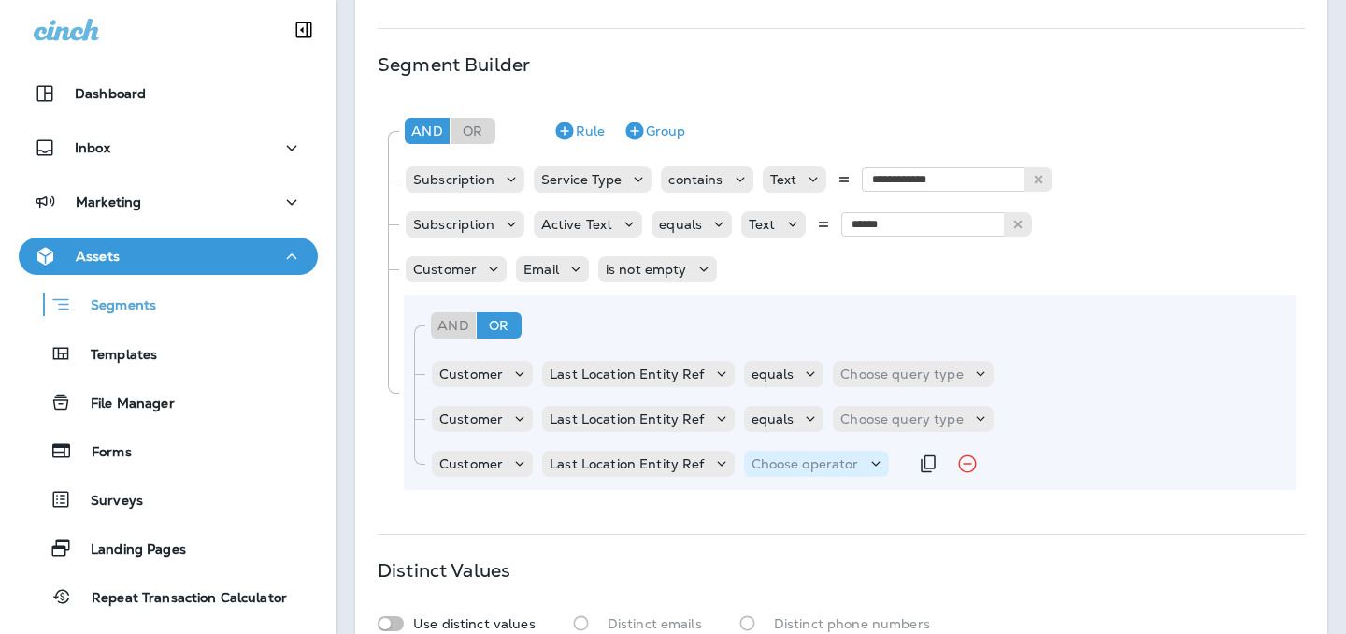
click at [785, 461] on p "Choose operator" at bounding box center [806, 463] width 108 height 15
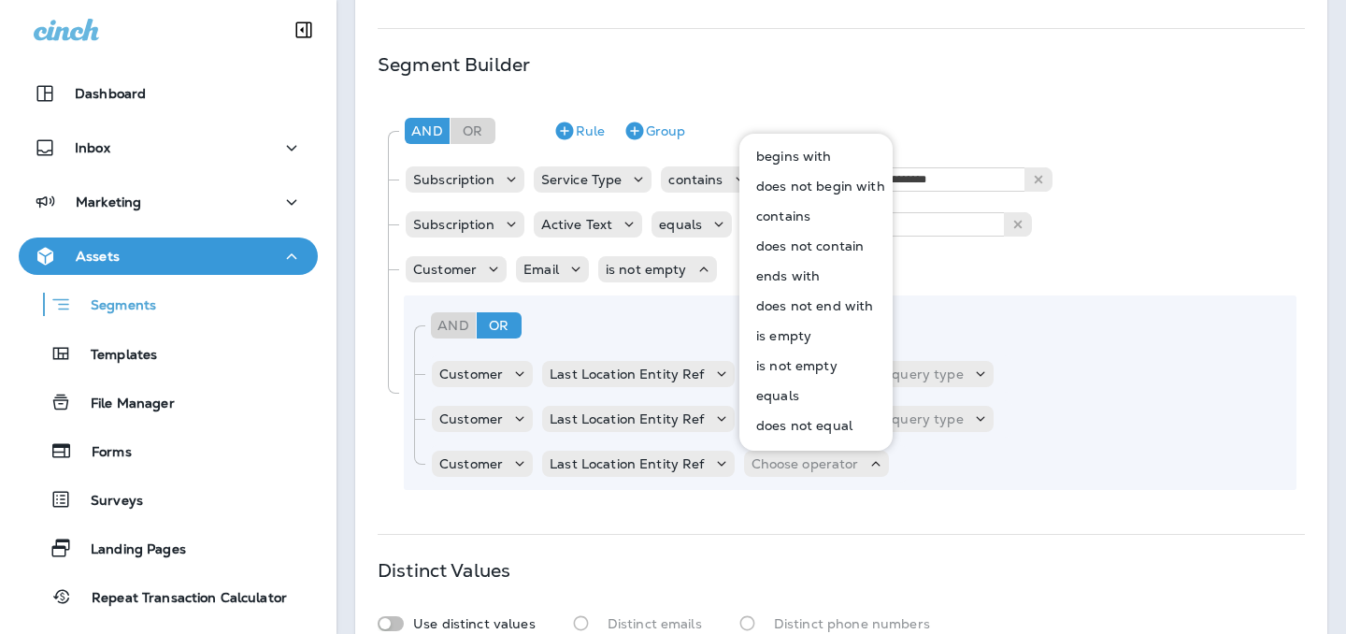
click at [786, 395] on p "equals" at bounding box center [774, 395] width 50 height 15
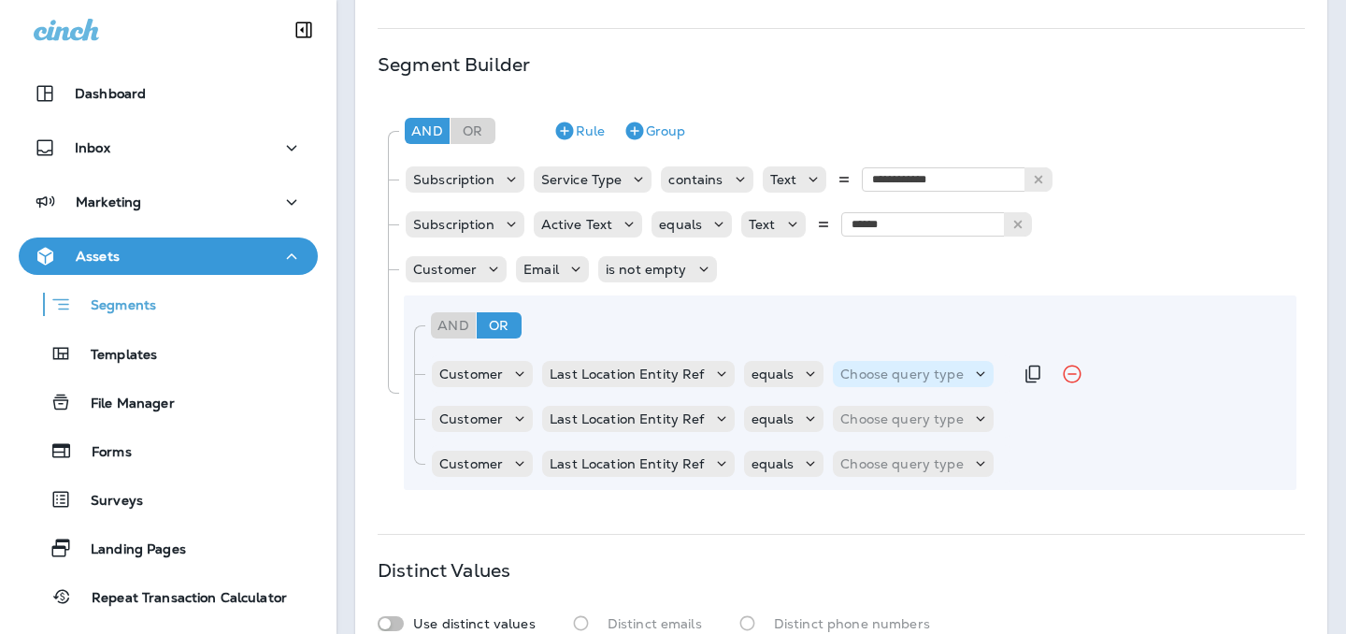
click at [896, 373] on p "Choose query type" at bounding box center [901, 373] width 122 height 15
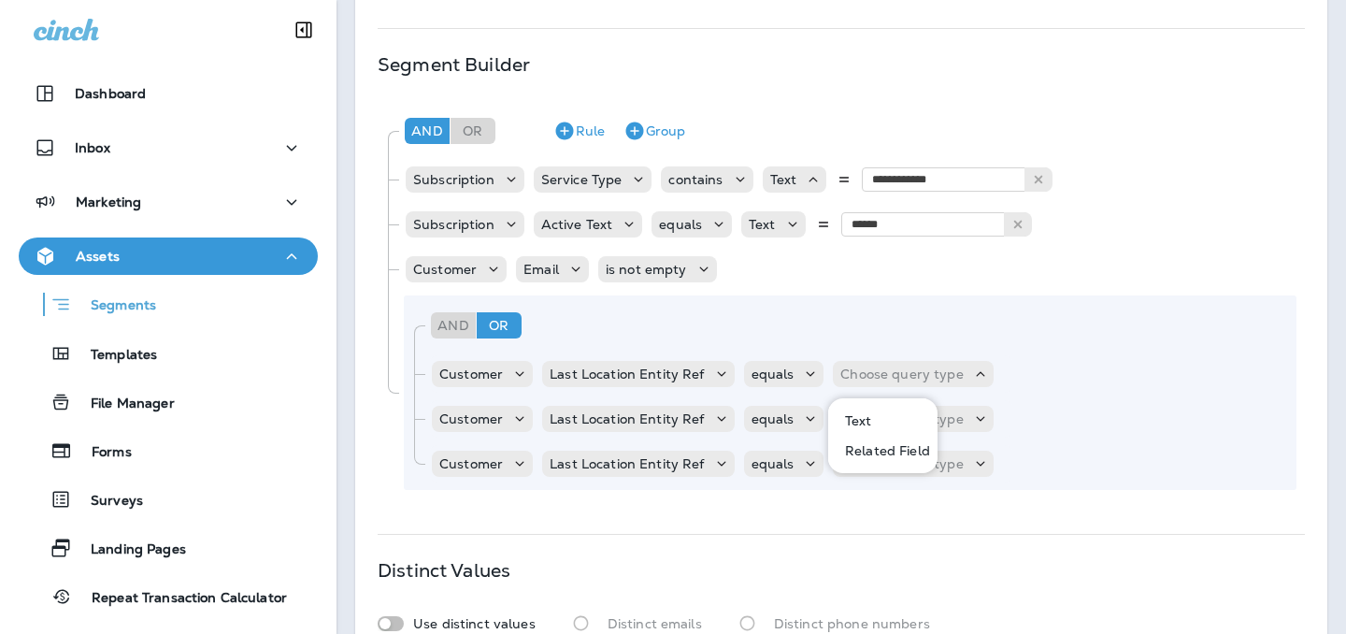
click at [876, 419] on button "Text" at bounding box center [884, 421] width 108 height 30
click at [876, 437] on div "Customer Last Location Entity Ref equals Choose query type" at bounding box center [721, 418] width 582 height 37
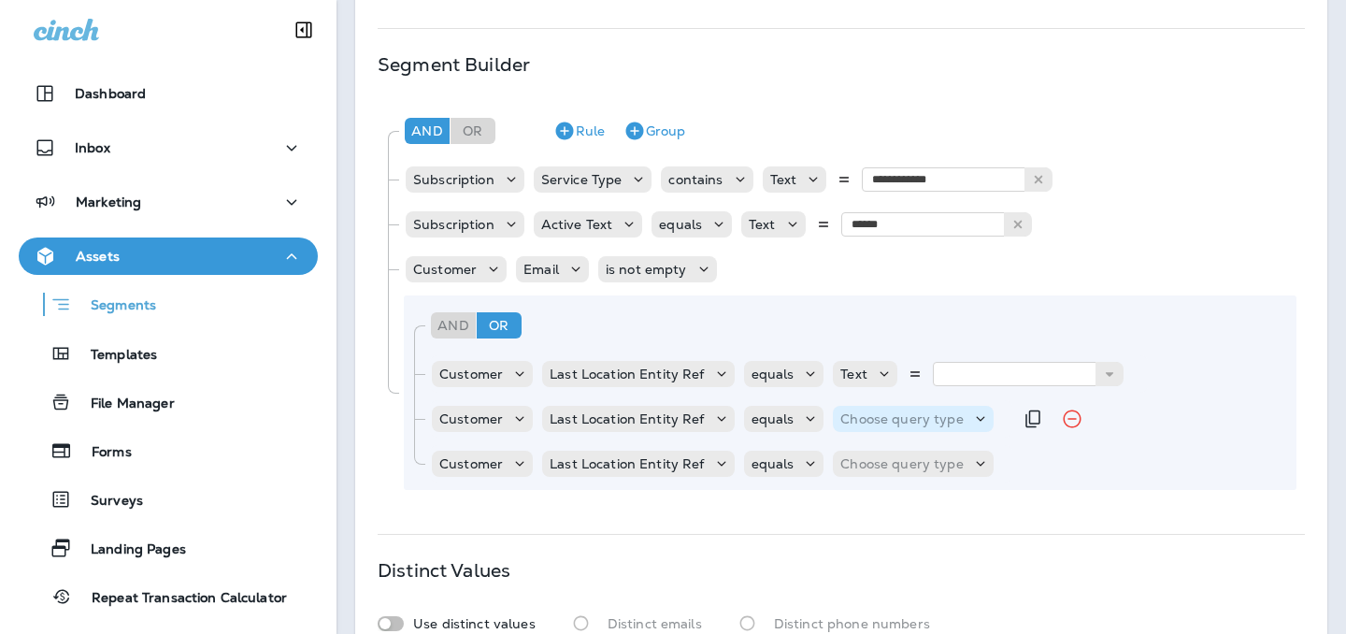
click at [876, 426] on p "Choose query type" at bounding box center [901, 418] width 122 height 15
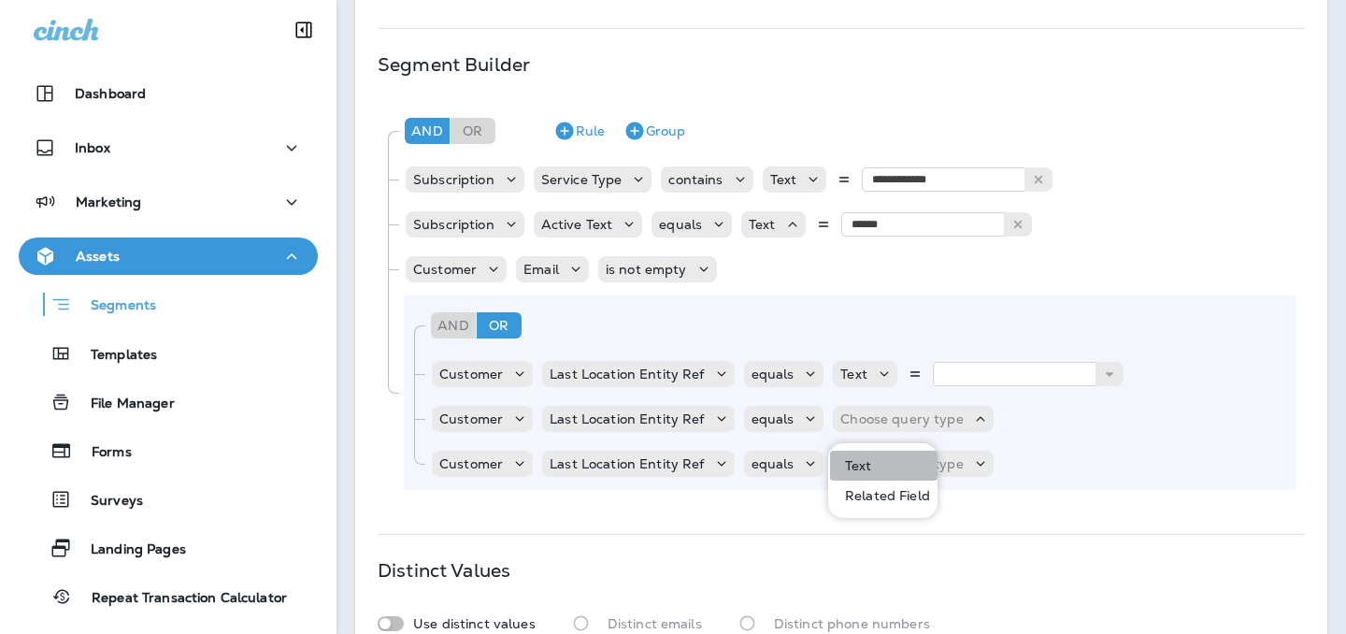
click at [872, 459] on button "Text" at bounding box center [884, 466] width 108 height 30
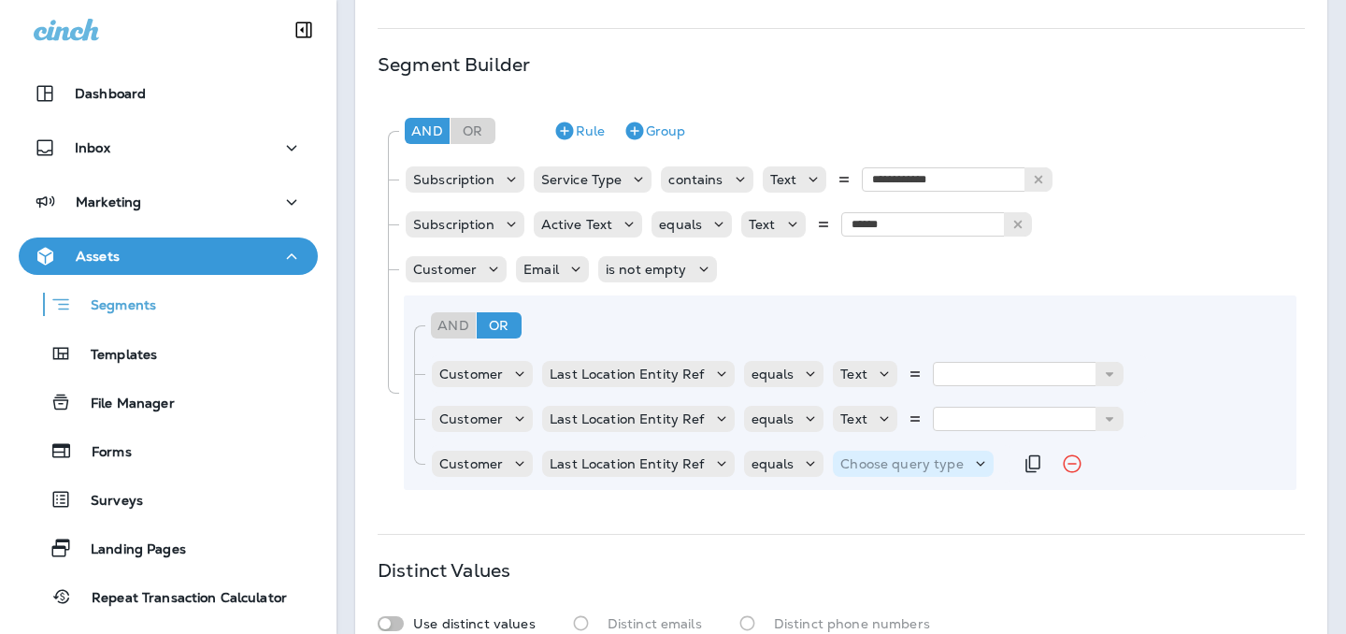
click at [872, 475] on div "Choose query type" at bounding box center [913, 464] width 160 height 26
click at [867, 506] on p "Text" at bounding box center [855, 510] width 35 height 15
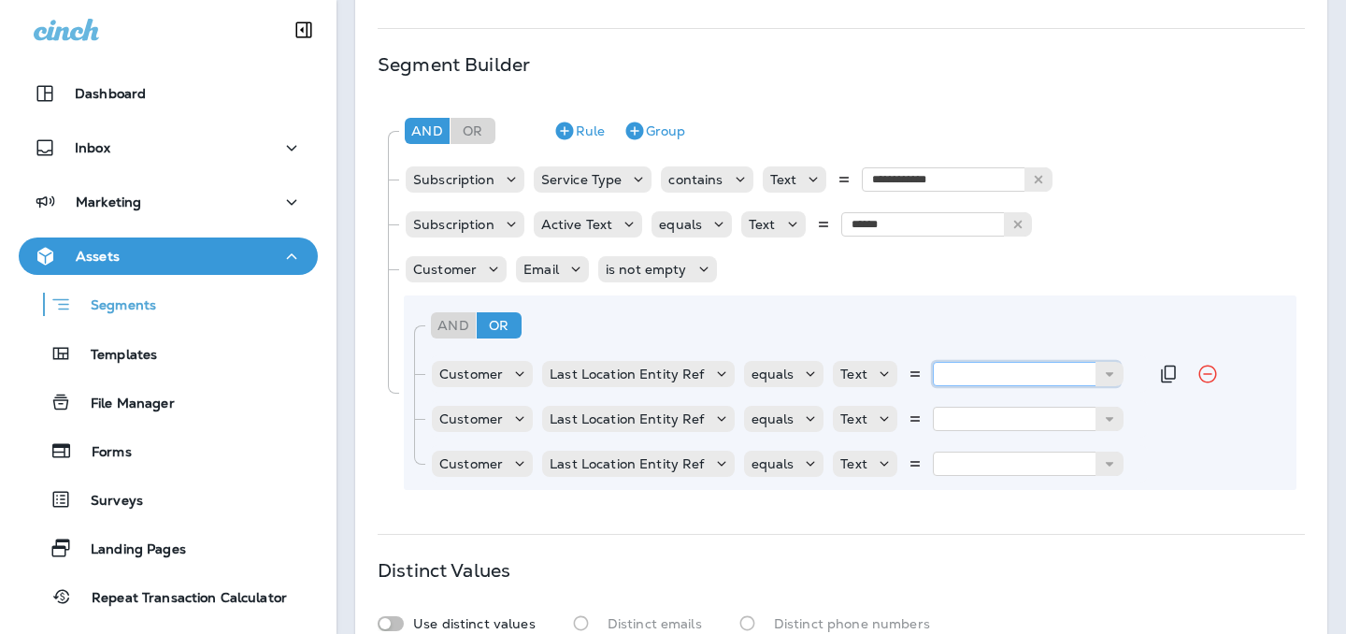
click at [966, 372] on input "text" at bounding box center [1026, 374] width 187 height 24
type input "*"
click at [961, 403] on div "And Or Rule Group Customer Last Location Entity Ref equals Text * 3 Customer La…" at bounding box center [850, 392] width 893 height 194
click at [961, 418] on input "text" at bounding box center [1026, 419] width 187 height 24
type input "**"
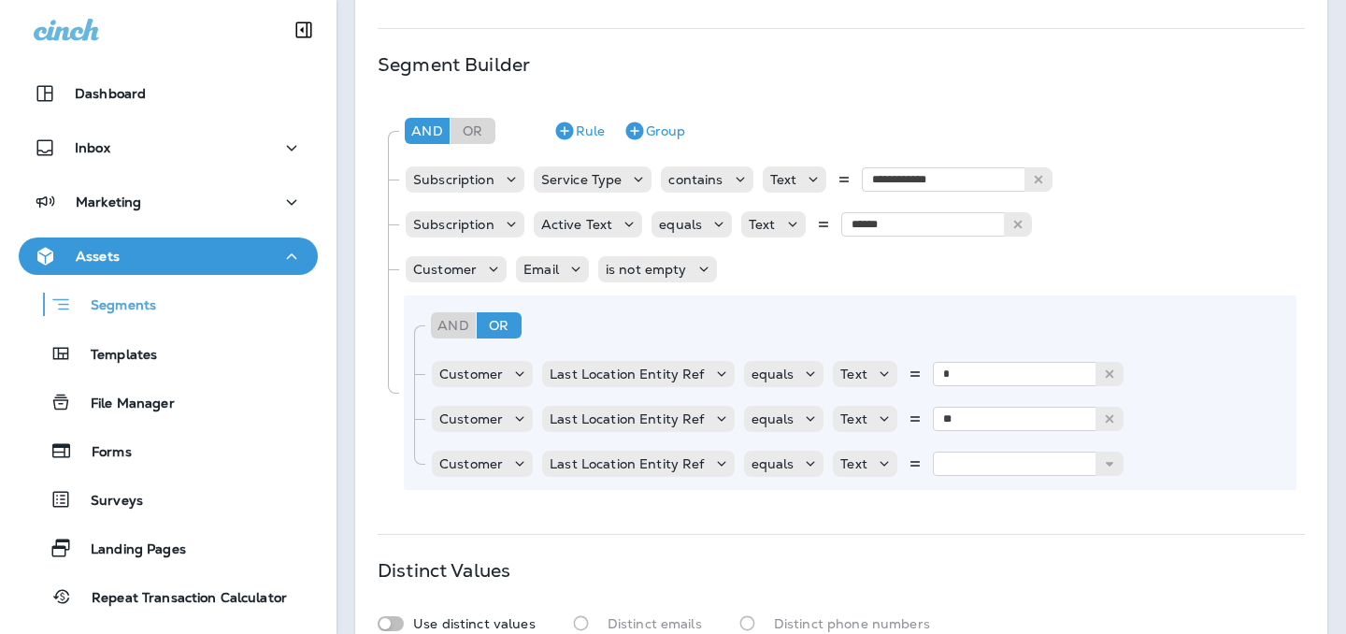
click at [961, 438] on div "And Or Rule Group Customer Last Location Entity Ref equals Text * 3 Customer La…" at bounding box center [850, 392] width 893 height 194
click at [961, 460] on input "text" at bounding box center [1026, 464] width 187 height 24
type input "**"
click at [944, 497] on div "**********" at bounding box center [841, 303] width 927 height 406
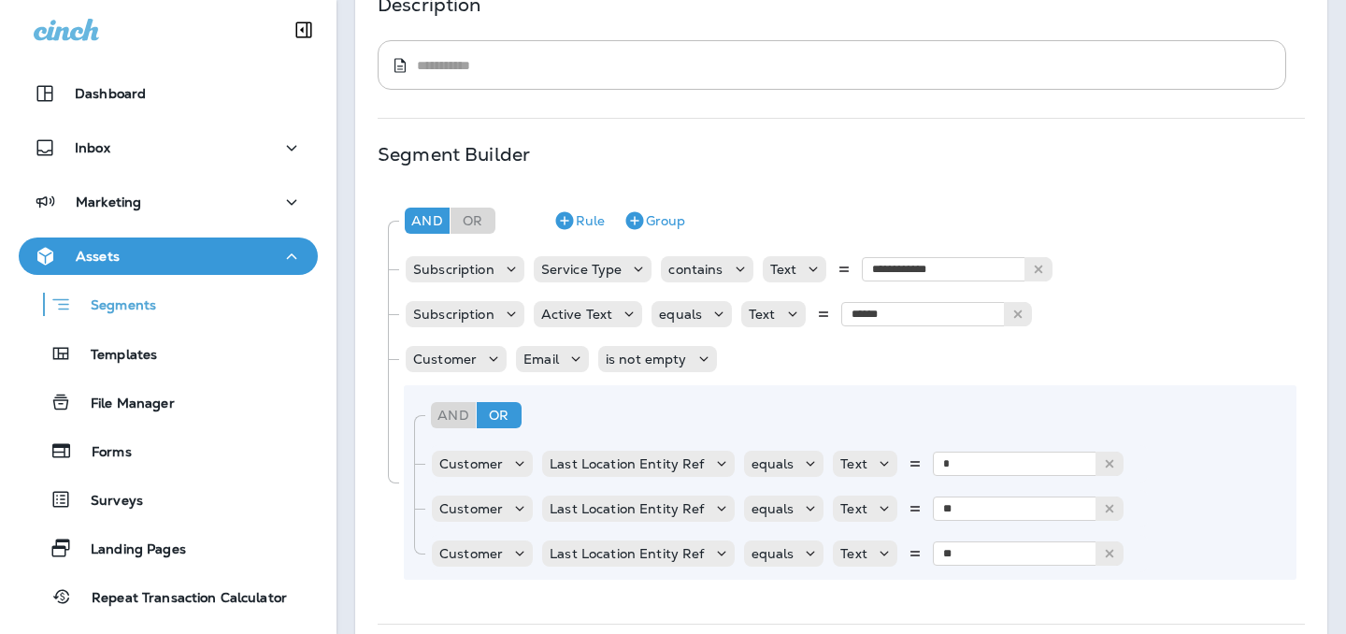
scroll to position [488, 0]
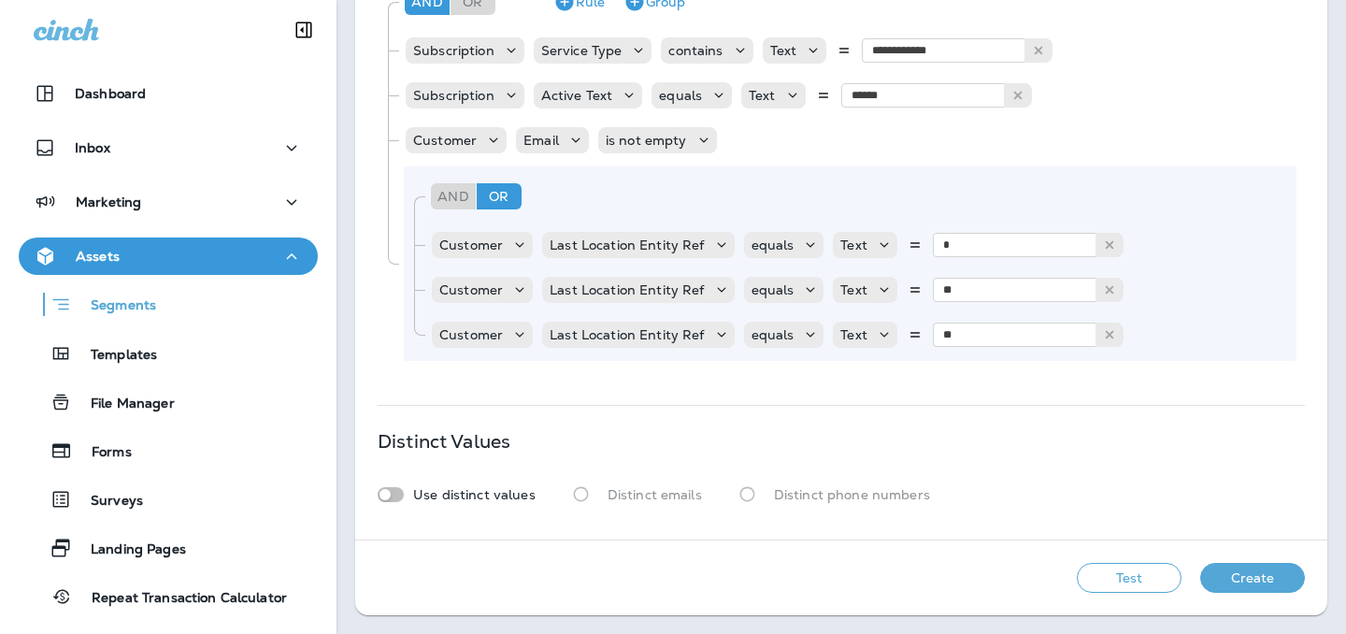
click at [1234, 572] on button "Create" at bounding box center [1252, 578] width 105 height 30
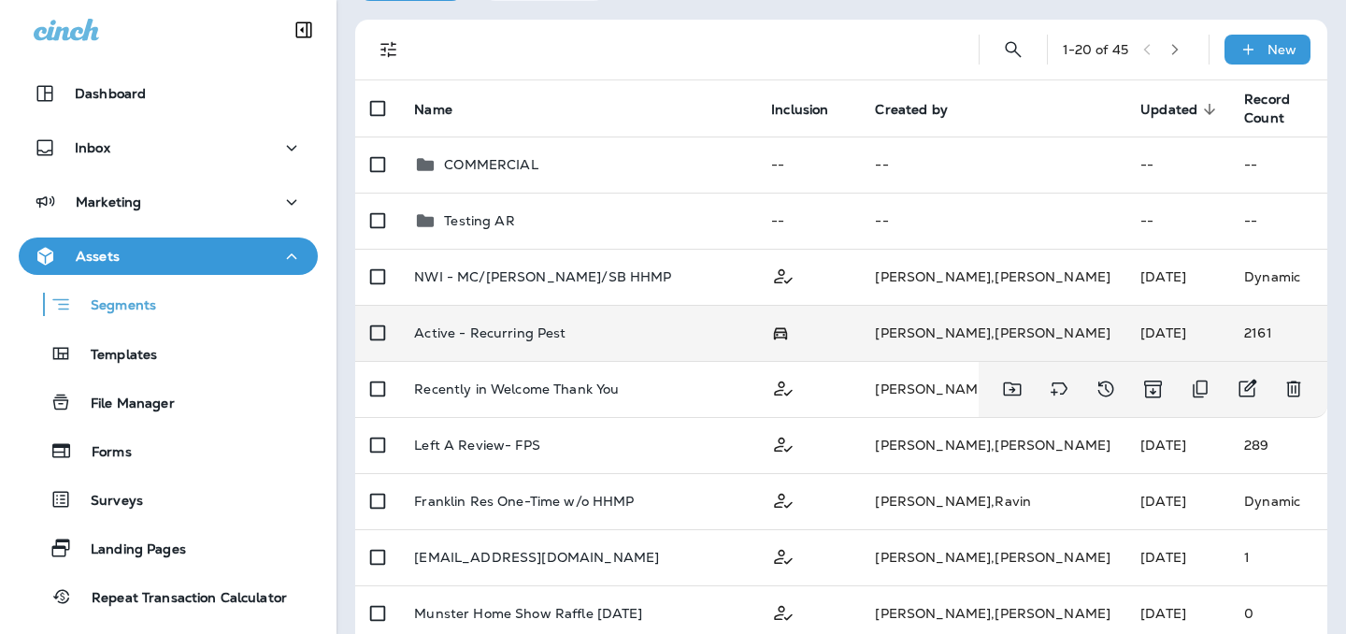
scroll to position [111, 0]
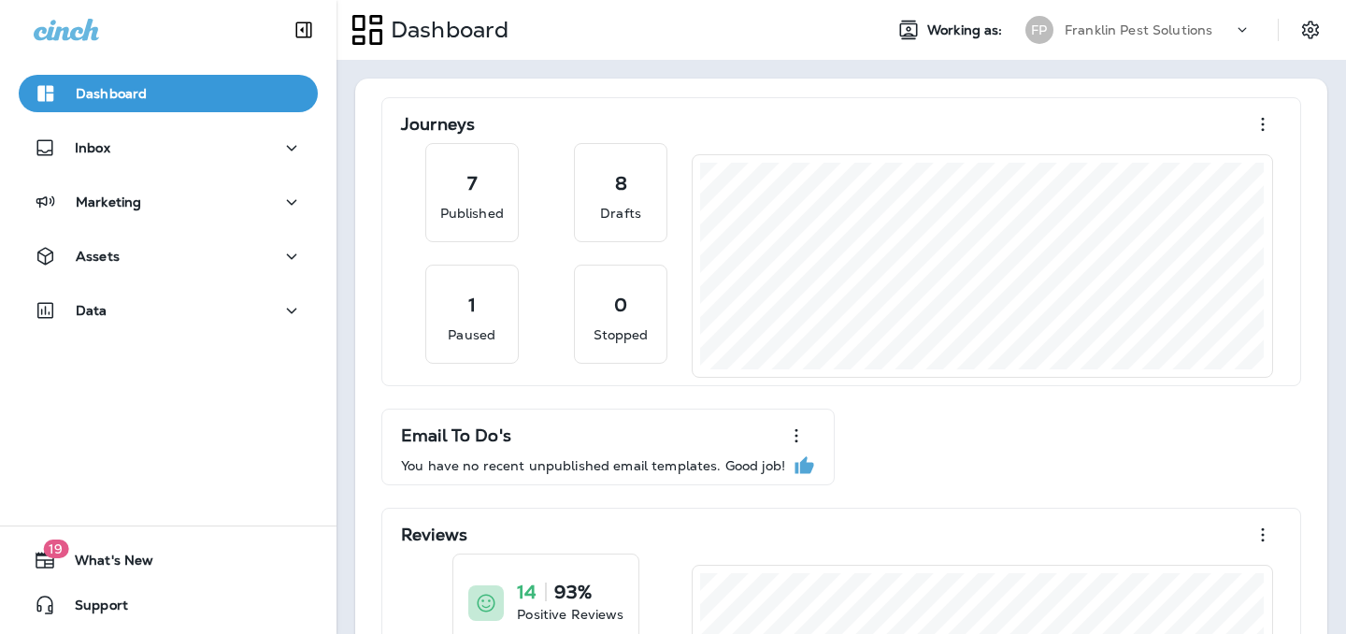
click at [1177, 27] on p "Franklin Pest Solutions" at bounding box center [1139, 29] width 148 height 15
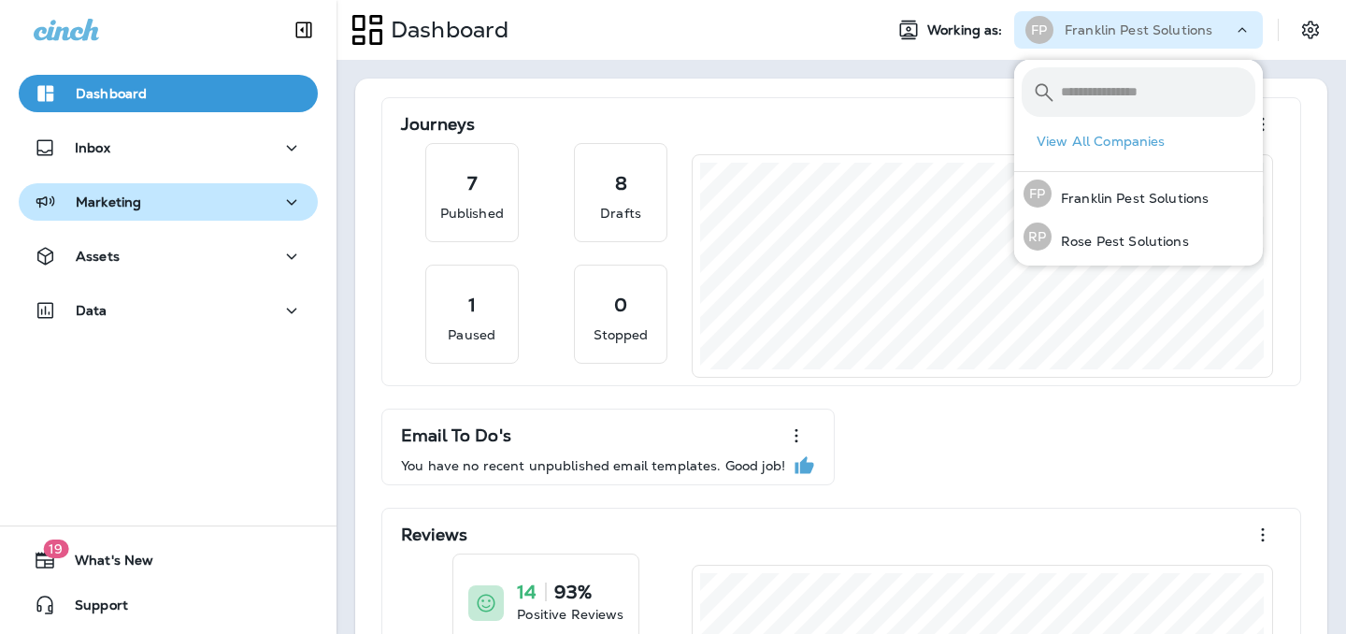
click at [111, 218] on button "Marketing" at bounding box center [168, 201] width 299 height 37
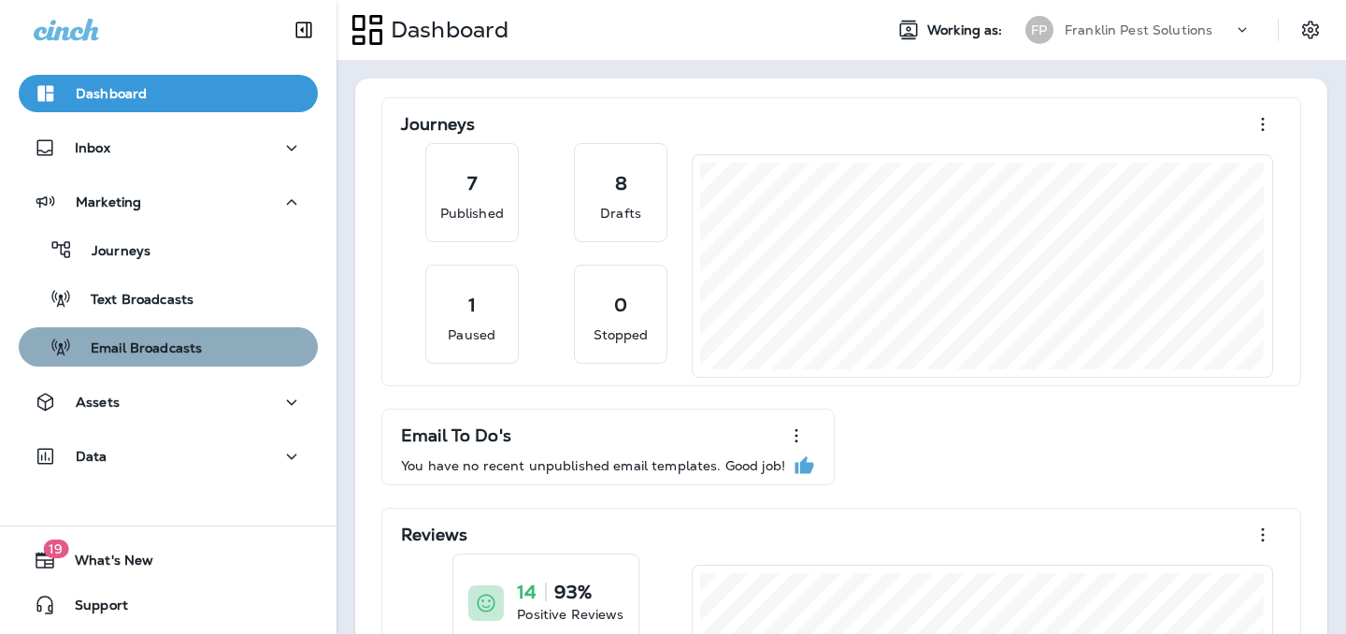
click at [132, 334] on div "Email Broadcasts" at bounding box center [114, 347] width 176 height 28
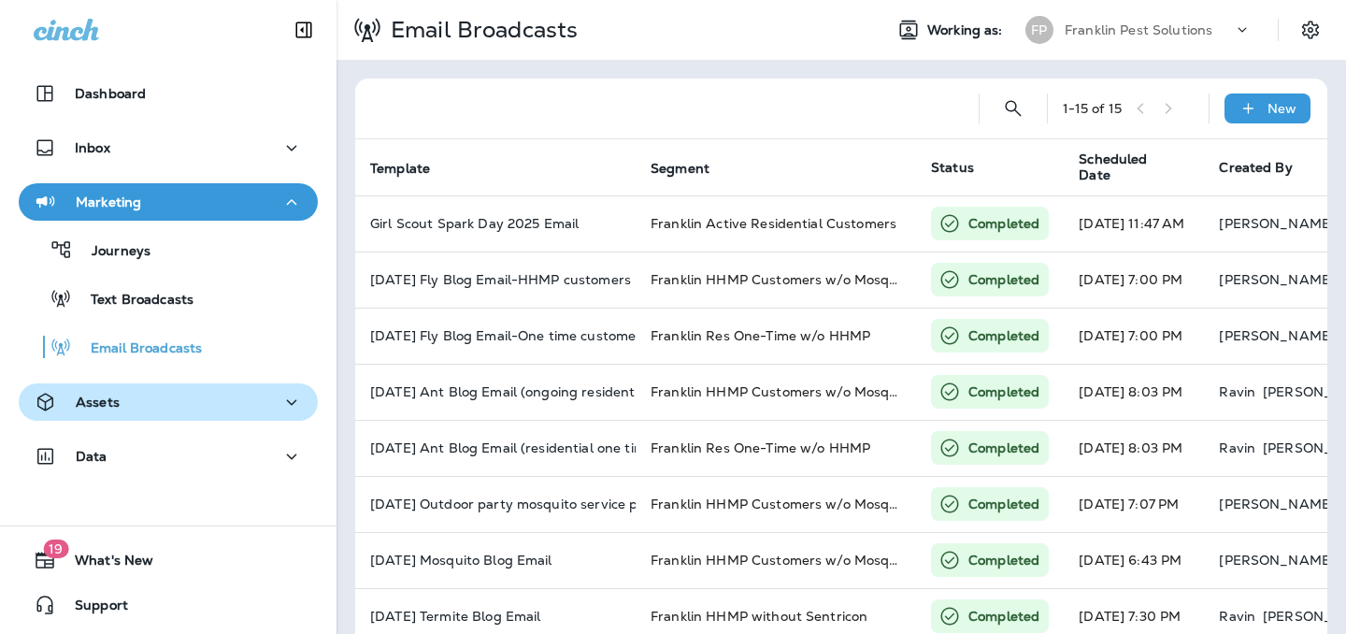
click at [129, 410] on div "Assets" at bounding box center [168, 402] width 269 height 23
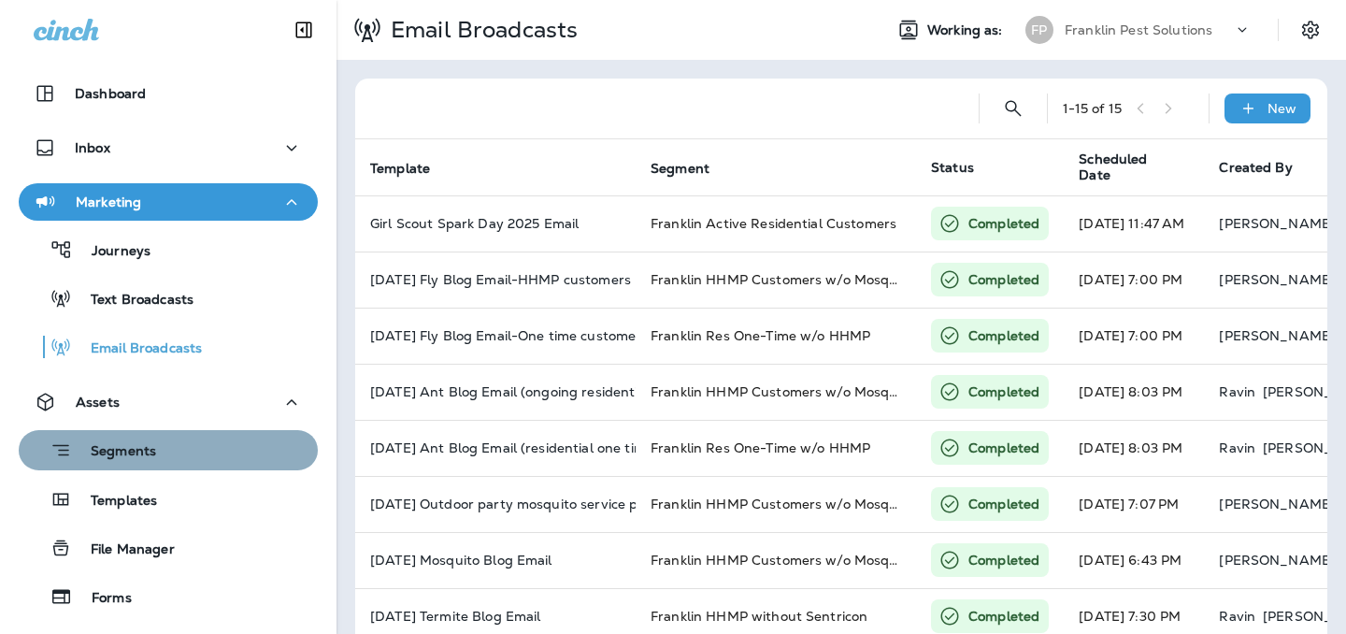
click at [136, 450] on p "Segments" at bounding box center [114, 452] width 84 height 19
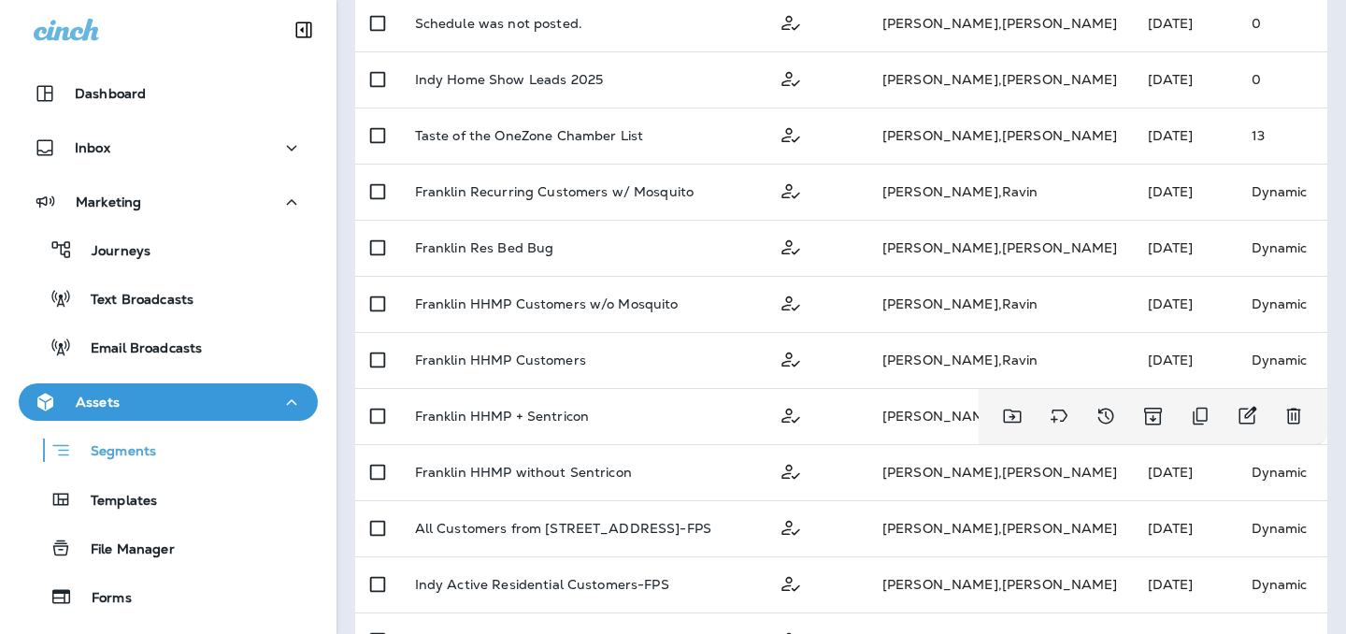
scroll to position [761, 0]
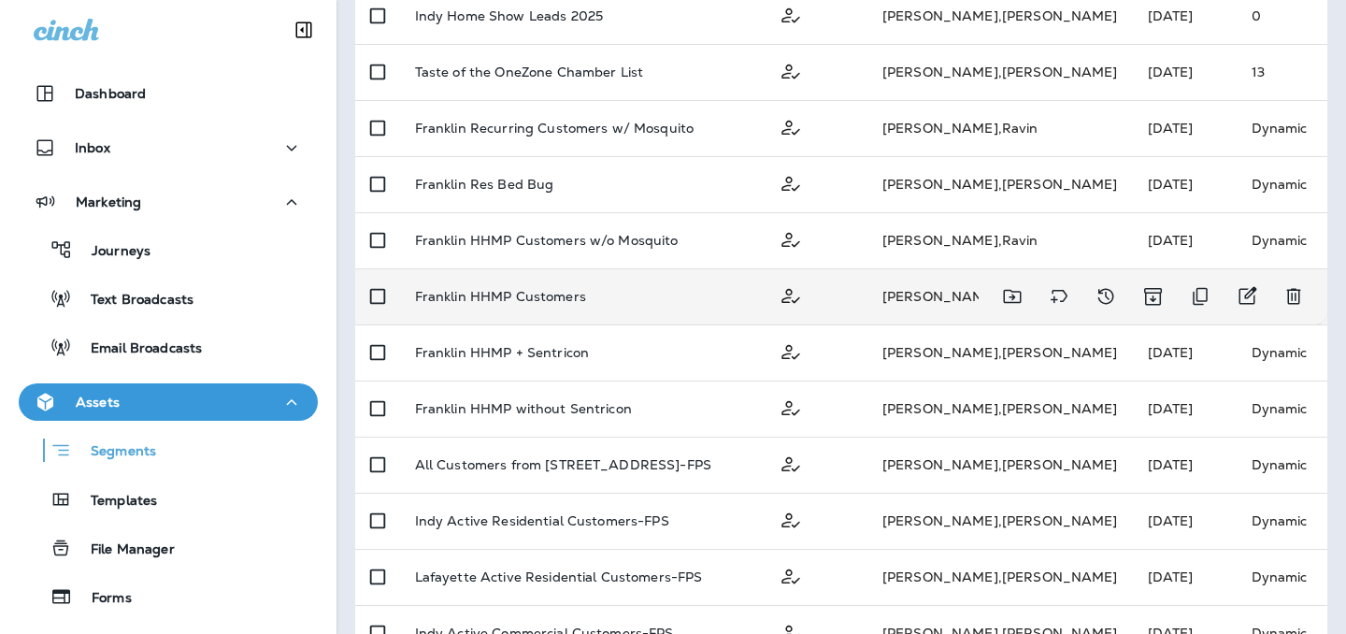
click at [548, 309] on td "Franklin HHMP Customers" at bounding box center [582, 296] width 364 height 56
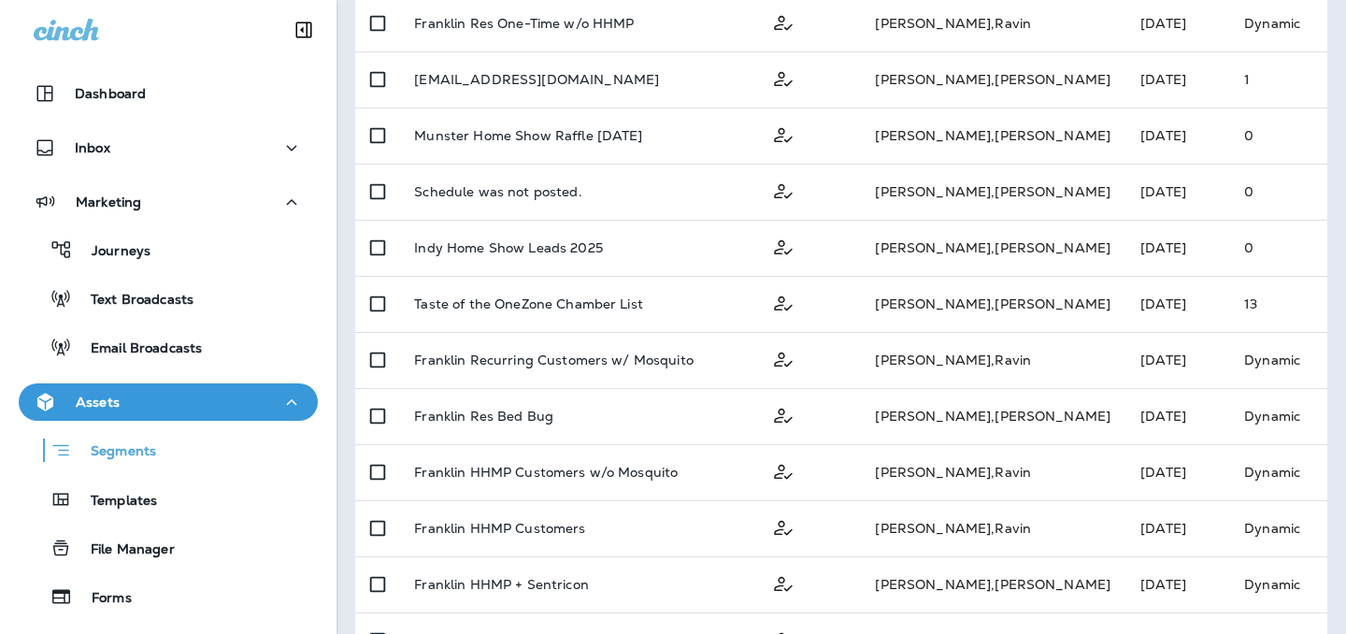
scroll to position [718, 0]
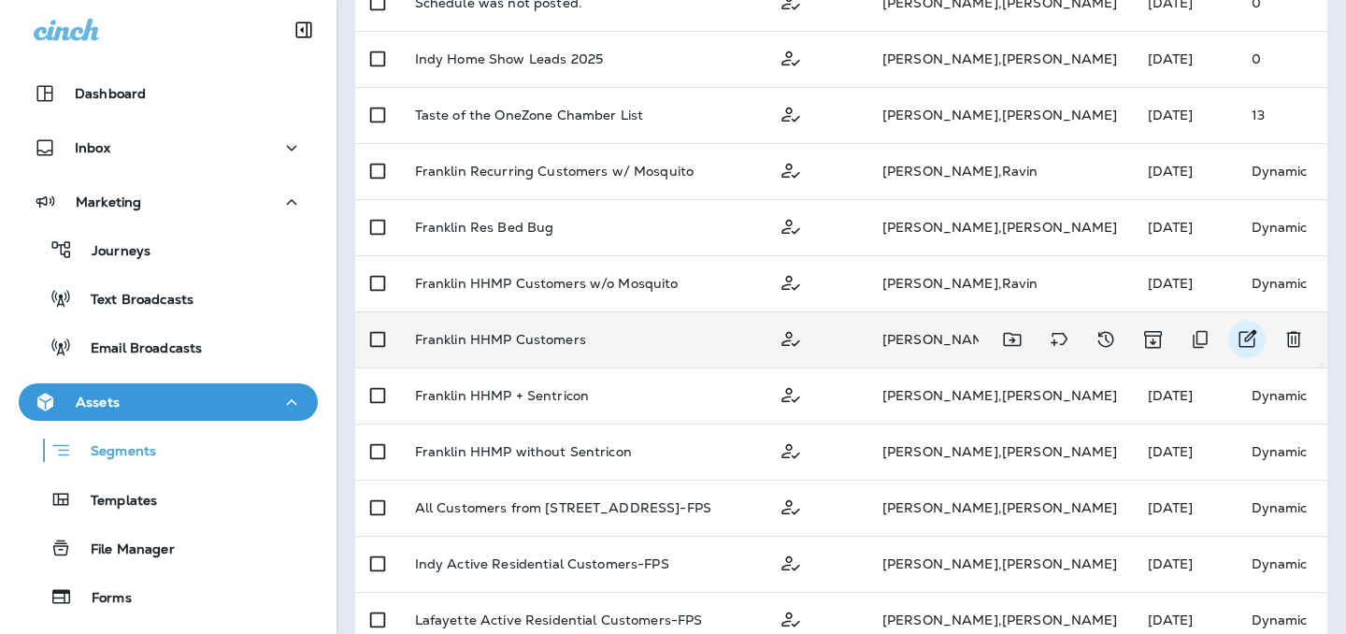
click at [1245, 337] on icon "Edit" at bounding box center [1247, 339] width 22 height 22
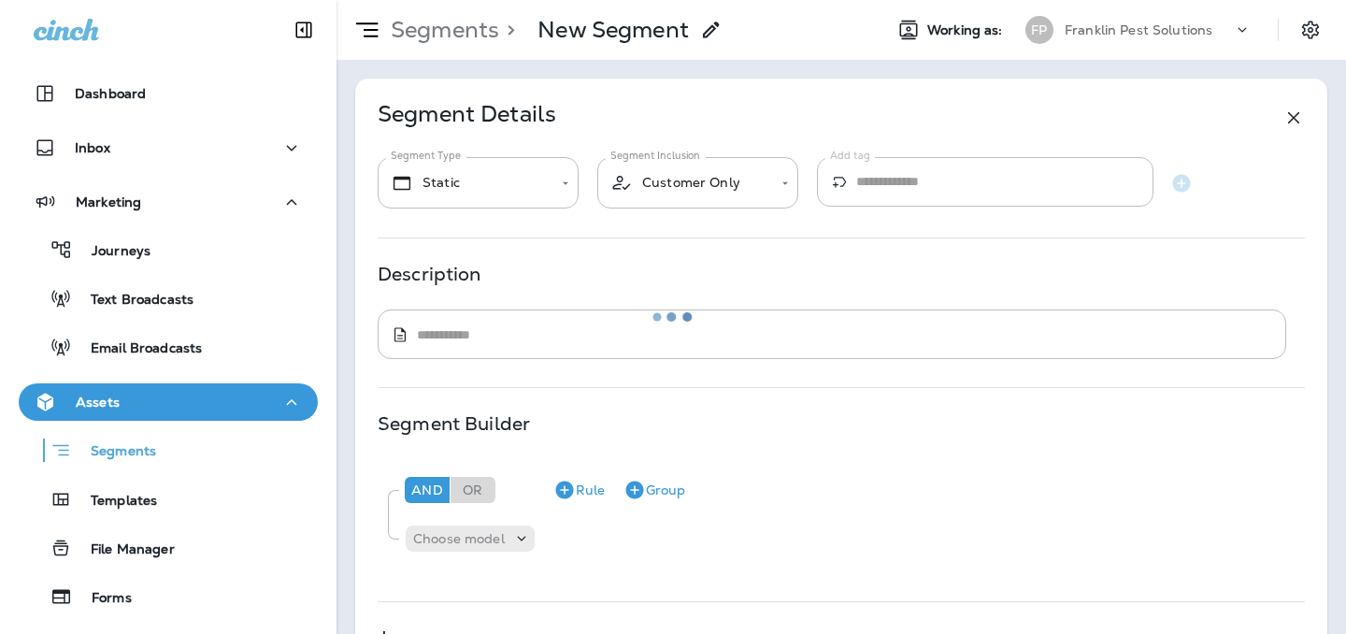
type input "*******"
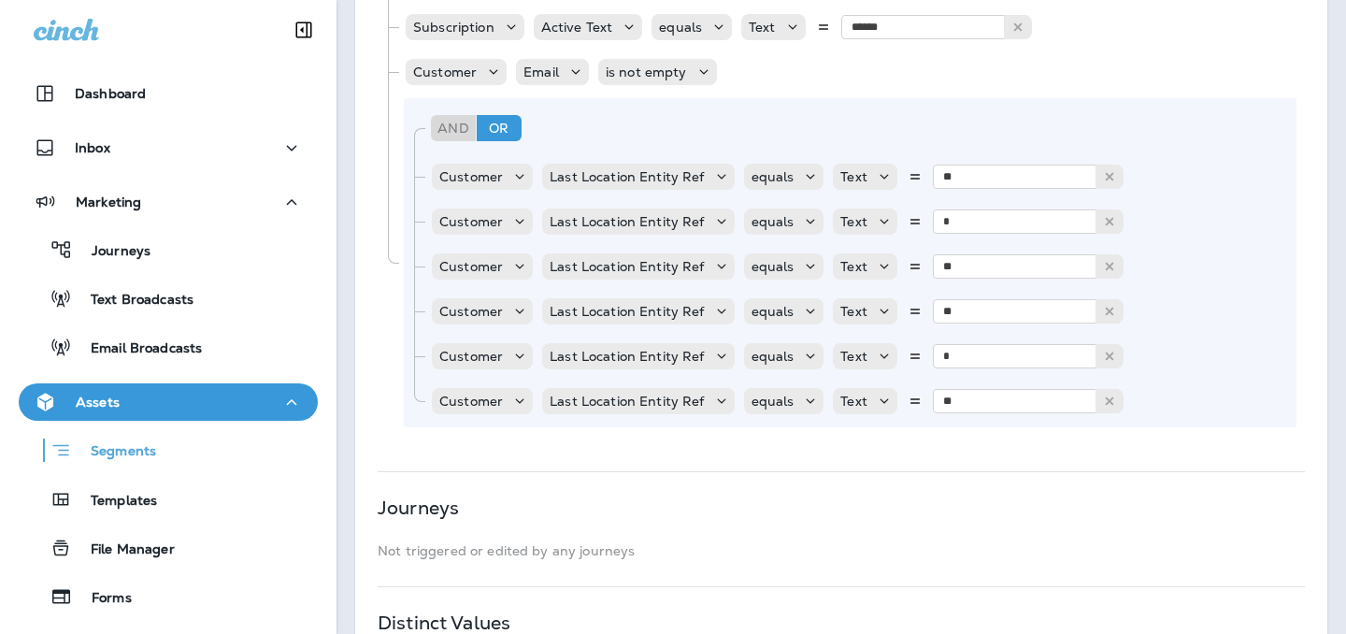
scroll to position [738, 0]
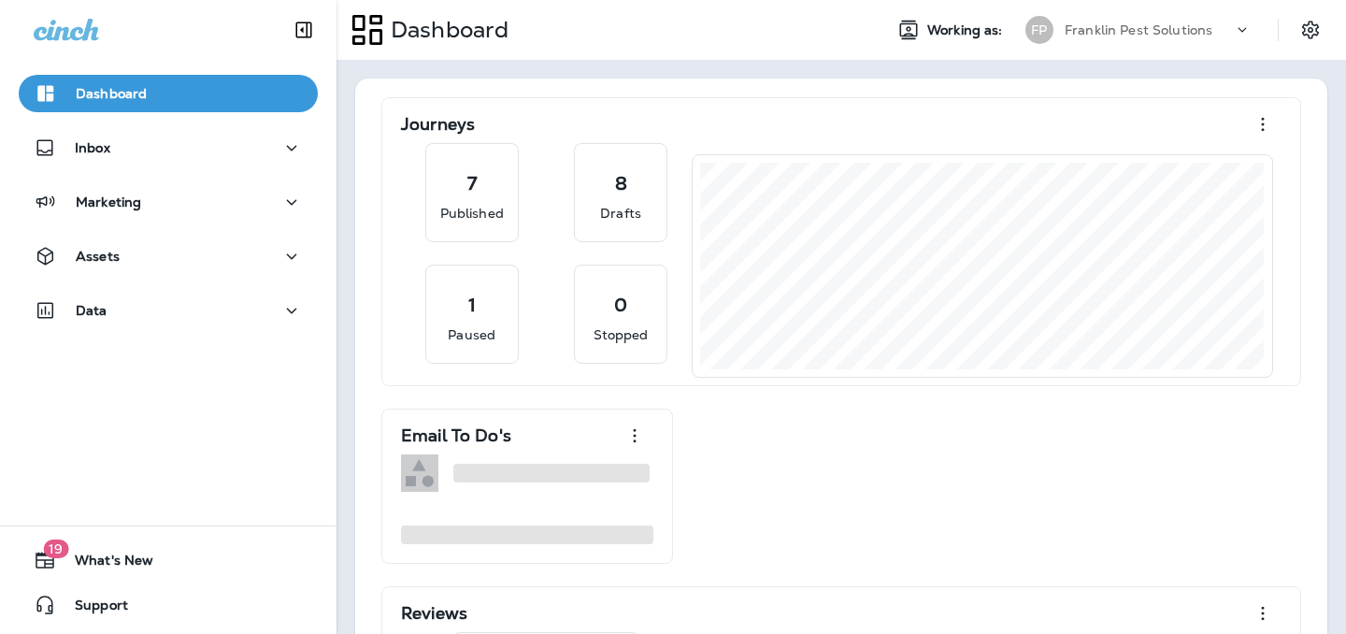
click at [1230, 32] on div "Franklin Pest Solutions" at bounding box center [1149, 30] width 168 height 28
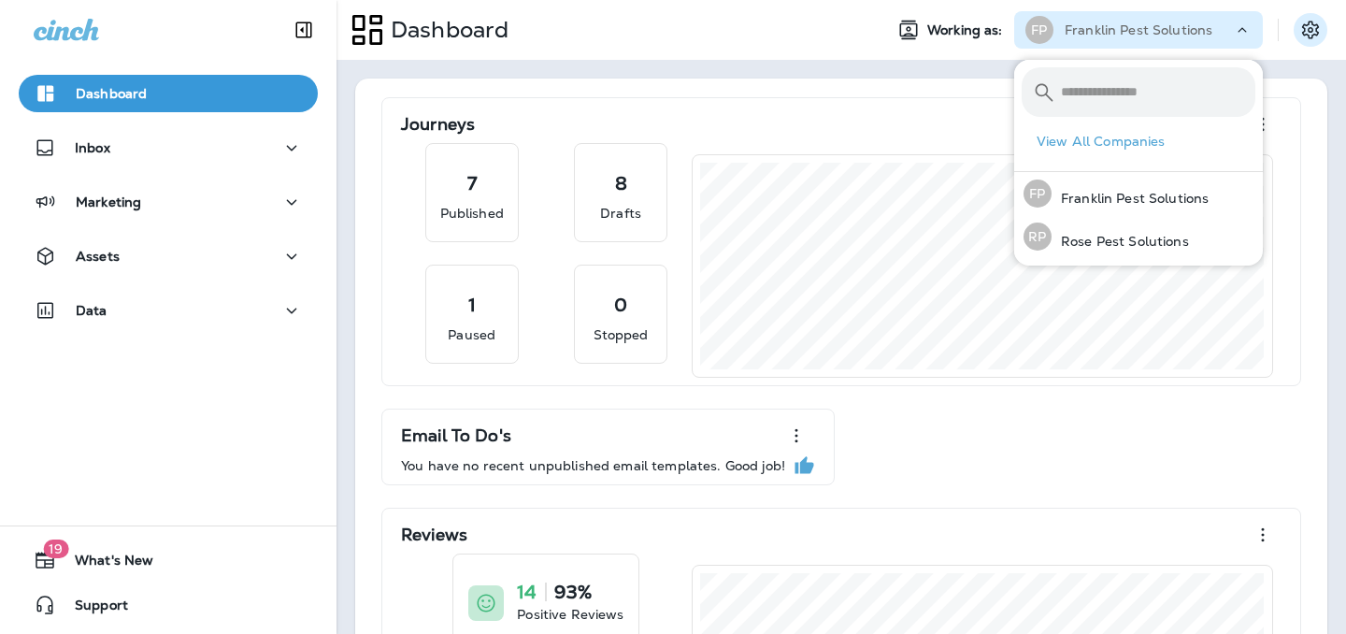
click at [1320, 26] on icon "Settings" at bounding box center [1311, 30] width 22 height 22
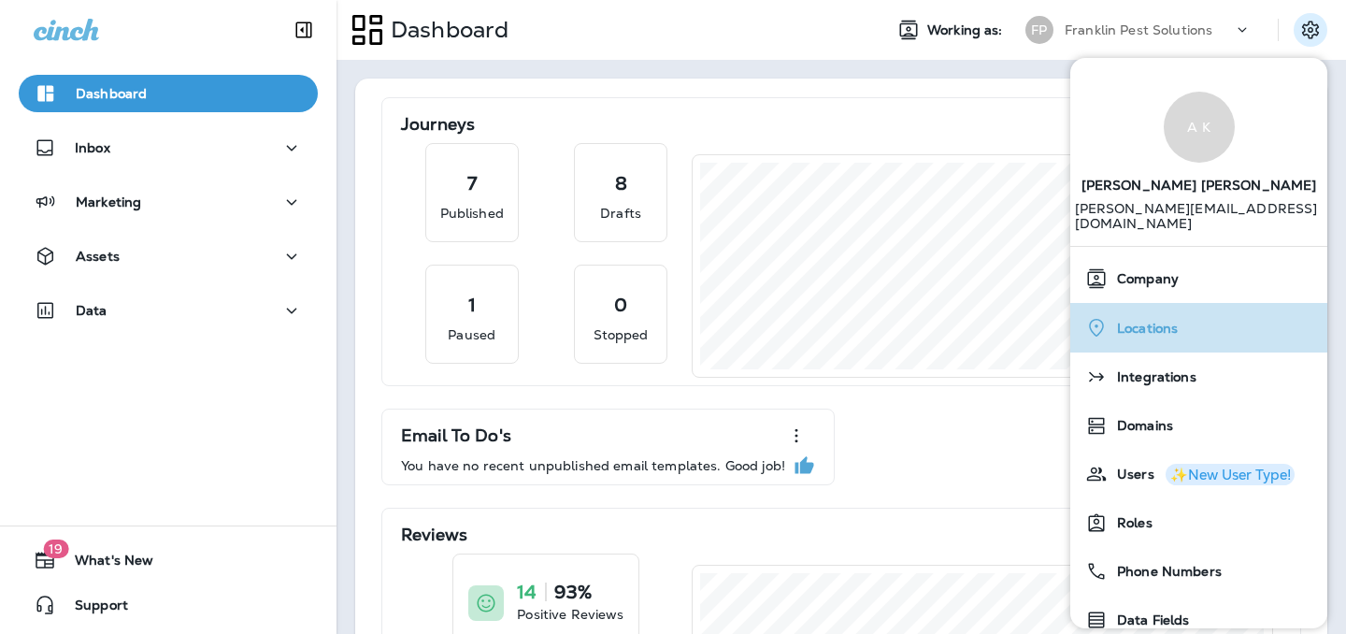
click at [1201, 317] on div "Locations" at bounding box center [1199, 328] width 242 height 38
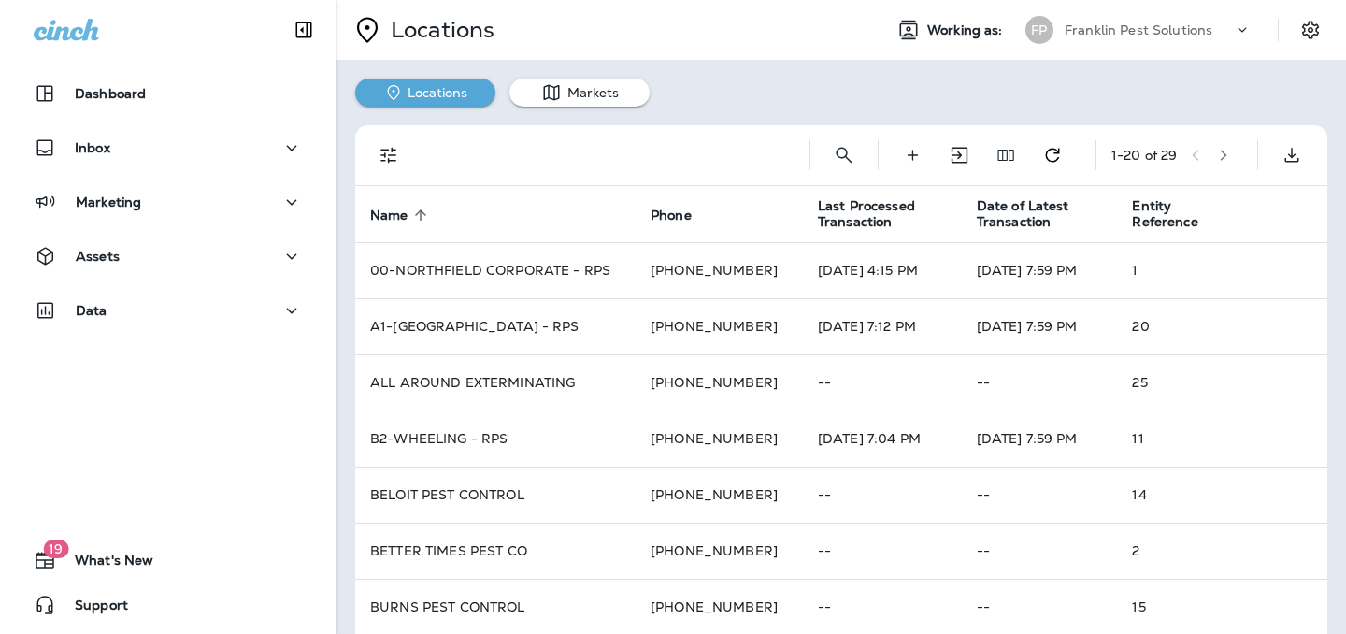
click at [1226, 155] on icon "button" at bounding box center [1223, 155] width 13 height 13
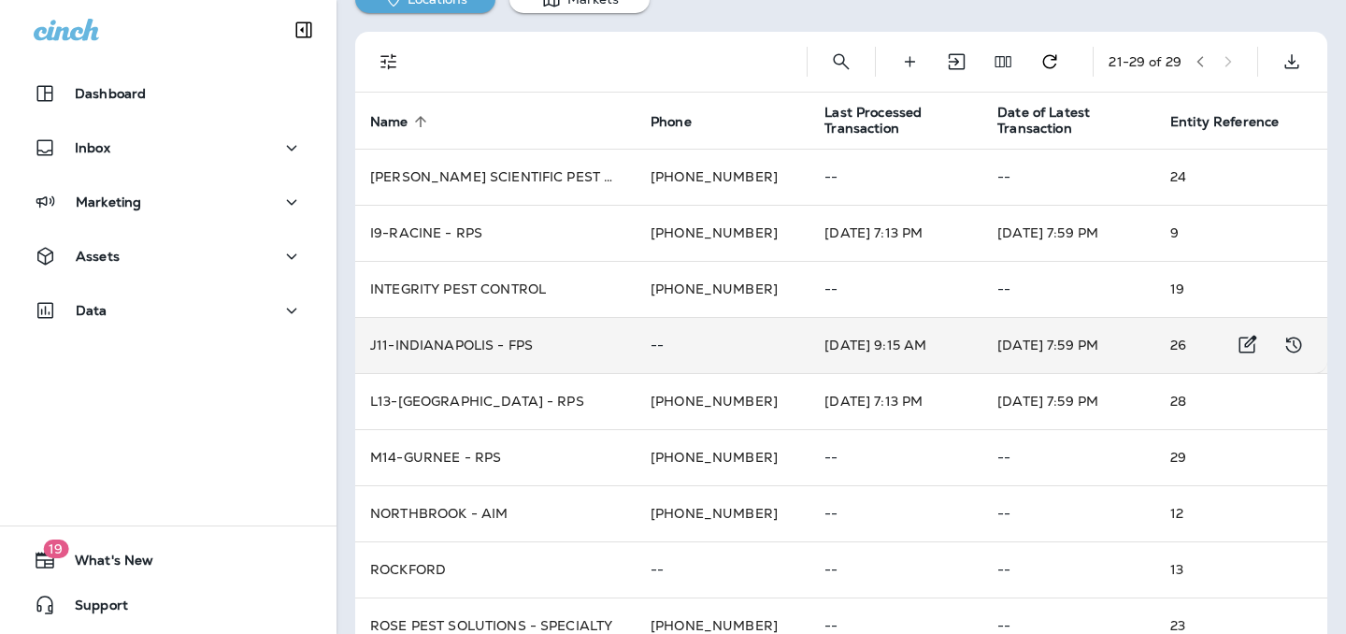
scroll to position [132, 0]
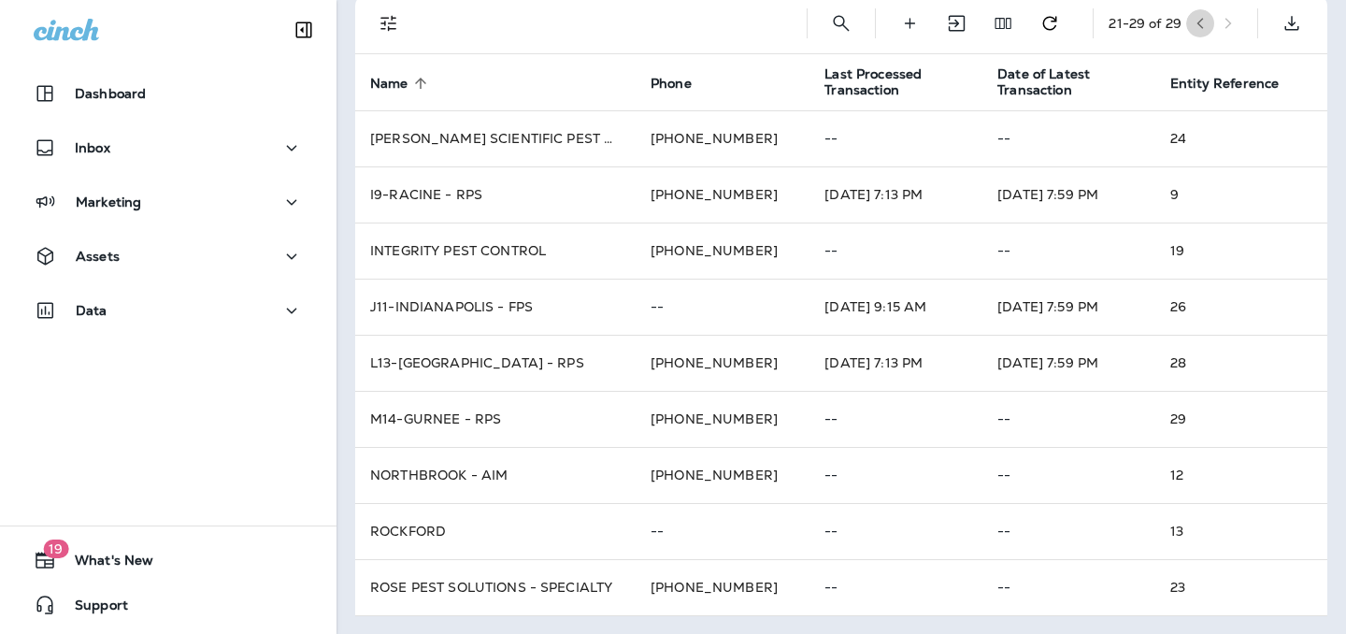
click at [1197, 22] on icon "button" at bounding box center [1200, 23] width 13 height 13
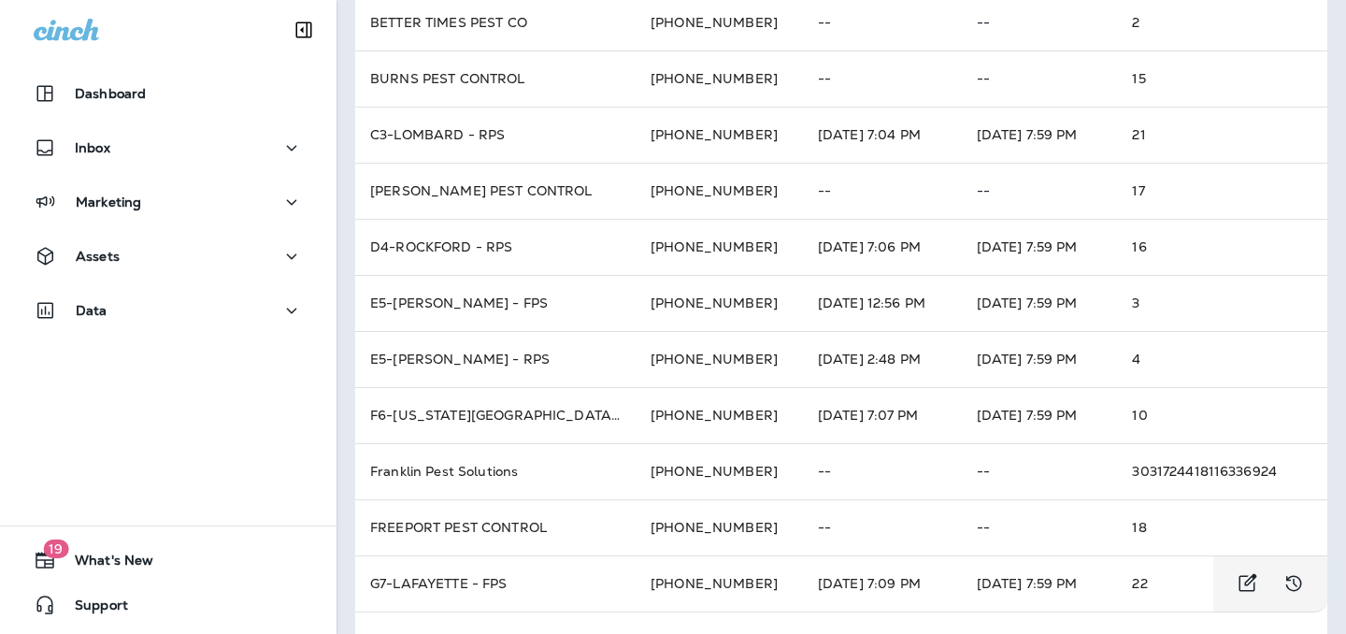
scroll to position [0, 0]
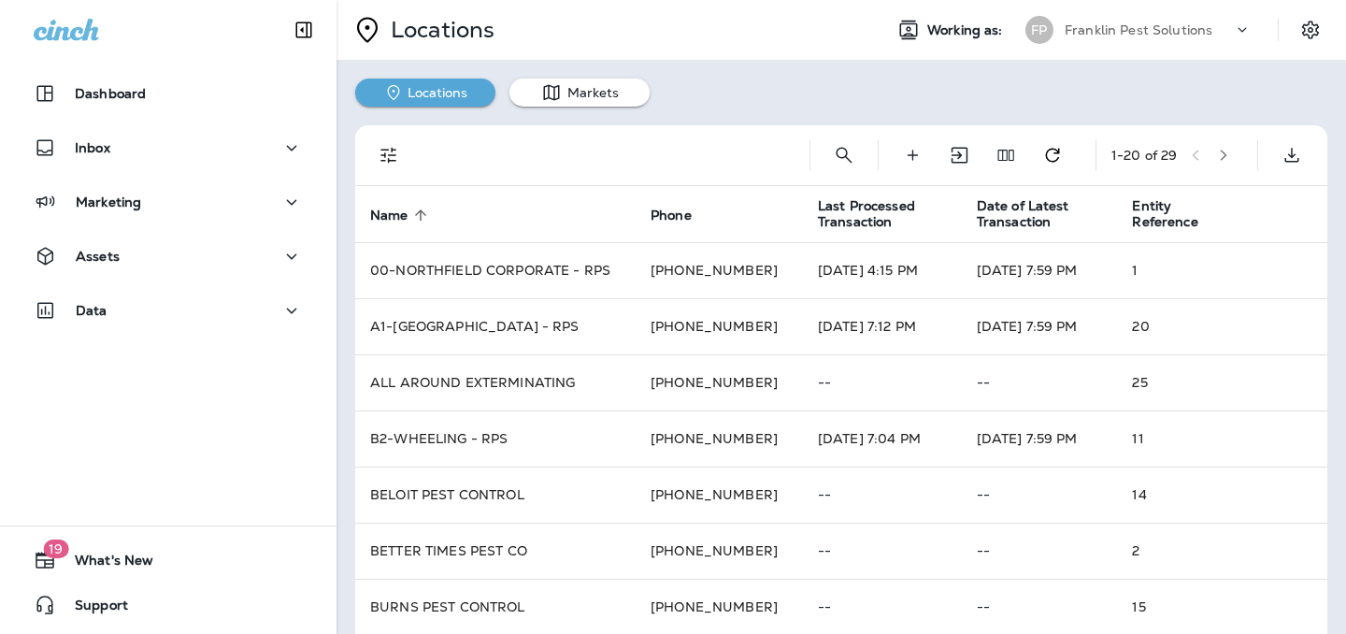
click at [1226, 151] on icon "button" at bounding box center [1224, 155] width 7 height 11
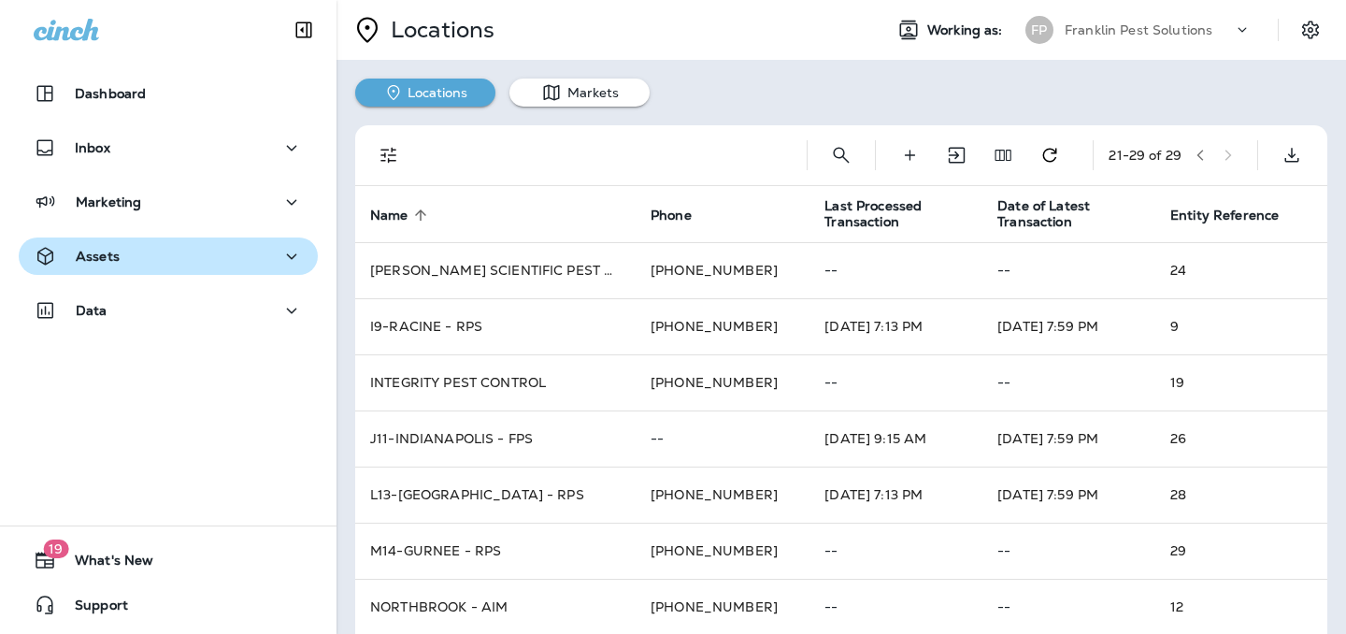
click at [158, 251] on div "Assets" at bounding box center [168, 256] width 269 height 23
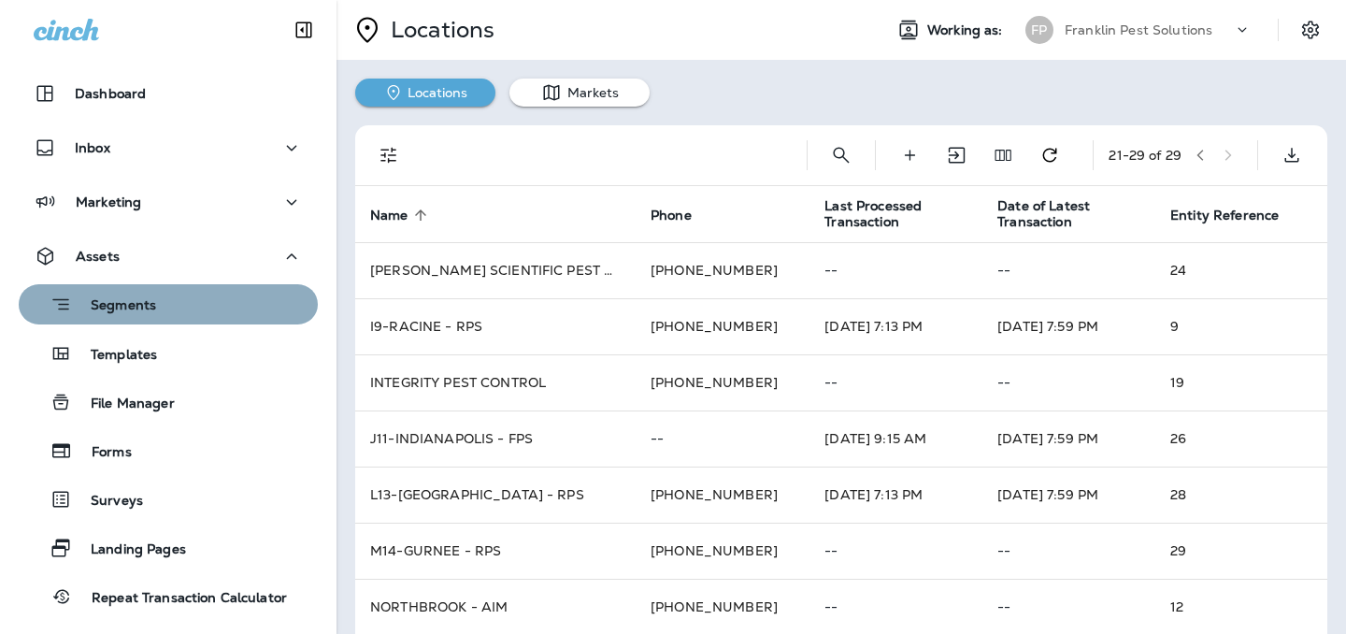
click at [144, 311] on p "Segments" at bounding box center [114, 306] width 84 height 19
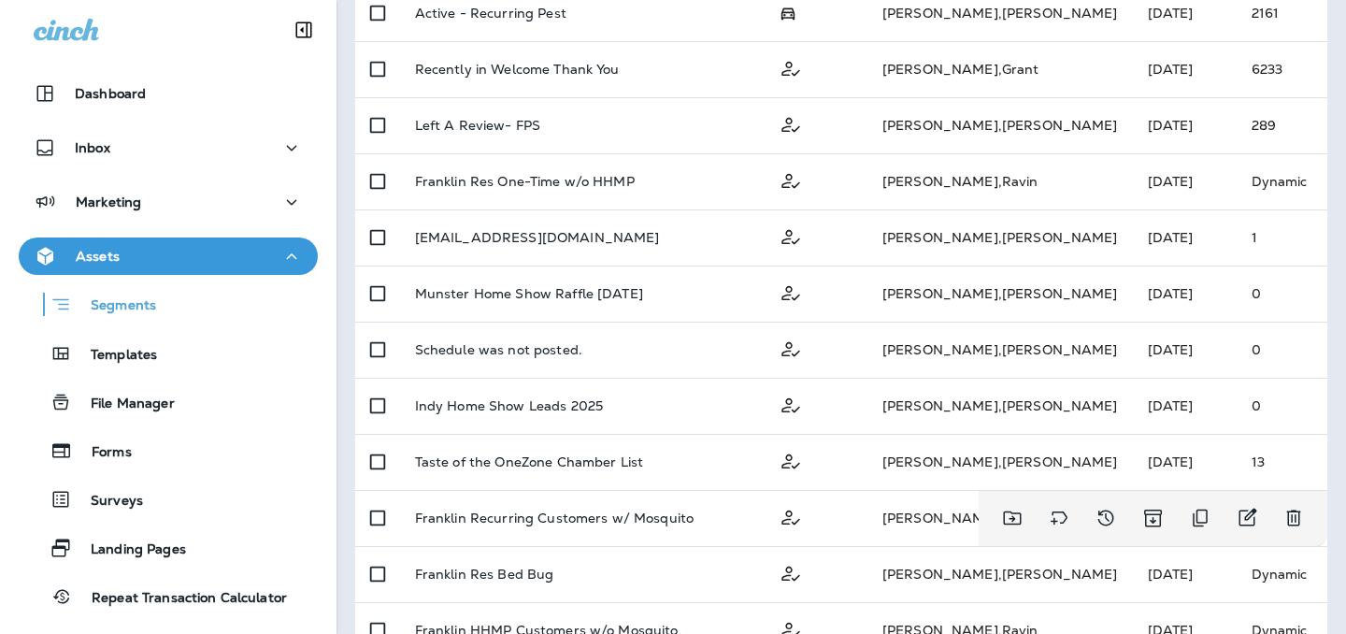
scroll to position [360, 0]
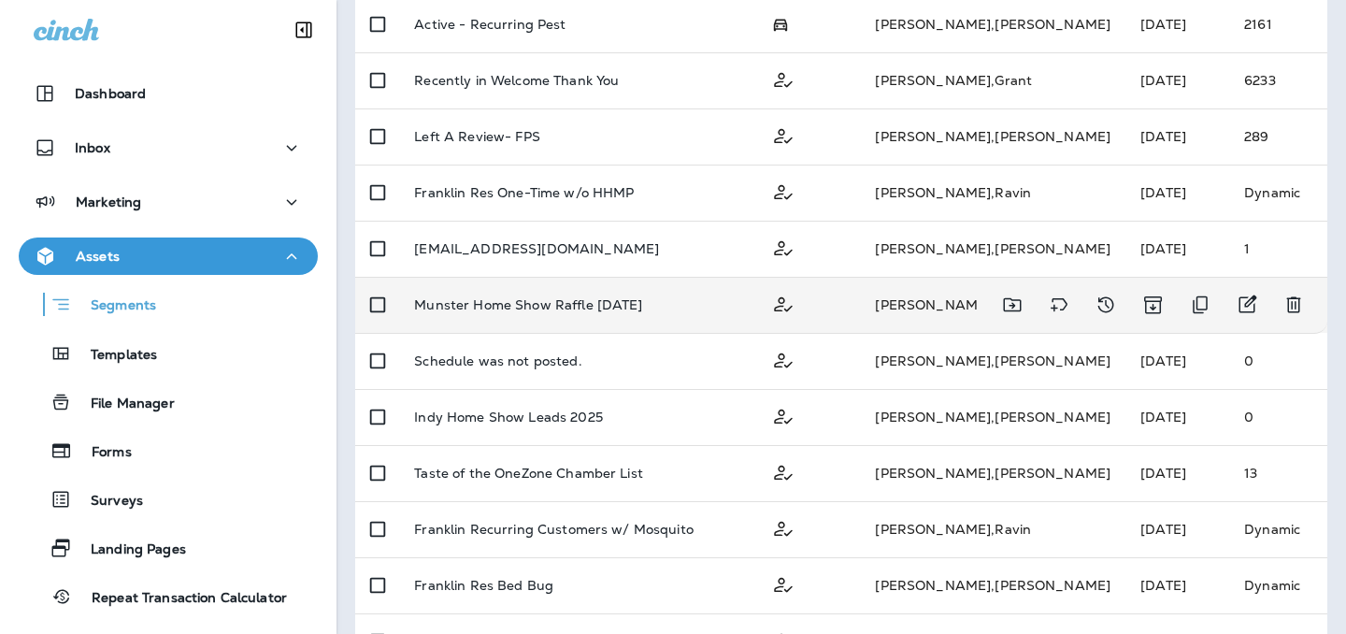
click at [566, 303] on p "Munster Home Show Raffle [DATE]" at bounding box center [528, 304] width 228 height 15
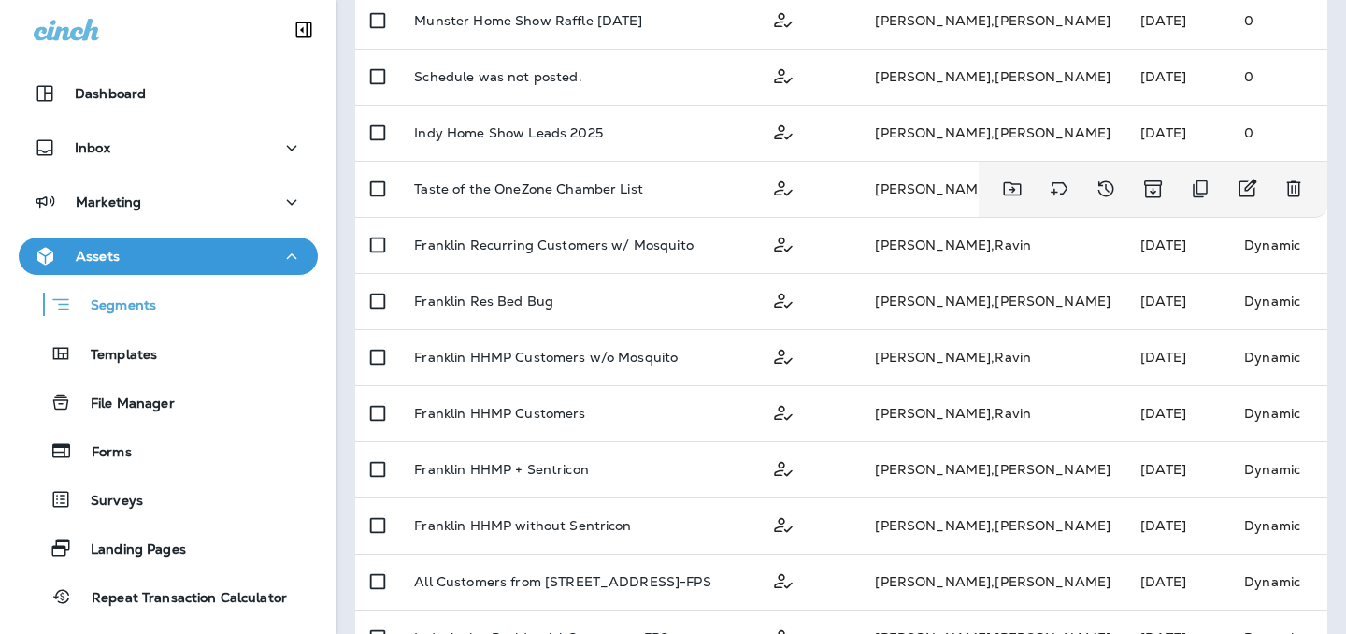
scroll to position [641, 0]
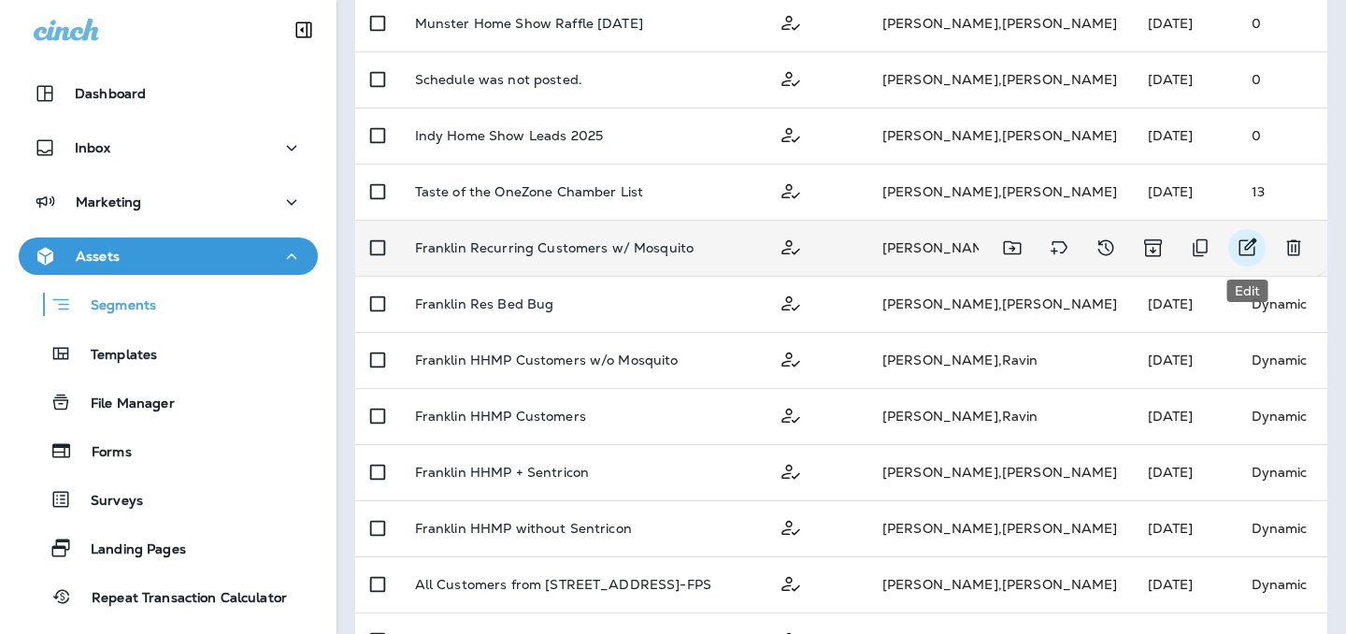
click at [1247, 243] on icon "Edit" at bounding box center [1247, 248] width 22 height 22
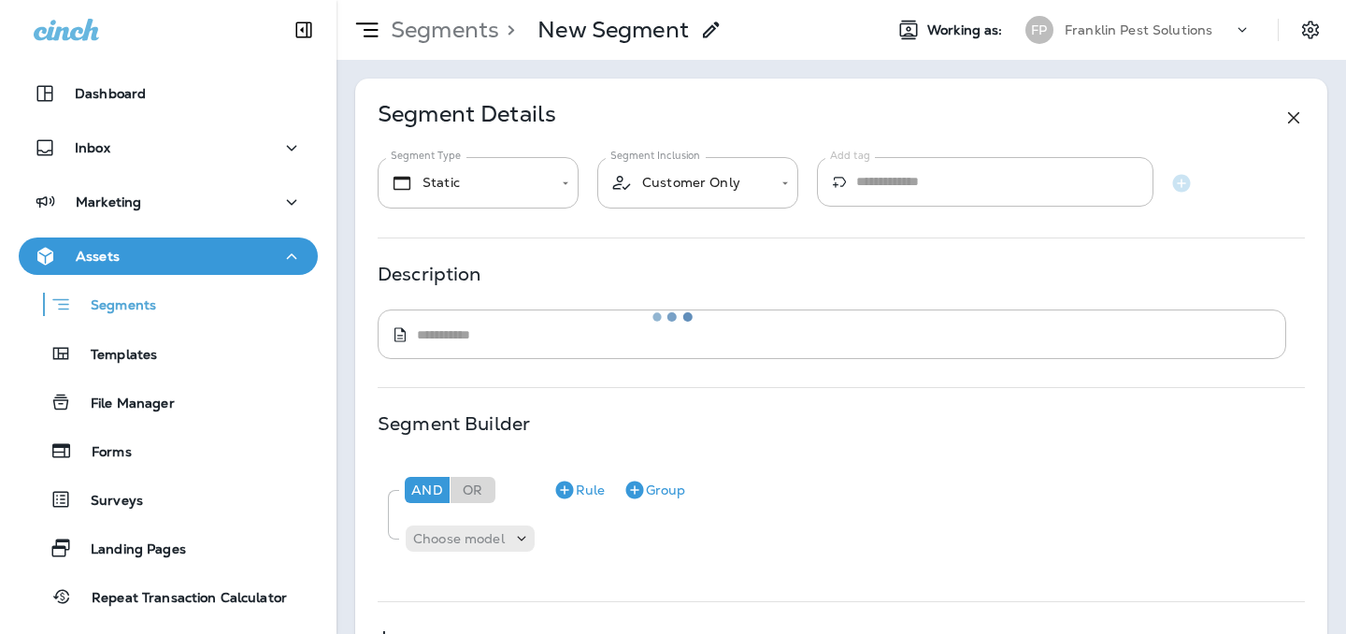
type input "*******"
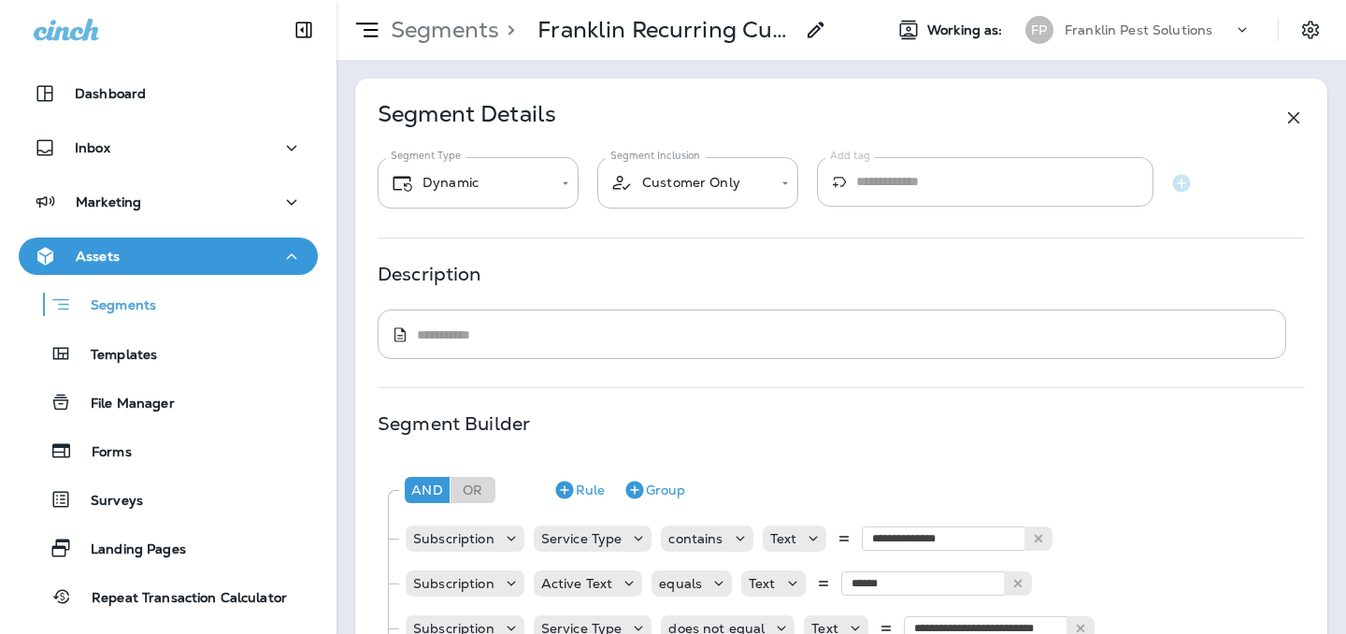
click at [1328, 29] on div at bounding box center [1320, 30] width 52 height 34
click at [1323, 29] on button "Settings" at bounding box center [1311, 30] width 34 height 34
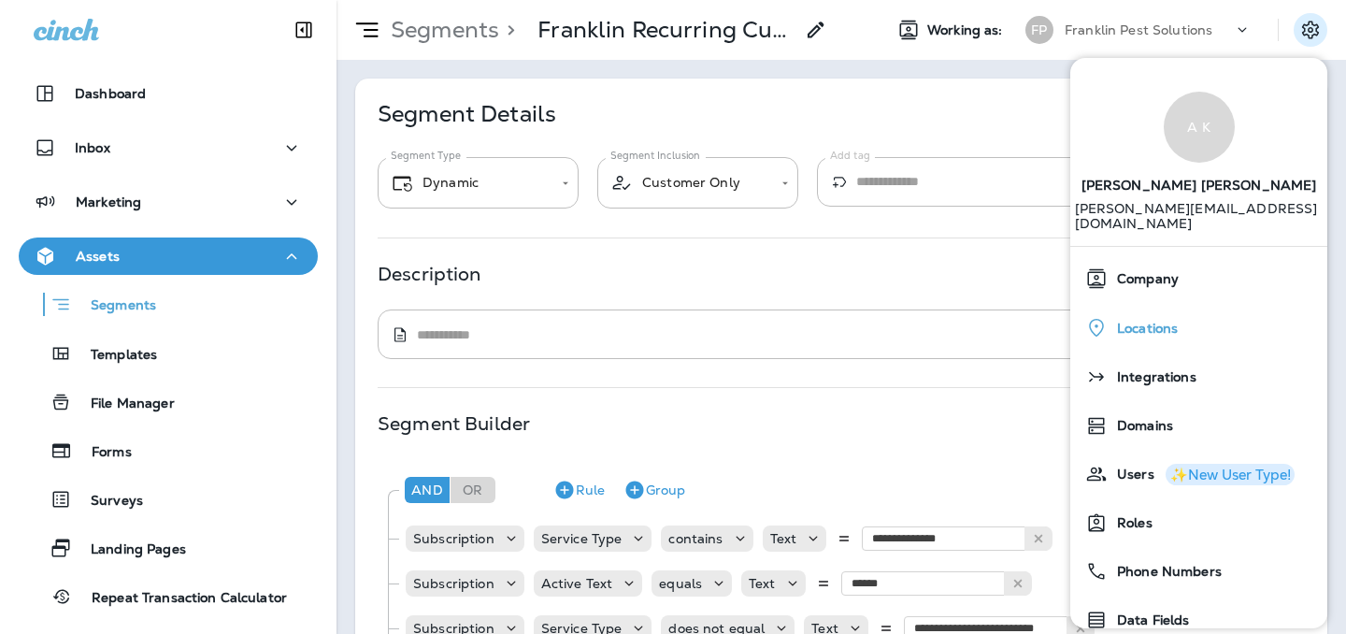
click at [1157, 321] on span "Locations" at bounding box center [1143, 329] width 70 height 16
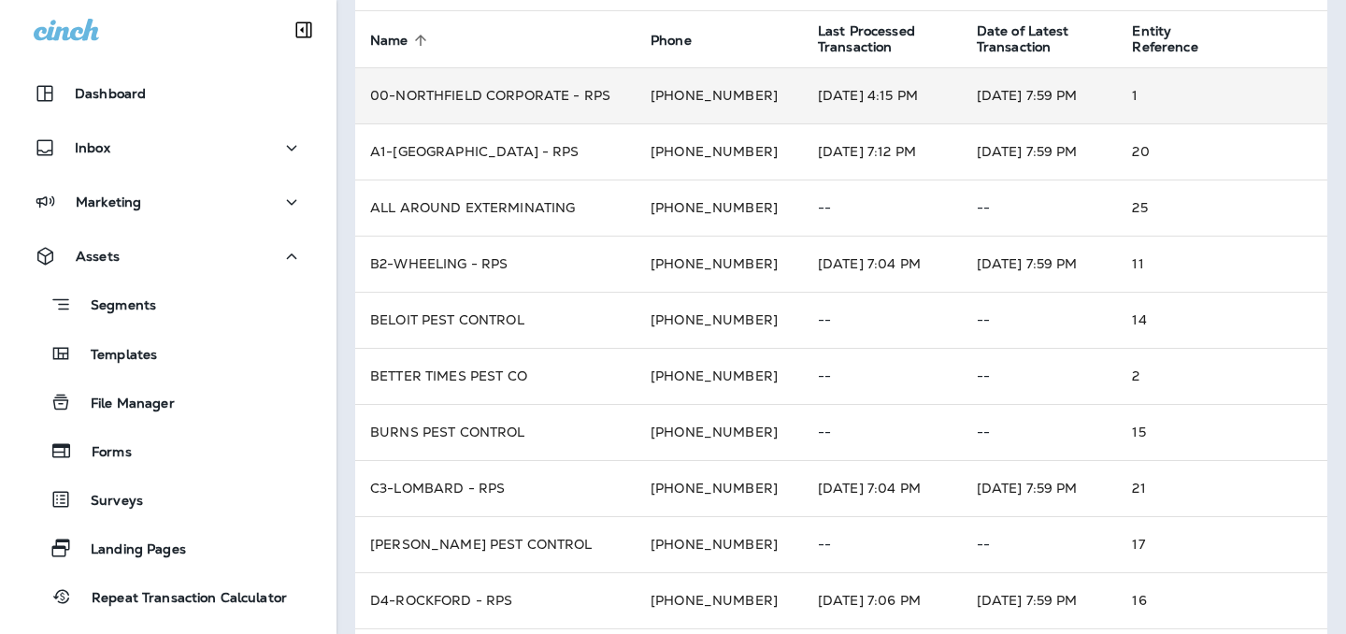
scroll to position [137, 0]
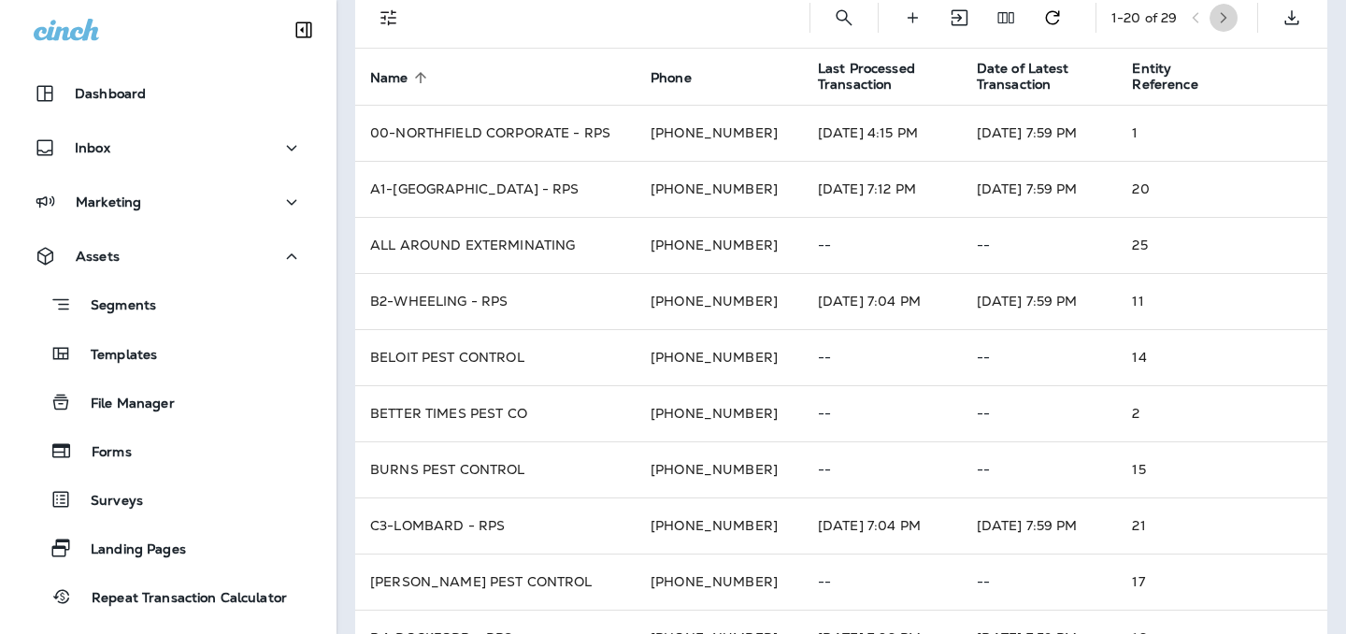
click at [1225, 18] on icon "button" at bounding box center [1223, 17] width 13 height 13
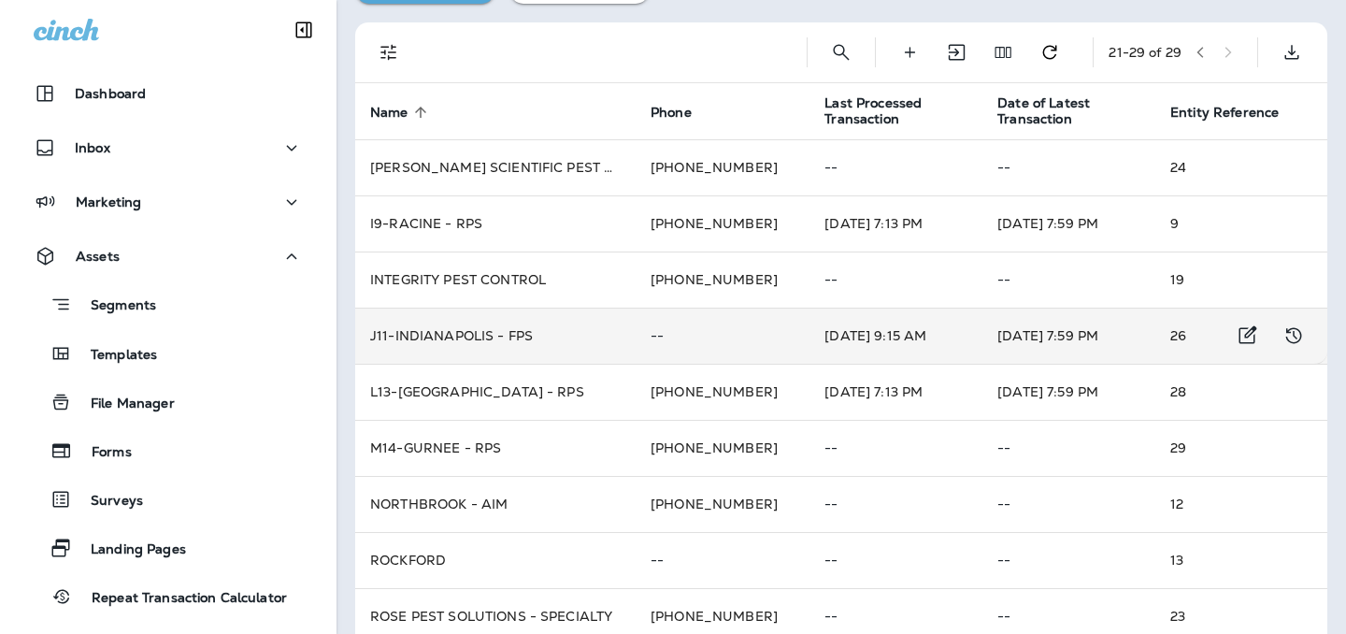
scroll to position [132, 0]
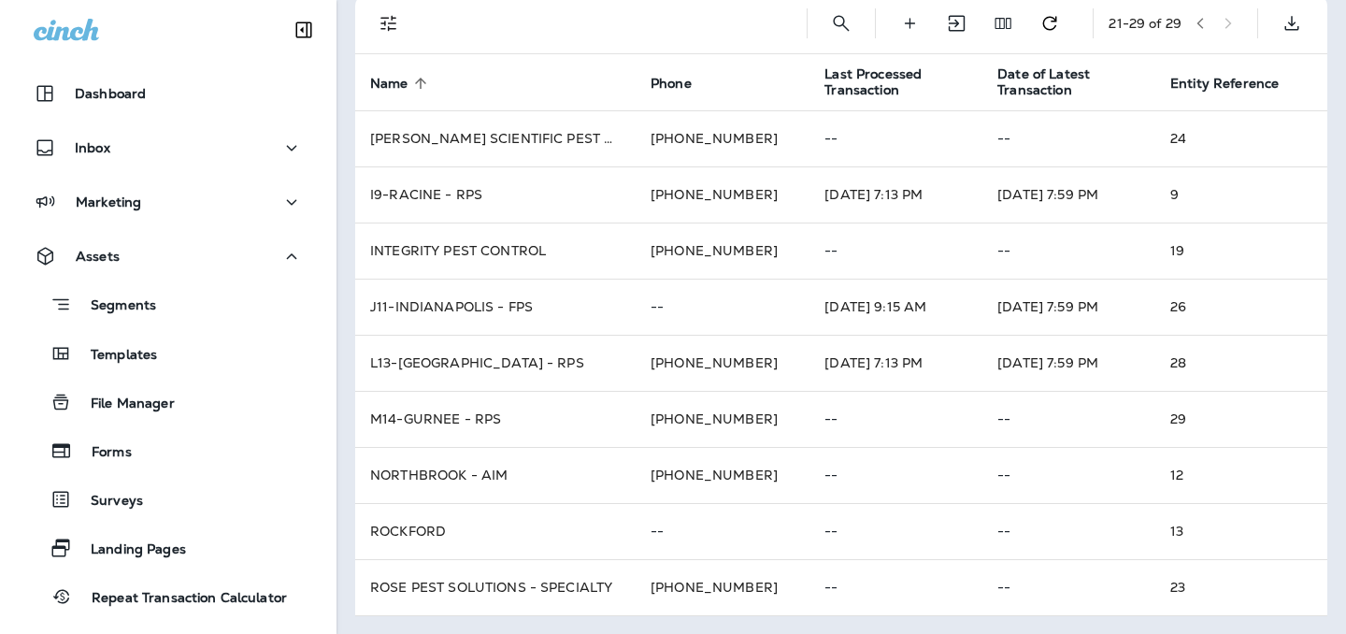
click at [1202, 27] on icon "button" at bounding box center [1201, 23] width 7 height 11
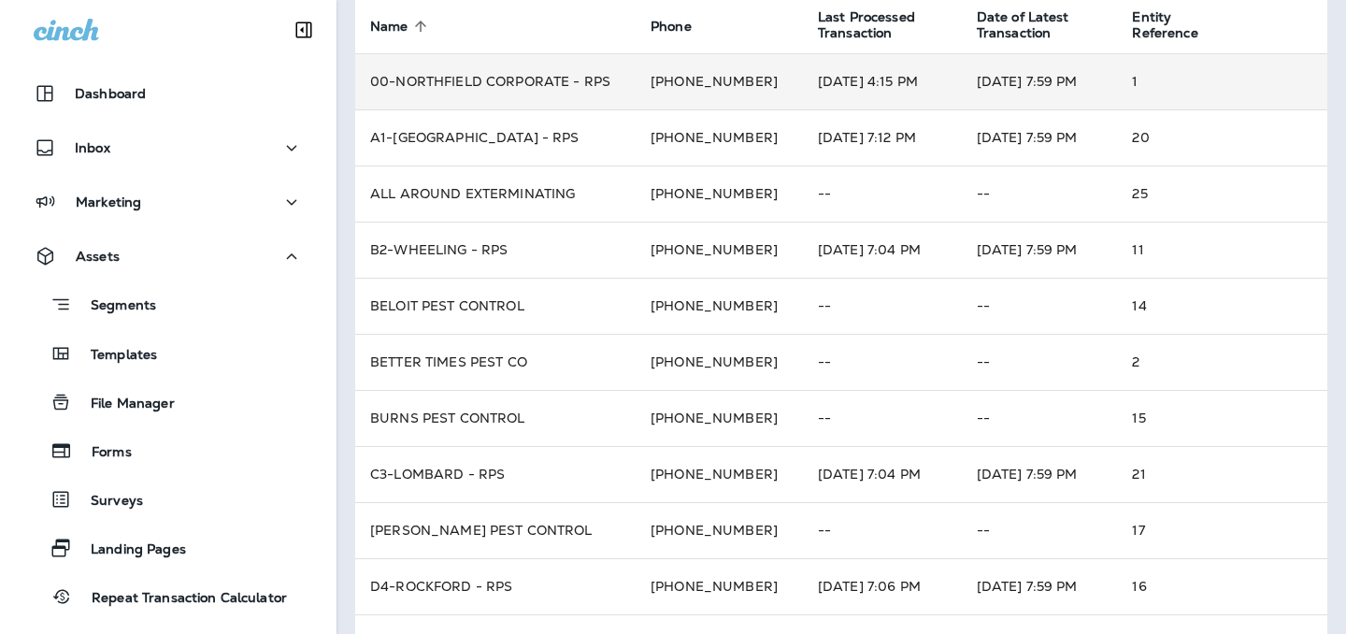
scroll to position [0, 0]
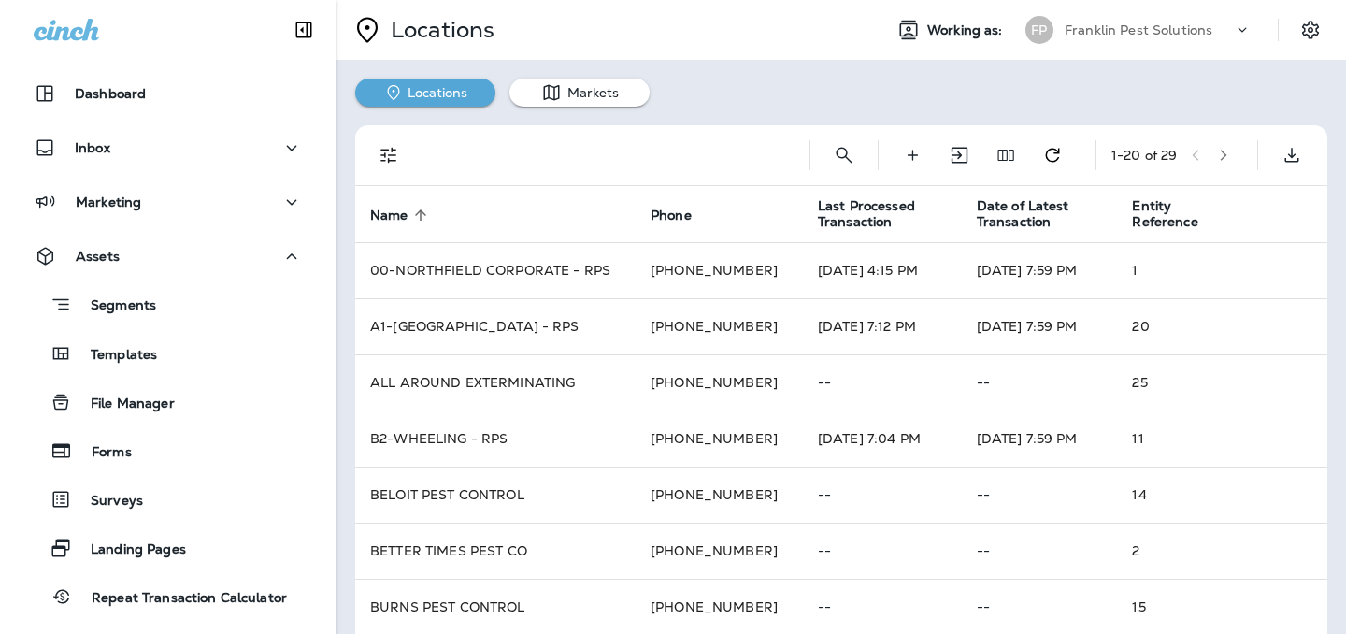
click at [1228, 153] on icon "button" at bounding box center [1224, 155] width 7 height 11
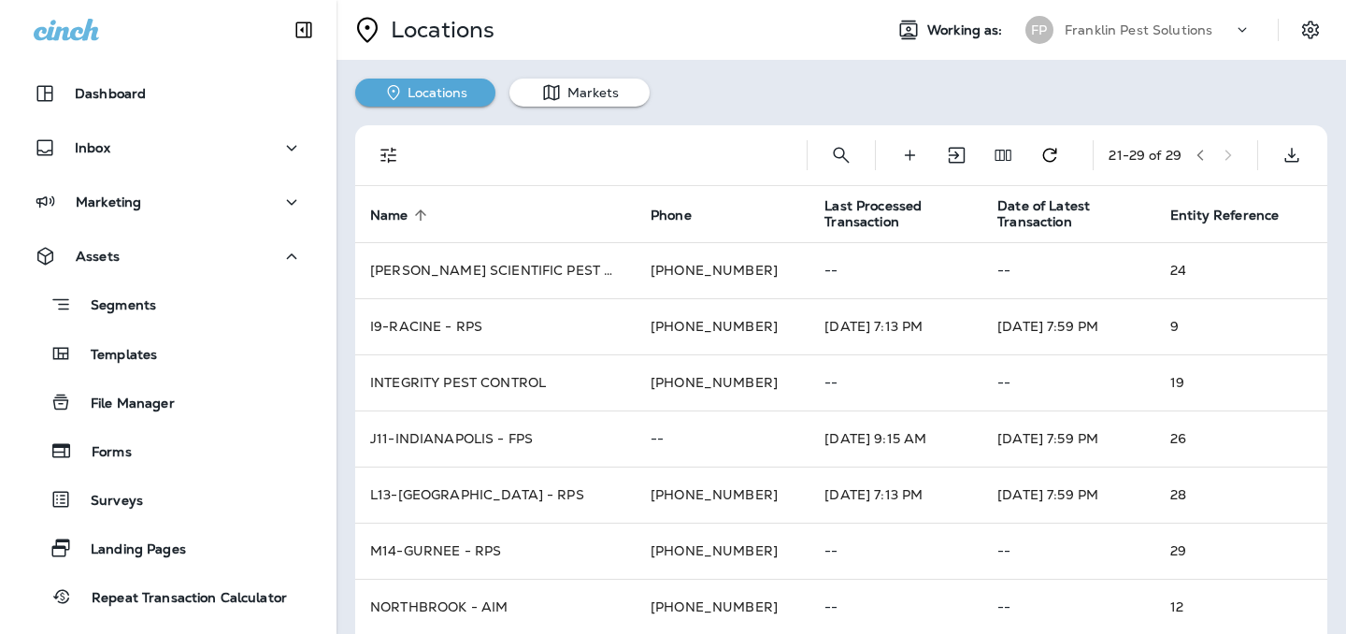
click at [1241, 33] on icon at bounding box center [1242, 30] width 19 height 19
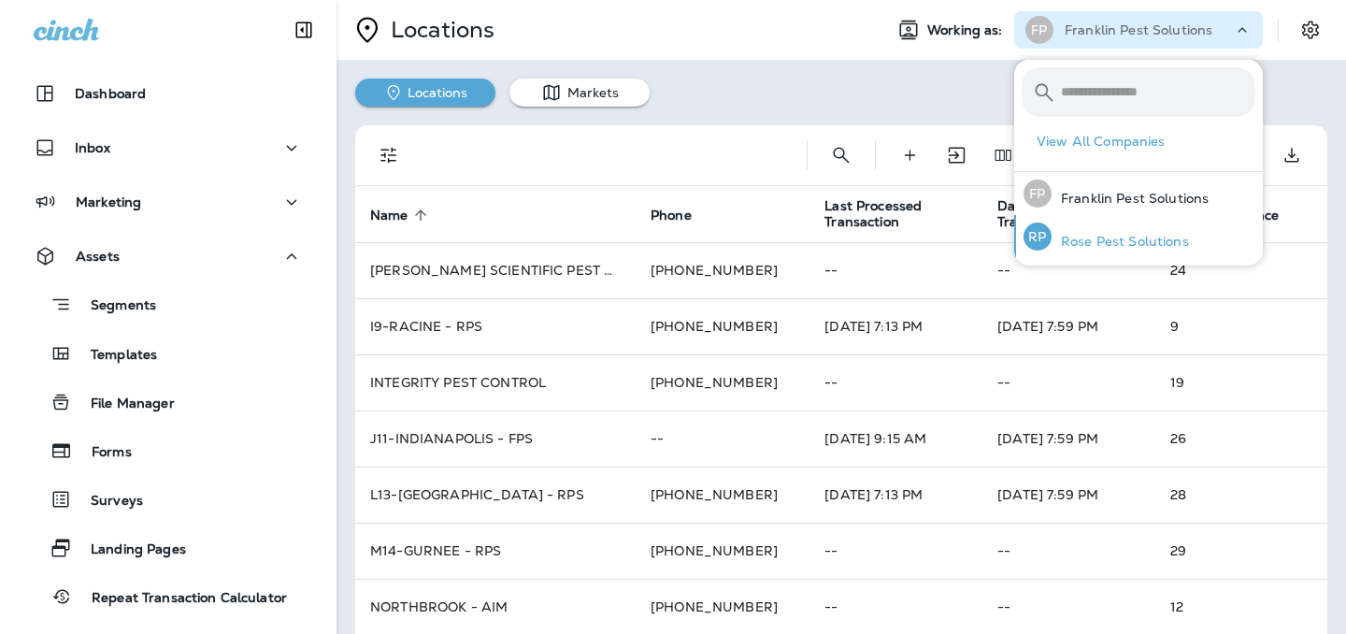
click at [1165, 239] on p "Rose Pest Solutions" at bounding box center [1120, 241] width 137 height 15
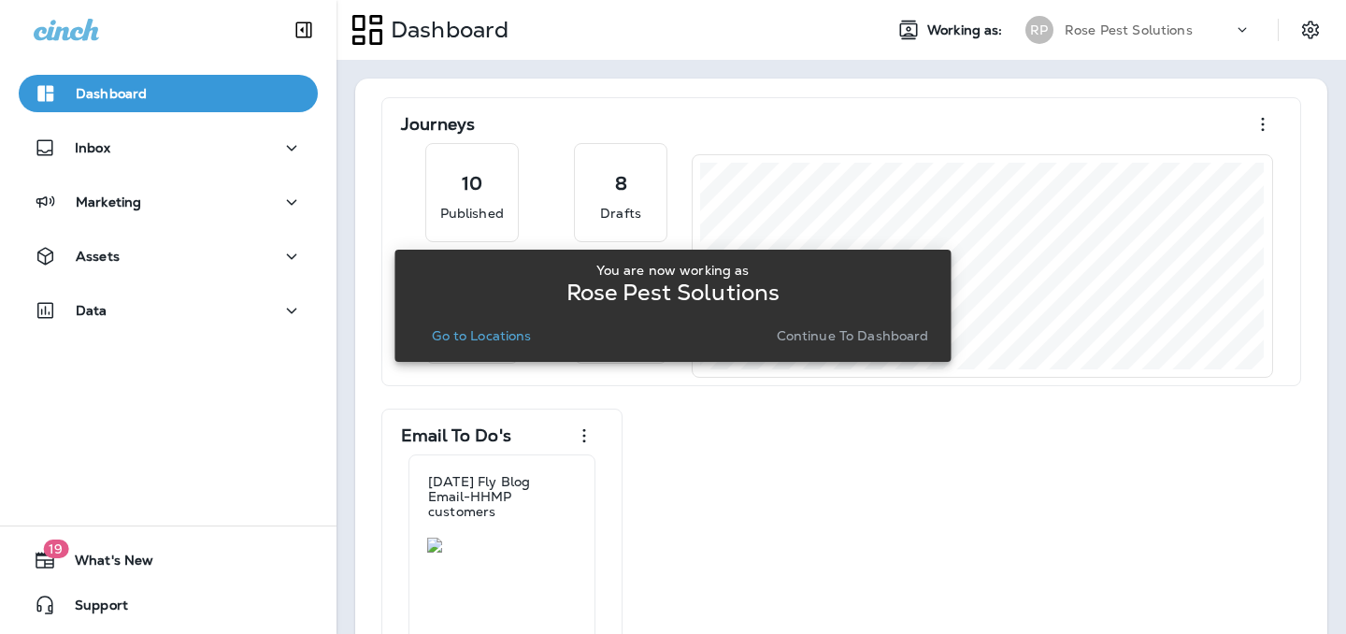
click at [499, 338] on p "Go to Locations" at bounding box center [481, 335] width 99 height 15
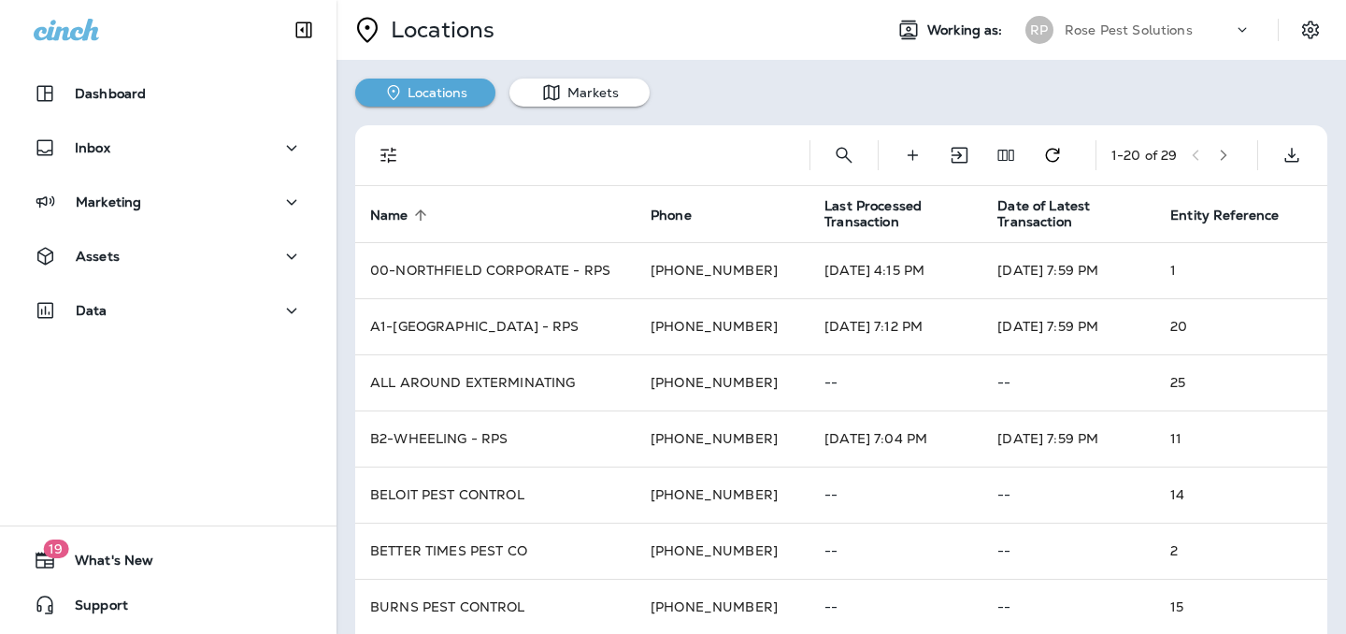
click at [1221, 153] on icon "button" at bounding box center [1223, 155] width 13 height 13
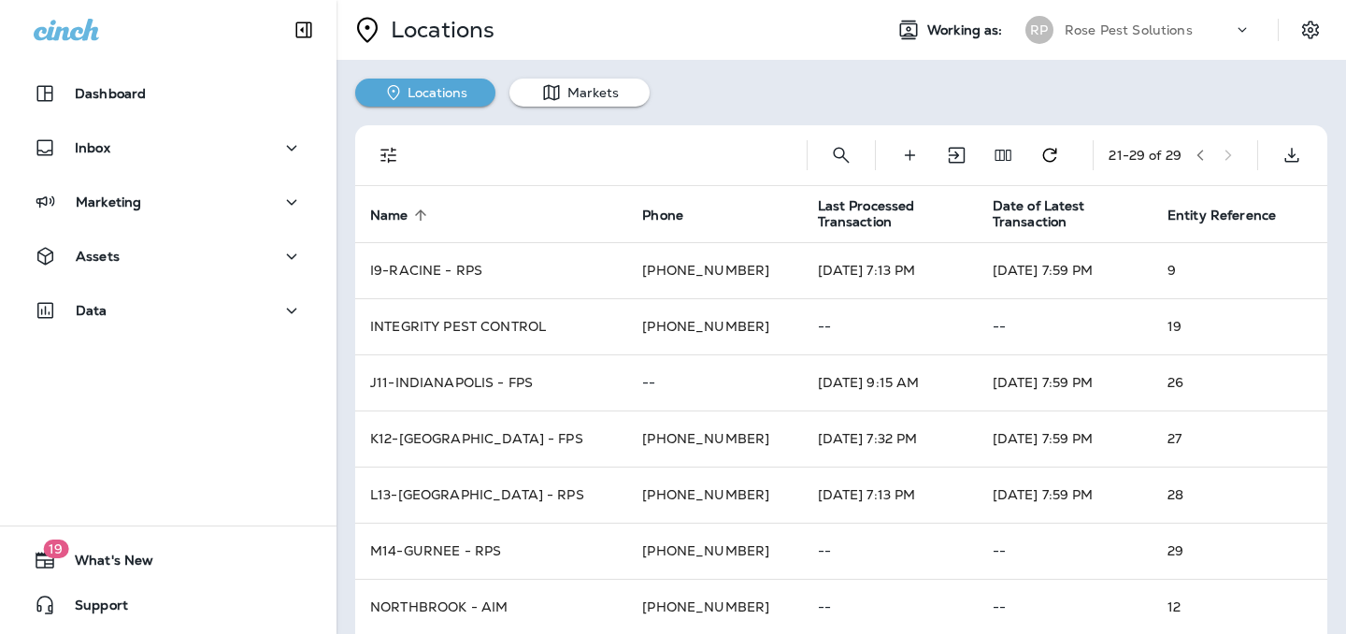
click at [1231, 21] on div "Rose Pest Solutions" at bounding box center [1149, 30] width 168 height 28
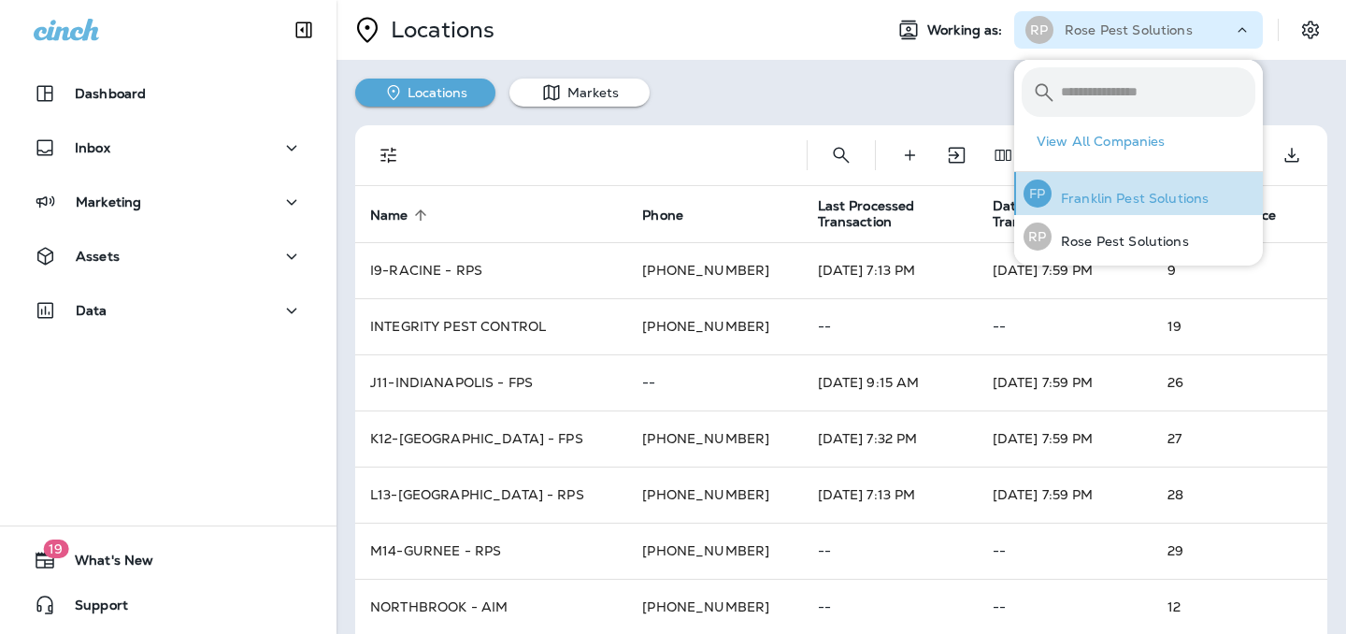
click at [1099, 196] on p "Franklin Pest Solutions" at bounding box center [1130, 198] width 157 height 15
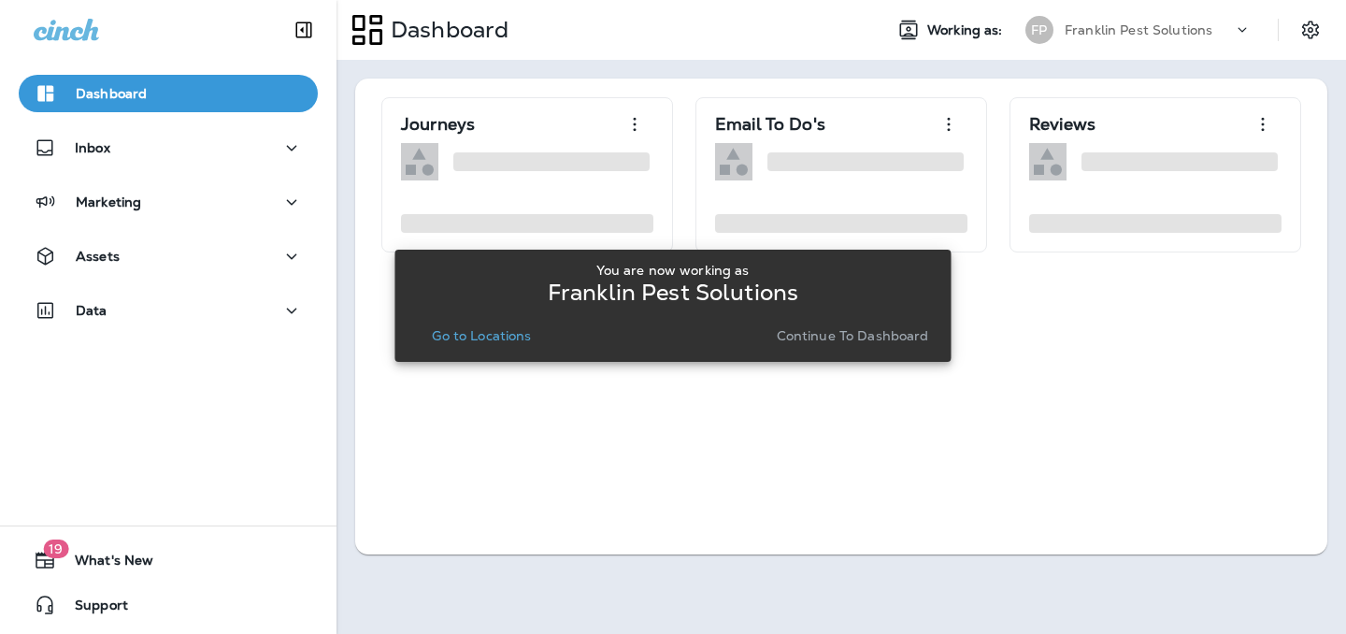
click at [500, 342] on p "Go to Locations" at bounding box center [481, 335] width 99 height 15
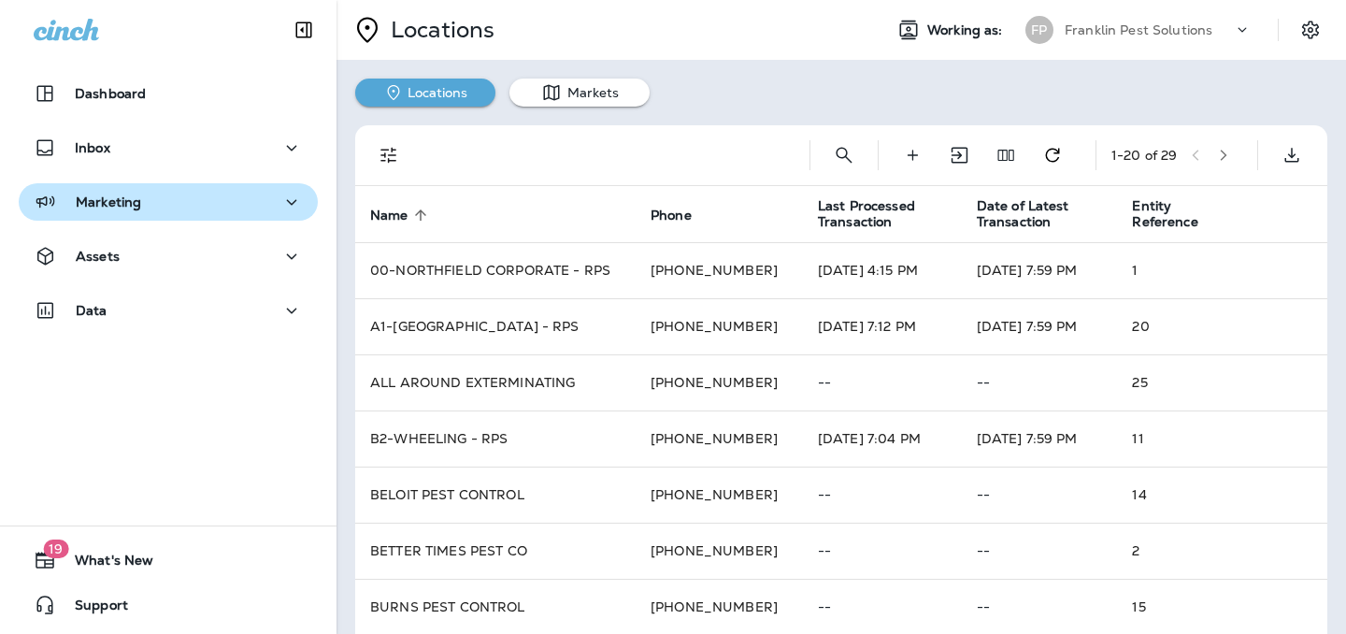
click at [143, 206] on div "Marketing" at bounding box center [168, 202] width 269 height 23
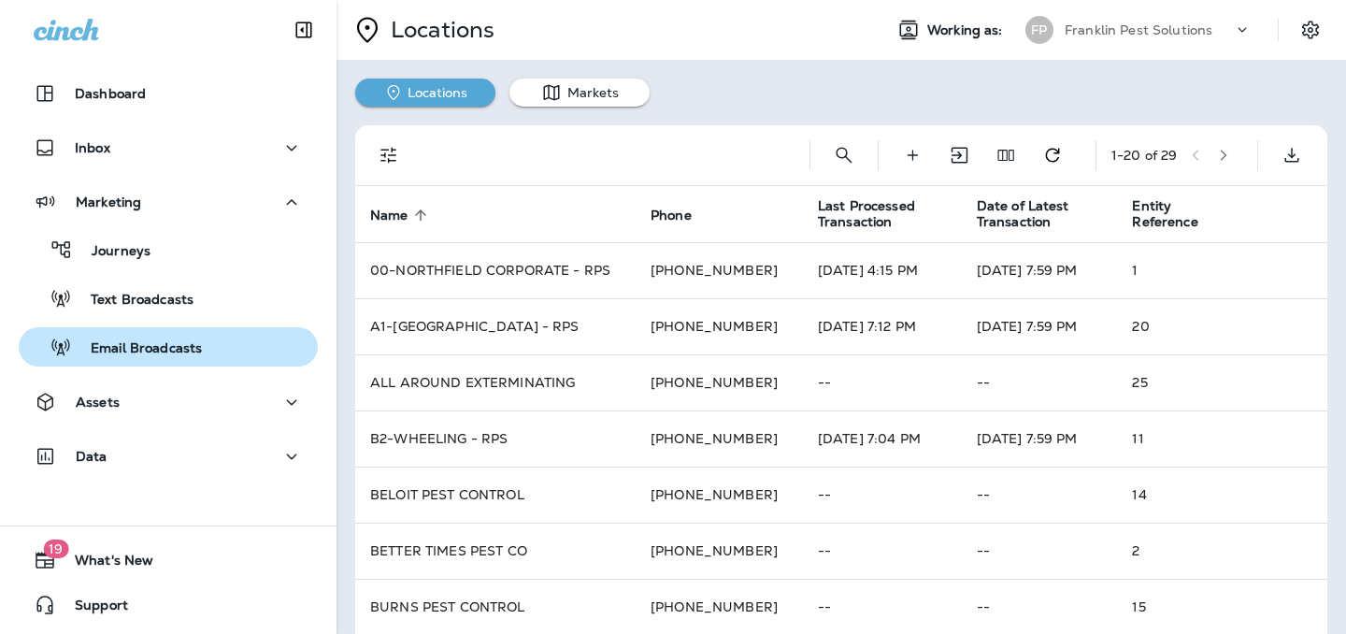
click at [144, 352] on p "Email Broadcasts" at bounding box center [137, 349] width 130 height 18
